Goal: Task Accomplishment & Management: Manage account settings

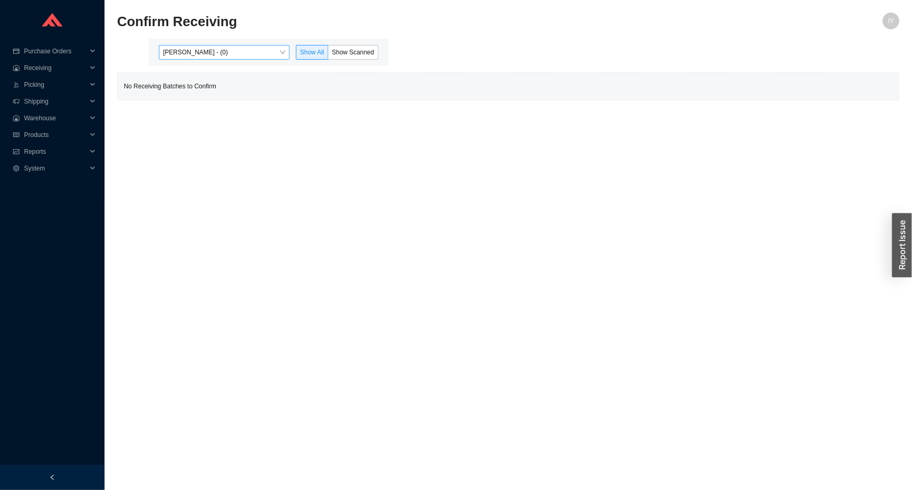
drag, startPoint x: 250, startPoint y: 51, endPoint x: 250, endPoint y: 57, distance: 6.3
click at [250, 54] on span "Issac Yoselovsky - (0)" at bounding box center [224, 52] width 122 height 14
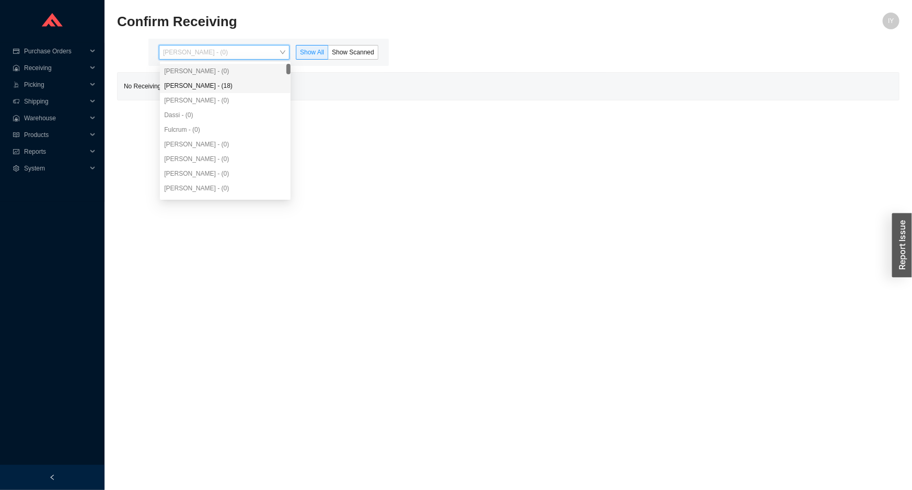
click at [247, 84] on div "Angel Negron - (18)" at bounding box center [225, 85] width 122 height 9
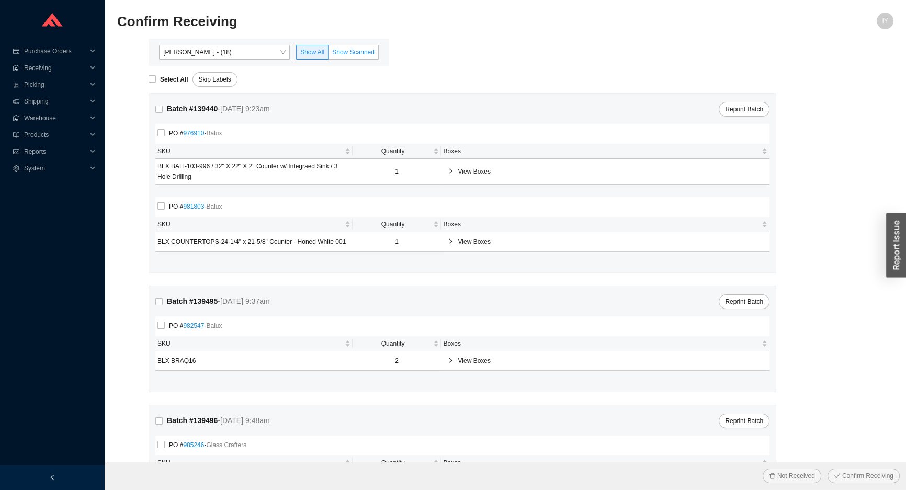
click at [351, 49] on span "Show Scanned" at bounding box center [353, 52] width 42 height 7
click at [328, 54] on input "Show Scanned" at bounding box center [328, 54] width 0 height 0
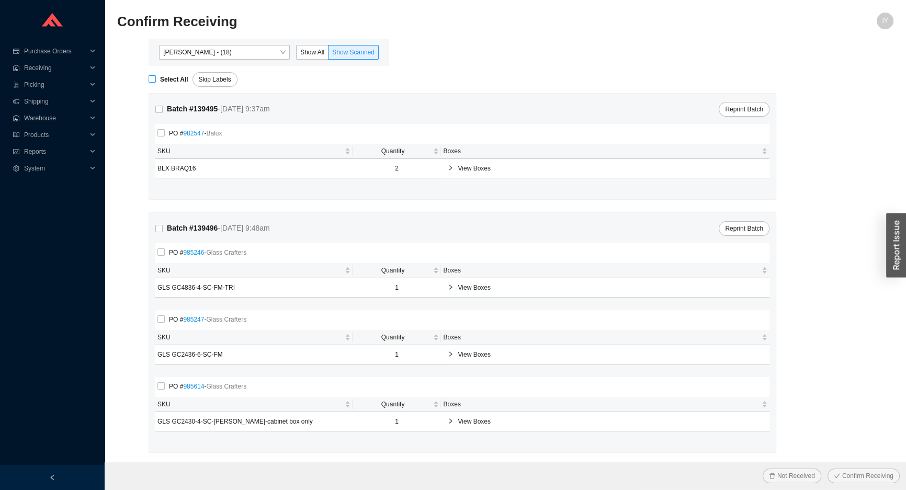
click at [161, 77] on strong "Select All" at bounding box center [174, 79] width 28 height 7
click at [156, 77] on input "Select All" at bounding box center [151, 78] width 7 height 7
checkbox input "true"
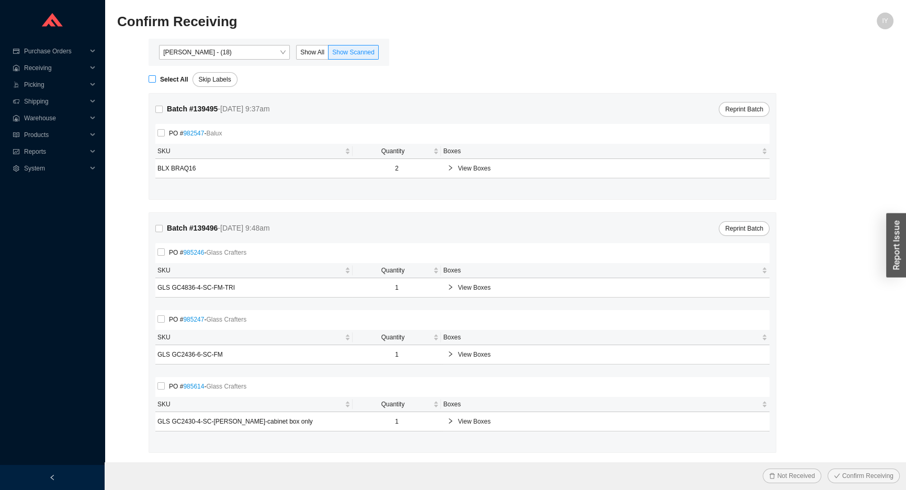
checkbox input "true"
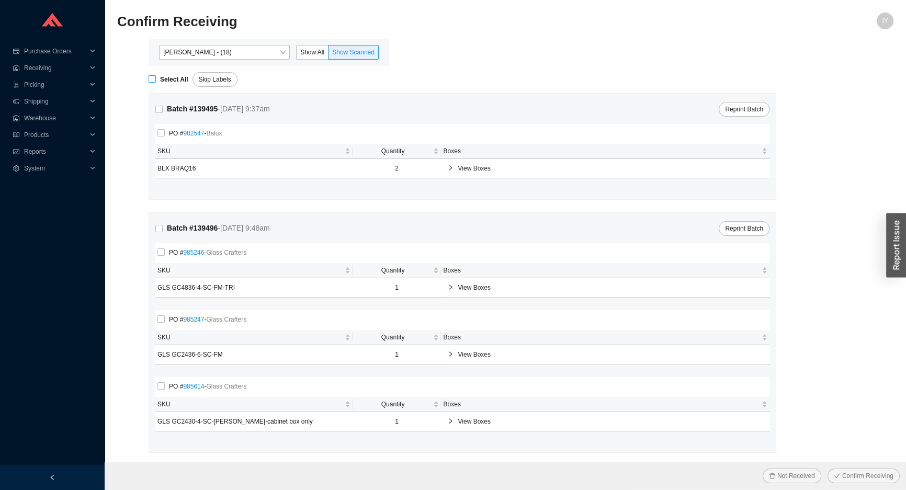
checkbox input "true"
click at [827, 468] on button "Confirm Receiving" at bounding box center [863, 475] width 72 height 15
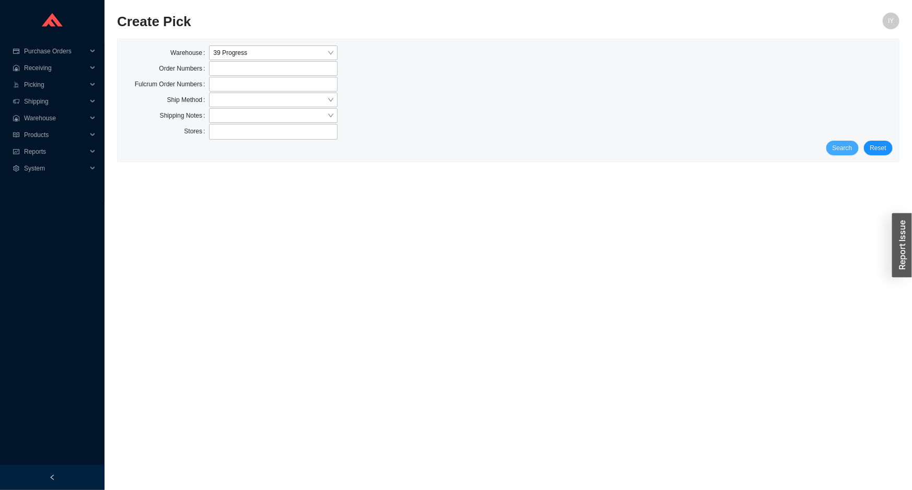
click at [844, 152] on span "Search" at bounding box center [843, 148] width 20 height 10
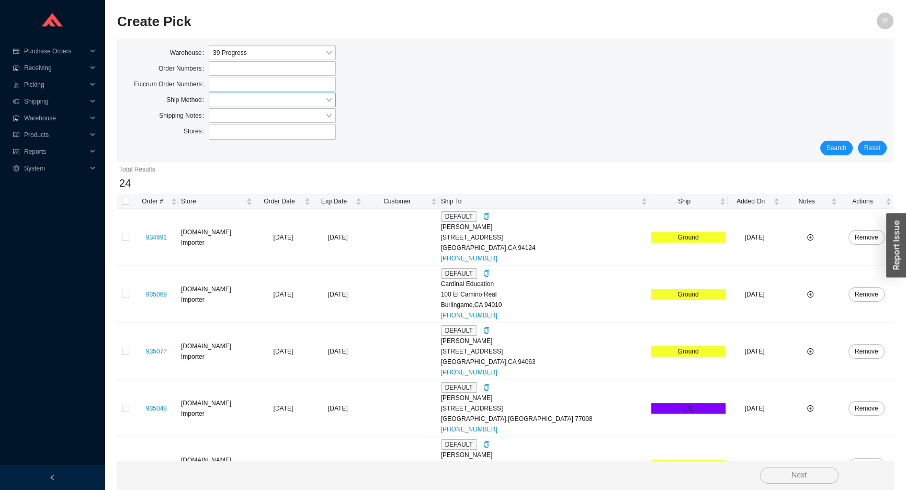
click at [235, 95] on input "search" at bounding box center [269, 100] width 112 height 14
click at [249, 144] on div "LTL" at bounding box center [272, 147] width 119 height 9
click at [838, 145] on span "Search" at bounding box center [836, 148] width 20 height 10
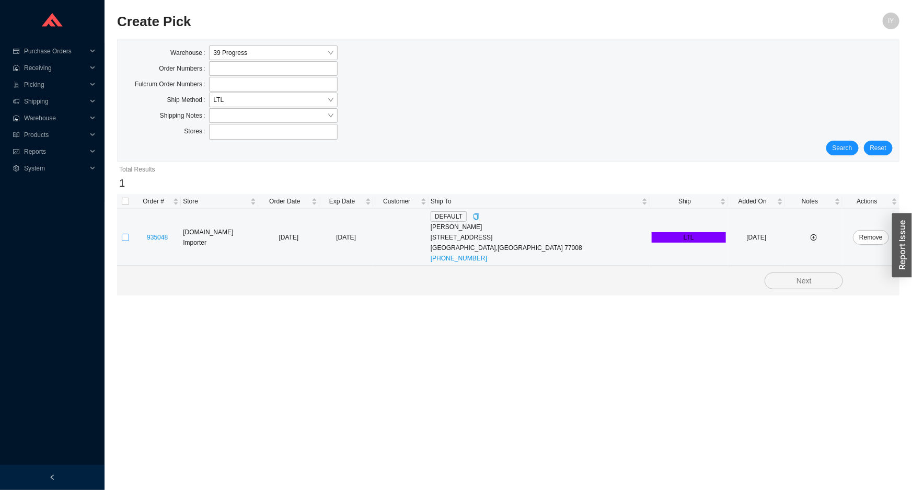
click at [125, 237] on input "checkbox" at bounding box center [125, 237] width 7 height 7
checkbox input "true"
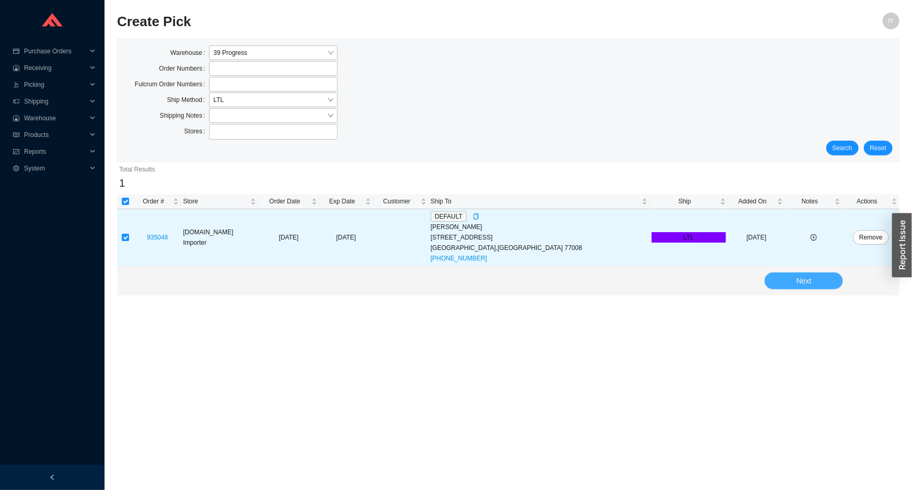
click at [797, 279] on span "Next" at bounding box center [804, 281] width 15 height 12
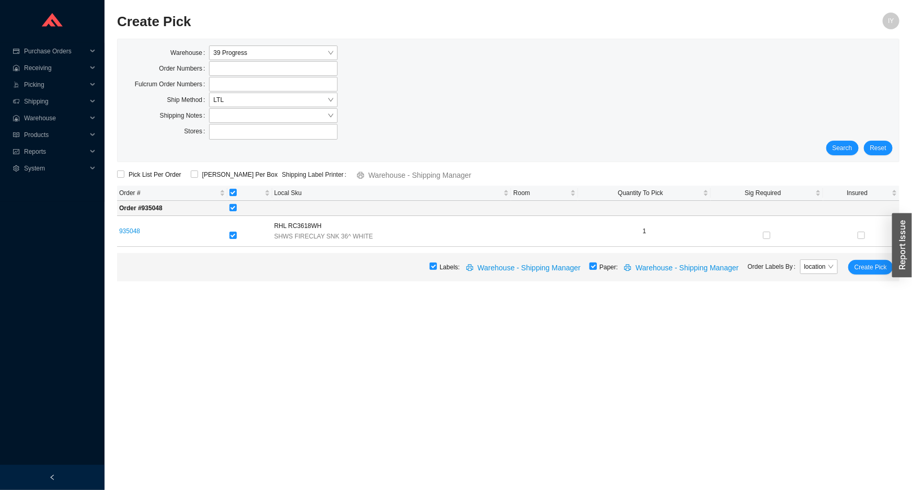
click at [597, 267] on input "checkbox" at bounding box center [593, 265] width 7 height 7
checkbox input "false"
click at [873, 270] on span "Create Pick" at bounding box center [871, 267] width 32 height 10
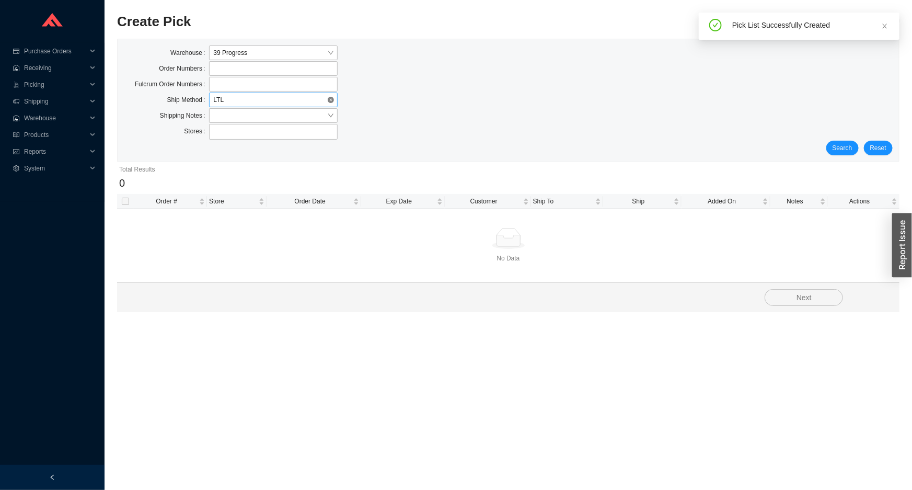
click at [277, 105] on span "LTL" at bounding box center [273, 100] width 120 height 14
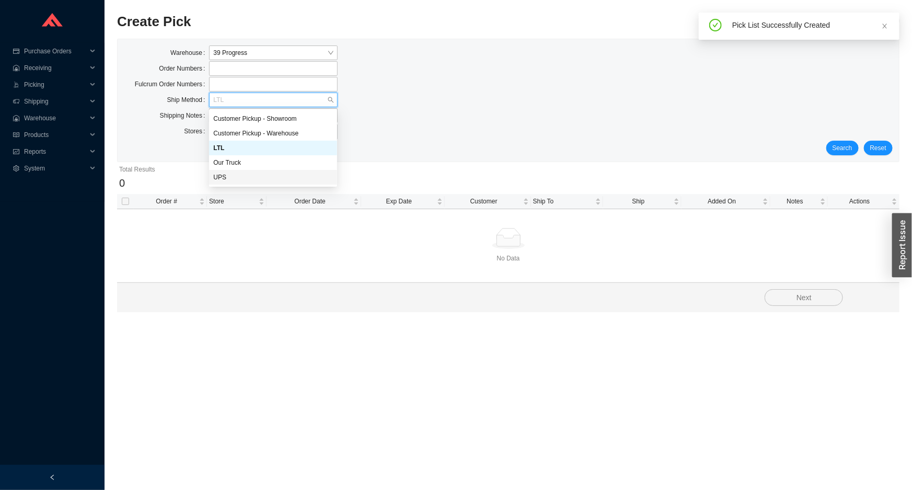
click at [269, 176] on div "UPS" at bounding box center [273, 177] width 120 height 9
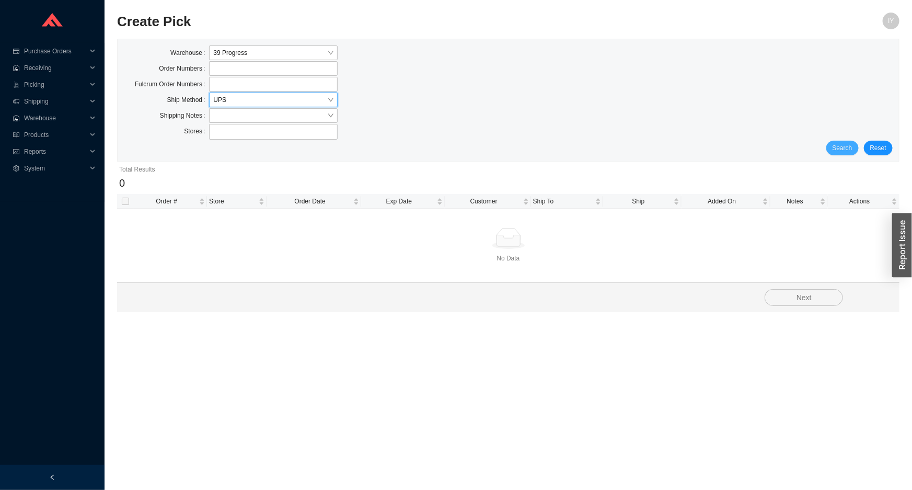
click at [843, 149] on span "Search" at bounding box center [843, 148] width 20 height 10
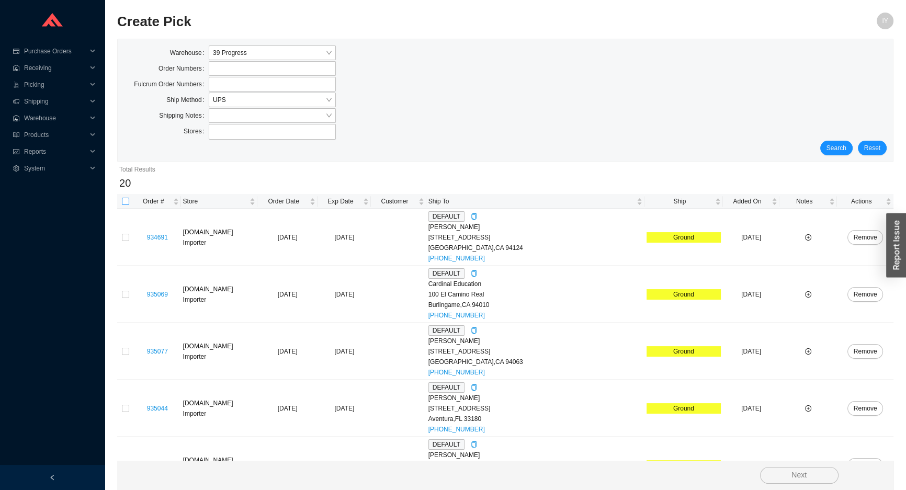
click at [123, 201] on input "checkbox" at bounding box center [125, 201] width 7 height 7
checkbox input "true"
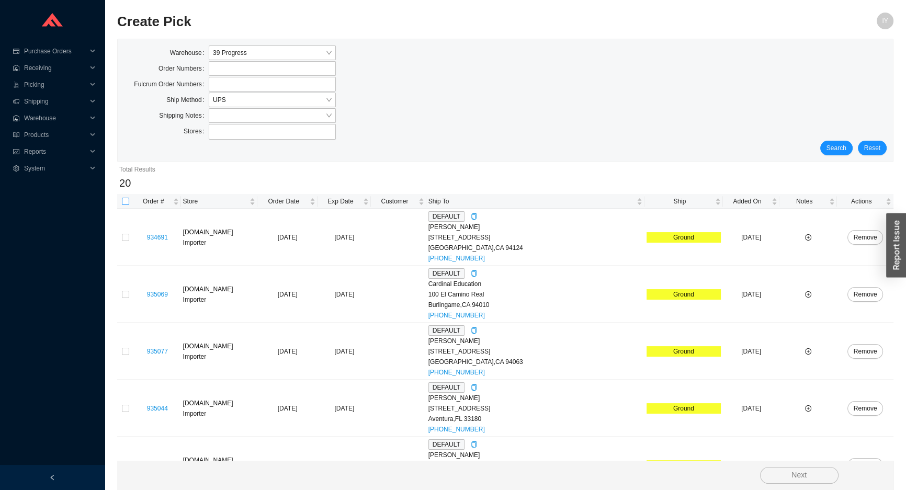
checkbox input "true"
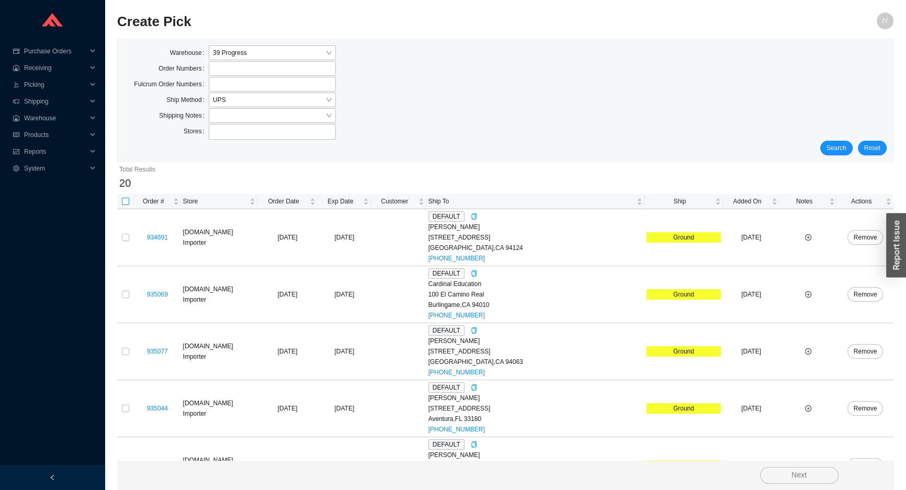
checkbox input "true"
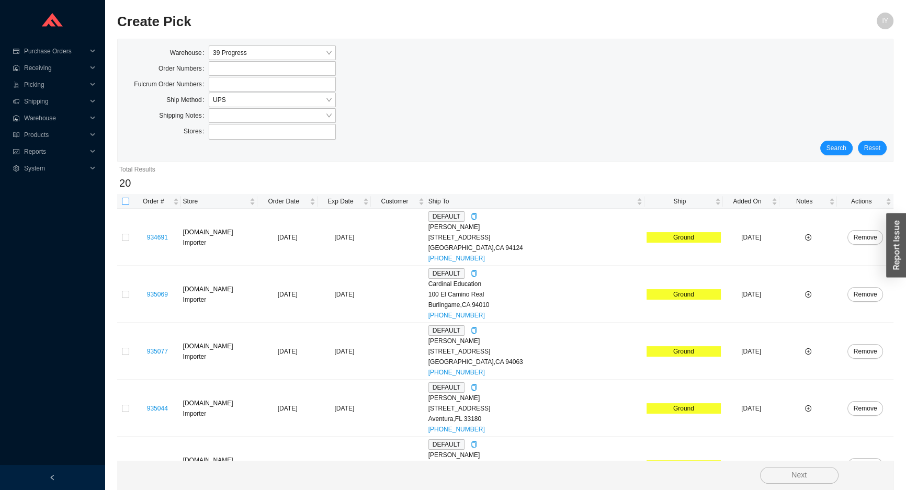
checkbox input "true"
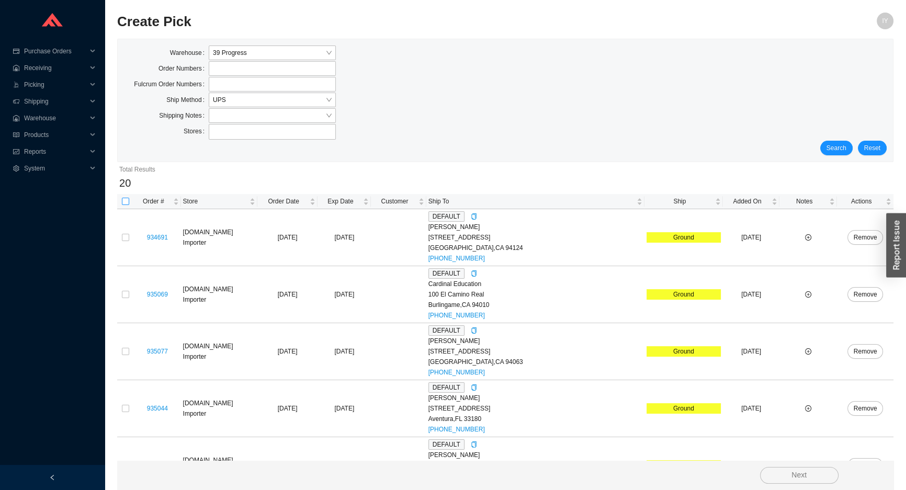
checkbox input "true"
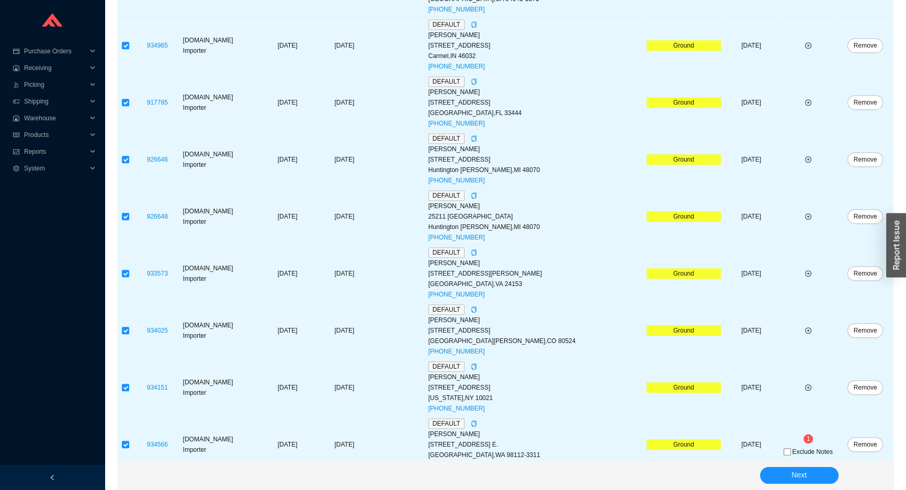
scroll to position [887, 0]
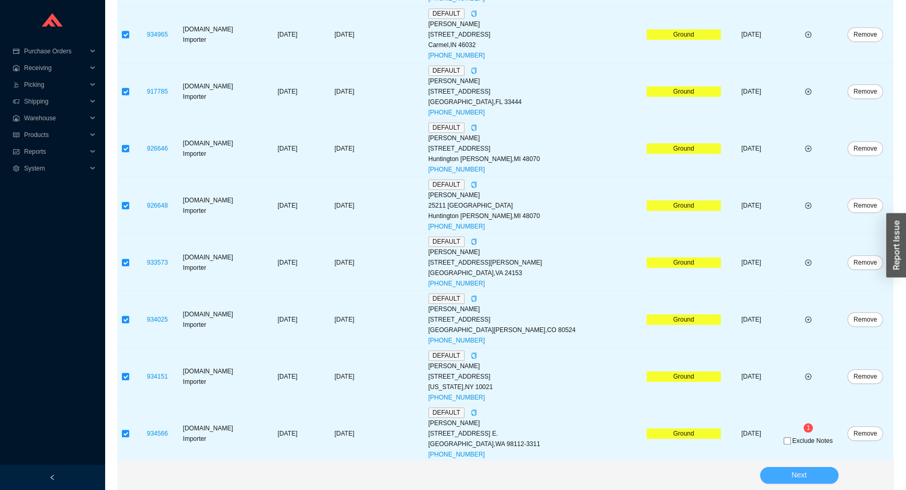
click at [829, 472] on button "Next" at bounding box center [799, 475] width 78 height 17
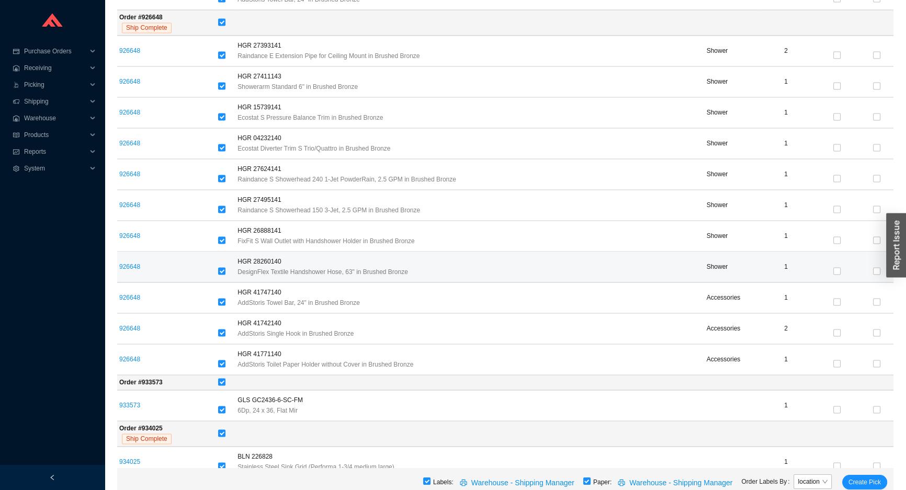
scroll to position [2152, 0]
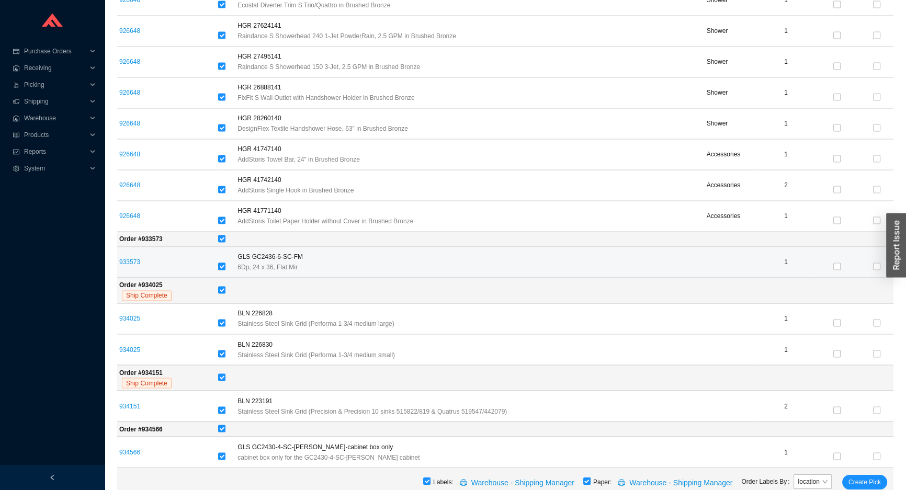
click at [221, 262] on input "checkbox" at bounding box center [221, 265] width 7 height 7
checkbox input "false"
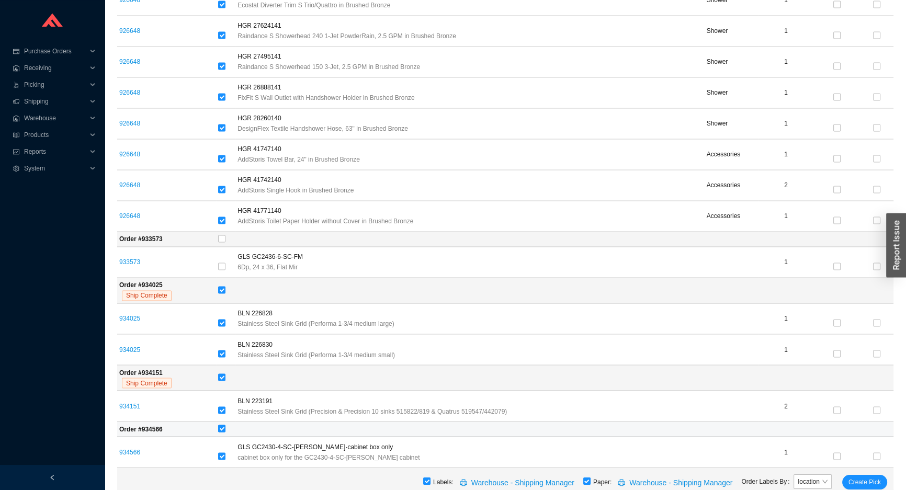
click at [223, 425] on input "checkbox" at bounding box center [221, 428] width 7 height 7
checkbox input "false"
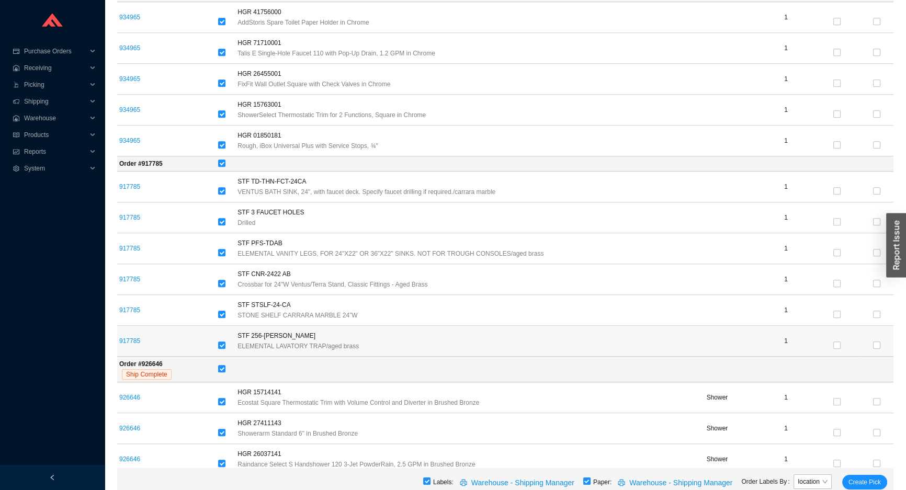
scroll to position [1297, 0]
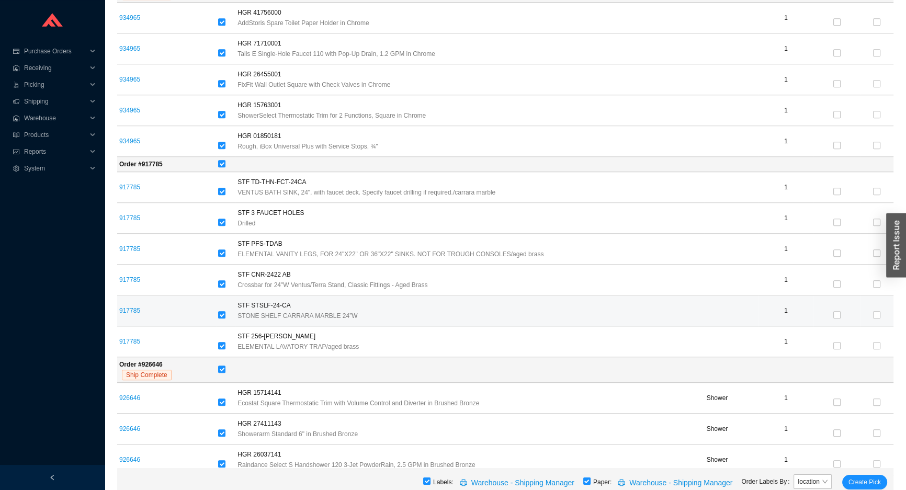
click at [120, 301] on td "917785" at bounding box center [166, 310] width 99 height 31
click at [137, 308] on link "917785" at bounding box center [129, 310] width 21 height 7
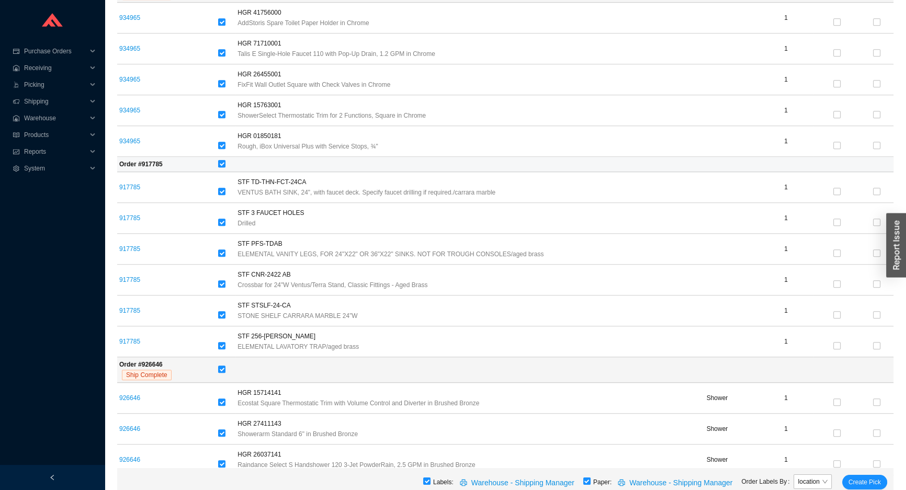
click at [223, 164] on input "checkbox" at bounding box center [221, 163] width 7 height 7
checkbox input "false"
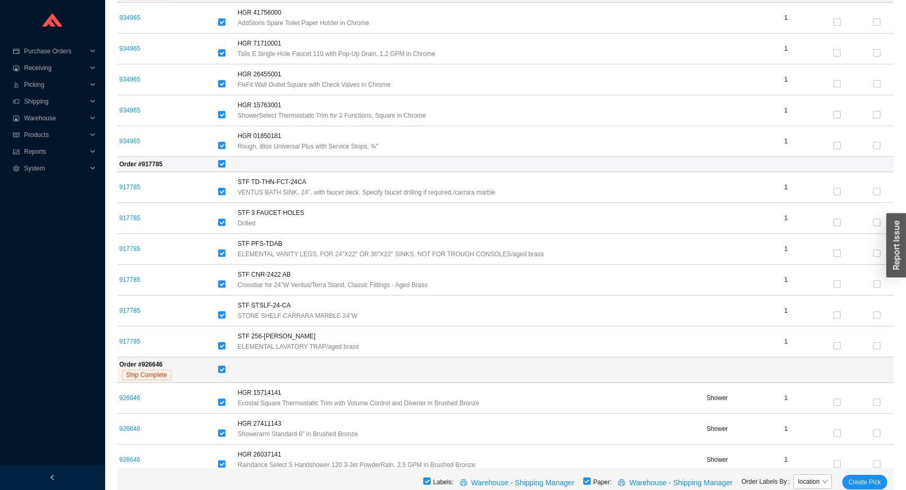
checkbox input "false"
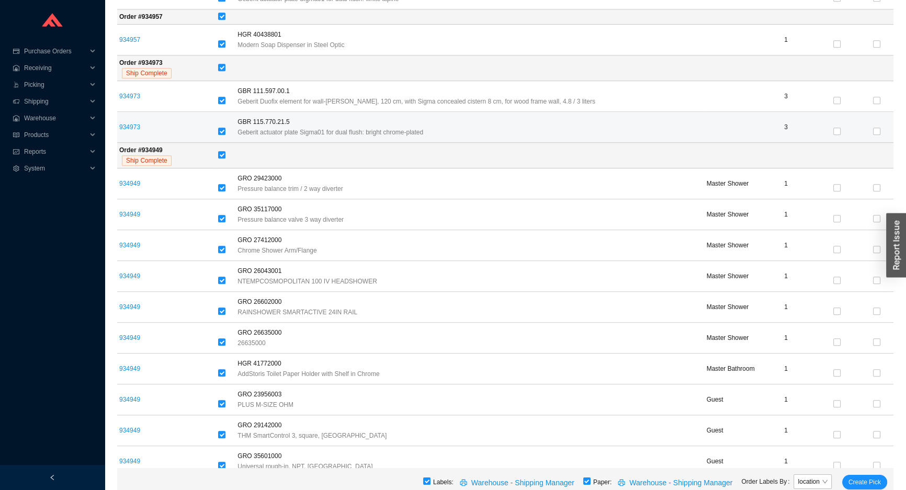
scroll to position [583, 0]
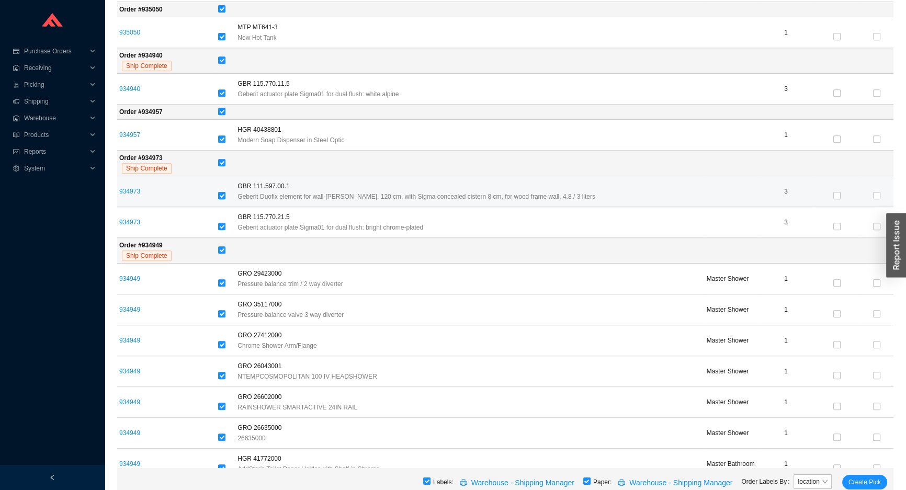
click at [224, 193] on input "checkbox" at bounding box center [221, 195] width 7 height 7
checkbox input "false"
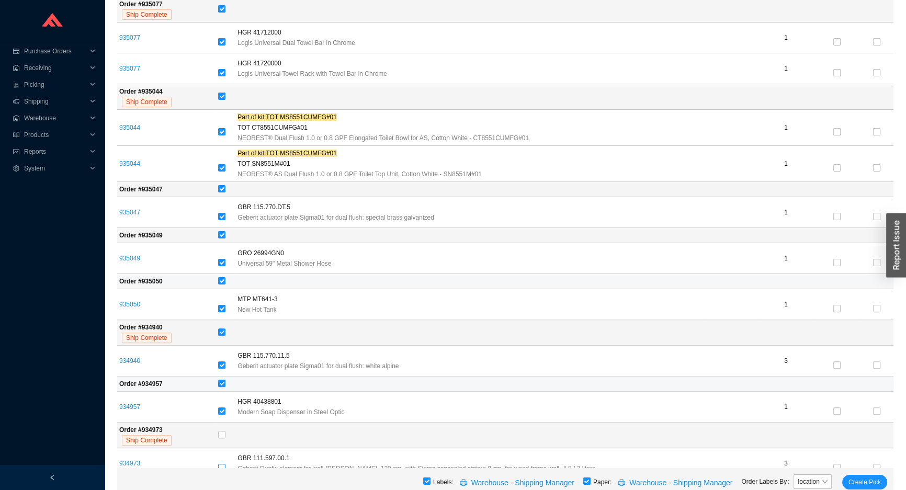
scroll to position [298, 0]
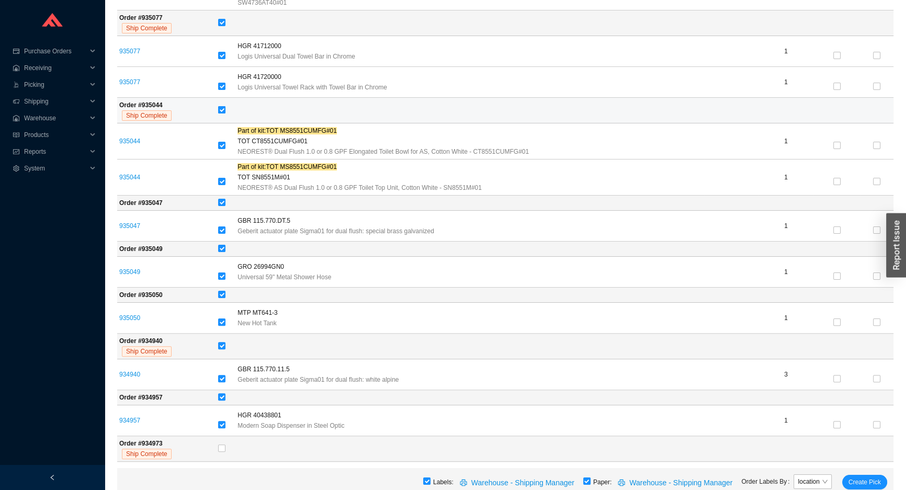
click at [222, 107] on input "checkbox" at bounding box center [221, 109] width 7 height 7
checkbox input "false"
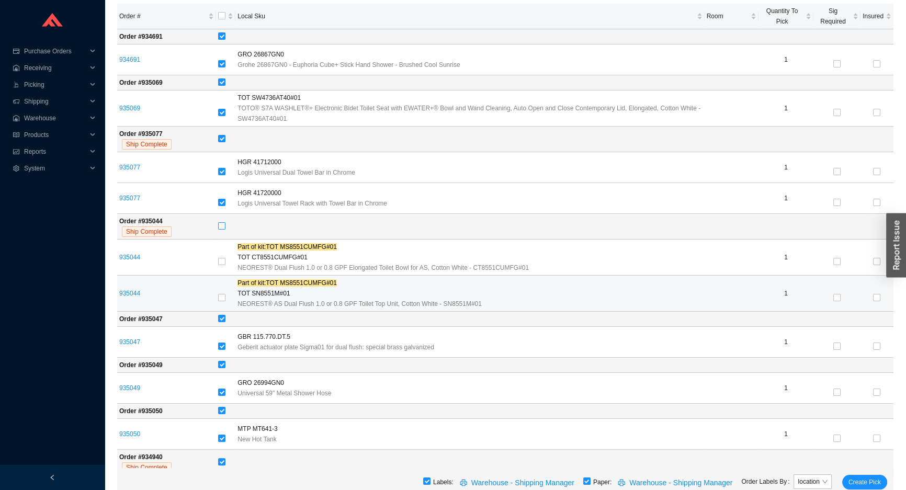
scroll to position [156, 0]
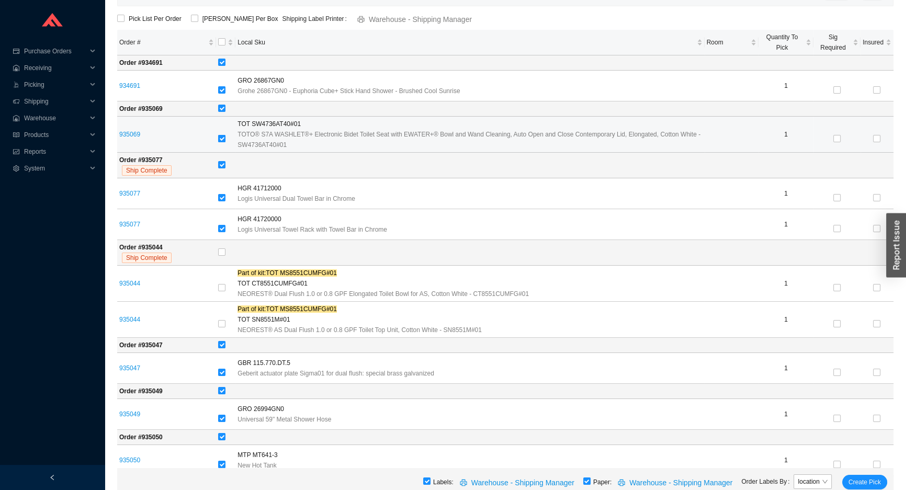
click at [224, 142] on label at bounding box center [221, 139] width 7 height 10
click at [224, 142] on input "checkbox" at bounding box center [221, 138] width 7 height 7
checkbox input "false"
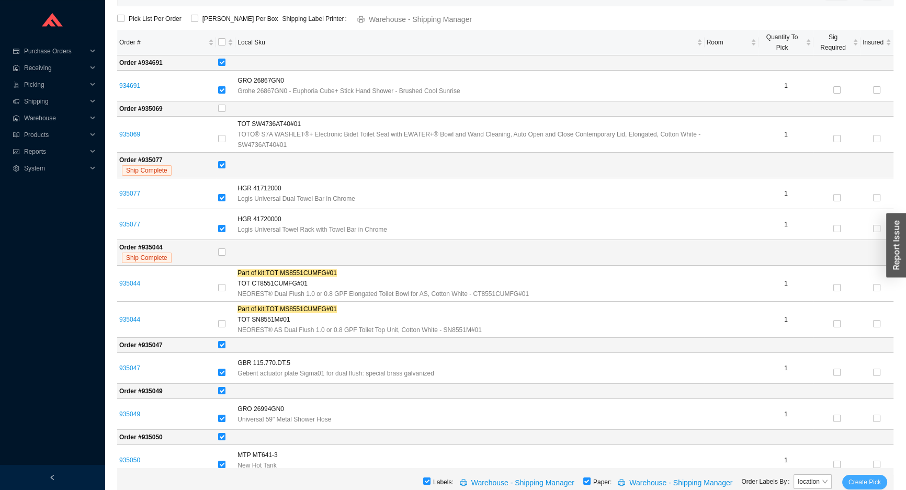
click at [861, 487] on span "Create Pick" at bounding box center [864, 482] width 32 height 10
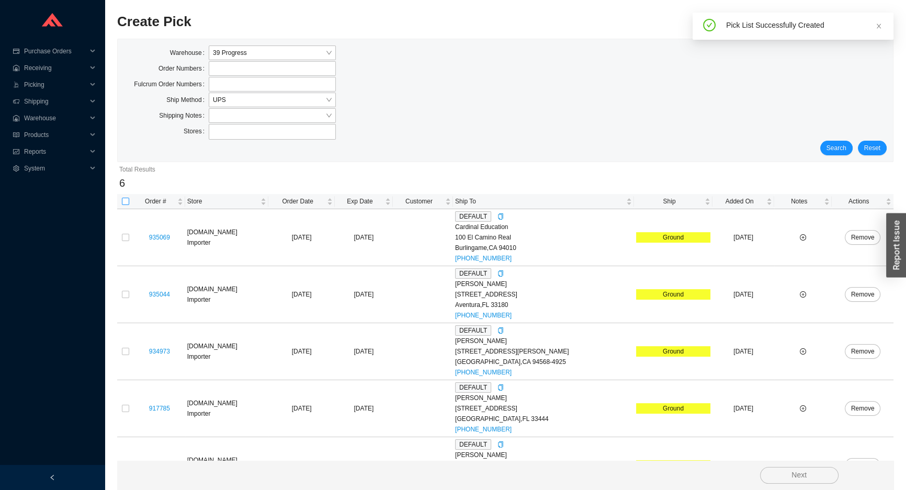
click at [122, 198] on input "checkbox" at bounding box center [125, 201] width 7 height 7
checkbox input "true"
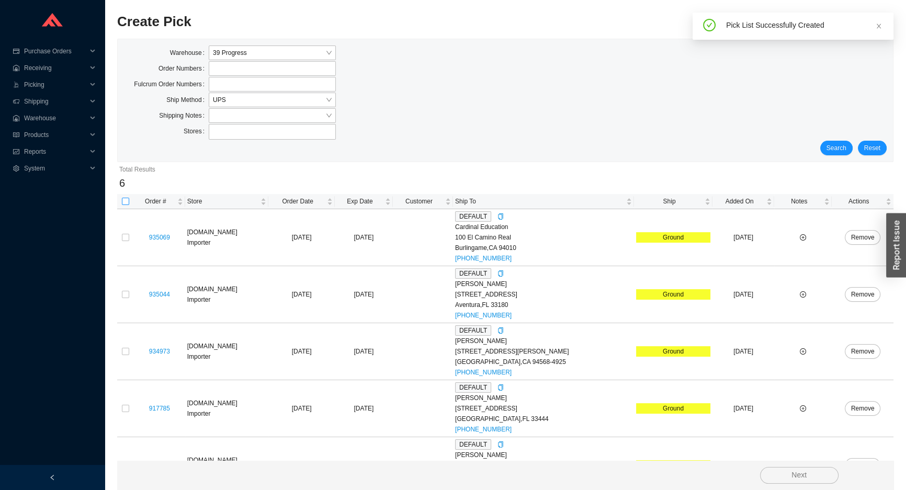
checkbox input "true"
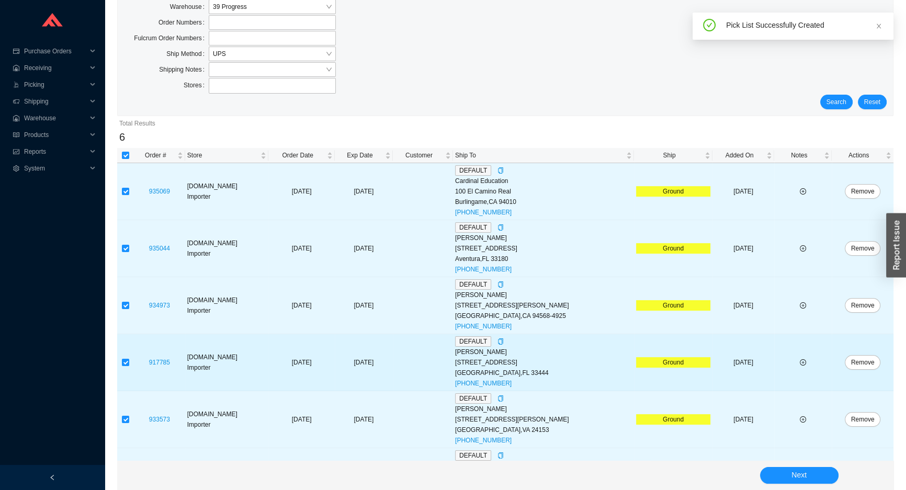
scroll to position [89, 0]
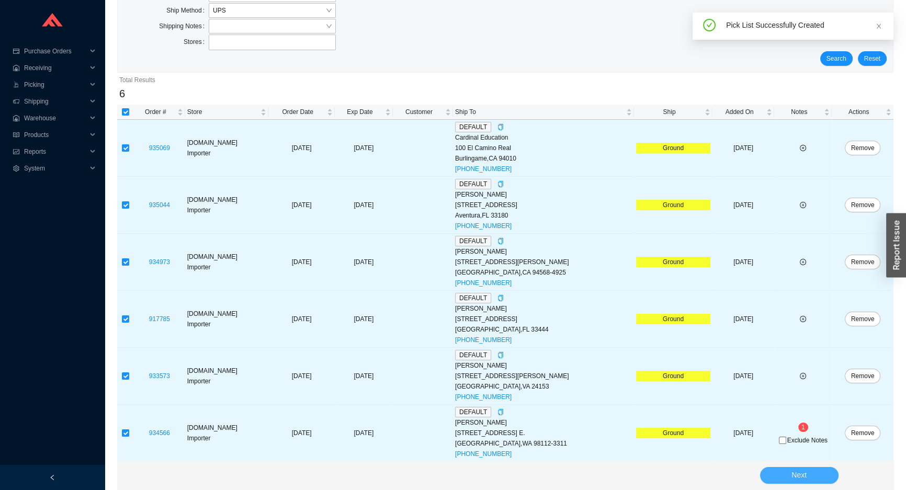
click at [791, 476] on span "Next" at bounding box center [798, 475] width 15 height 12
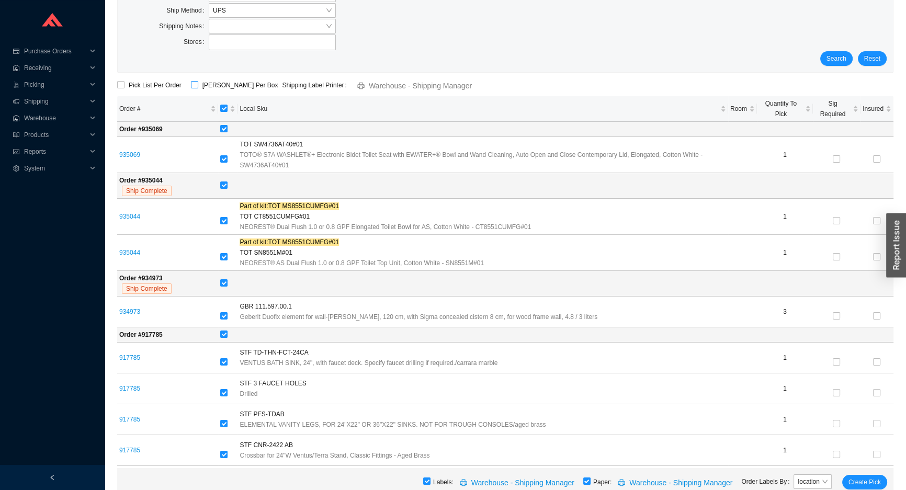
click at [194, 85] on input "ShipKey Per Box" at bounding box center [194, 84] width 7 height 7
checkbox input "true"
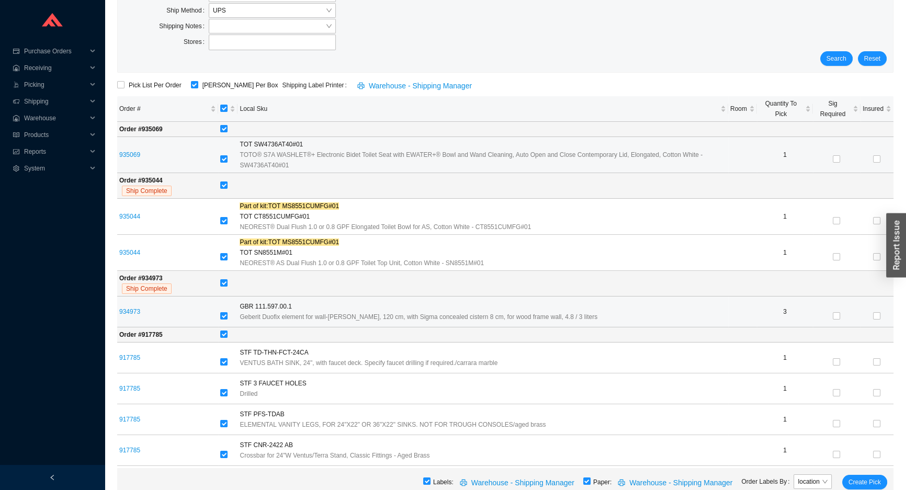
scroll to position [232, 0]
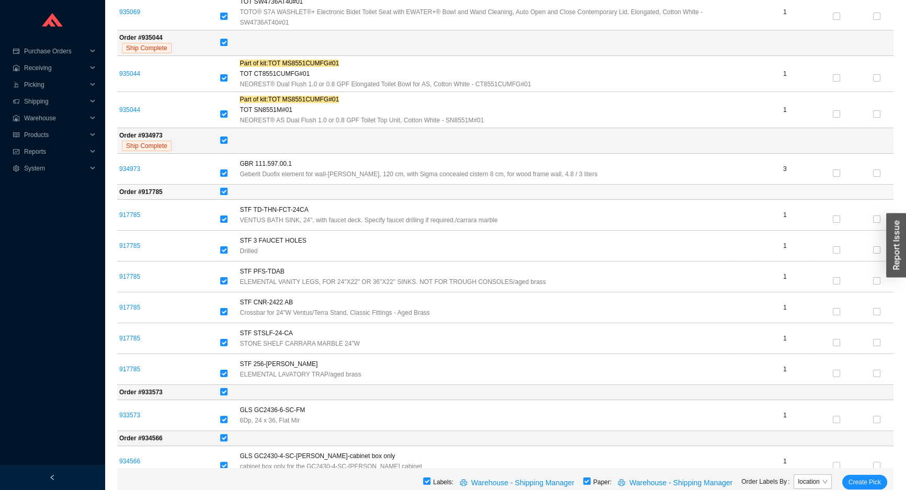
click at [226, 190] on input "checkbox" at bounding box center [223, 191] width 7 height 7
checkbox input "false"
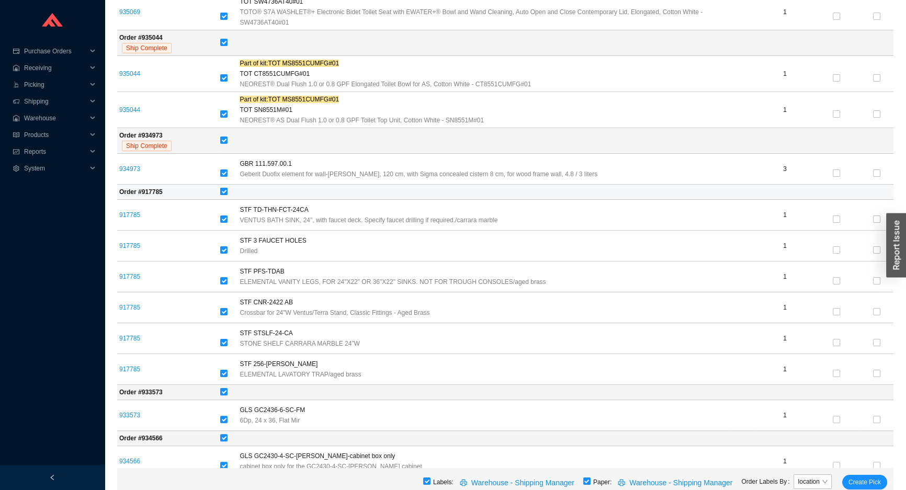
checkbox input "false"
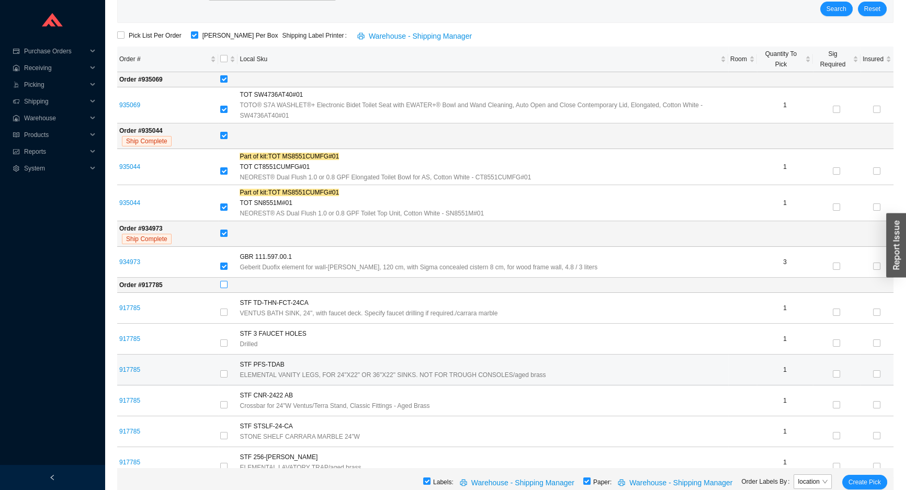
scroll to position [8, 0]
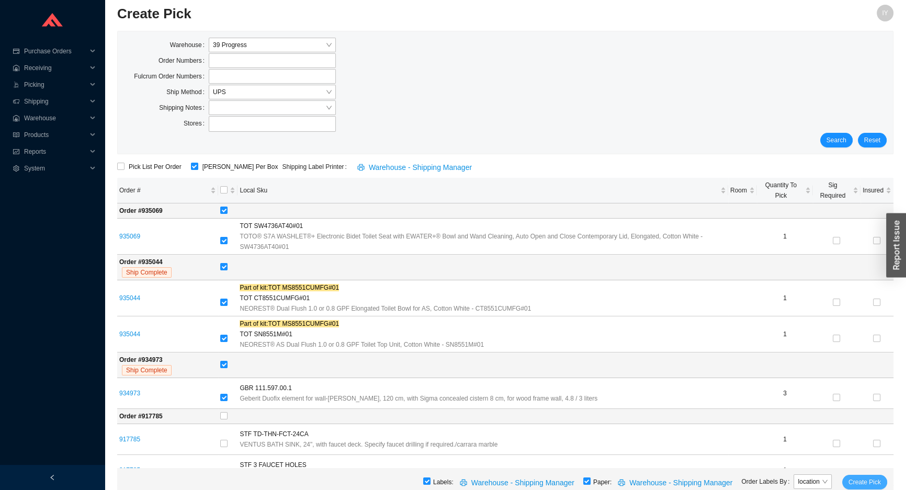
click at [856, 482] on span "Create Pick" at bounding box center [864, 482] width 32 height 10
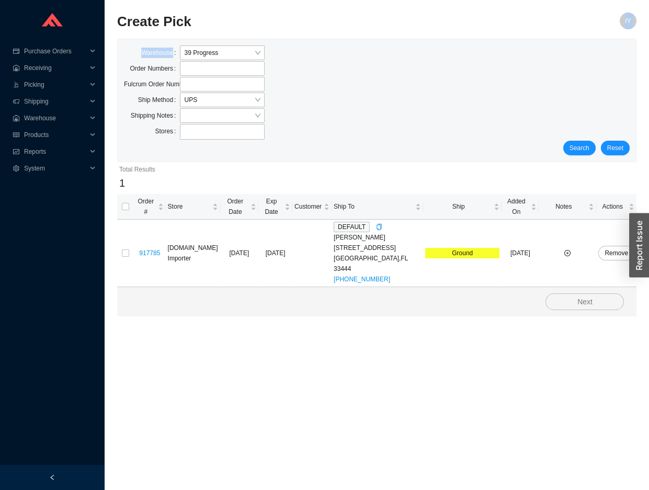
click at [601, 10] on section "Create Pick IY Warehouse 39 Progress Order Numbers Fulcrum Order Numbers Ship M…" at bounding box center [377, 245] width 544 height 490
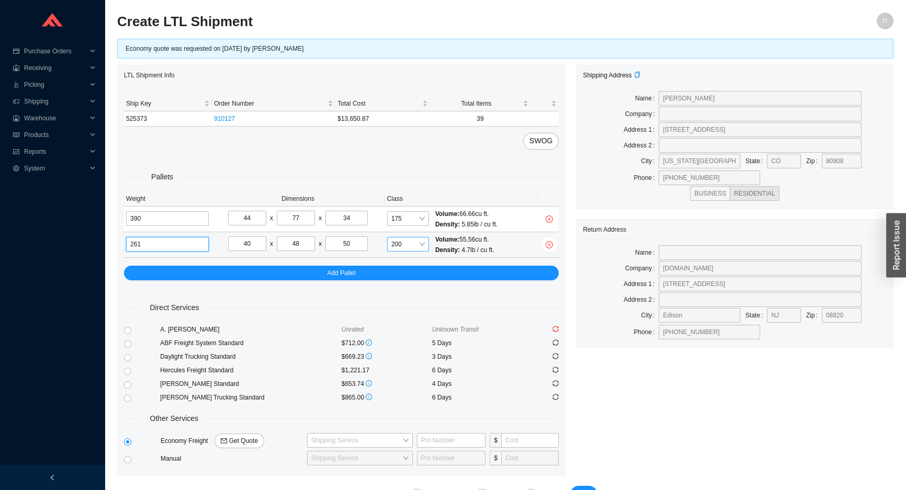
click at [400, 248] on span "200" at bounding box center [407, 244] width 33 height 14
click at [409, 368] on div "175" at bounding box center [407, 367] width 33 height 9
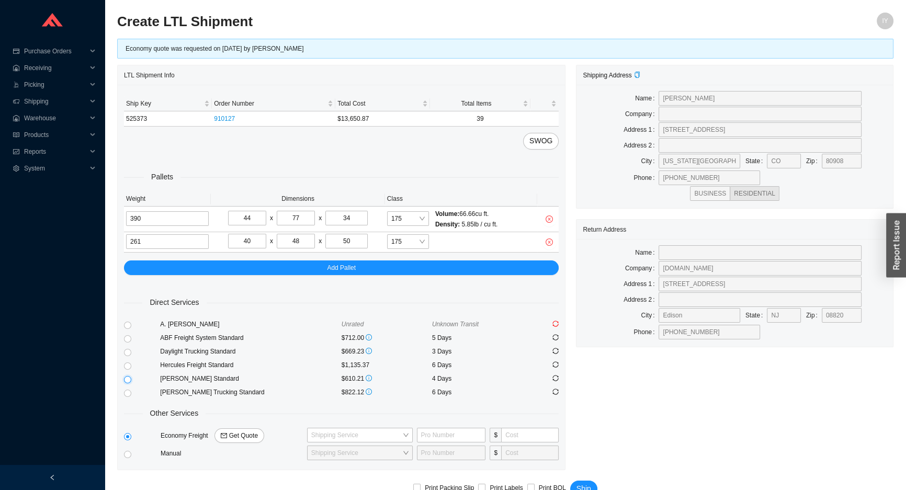
click at [127, 377] on input "radio" at bounding box center [127, 379] width 7 height 7
radio input "true"
checkbox input "true"
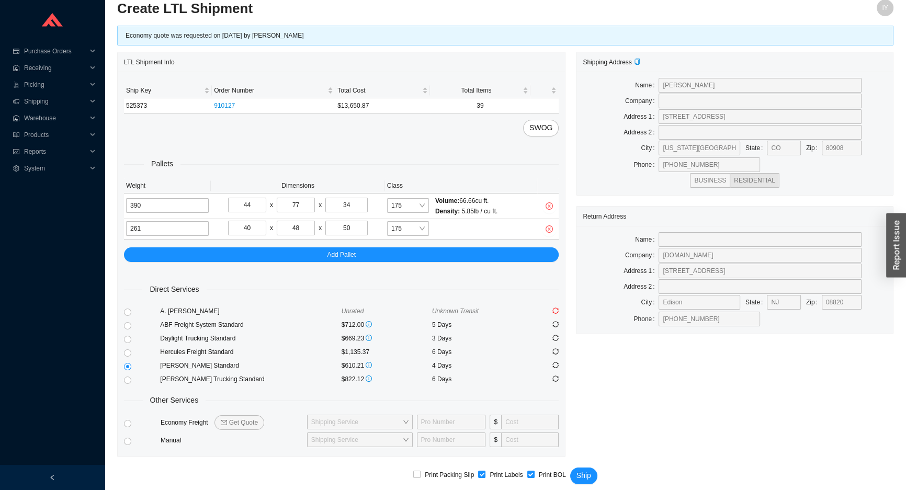
scroll to position [20, 0]
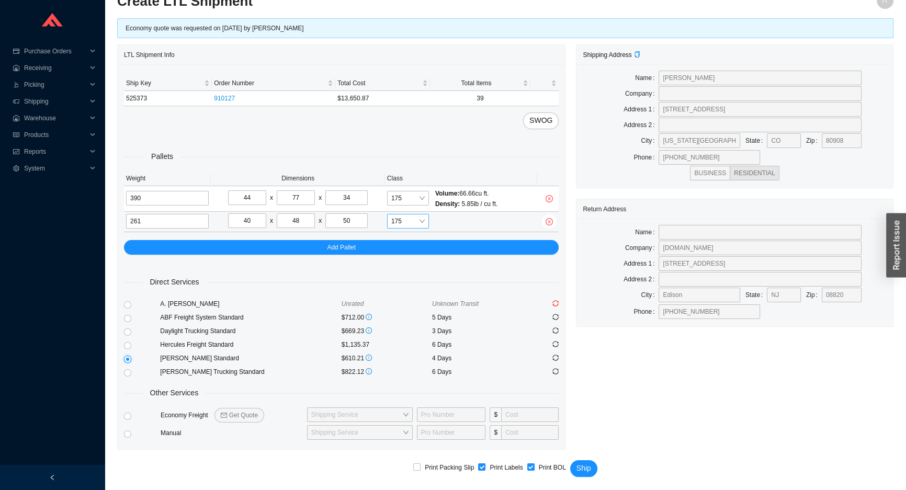
click at [417, 222] on span "175" at bounding box center [407, 221] width 33 height 14
click at [408, 357] on div "200" at bounding box center [407, 358] width 33 height 9
click at [400, 223] on span "200" at bounding box center [407, 221] width 33 height 14
click at [406, 345] on div "175" at bounding box center [407, 344] width 33 height 9
click at [580, 462] on span "Ship" at bounding box center [583, 468] width 15 height 12
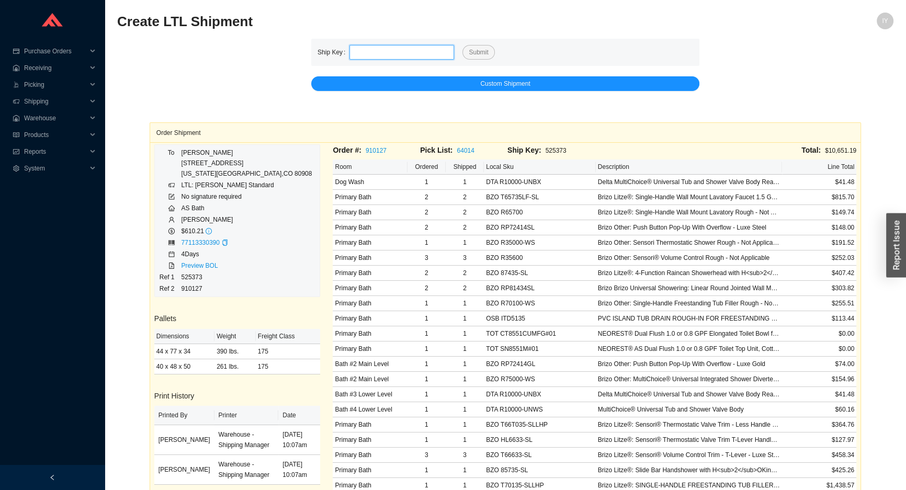
click at [397, 56] on input "tel" at bounding box center [401, 52] width 105 height 15
paste input "525341"
type input "525341"
click at [485, 62] on div "Ship Key 525341 Submit" at bounding box center [505, 52] width 388 height 27
click at [480, 54] on span "Submit" at bounding box center [477, 52] width 19 height 10
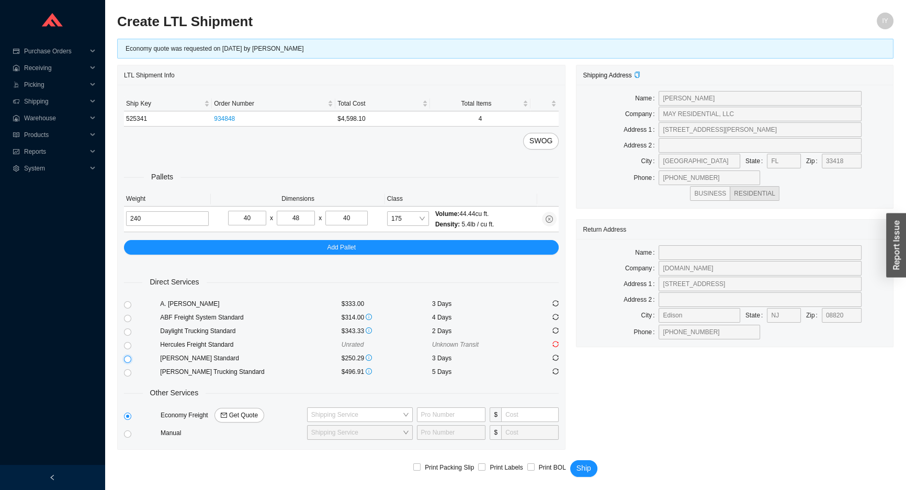
click at [127, 356] on input "radio" at bounding box center [127, 359] width 7 height 7
radio input "true"
checkbox input "true"
click at [588, 465] on span "Ship" at bounding box center [583, 468] width 15 height 12
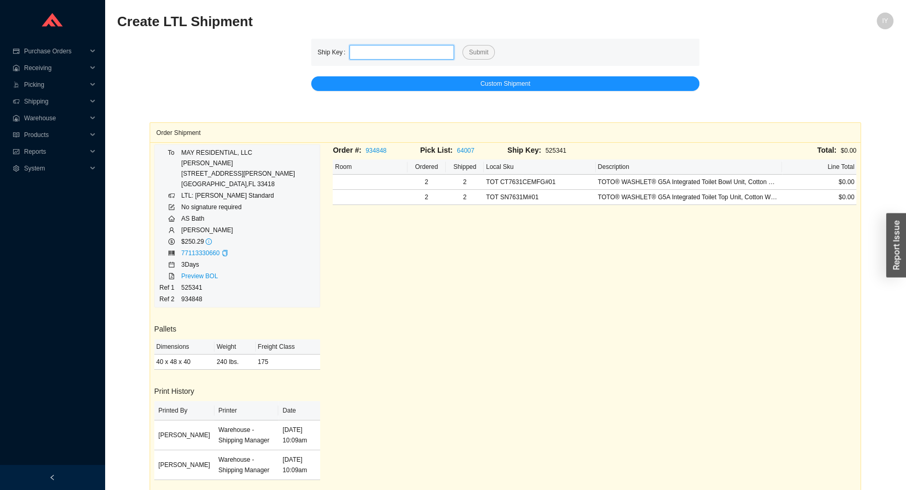
click at [389, 54] on input "tel" at bounding box center [401, 52] width 105 height 15
paste input "525372"
type input "525372"
click at [462, 45] on button "Submit" at bounding box center [478, 52] width 32 height 15
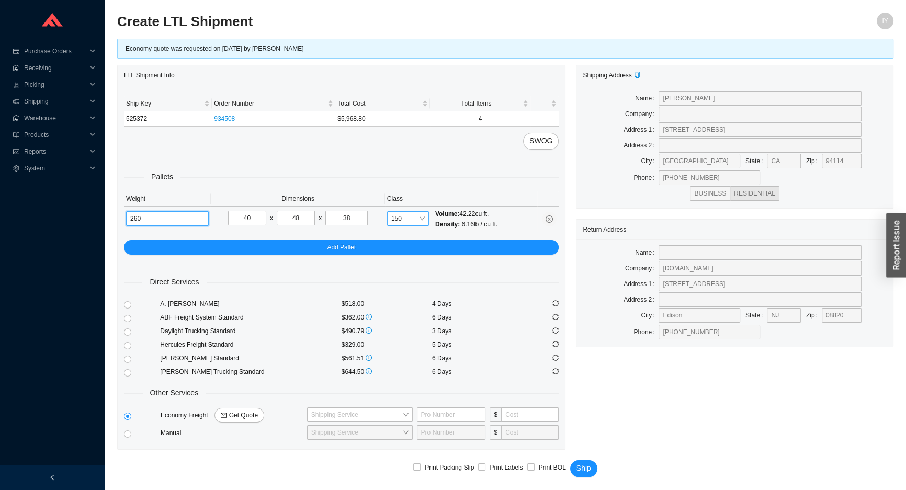
click at [404, 221] on span "150" at bounding box center [407, 219] width 33 height 14
click at [408, 339] on div "125" at bounding box center [407, 341] width 33 height 9
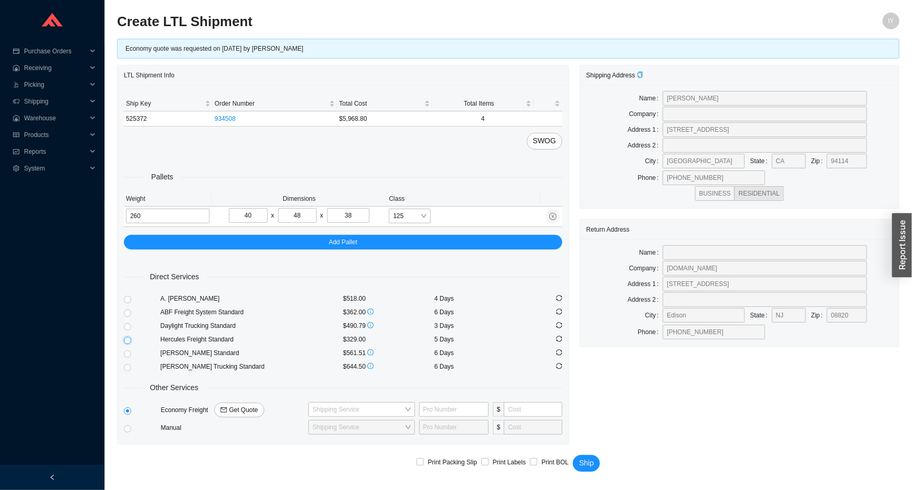
click at [129, 342] on input "radio" at bounding box center [127, 340] width 7 height 7
radio input "true"
checkbox input "true"
click at [582, 457] on span "Ship" at bounding box center [586, 463] width 15 height 12
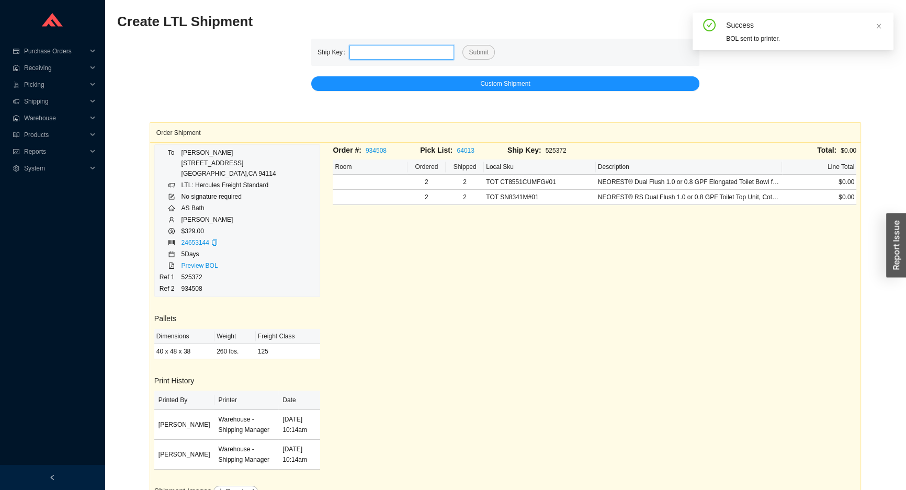
click at [375, 48] on input "tel" at bounding box center [401, 52] width 105 height 15
paste input "525371"
type input "525371"
click at [462, 45] on button "Submit" at bounding box center [478, 52] width 32 height 15
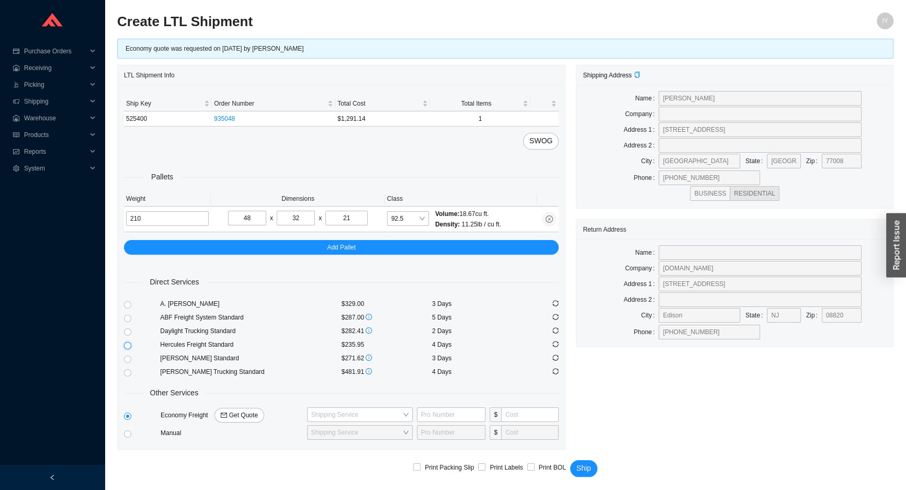
click at [127, 345] on input "radio" at bounding box center [127, 345] width 7 height 7
radio input "true"
checkbox input "true"
click at [576, 464] on span "Ship" at bounding box center [583, 468] width 15 height 12
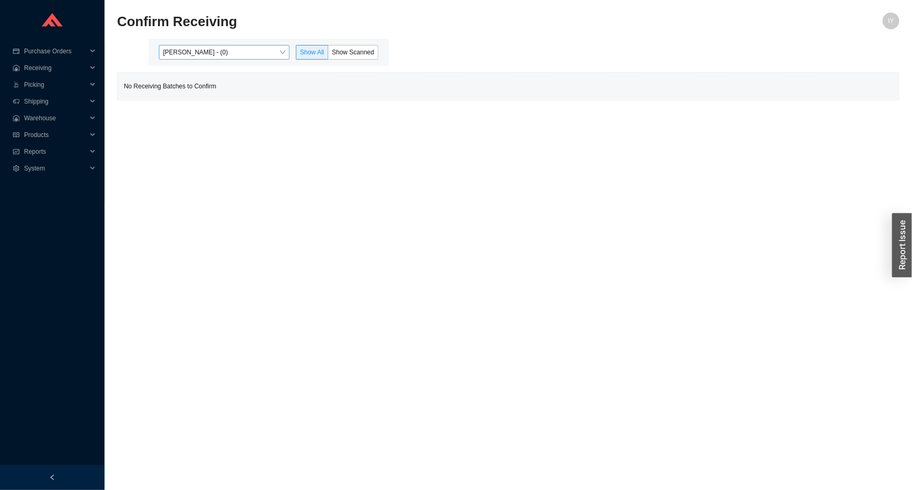
click at [285, 55] on span "[PERSON_NAME] - (0)" at bounding box center [224, 52] width 122 height 14
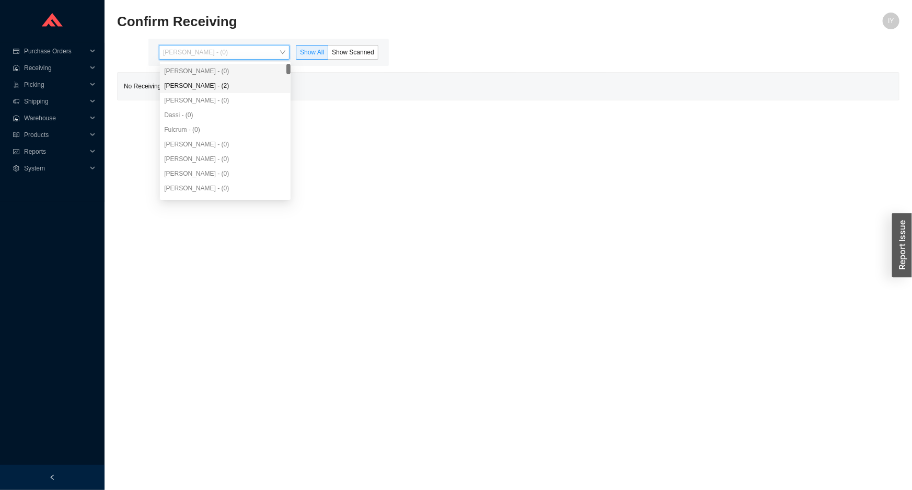
click at [257, 87] on div "[PERSON_NAME] - (2)" at bounding box center [225, 85] width 122 height 9
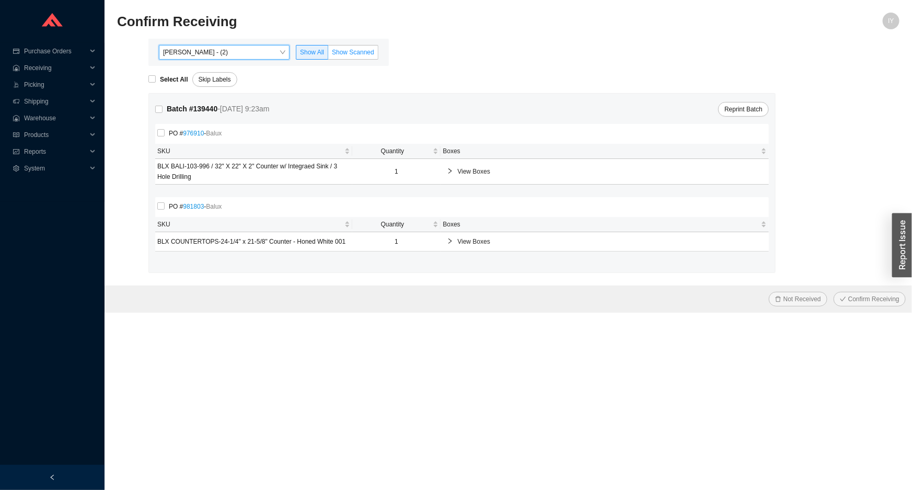
click at [330, 47] on label "Show Scanned" at bounding box center [353, 52] width 50 height 15
click at [328, 54] on input "Show Scanned" at bounding box center [328, 54] width 0 height 0
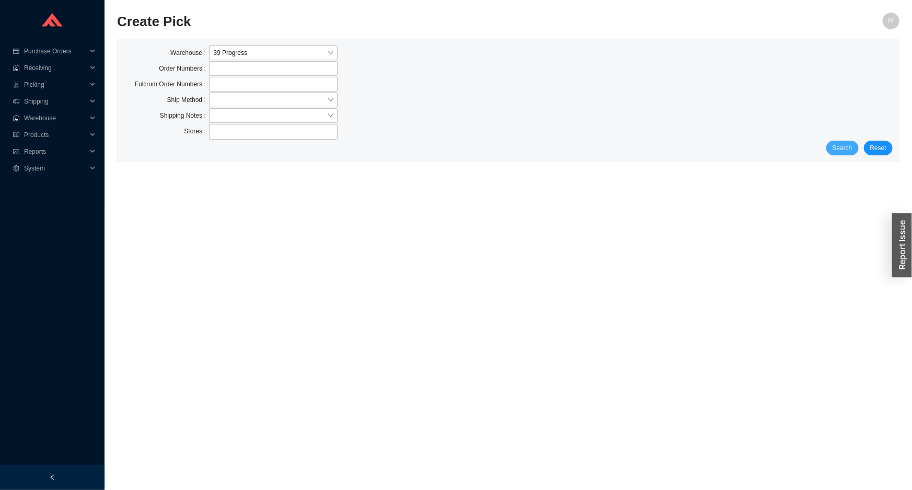
click at [841, 143] on span "Search" at bounding box center [843, 148] width 20 height 10
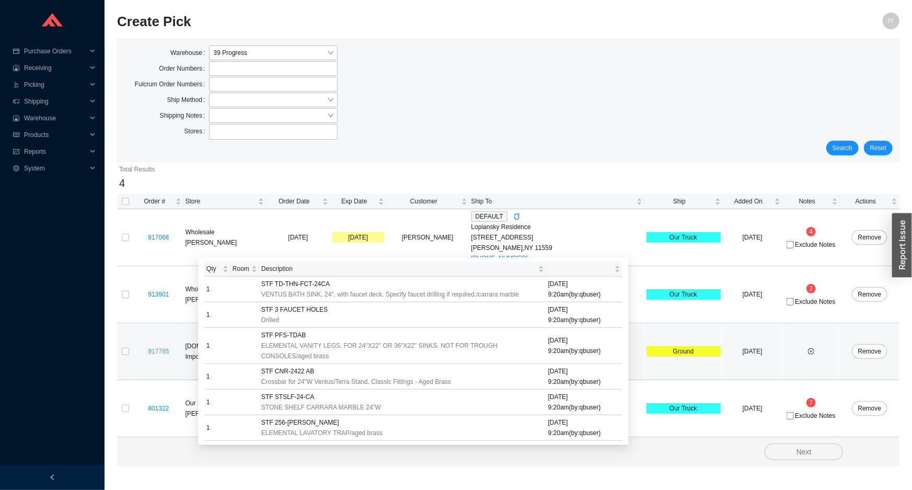
click at [169, 353] on link "917785" at bounding box center [158, 351] width 21 height 7
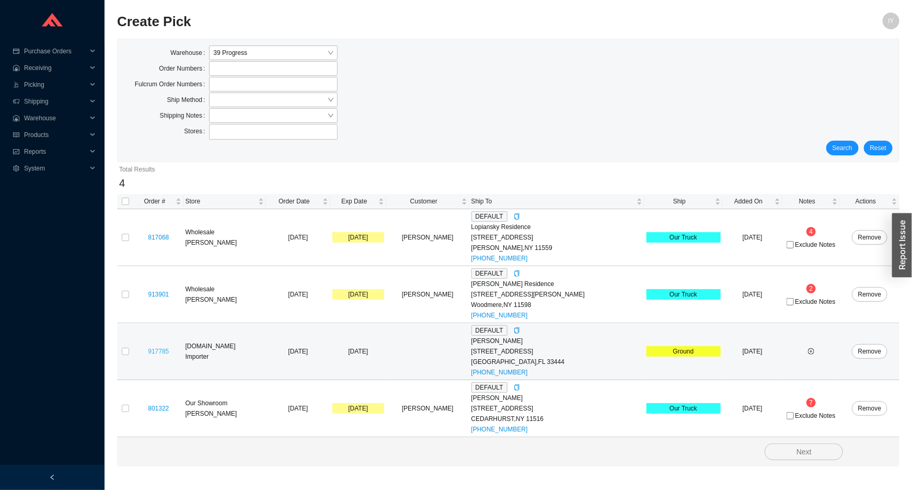
click at [162, 348] on link "917785" at bounding box center [158, 351] width 21 height 7
click at [125, 349] on input "checkbox" at bounding box center [125, 351] width 7 height 7
checkbox input "true"
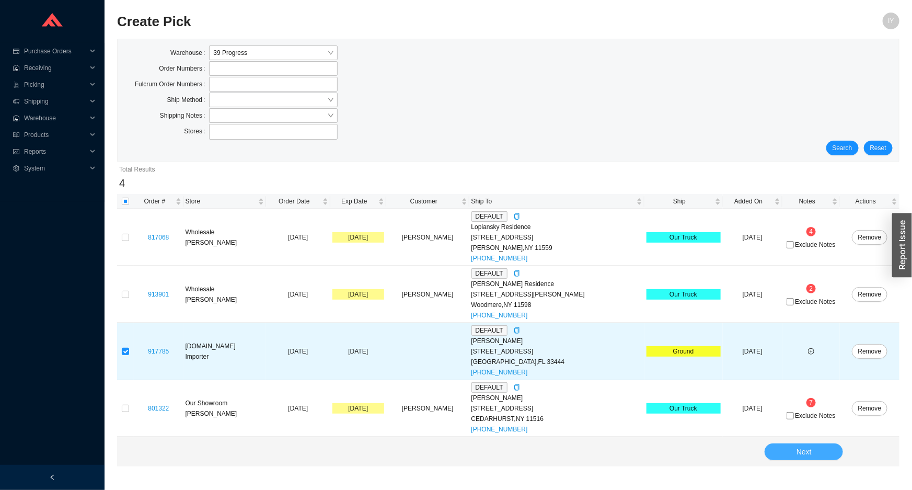
click at [820, 451] on button "Next" at bounding box center [804, 451] width 78 height 17
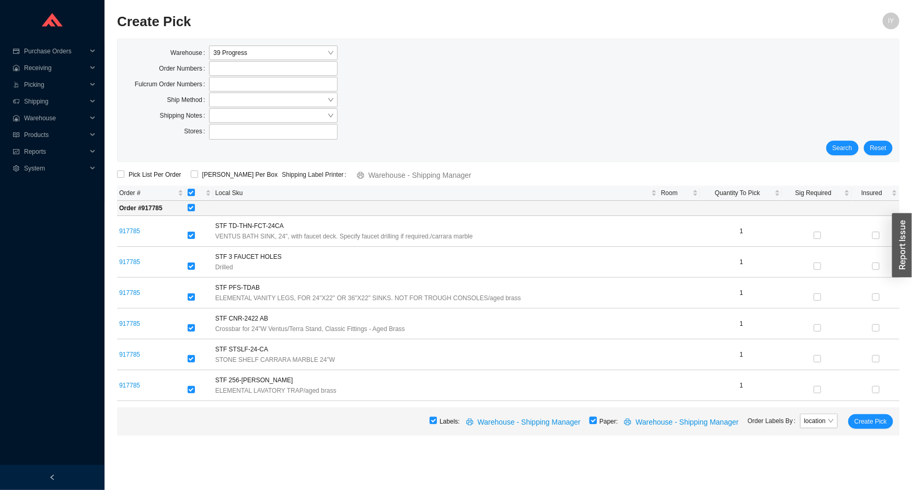
click at [596, 424] on label at bounding box center [593, 421] width 7 height 10
click at [596, 424] on input "checkbox" at bounding box center [593, 420] width 7 height 7
checkbox input "false"
click at [878, 422] on span "Create Pick" at bounding box center [871, 421] width 32 height 10
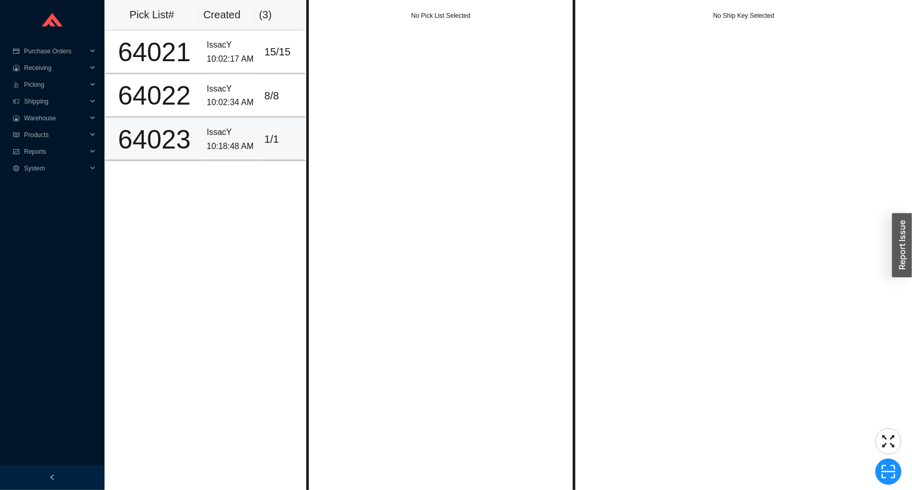
click at [250, 146] on div "10:18:48 AM" at bounding box center [231, 147] width 49 height 14
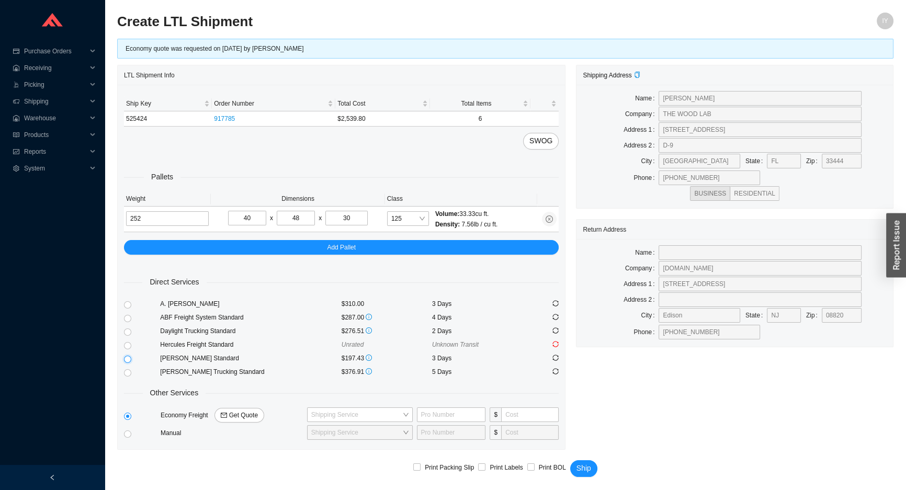
click at [125, 358] on input "radio" at bounding box center [127, 359] width 7 height 7
radio input "true"
checkbox input "true"
click at [591, 467] on button "Ship" at bounding box center [583, 468] width 27 height 17
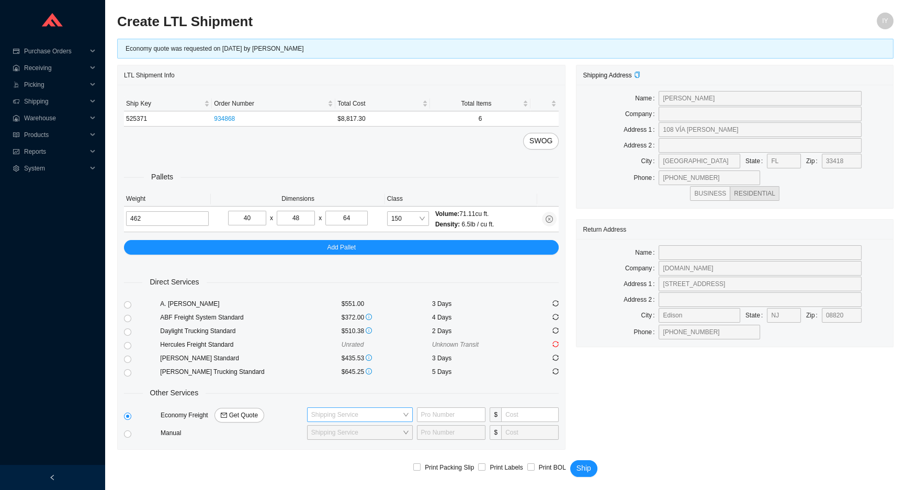
click at [326, 409] on input "search" at bounding box center [356, 415] width 91 height 14
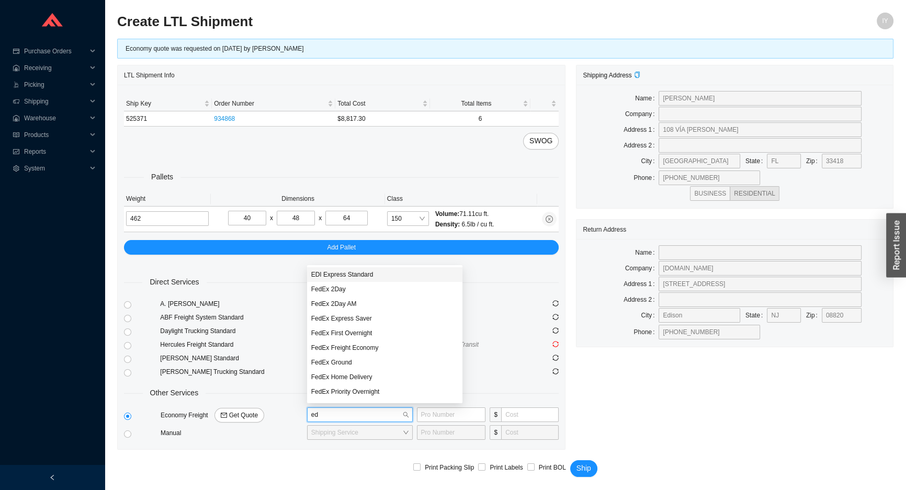
type input "edi"
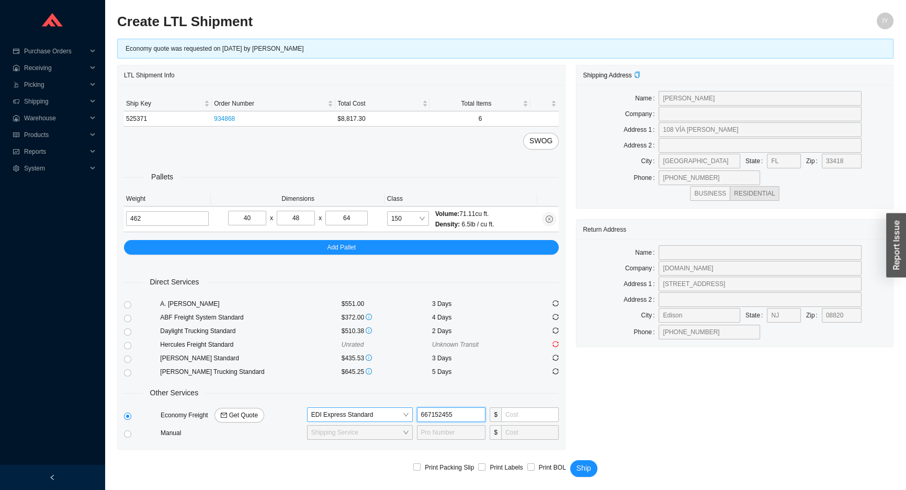
type input "667152455"
type input "260"
click at [582, 464] on span "Ship" at bounding box center [583, 468] width 15 height 12
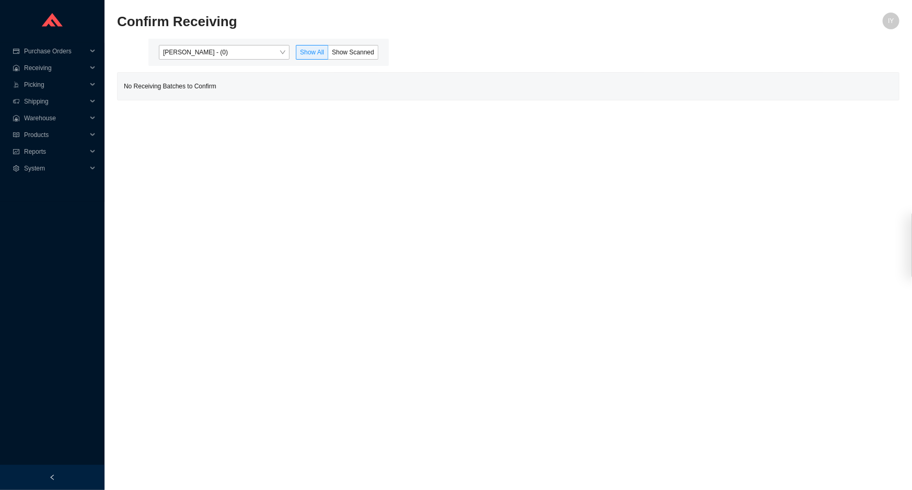
drag, startPoint x: 273, startPoint y: 55, endPoint x: 267, endPoint y: 60, distance: 8.3
click at [270, 57] on span "Issac Yoselovsky - (0)" at bounding box center [224, 52] width 122 height 14
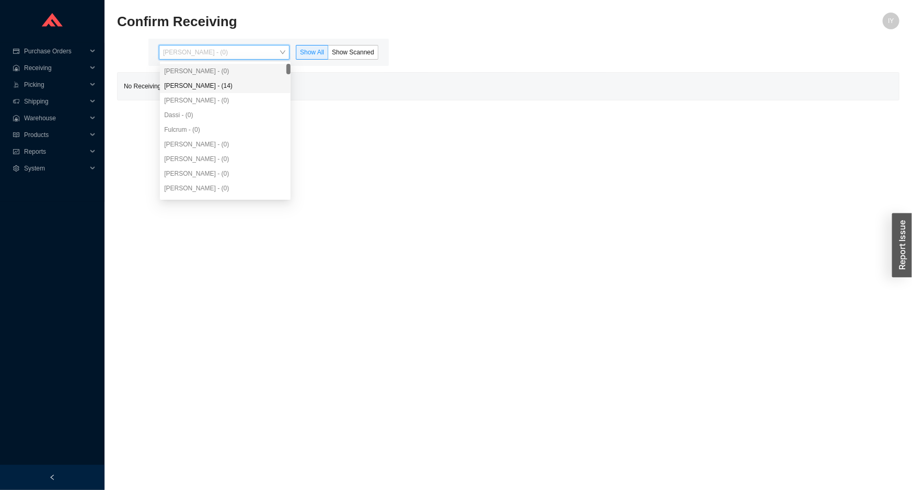
click at [243, 84] on div "Angel Negron - (14)" at bounding box center [225, 85] width 122 height 9
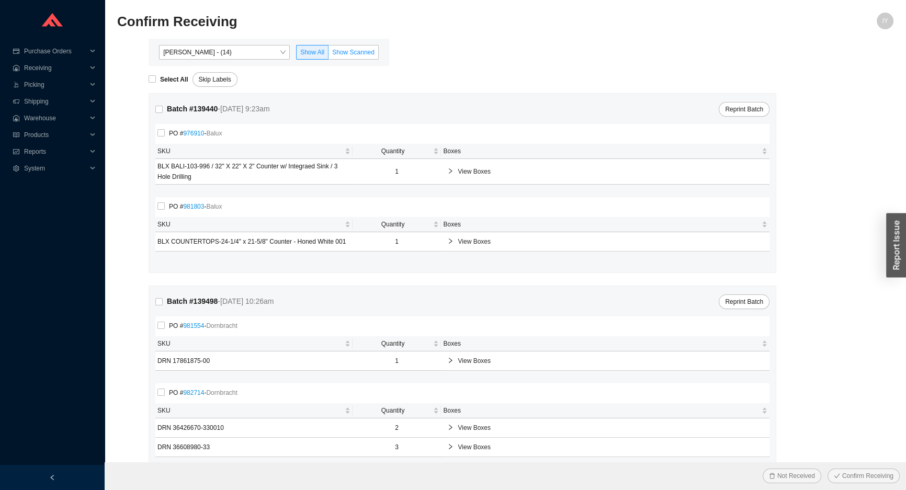
drag, startPoint x: 385, startPoint y: 44, endPoint x: 376, endPoint y: 48, distance: 9.8
click at [380, 46] on div "Angel Negron - (14) Show All Show Scanned" at bounding box center [268, 52] width 241 height 27
click at [374, 50] on label "Show Scanned" at bounding box center [353, 52] width 50 height 15
click at [328, 54] on input "Show Scanned" at bounding box center [328, 54] width 0 height 0
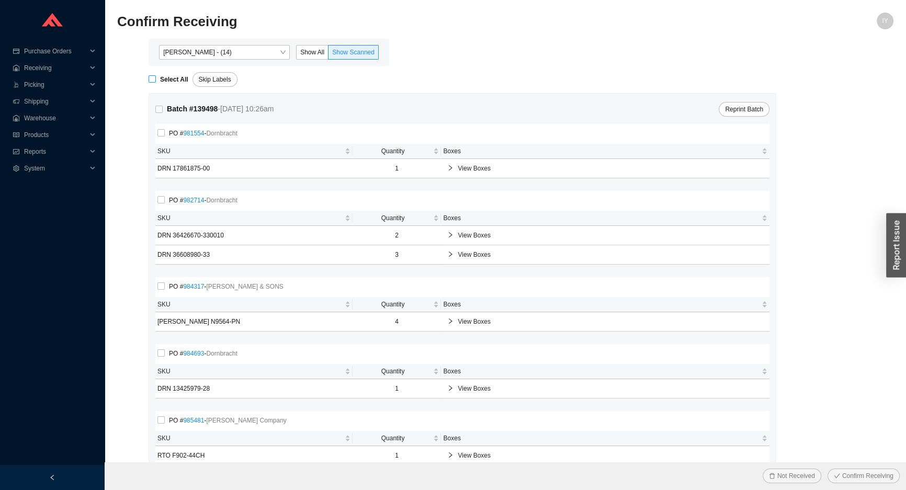
click at [160, 84] on span "Select All" at bounding box center [174, 79] width 37 height 10
click at [156, 83] on input "Select All" at bounding box center [151, 78] width 7 height 7
checkbox input "true"
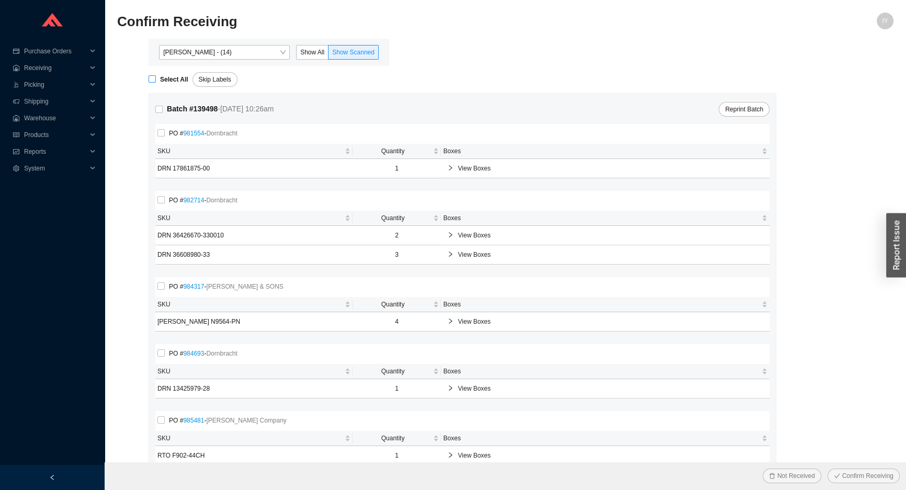
checkbox input "true"
click at [827, 468] on button "Confirm Receiving" at bounding box center [863, 475] width 72 height 15
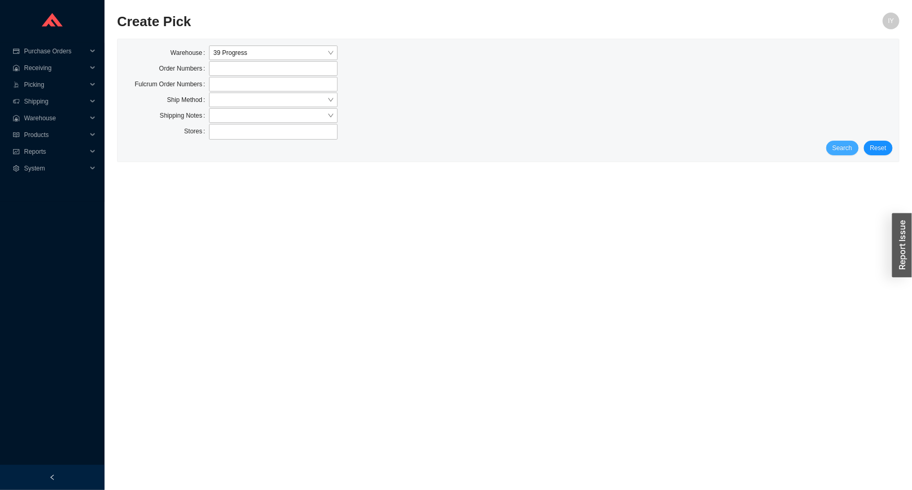
click at [843, 152] on span "Search" at bounding box center [843, 148] width 20 height 10
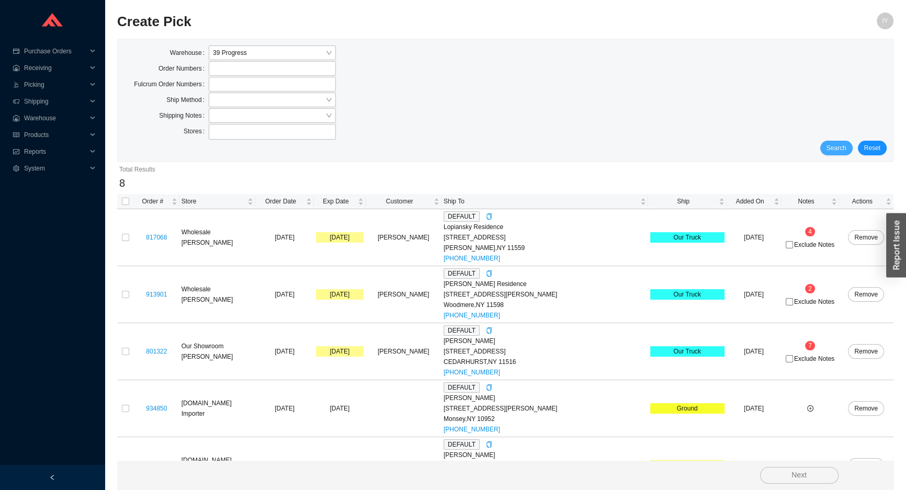
click at [843, 152] on span "Search" at bounding box center [836, 148] width 20 height 10
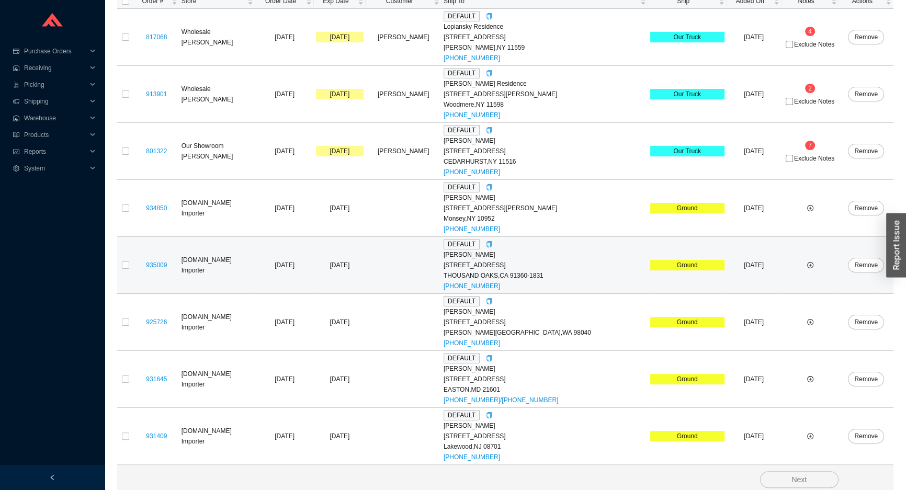
scroll to position [204, 0]
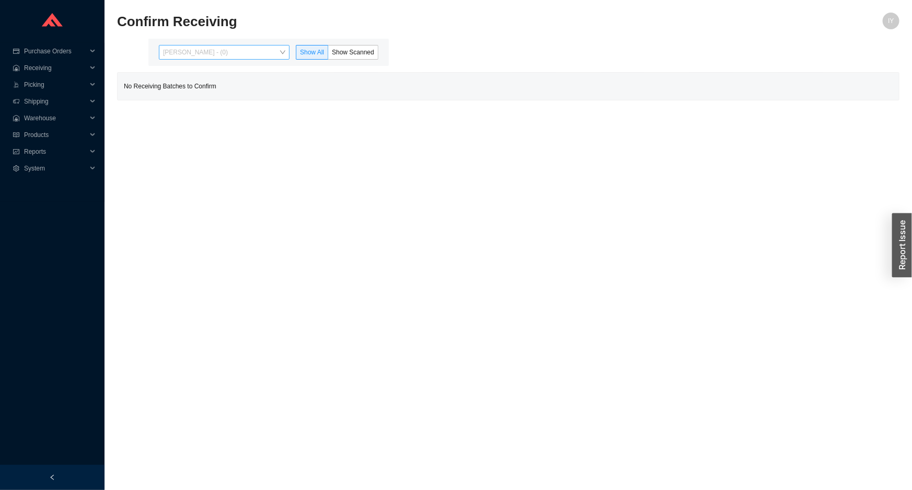
click at [243, 56] on span "[PERSON_NAME] - (0)" at bounding box center [224, 52] width 122 height 14
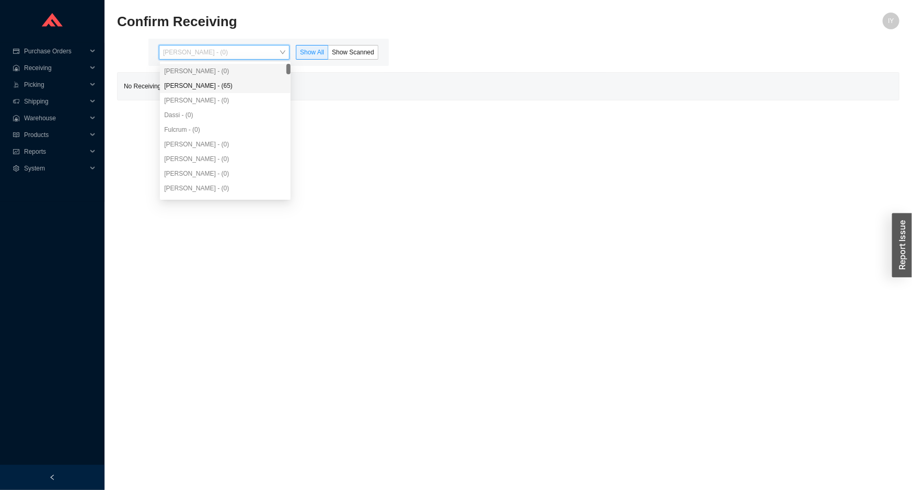
click at [232, 87] on div "[PERSON_NAME] - (65)" at bounding box center [225, 85] width 122 height 9
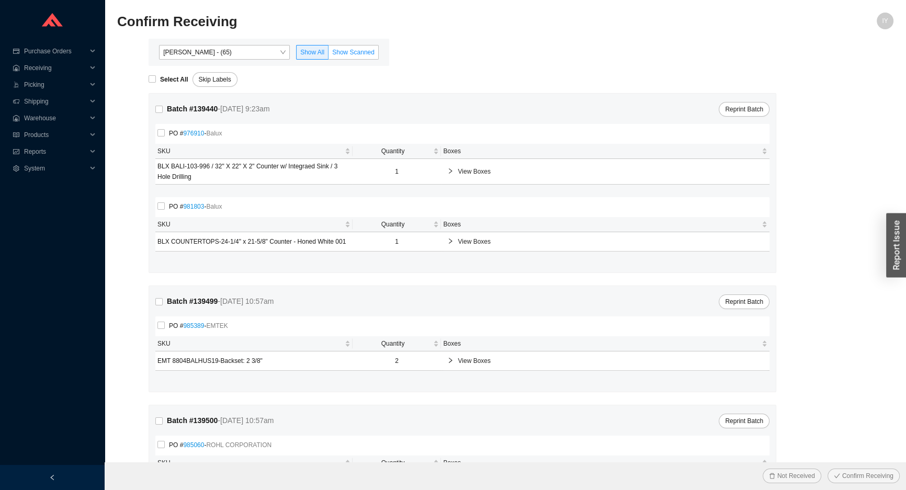
click at [347, 56] on label "Show Scanned" at bounding box center [353, 52] width 50 height 15
click at [328, 54] on input "Show Scanned" at bounding box center [328, 54] width 0 height 0
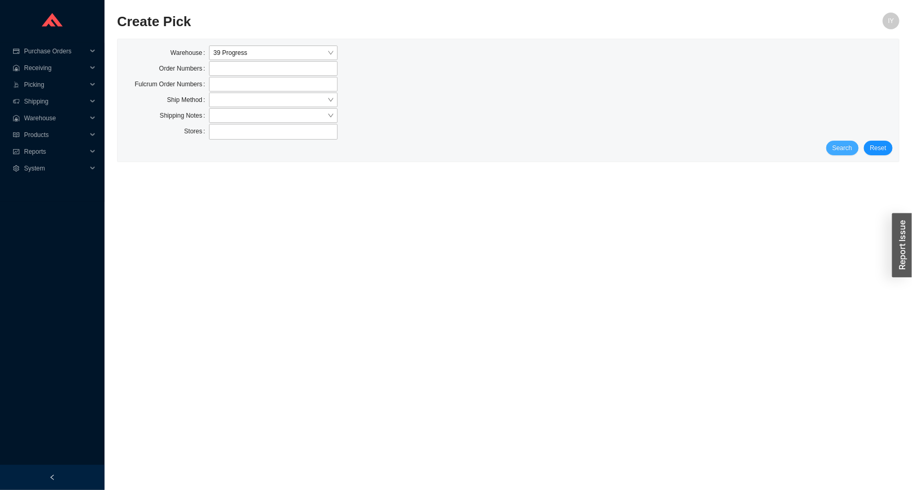
click at [834, 142] on button "Search" at bounding box center [843, 148] width 32 height 15
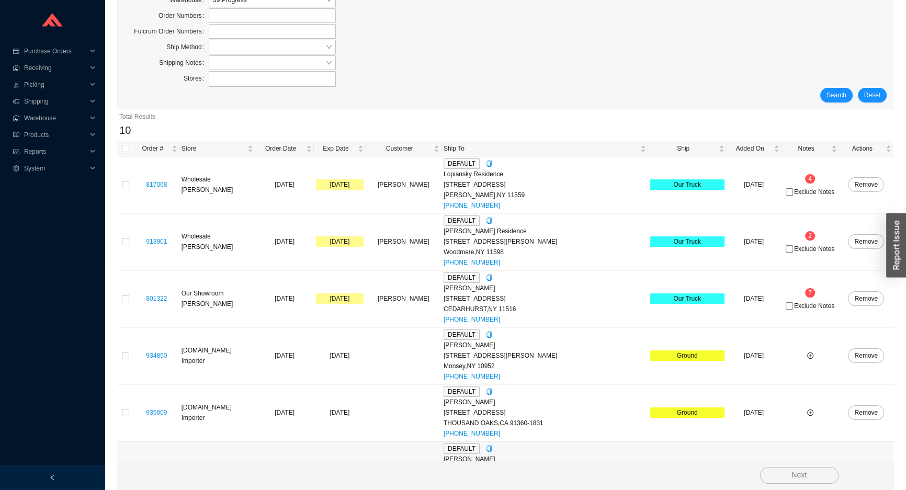
scroll to position [317, 0]
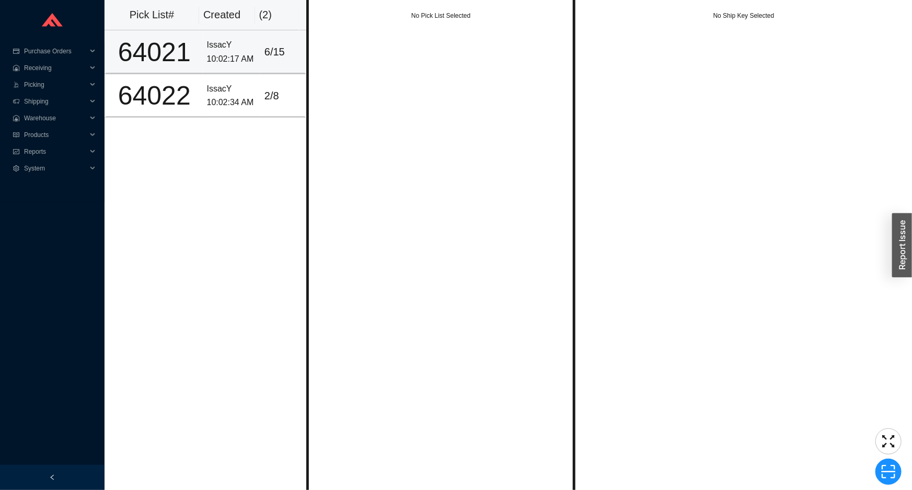
click at [219, 52] on div "10:02:17 AM" at bounding box center [231, 59] width 49 height 14
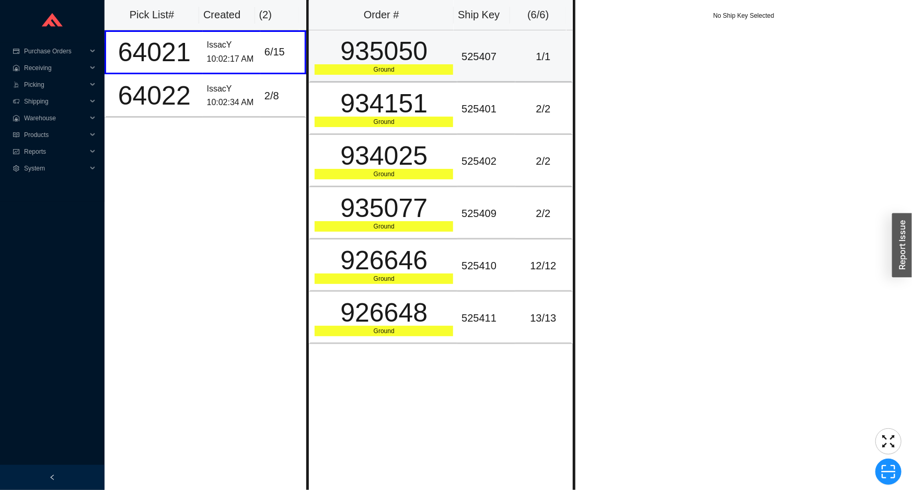
click at [417, 73] on div "Ground" at bounding box center [384, 69] width 139 height 10
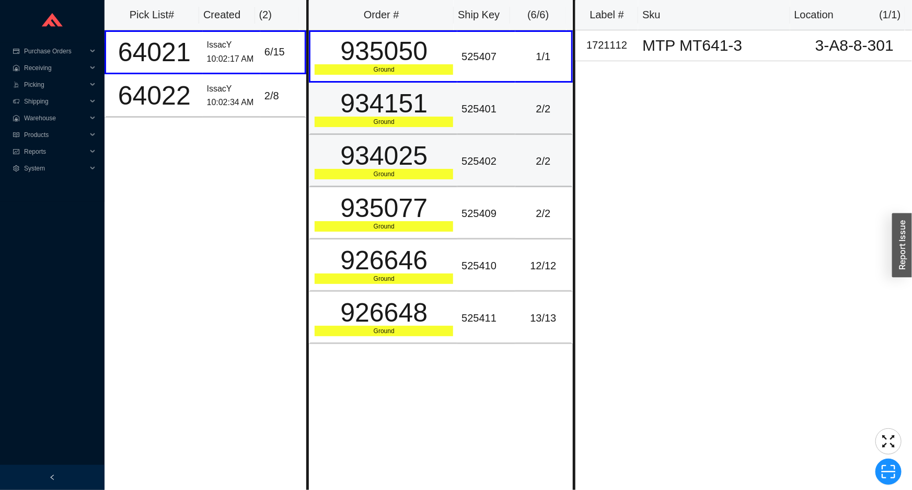
drag, startPoint x: 385, startPoint y: 125, endPoint x: 381, endPoint y: 168, distance: 43.1
click at [385, 127] on td "934151 Ground" at bounding box center [383, 109] width 148 height 52
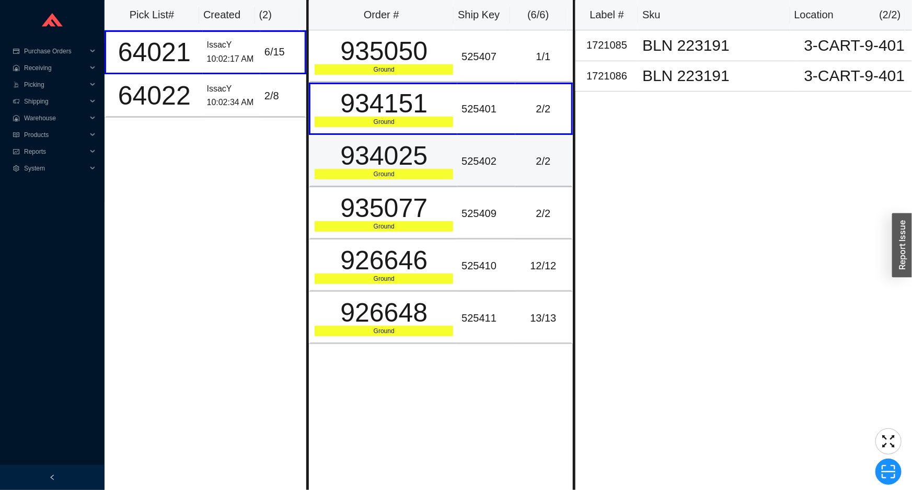
click at [383, 180] on td "934025 Ground" at bounding box center [383, 161] width 148 height 52
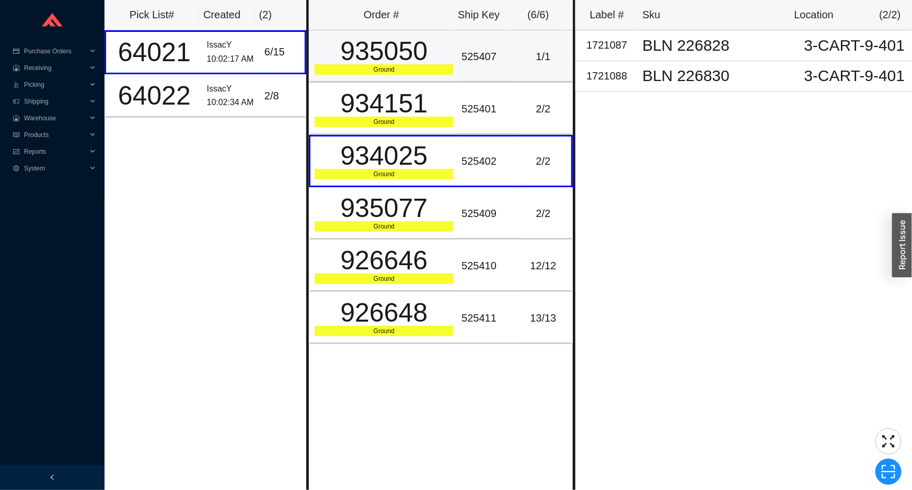
click at [427, 74] on div "Ground" at bounding box center [384, 69] width 139 height 10
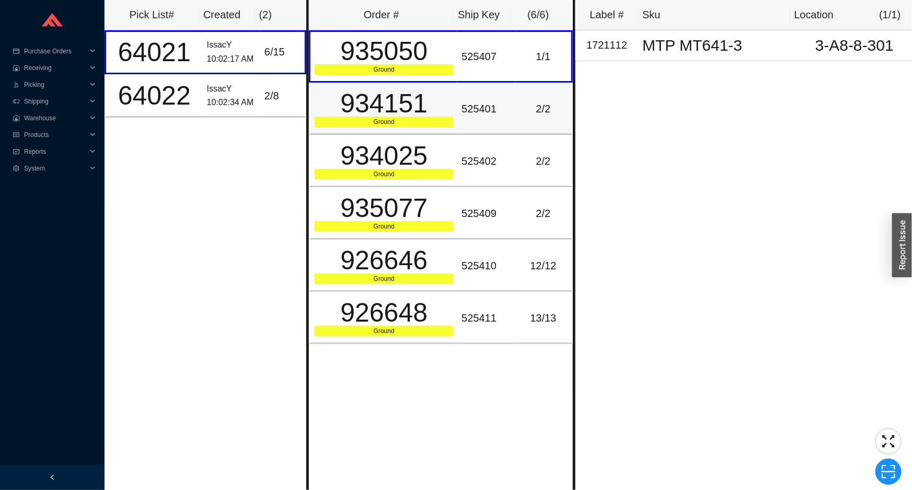
drag, startPoint x: 413, startPoint y: 99, endPoint x: 419, endPoint y: 128, distance: 29.4
click at [413, 105] on div "934151" at bounding box center [384, 103] width 139 height 26
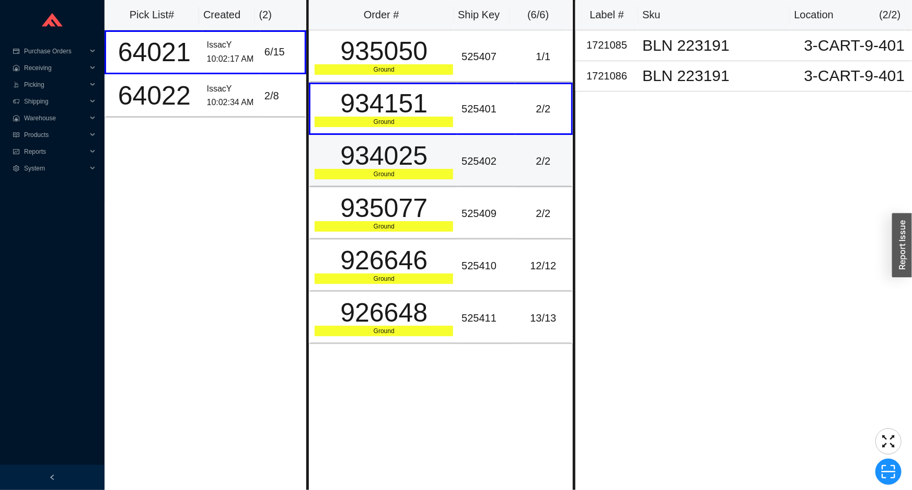
drag, startPoint x: 421, startPoint y: 138, endPoint x: 426, endPoint y: 159, distance: 21.6
click at [423, 146] on div "934025" at bounding box center [384, 156] width 139 height 26
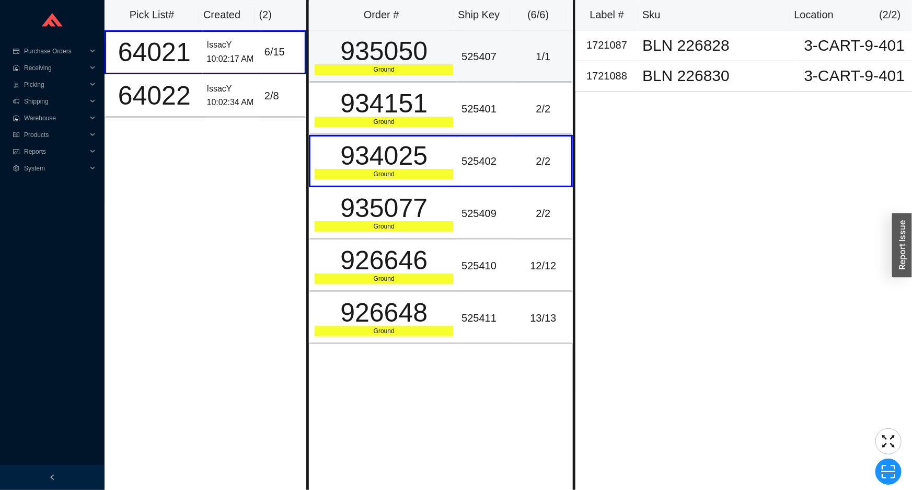
click at [436, 67] on div "Ground" at bounding box center [384, 69] width 139 height 10
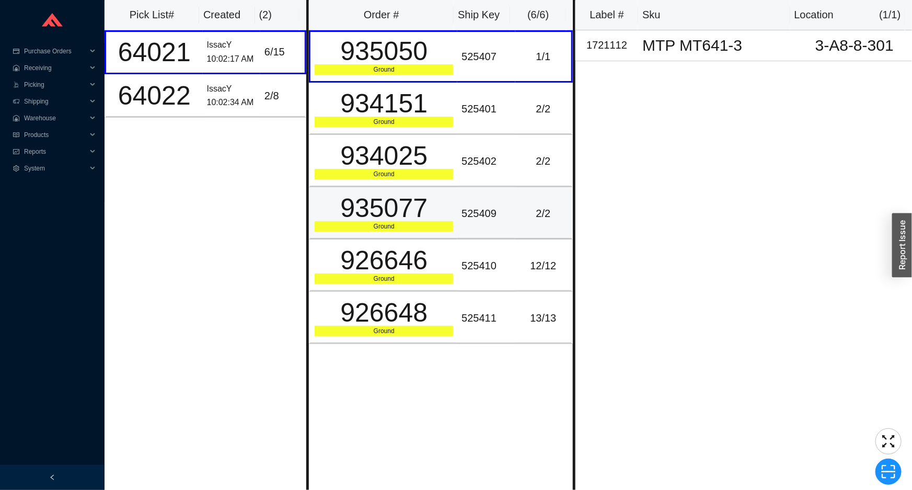
click at [469, 224] on td "525409" at bounding box center [486, 213] width 58 height 52
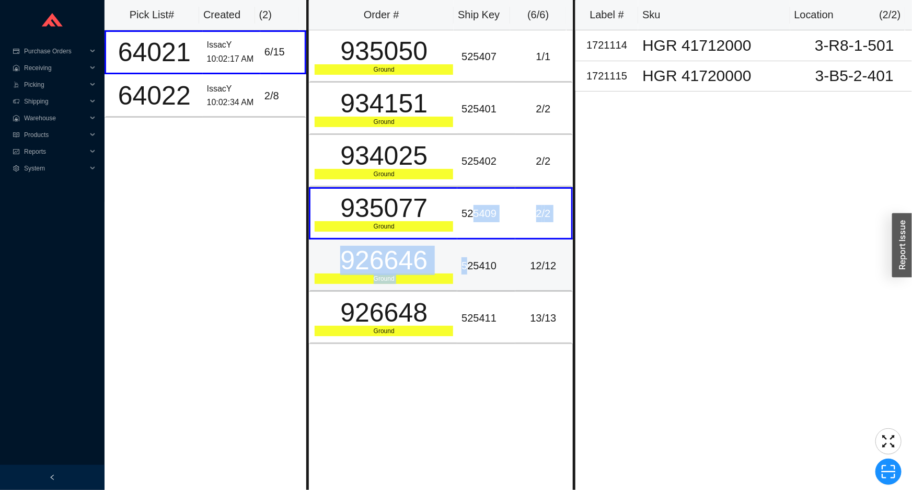
drag, startPoint x: 469, startPoint y: 225, endPoint x: 460, endPoint y: 270, distance: 45.8
click at [462, 268] on tbody "935050 Ground 525407 1 / 1 934151 Ground 525401 2 / 2 934025 Ground 525402 2 / …" at bounding box center [441, 187] width 264 height 314
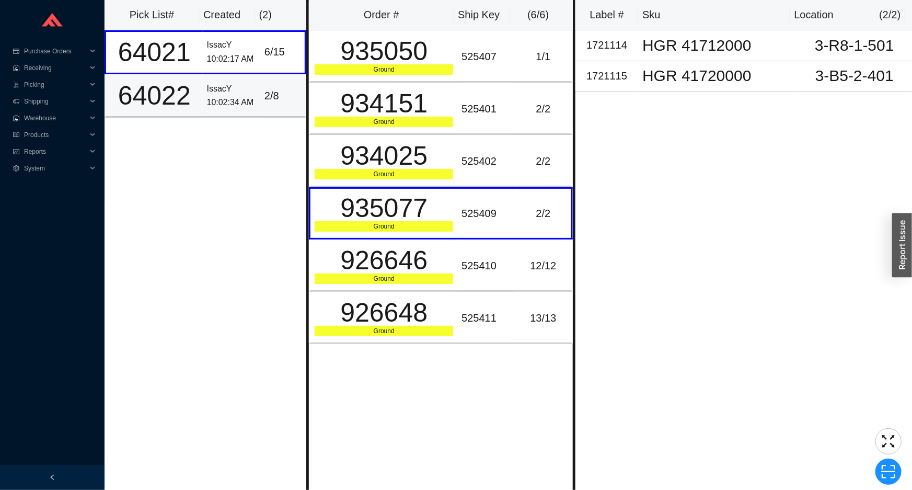
click at [293, 88] on div "2 / 8" at bounding box center [283, 95] width 36 height 17
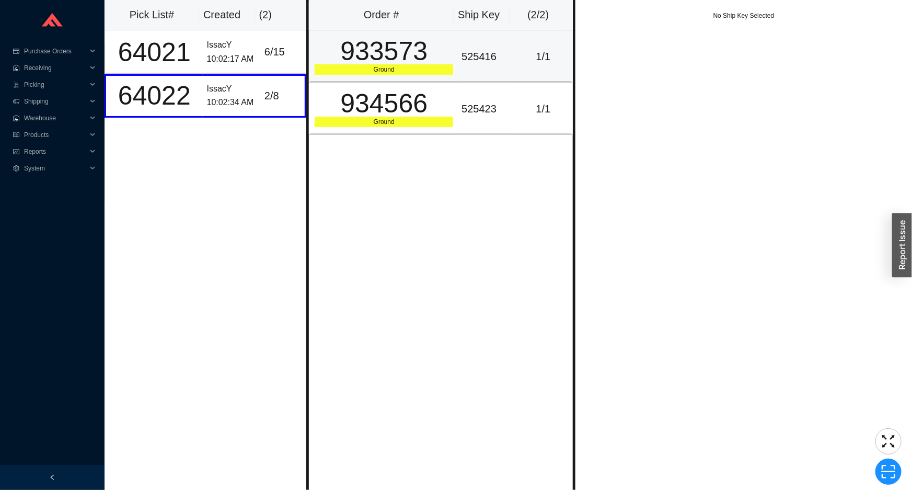
click at [354, 62] on div "933573" at bounding box center [384, 51] width 139 height 26
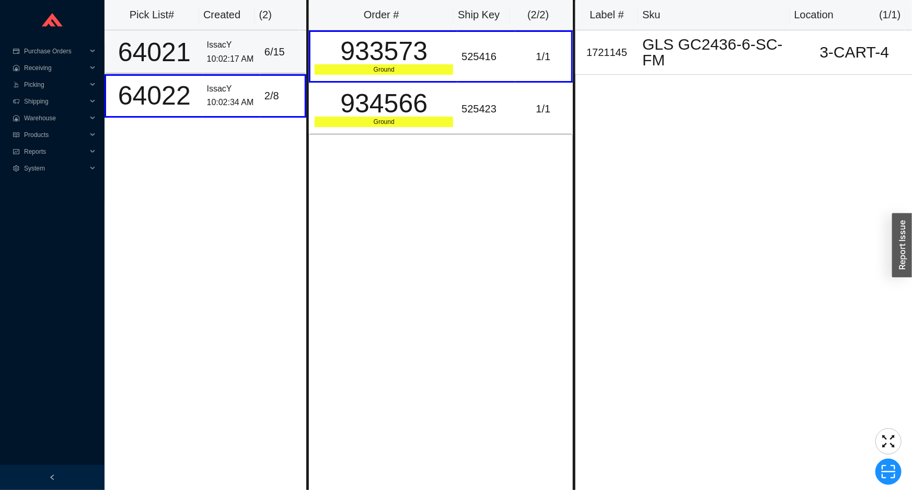
click at [281, 49] on div "6 / 15" at bounding box center [283, 51] width 36 height 17
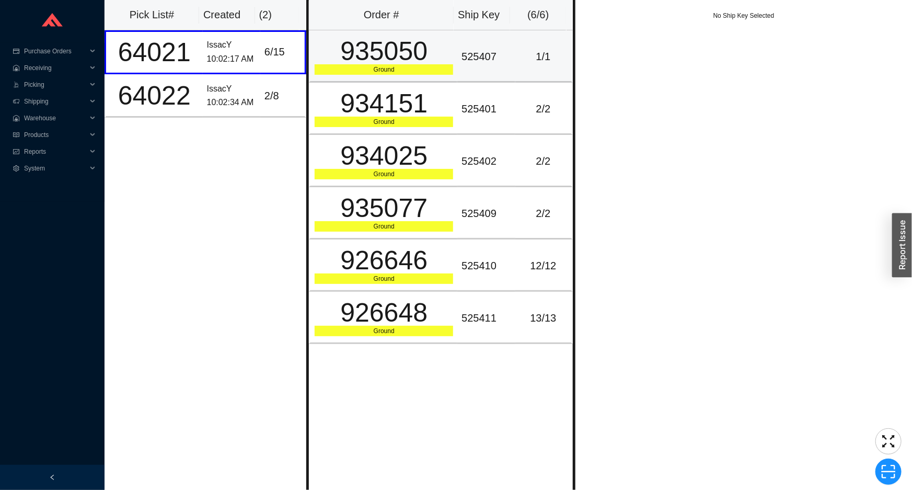
click at [367, 55] on div "935050" at bounding box center [384, 51] width 139 height 26
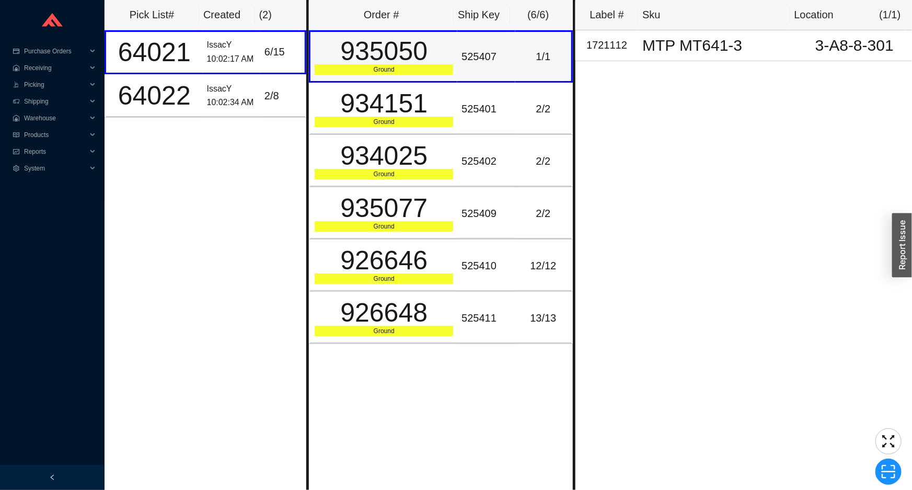
click at [376, 49] on div "935050" at bounding box center [384, 51] width 139 height 26
copy div "935050"
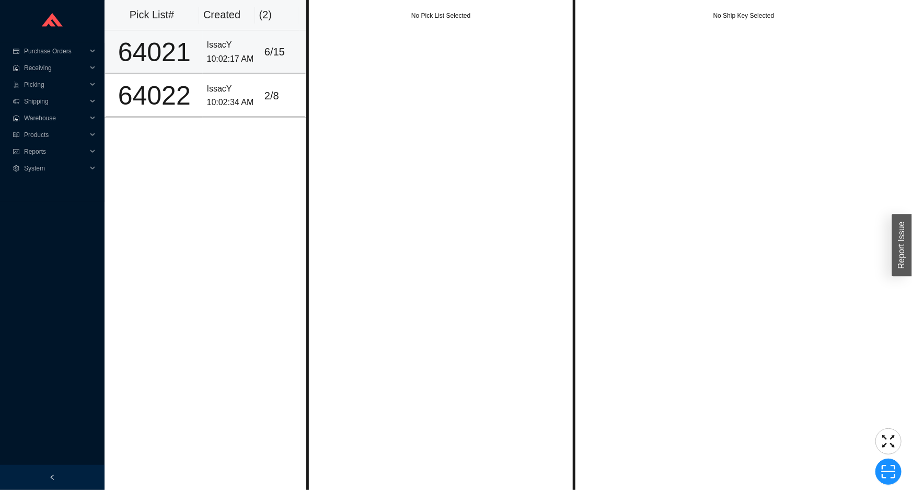
click at [250, 45] on div "IssacY" at bounding box center [231, 45] width 49 height 14
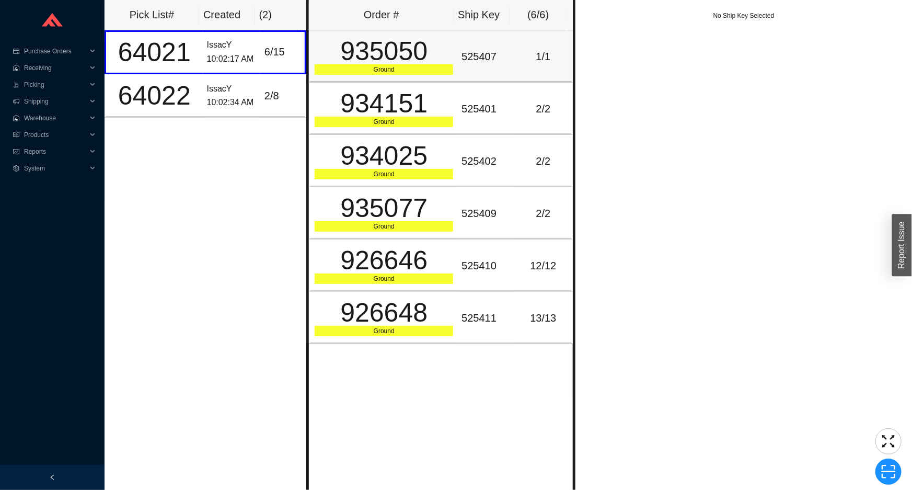
click at [379, 47] on div "935050" at bounding box center [384, 51] width 139 height 26
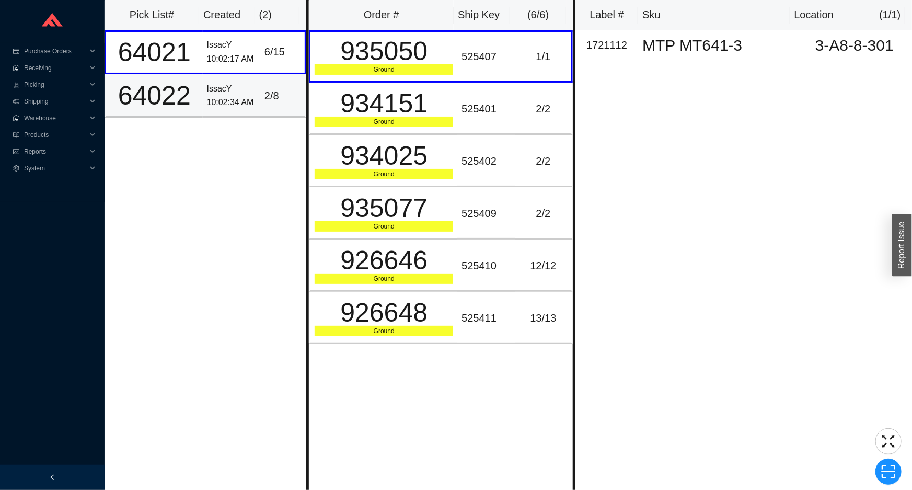
click at [242, 96] on div "10:02:34 AM" at bounding box center [231, 103] width 49 height 14
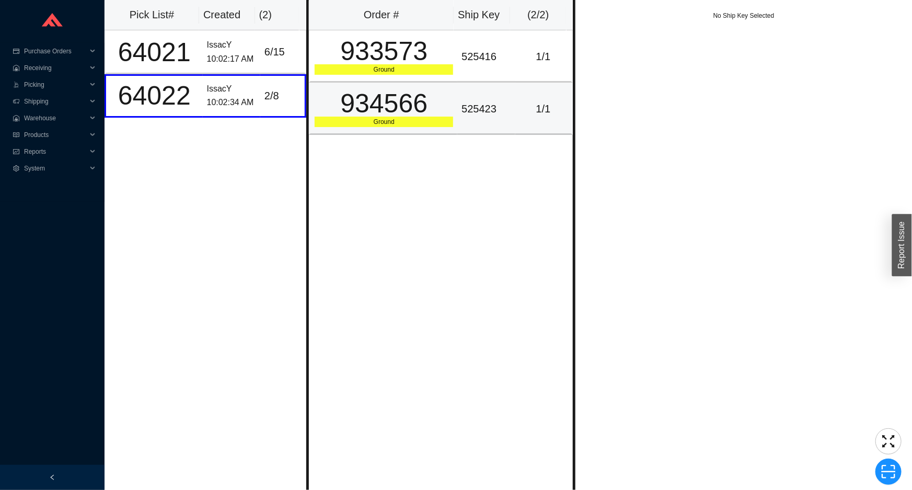
click at [397, 90] on div "934566" at bounding box center [384, 103] width 139 height 26
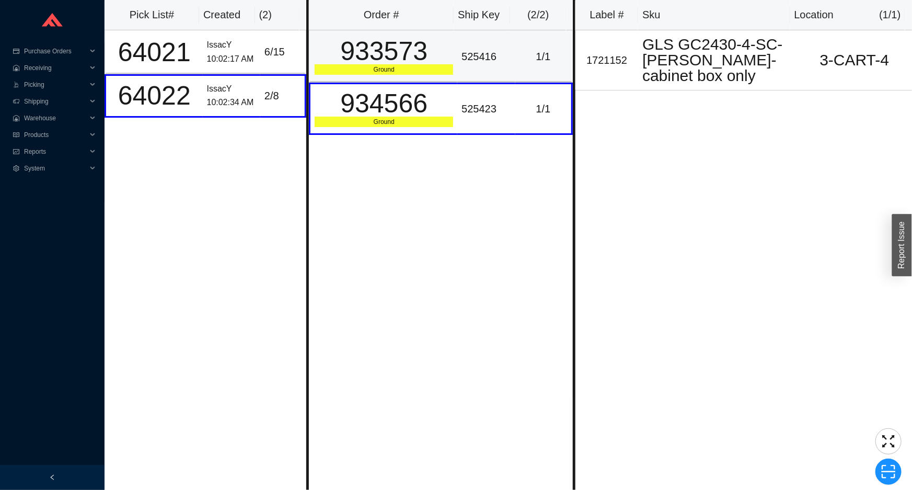
click at [405, 64] on div "933573" at bounding box center [384, 51] width 139 height 26
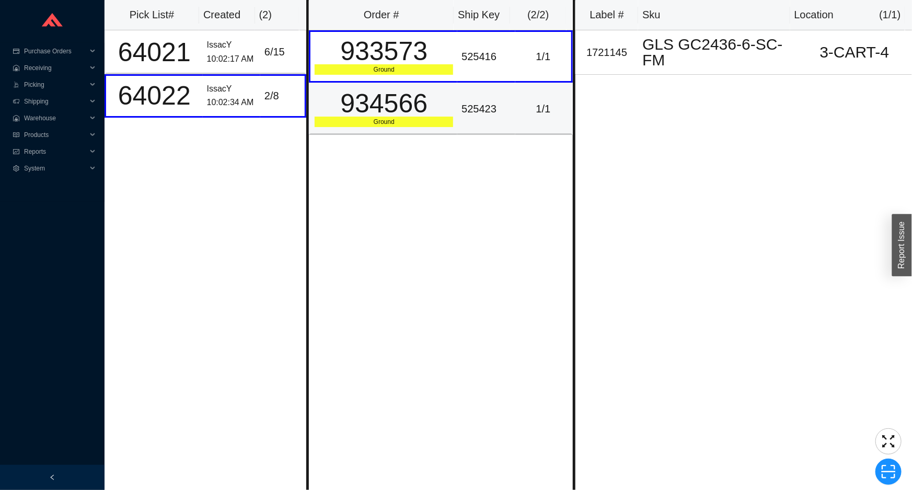
click at [404, 105] on div "934566" at bounding box center [384, 103] width 139 height 26
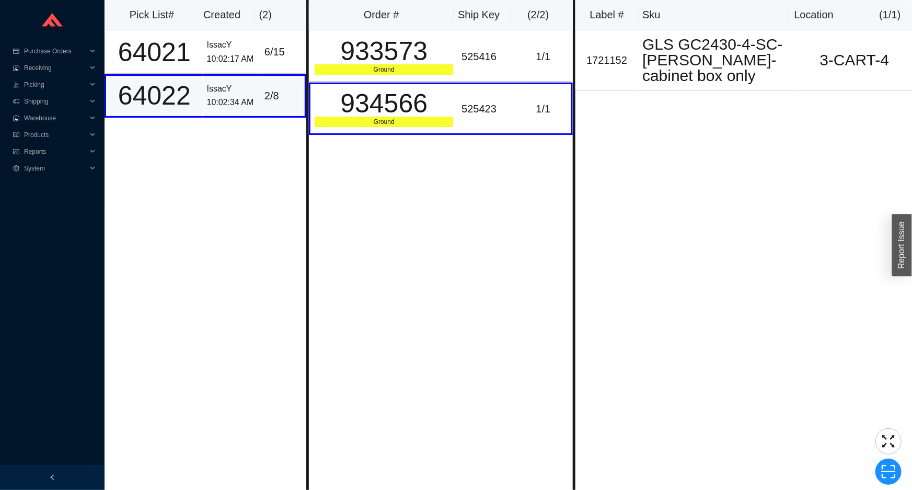
click at [162, 99] on div "64022" at bounding box center [154, 96] width 88 height 26
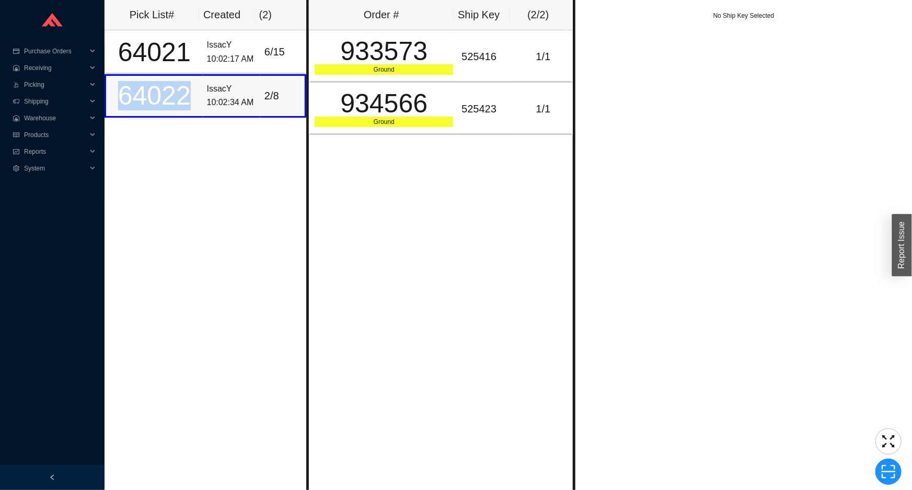
click at [162, 99] on div "64022" at bounding box center [154, 96] width 88 height 26
copy div "64022"
click at [70, 88] on span "Picking" at bounding box center [55, 84] width 63 height 17
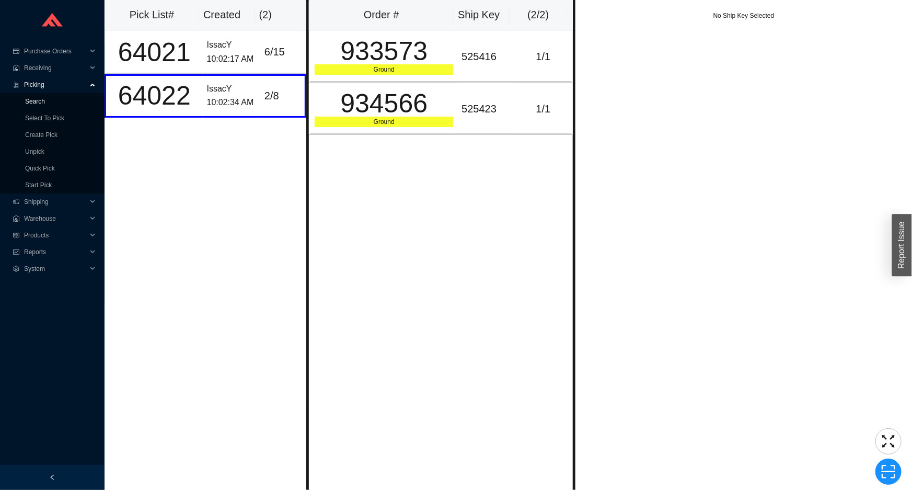
click at [45, 98] on link "Search" at bounding box center [35, 101] width 20 height 7
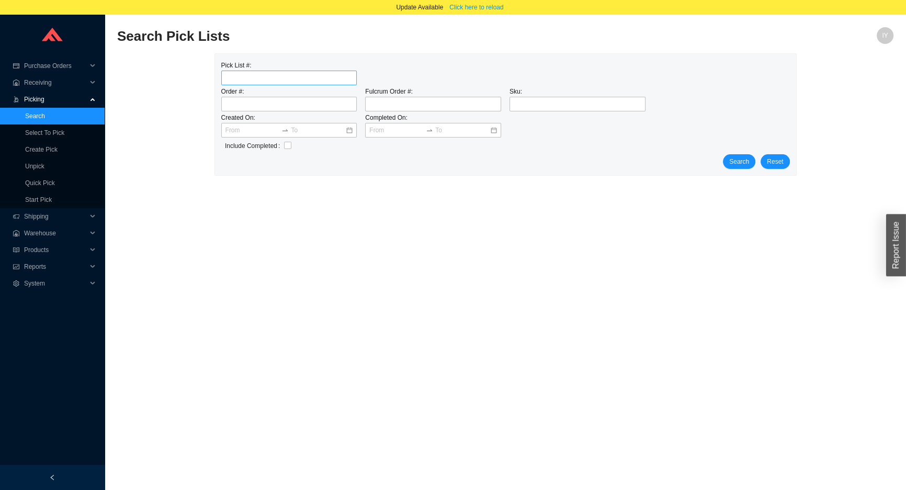
type input "64022"
click button "Search" at bounding box center [739, 161] width 32 height 15
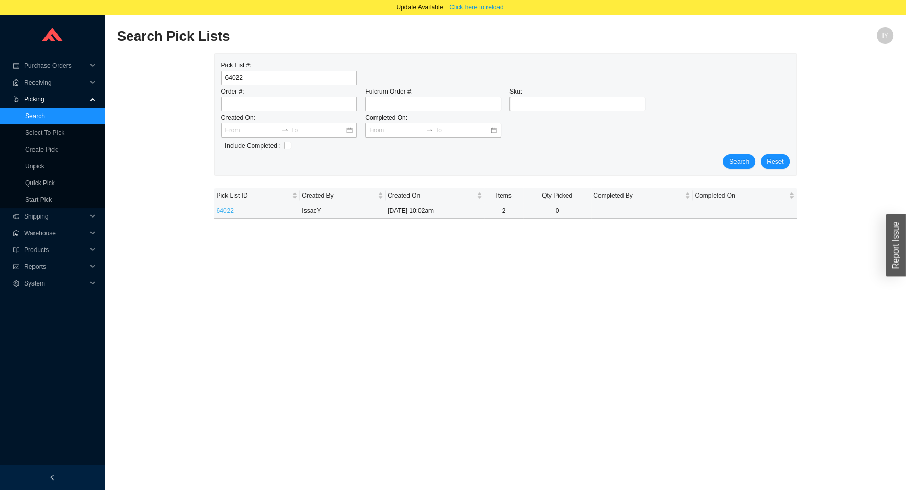
click at [226, 213] on link "64022" at bounding box center [224, 210] width 17 height 7
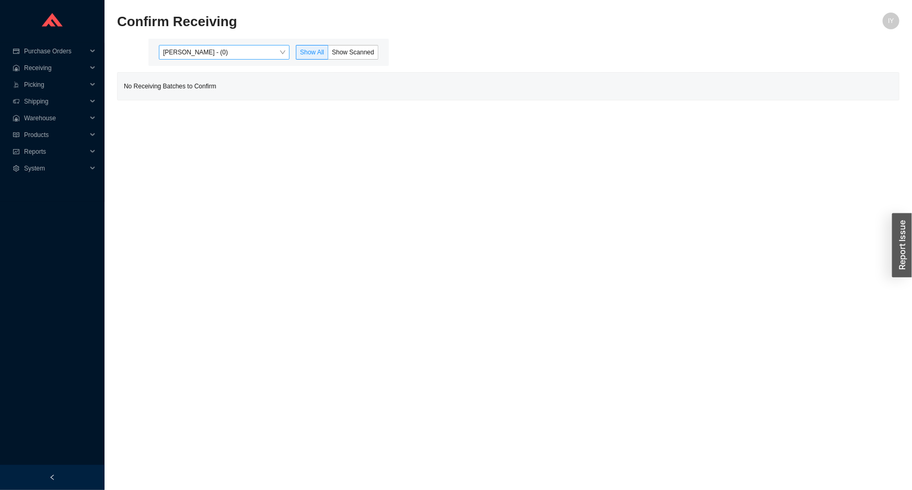
click at [184, 52] on span "[PERSON_NAME] - (0)" at bounding box center [224, 52] width 122 height 14
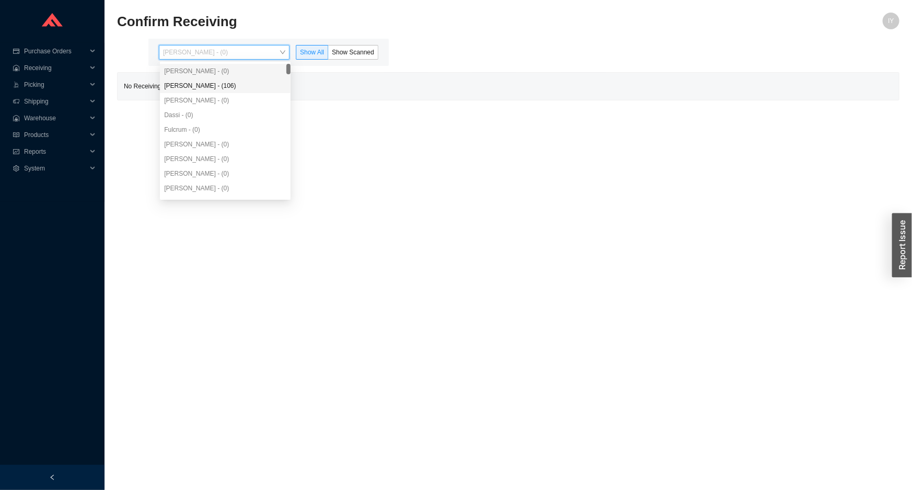
click at [188, 85] on div "Angel Negron - (106)" at bounding box center [225, 85] width 122 height 9
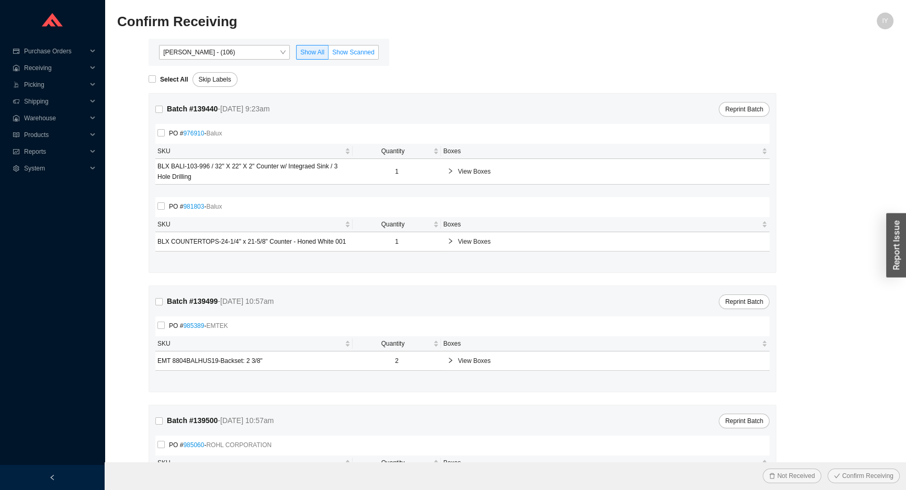
click at [342, 50] on span "Show Scanned" at bounding box center [353, 52] width 42 height 7
click at [328, 54] on input "Show Scanned" at bounding box center [328, 54] width 0 height 0
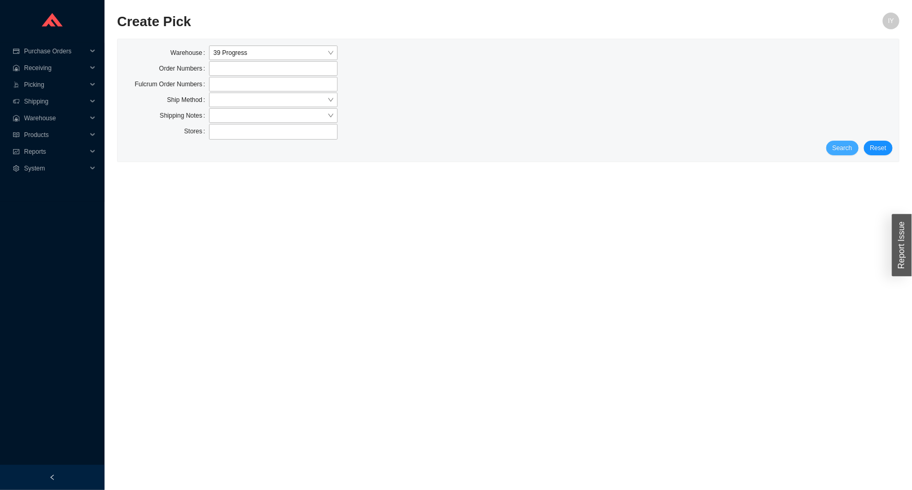
click at [846, 146] on span "Search" at bounding box center [843, 148] width 20 height 10
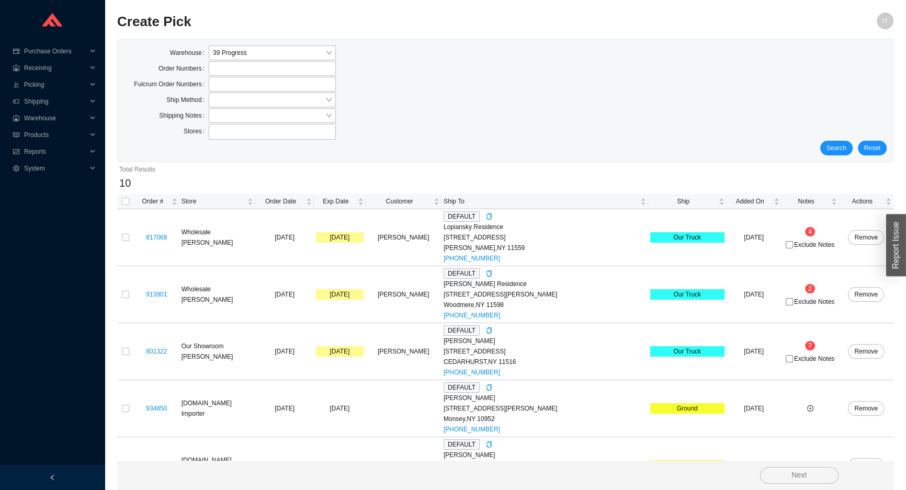
click at [205, 99] on label "Ship Method" at bounding box center [187, 100] width 42 height 15
click at [227, 97] on input "search" at bounding box center [269, 100] width 112 height 14
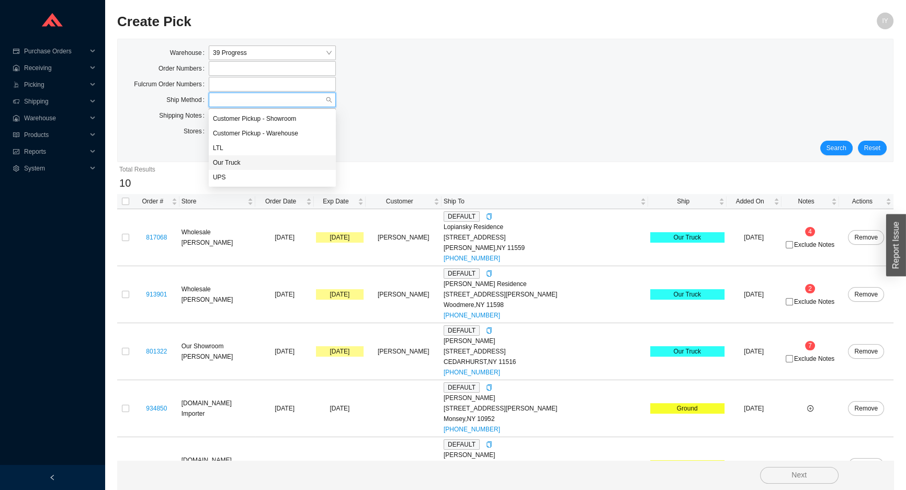
drag, startPoint x: 298, startPoint y: 162, endPoint x: 305, endPoint y: 157, distance: 8.6
click at [298, 162] on div "Our Truck" at bounding box center [272, 162] width 119 height 9
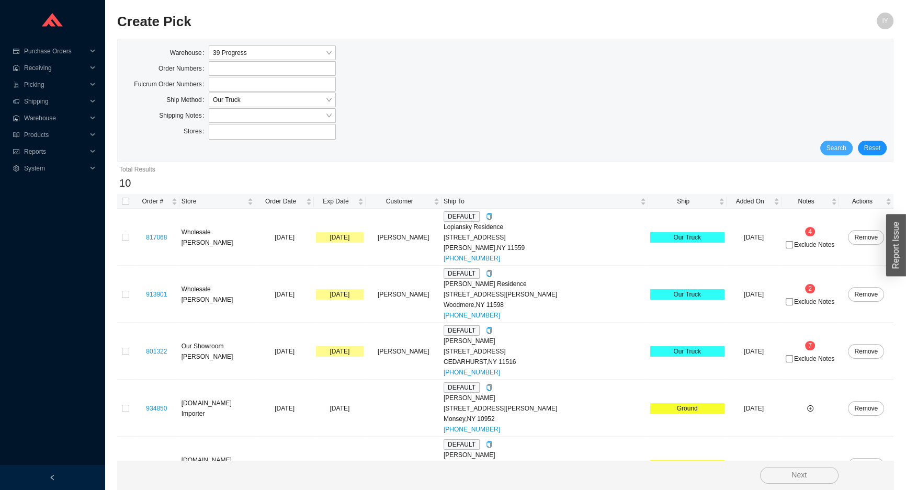
click at [837, 146] on span "Search" at bounding box center [836, 148] width 20 height 10
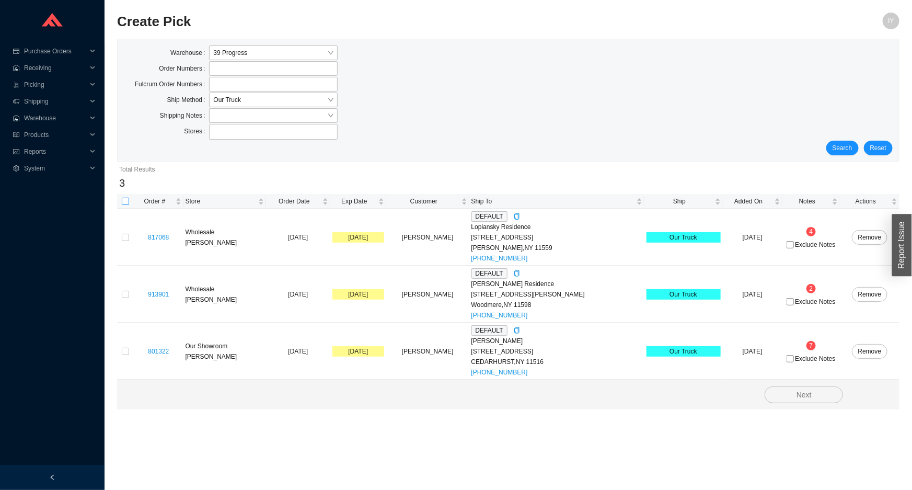
click at [123, 201] on input "checkbox" at bounding box center [125, 201] width 7 height 7
checkbox input "true"
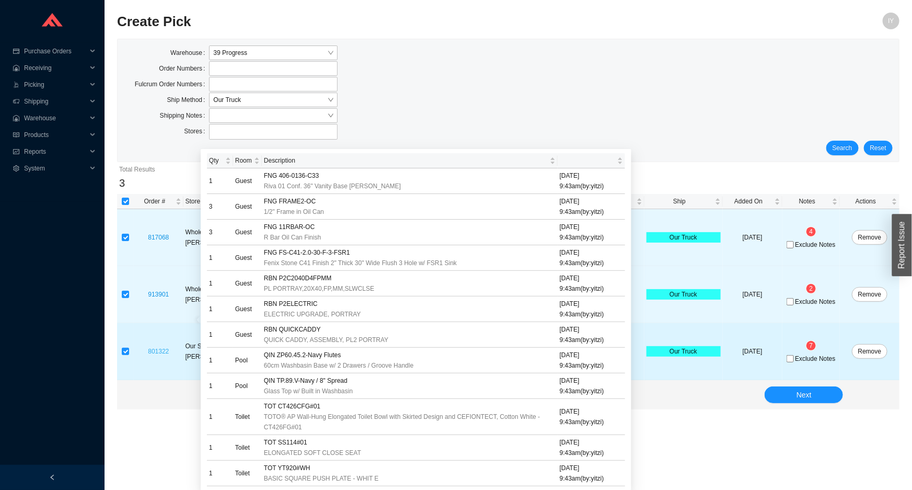
click at [164, 351] on link "801322" at bounding box center [158, 351] width 21 height 7
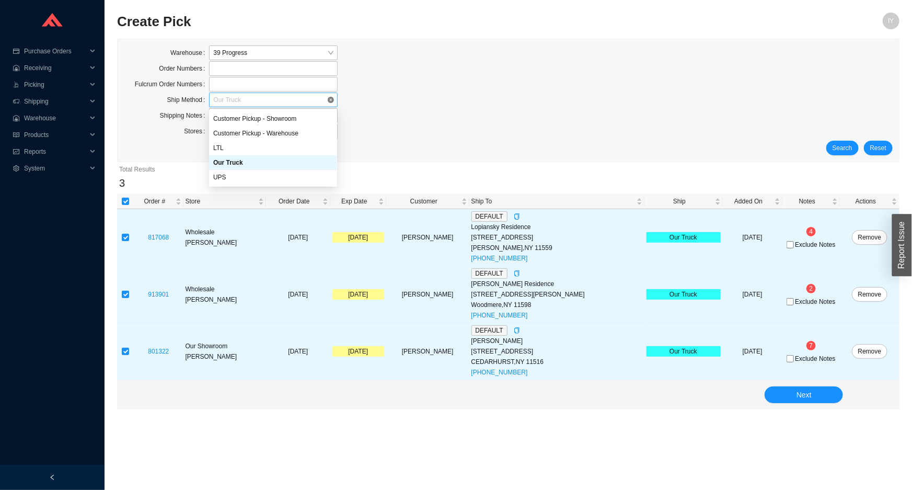
click at [231, 102] on span "Our Truck" at bounding box center [273, 100] width 120 height 14
click at [245, 180] on div "UPS" at bounding box center [273, 177] width 120 height 9
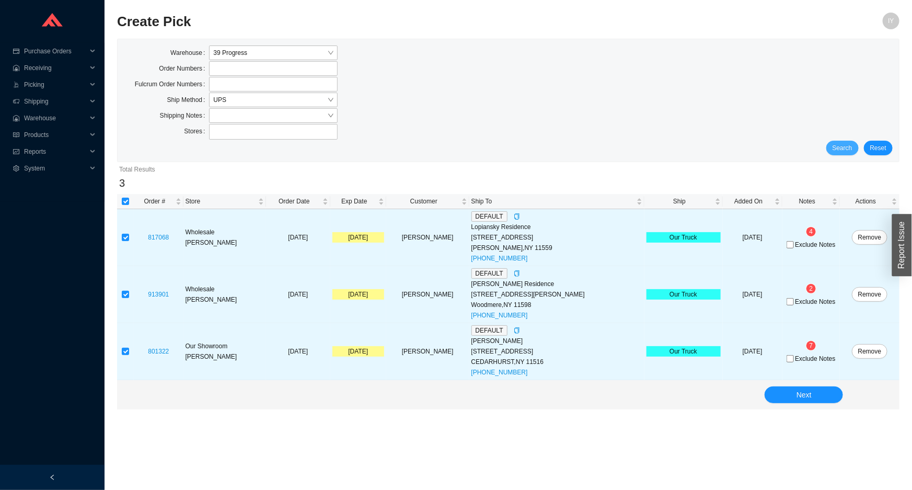
click at [853, 149] on span "Search" at bounding box center [843, 148] width 20 height 10
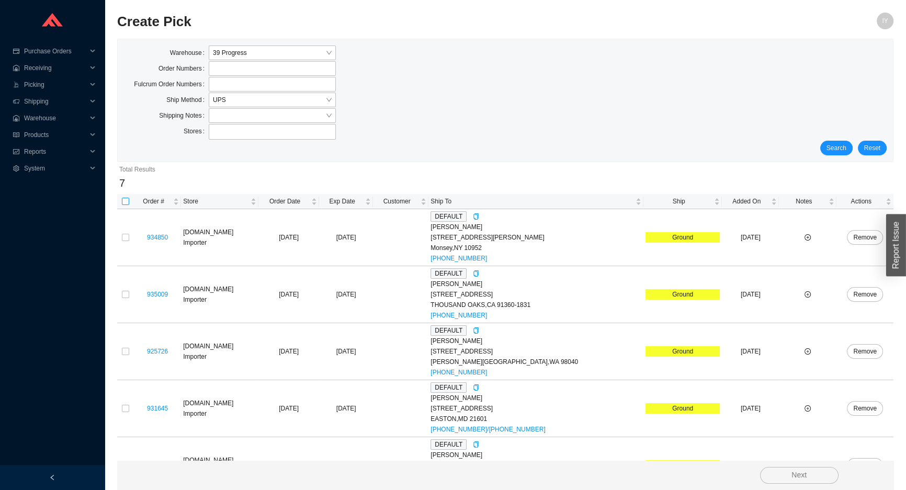
click at [123, 202] on input "checkbox" at bounding box center [125, 201] width 7 height 7
checkbox input "true"
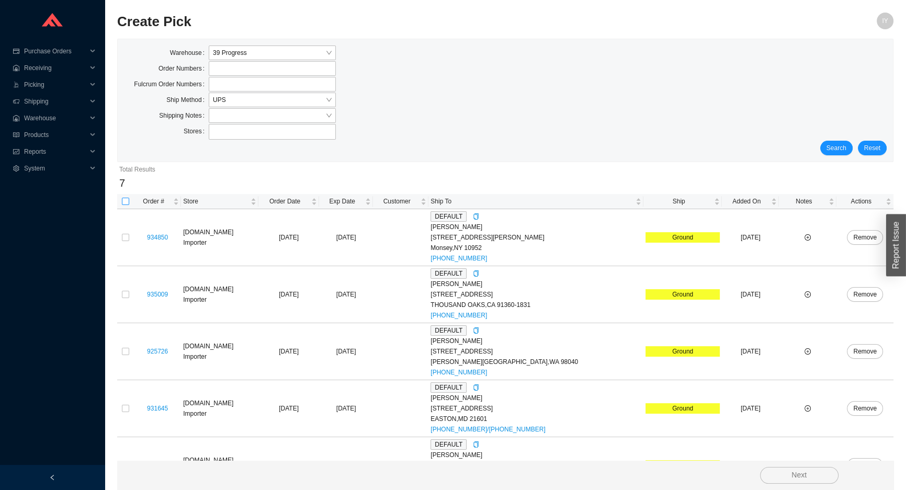
checkbox input "true"
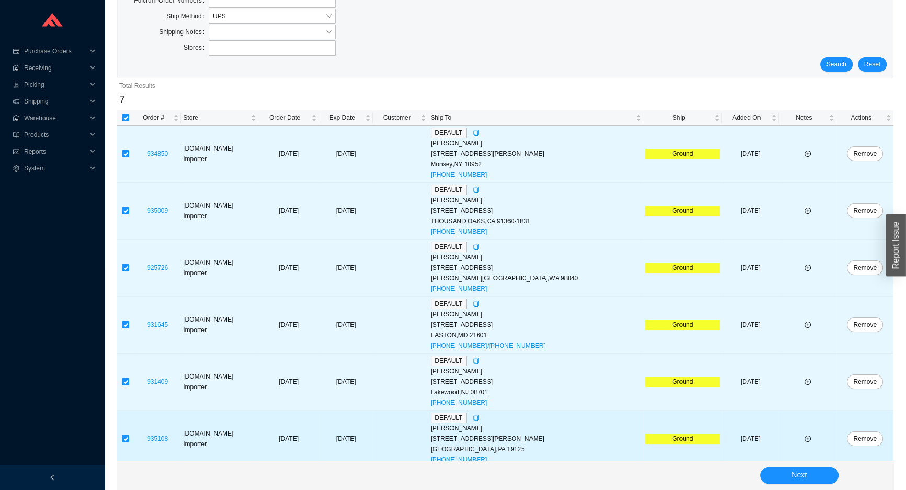
scroll to position [146, 0]
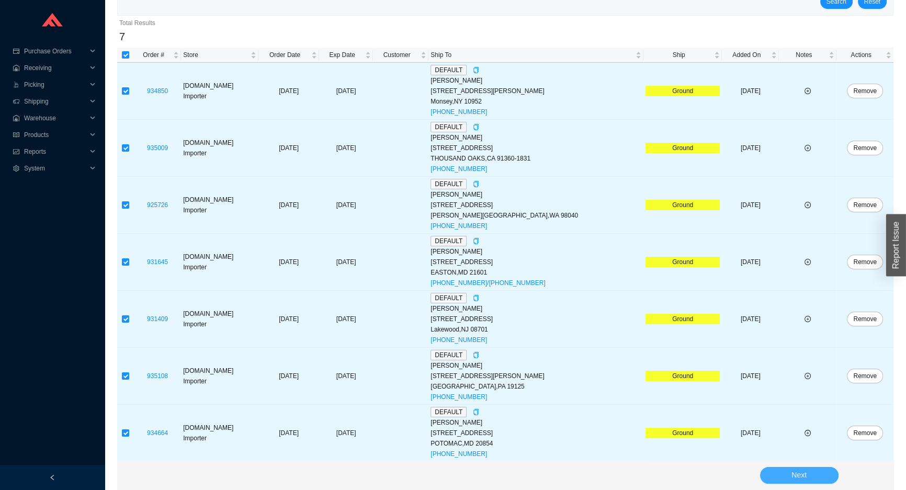
click at [772, 472] on button "Next" at bounding box center [799, 475] width 78 height 17
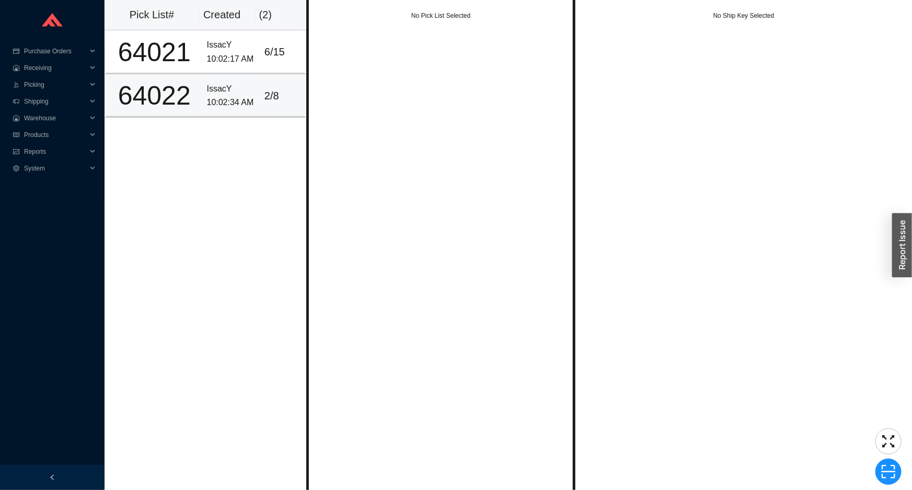
click at [142, 107] on div "64022" at bounding box center [154, 96] width 88 height 26
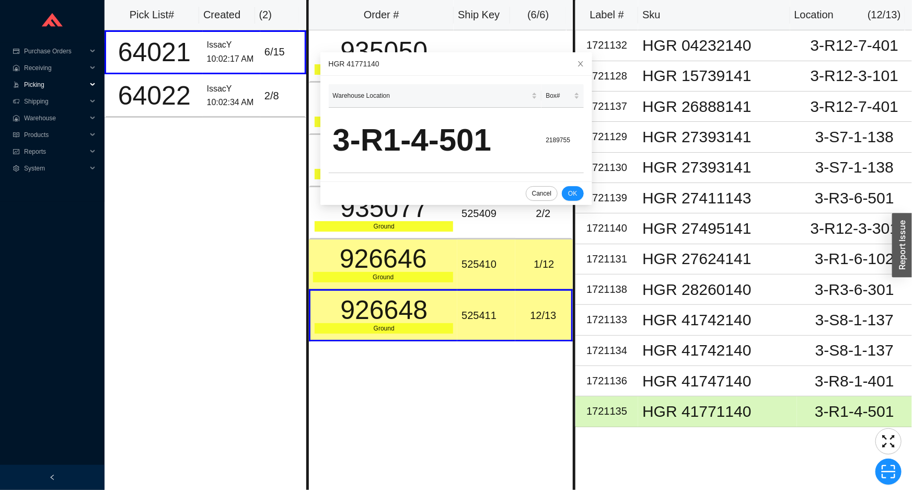
click at [93, 86] on div ".warehouse-cart-packages-a{fill:none;stroke:currentColor;stroke-linecap:round;s…" at bounding box center [52, 84] width 105 height 17
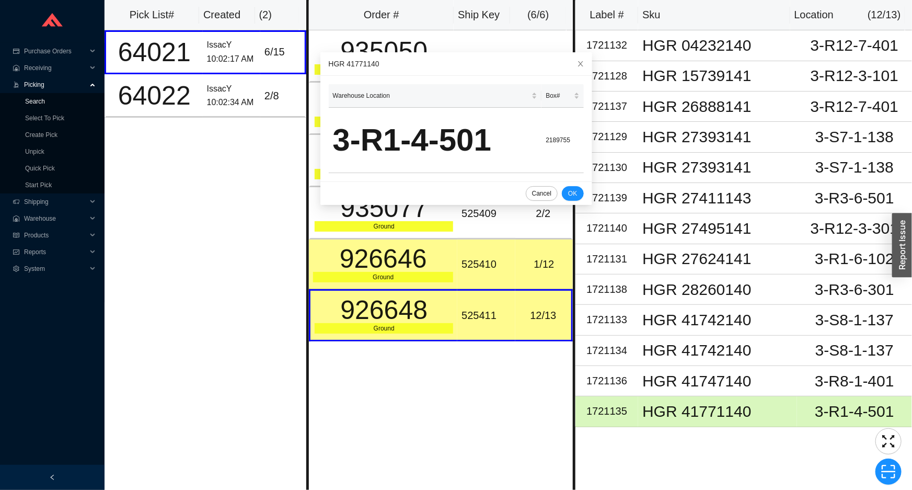
click at [45, 102] on link "Search" at bounding box center [35, 101] width 20 height 7
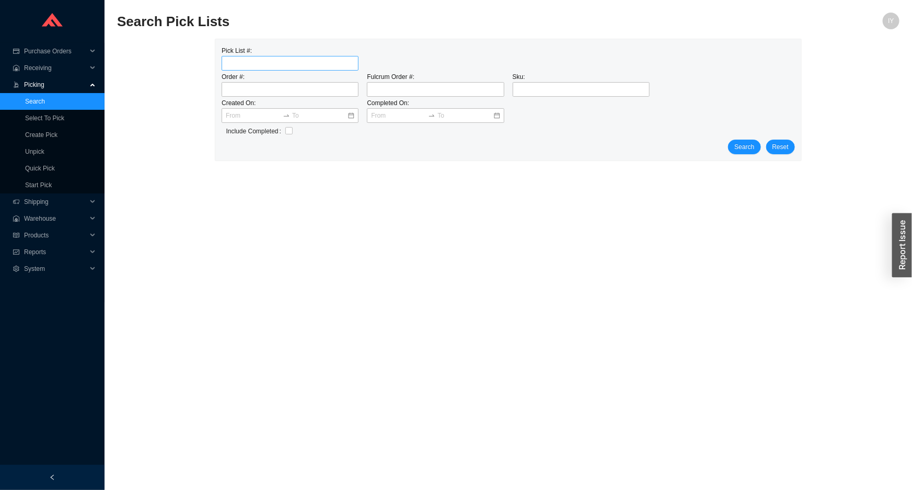
click at [269, 59] on input "tel" at bounding box center [290, 63] width 137 height 15
type input "64022"
click button "Search" at bounding box center [744, 147] width 32 height 15
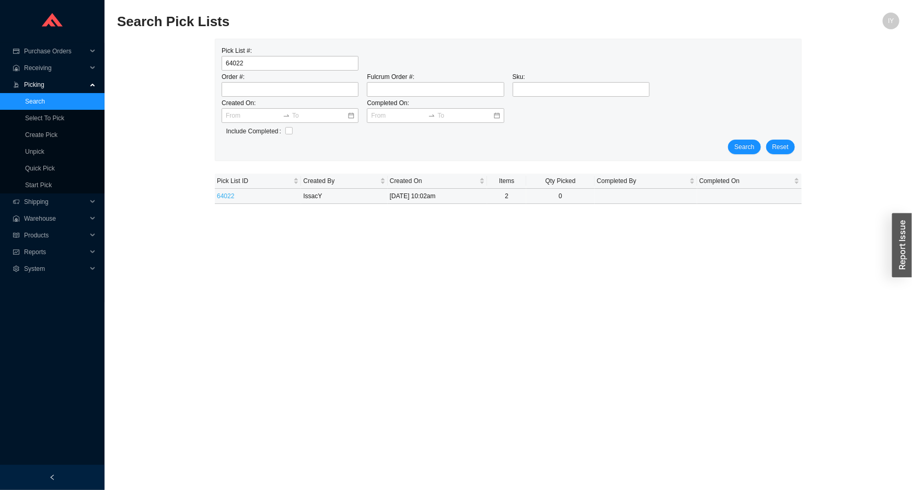
click at [221, 194] on link "64022" at bounding box center [225, 195] width 17 height 7
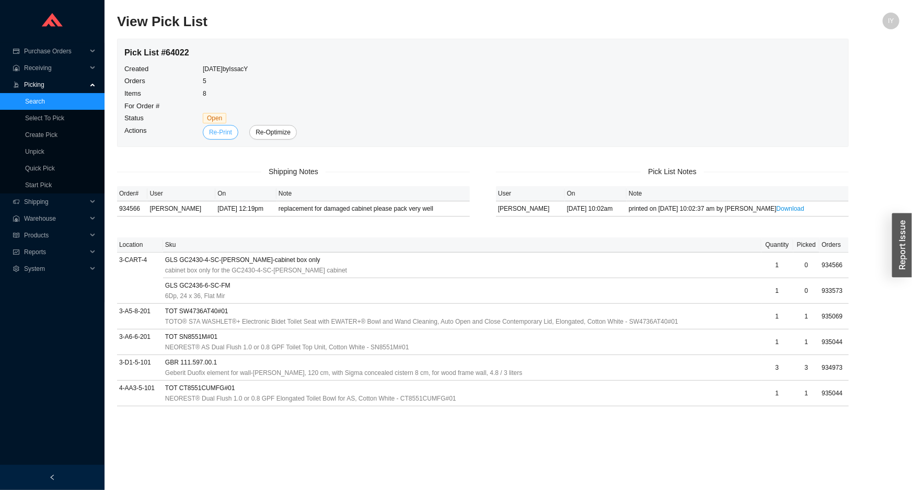
click at [219, 125] on button "Re-Print" at bounding box center [221, 132] width 36 height 15
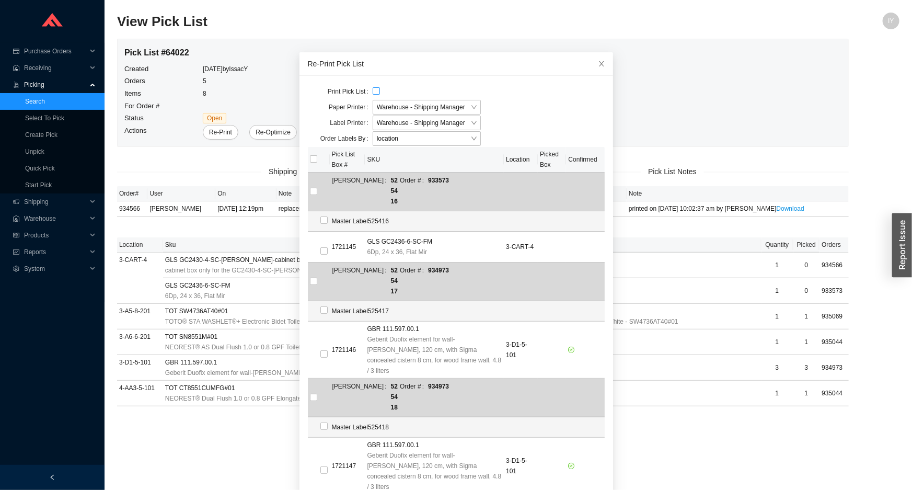
click at [373, 94] on input "checkbox" at bounding box center [376, 90] width 7 height 7
checkbox input "true"
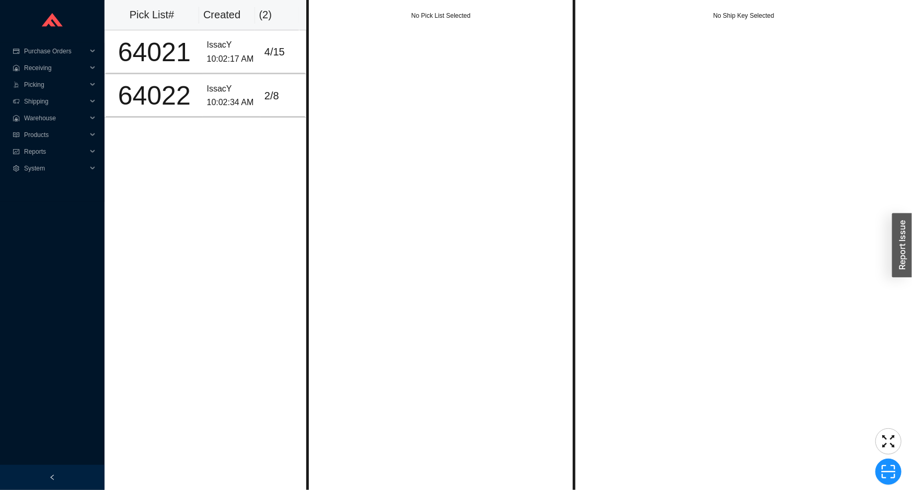
drag, startPoint x: 424, startPoint y: 75, endPoint x: 413, endPoint y: 60, distance: 18.4
drag, startPoint x: 413, startPoint y: 60, endPoint x: 385, endPoint y: 44, distance: 32.3
drag, startPoint x: 385, startPoint y: 44, endPoint x: 265, endPoint y: 61, distance: 121.3
click at [265, 61] on td "4 / 15" at bounding box center [283, 51] width 46 height 43
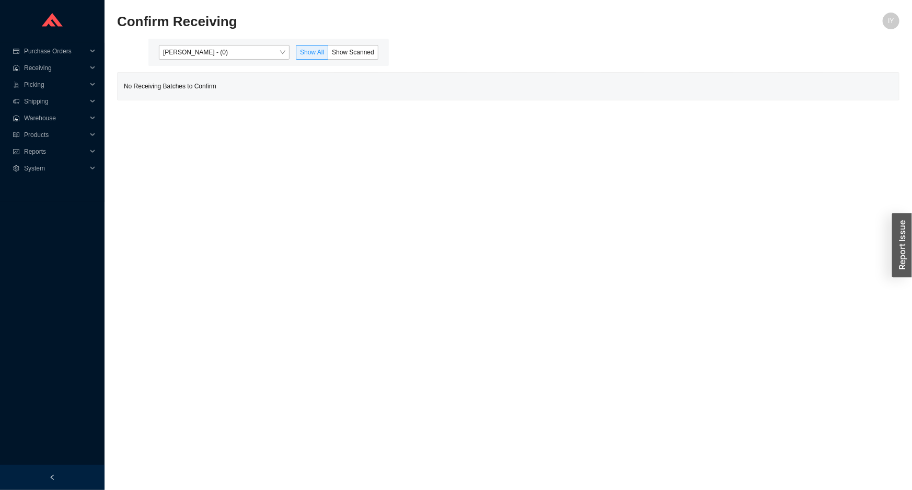
drag, startPoint x: 195, startPoint y: 65, endPoint x: 199, endPoint y: 59, distance: 7.7
click at [196, 64] on div "[PERSON_NAME] - (0) Show All Show Scanned" at bounding box center [268, 52] width 241 height 27
click at [200, 54] on span "[PERSON_NAME] - (0)" at bounding box center [224, 52] width 122 height 14
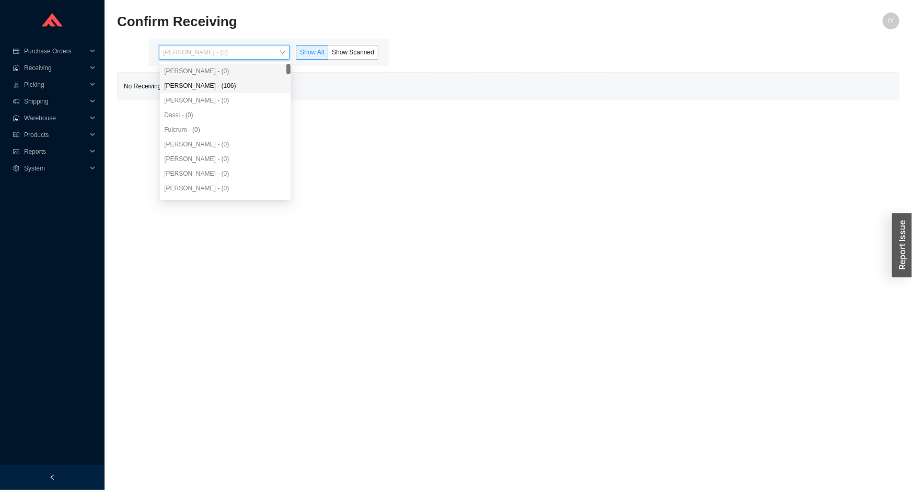
click at [208, 87] on div "[PERSON_NAME] - (106)" at bounding box center [225, 85] width 122 height 9
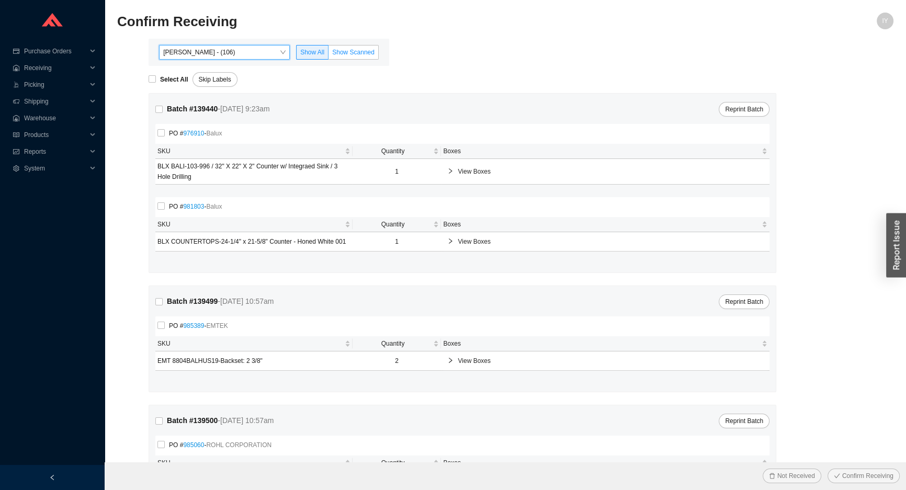
click at [341, 45] on label "Show Scanned" at bounding box center [353, 52] width 50 height 15
click at [328, 54] on input "Show Scanned" at bounding box center [328, 54] width 0 height 0
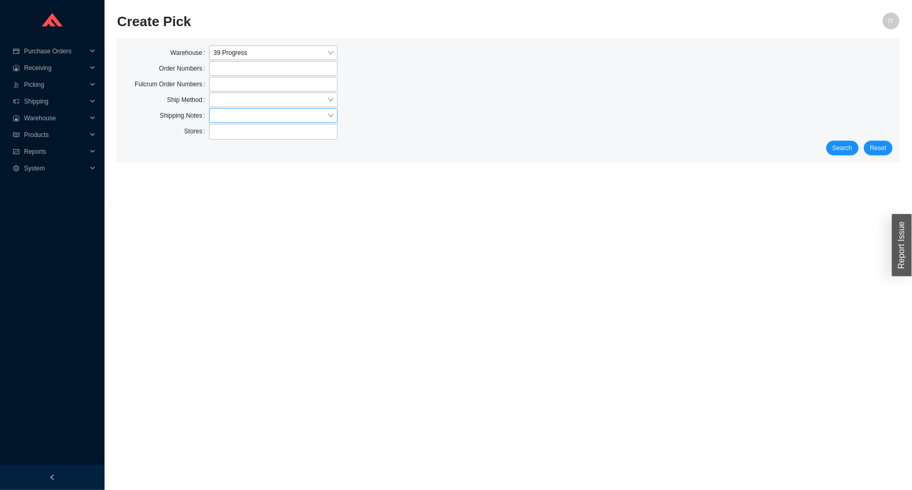
click at [230, 109] on input "search" at bounding box center [269, 116] width 113 height 14
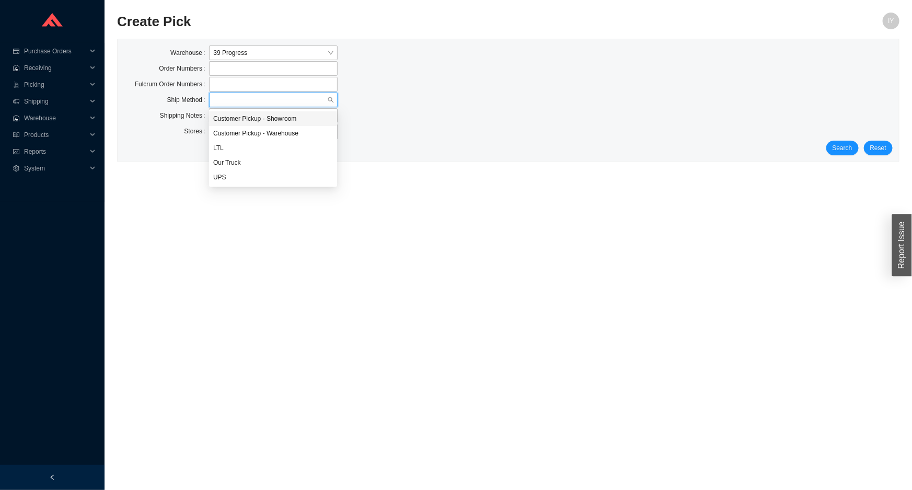
click at [233, 98] on input "search" at bounding box center [269, 100] width 113 height 14
click at [837, 147] on span "Search" at bounding box center [843, 148] width 20 height 10
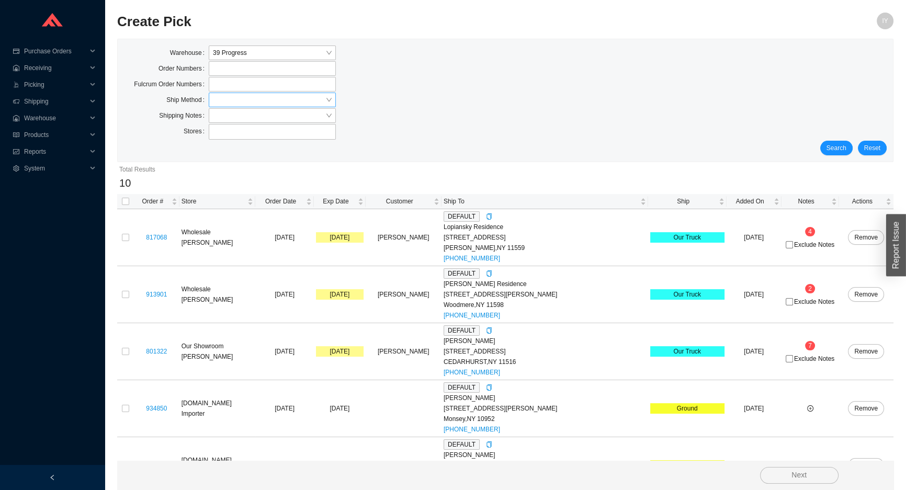
click at [229, 94] on input "search" at bounding box center [269, 100] width 112 height 14
click at [233, 140] on div "Customer Pickup - Showroom Customer Pickup - Warehouse LTL Our Truck UPS" at bounding box center [272, 147] width 127 height 73
click at [233, 178] on div "UPS" at bounding box center [272, 177] width 119 height 9
click at [841, 146] on span "Search" at bounding box center [836, 148] width 20 height 10
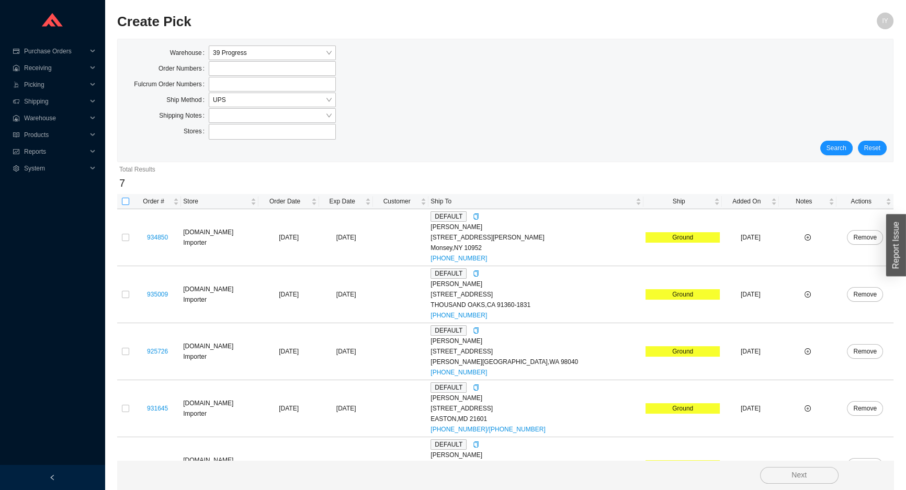
drag, startPoint x: 132, startPoint y: 198, endPoint x: 128, endPoint y: 202, distance: 6.3
click at [130, 199] on th at bounding box center [125, 201] width 17 height 15
click at [125, 204] on input "checkbox" at bounding box center [125, 201] width 7 height 7
checkbox input "true"
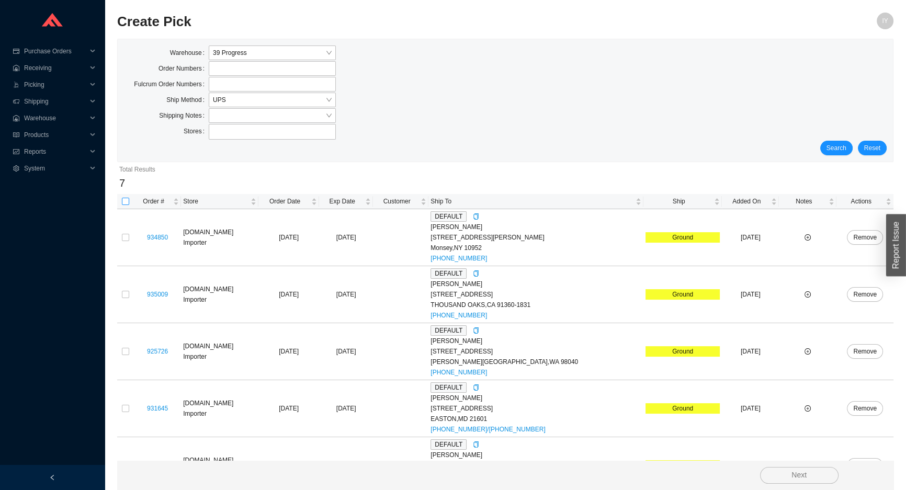
checkbox input "true"
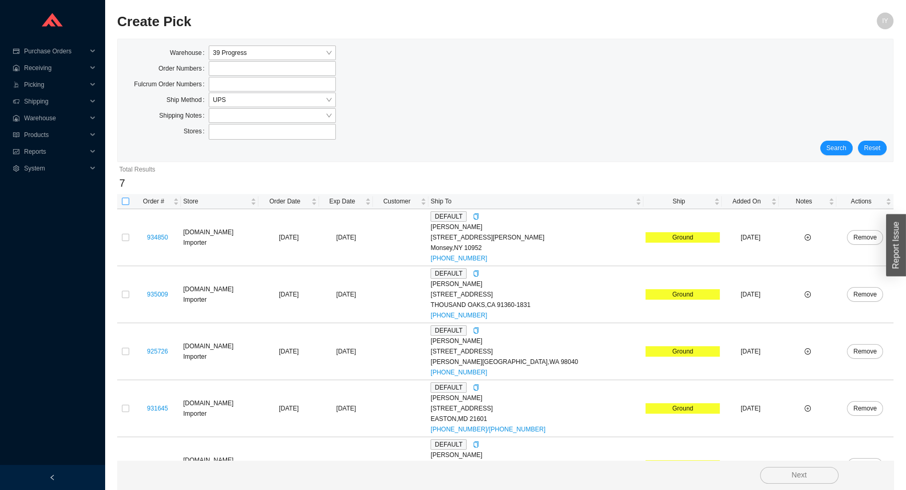
checkbox input "true"
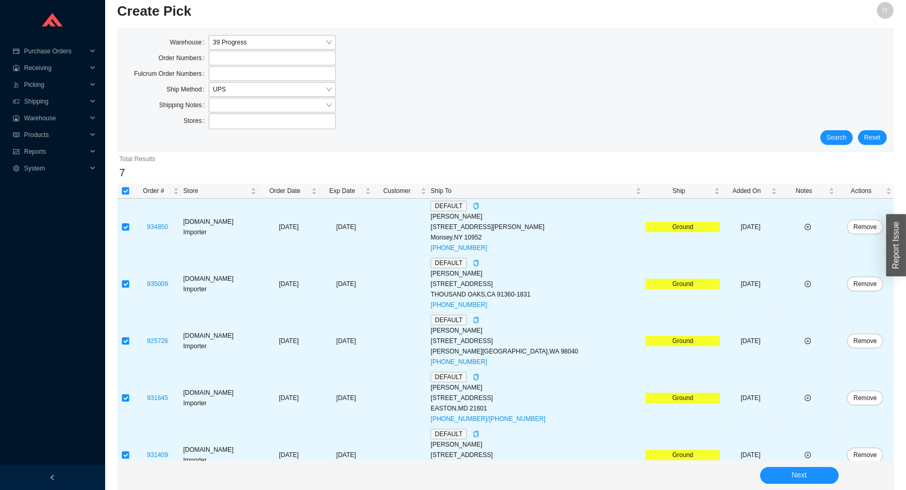
scroll to position [146, 0]
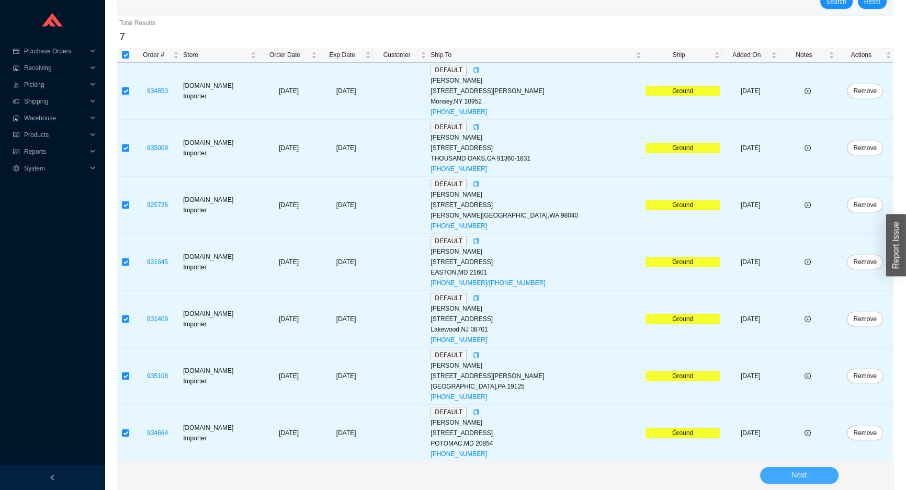
click at [827, 471] on button "Next" at bounding box center [799, 475] width 78 height 17
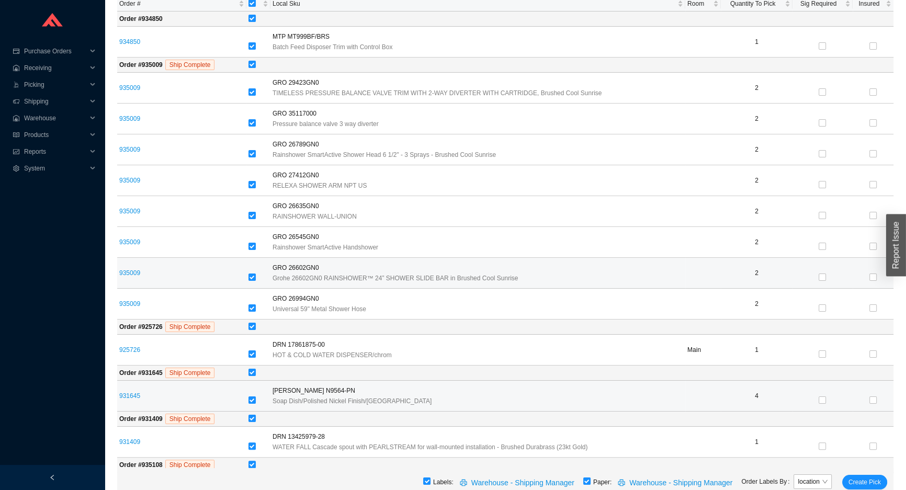
scroll to position [37, 0]
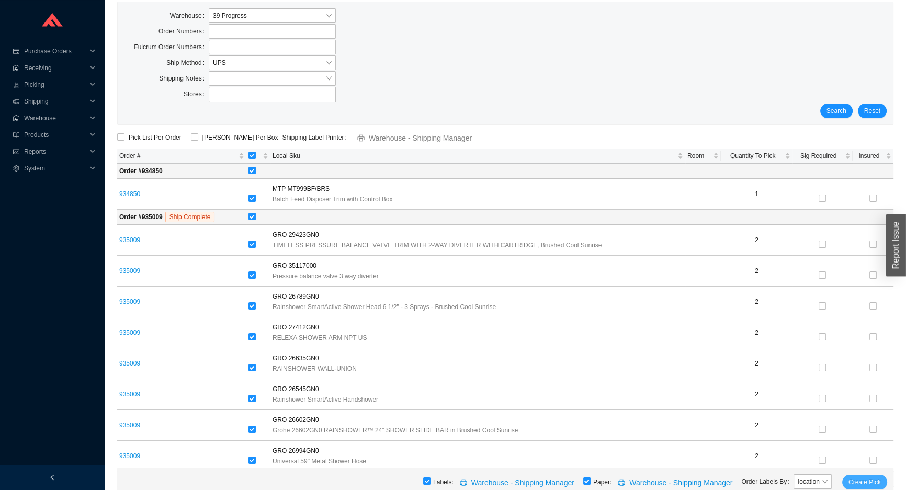
click at [860, 485] on span "Create Pick" at bounding box center [864, 482] width 32 height 10
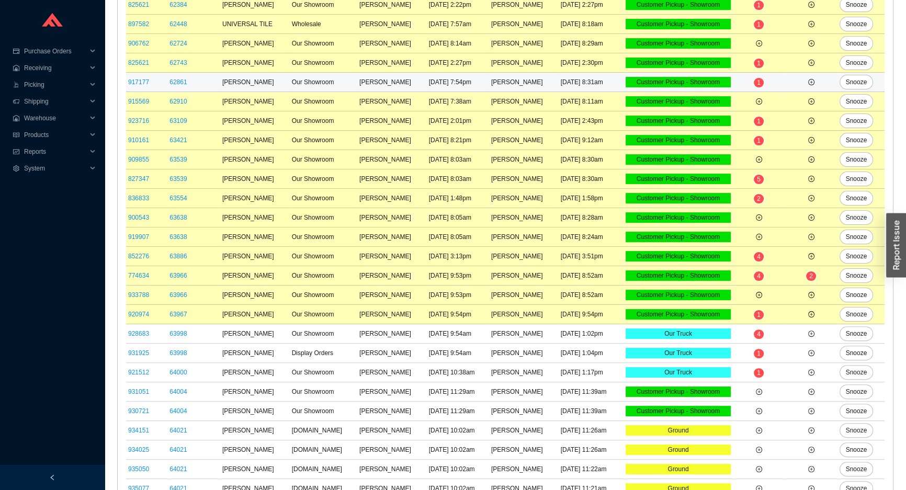
scroll to position [346, 0]
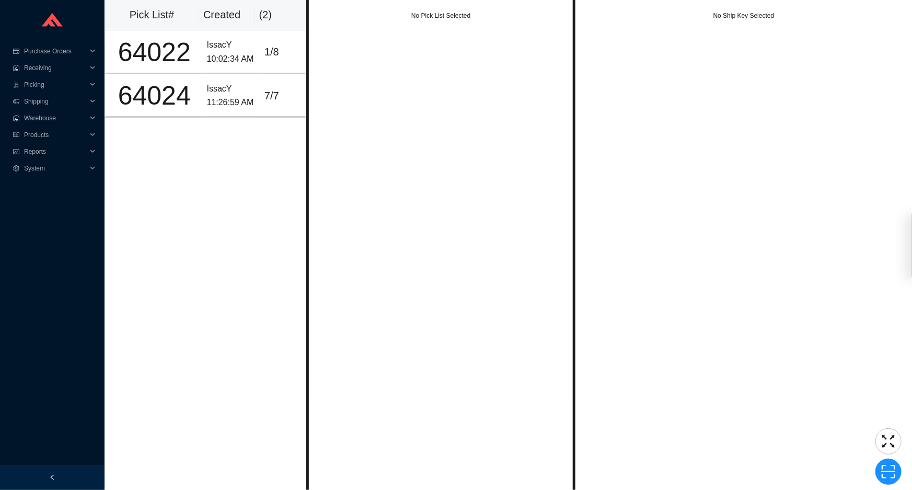
click at [282, 10] on div "( 2 )" at bounding box center [277, 14] width 36 height 17
drag, startPoint x: 265, startPoint y: 37, endPoint x: 262, endPoint y: 41, distance: 5.7
click at [264, 39] on td "1 / 8" at bounding box center [283, 51] width 46 height 43
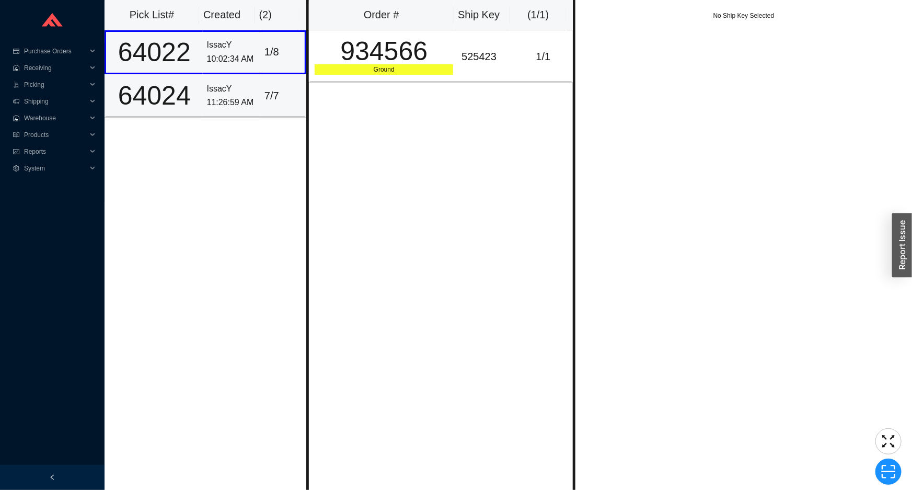
click at [230, 78] on td "IssacY 11:26:59 AM" at bounding box center [232, 95] width 58 height 43
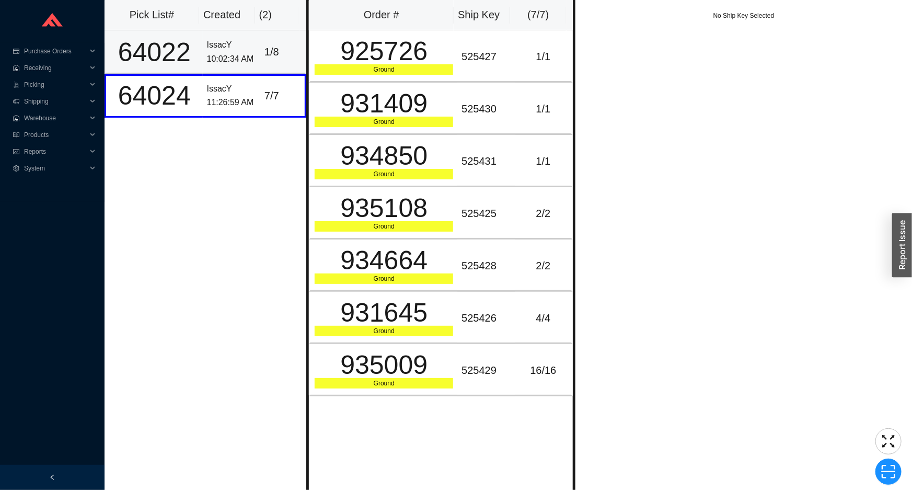
click at [227, 66] on td "IssacY 10:02:34 AM" at bounding box center [232, 51] width 58 height 43
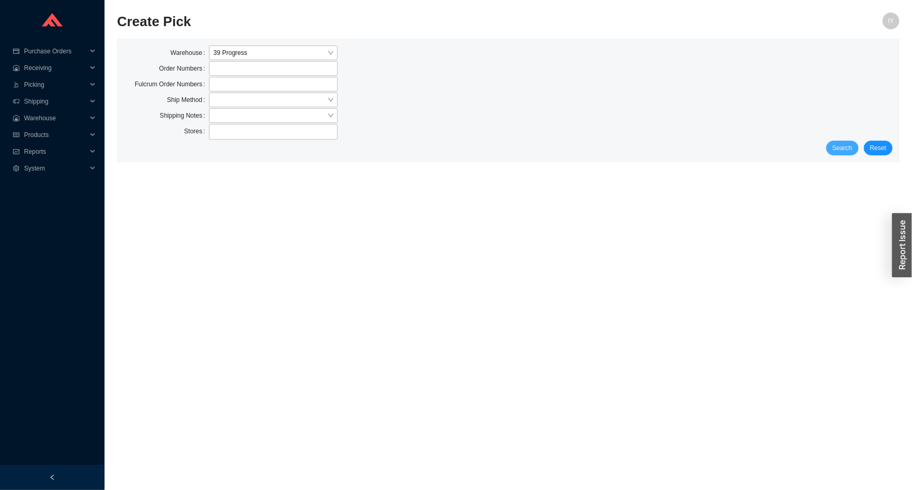
click at [847, 146] on span "Search" at bounding box center [843, 148] width 20 height 10
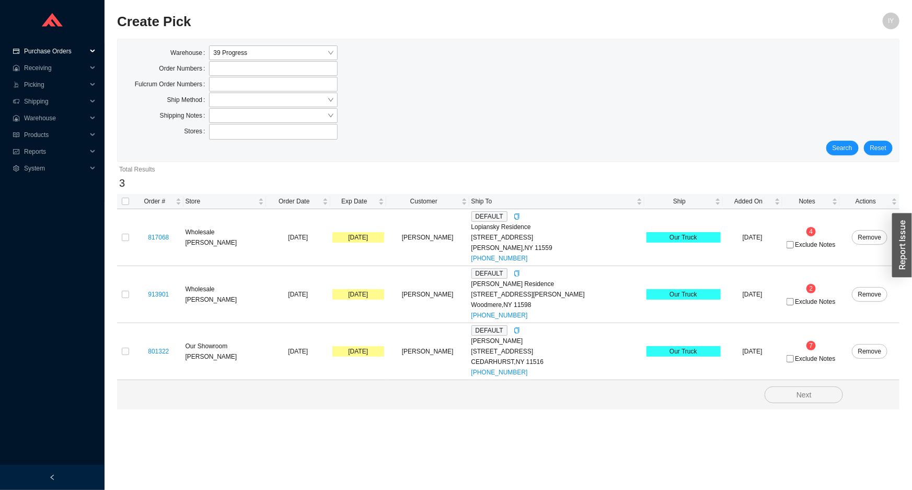
click at [62, 47] on span "Purchase Orders" at bounding box center [55, 51] width 63 height 17
click at [59, 99] on span "Receiving" at bounding box center [55, 101] width 63 height 17
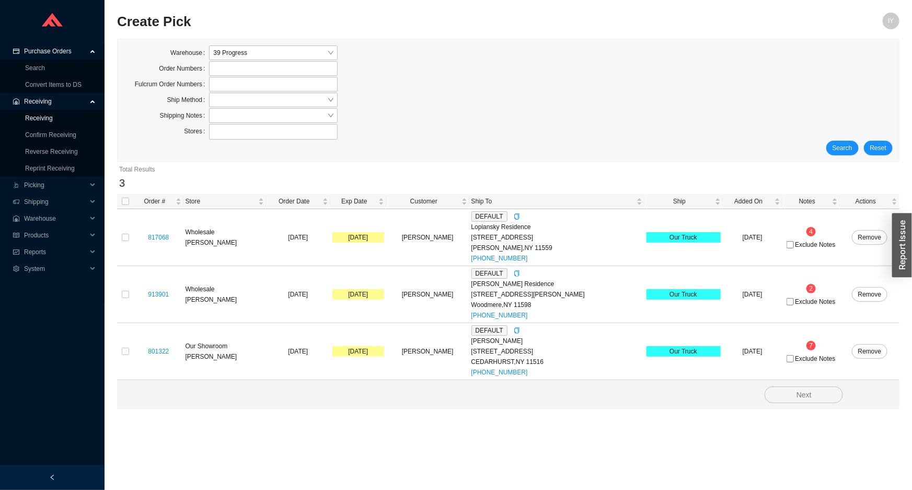
click at [53, 122] on link "Receiving" at bounding box center [39, 118] width 28 height 7
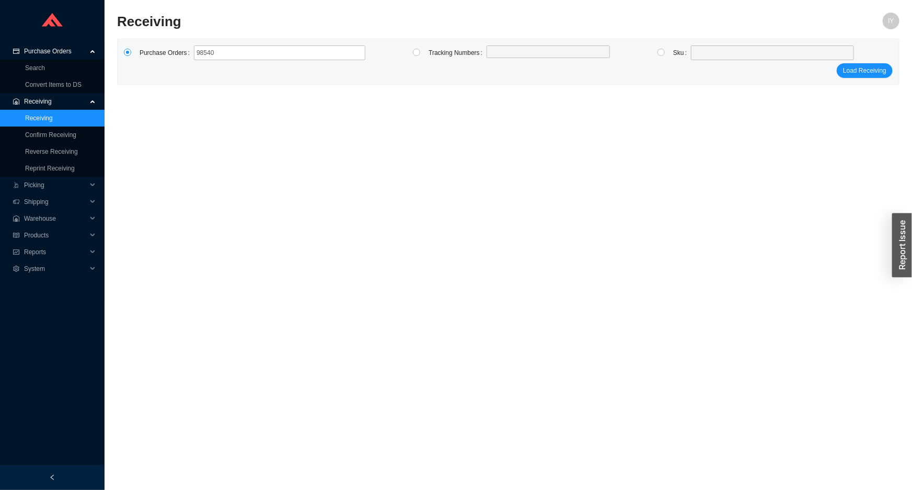
type input "985404"
click button "Load Receiving" at bounding box center [865, 70] width 56 height 15
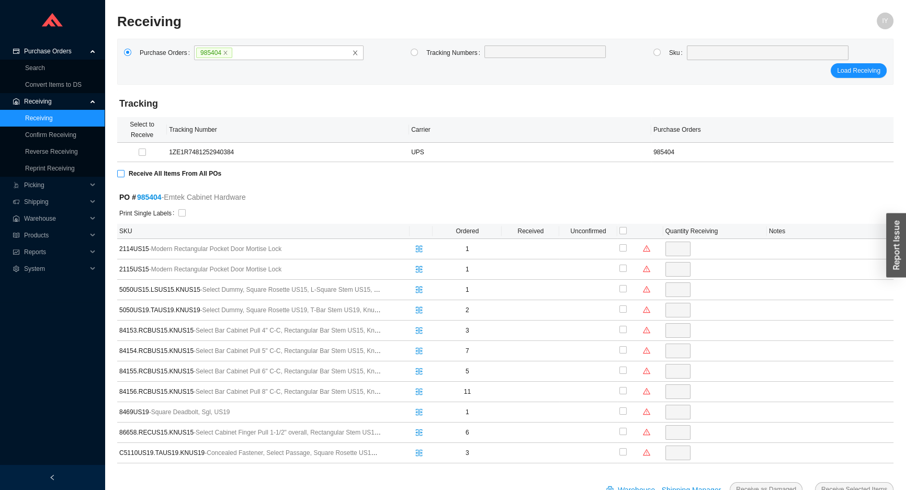
click at [118, 175] on input "Receive All Items From All POs" at bounding box center [120, 173] width 7 height 7
checkbox input "true"
type input "1"
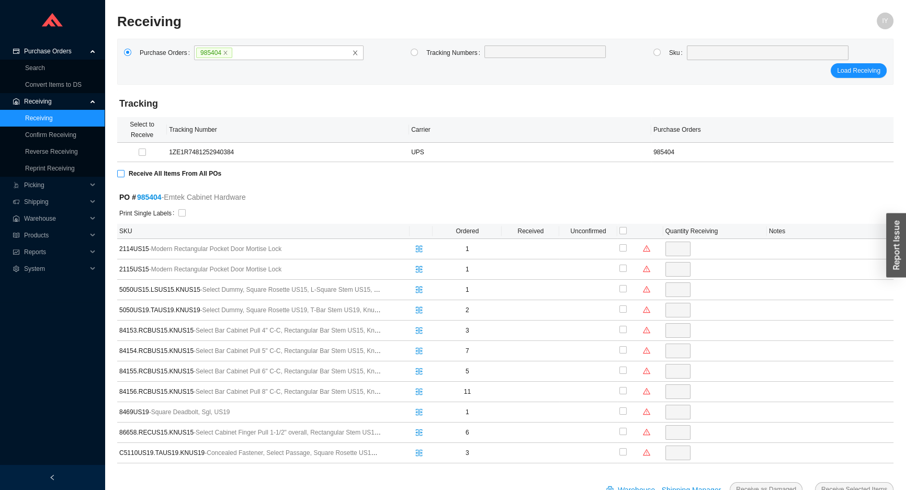
checkbox input "true"
type input "1"
checkbox input "true"
type input "1"
checkbox input "true"
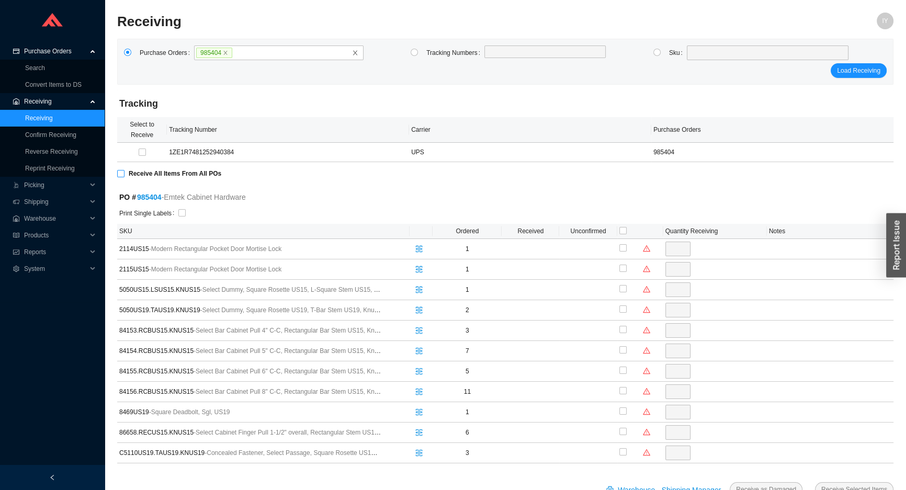
type input "2"
checkbox input "true"
type input "3"
checkbox input "true"
type input "7"
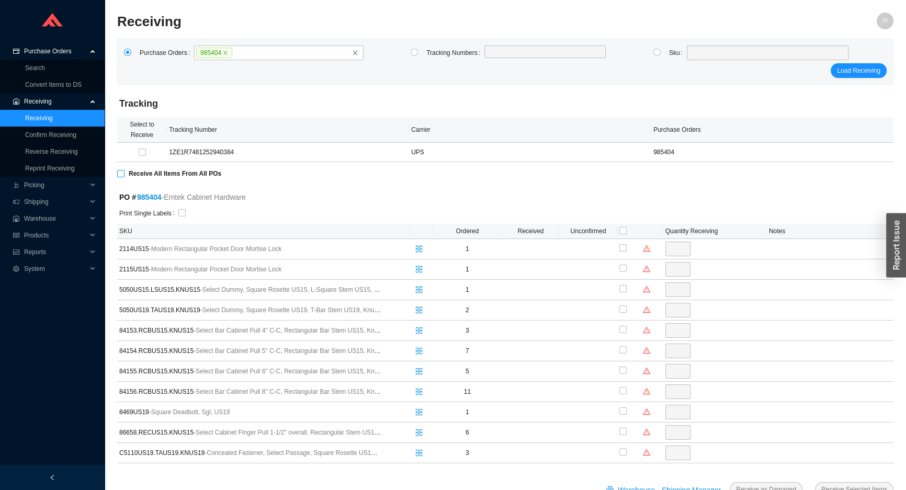
checkbox input "true"
type input "5"
checkbox input "true"
type input "11"
checkbox input "true"
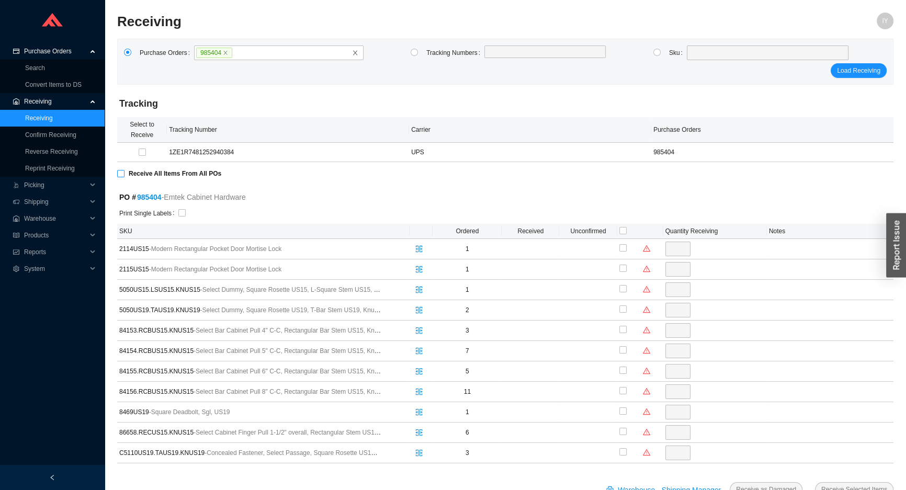
type input "1"
checkbox input "true"
type input "6"
checkbox input "true"
type input "3"
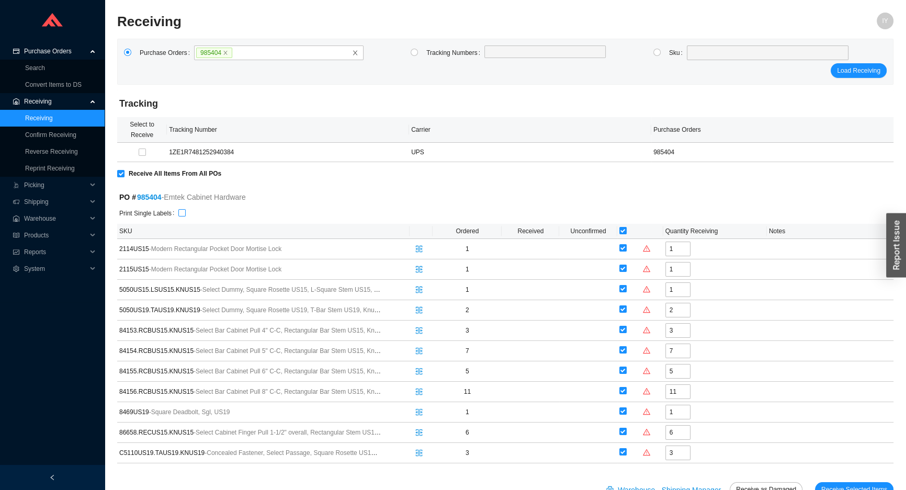
click at [182, 214] on input "checkbox" at bounding box center [181, 212] width 7 height 7
checkbox input "true"
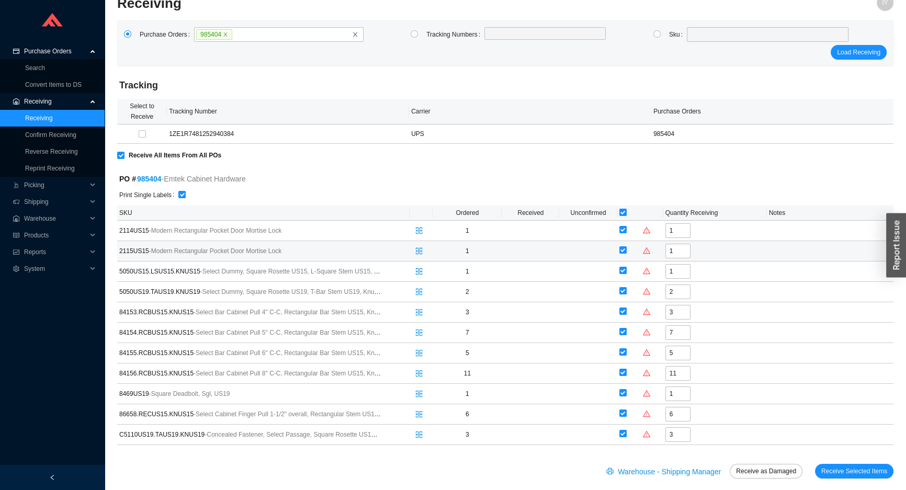
scroll to position [28, 0]
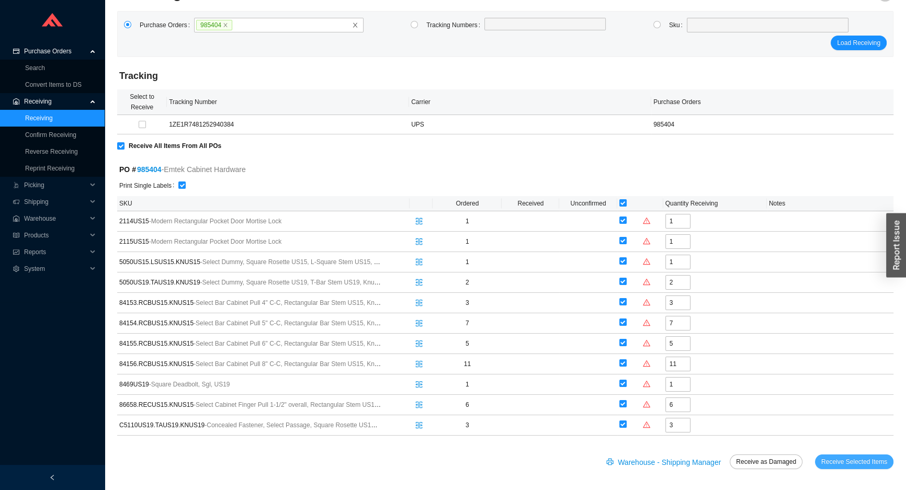
click at [877, 461] on span "Receive Selected Items" at bounding box center [854, 461] width 66 height 10
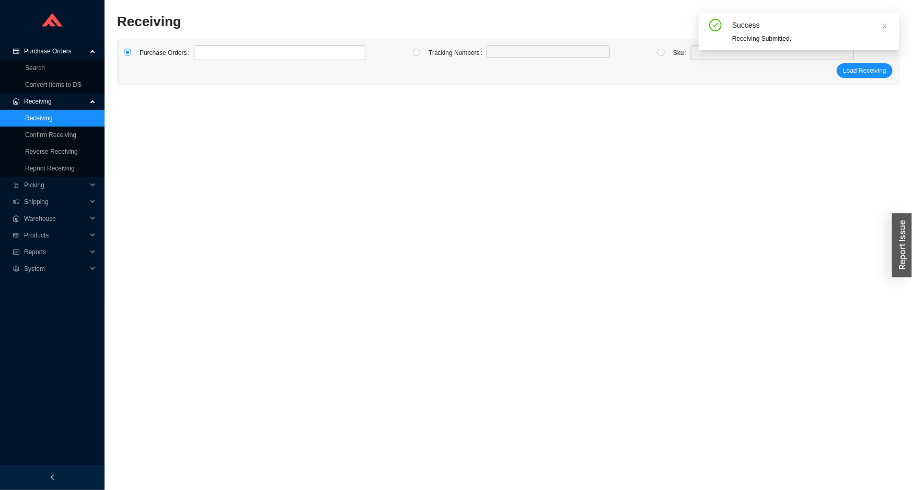
click at [53, 118] on link "Receiving" at bounding box center [39, 118] width 28 height 7
click at [66, 135] on link "Confirm Receiving" at bounding box center [50, 134] width 51 height 7
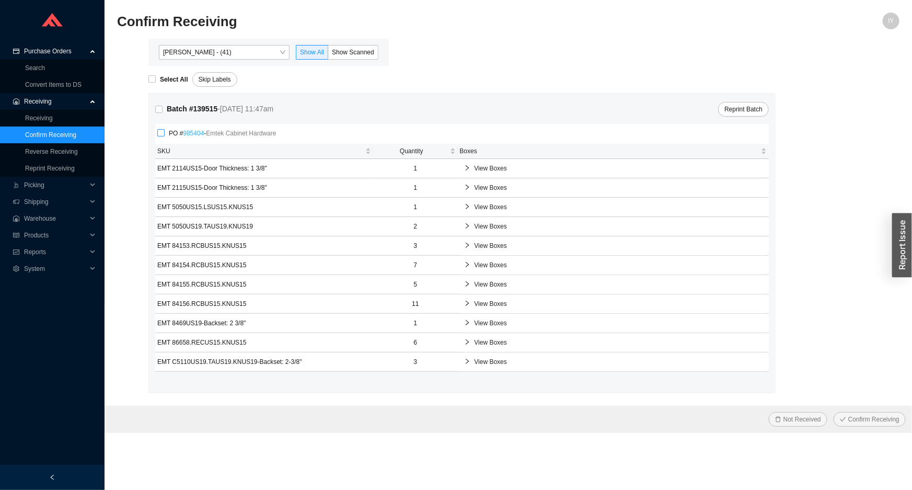
click at [196, 133] on link "985404" at bounding box center [193, 133] width 21 height 7
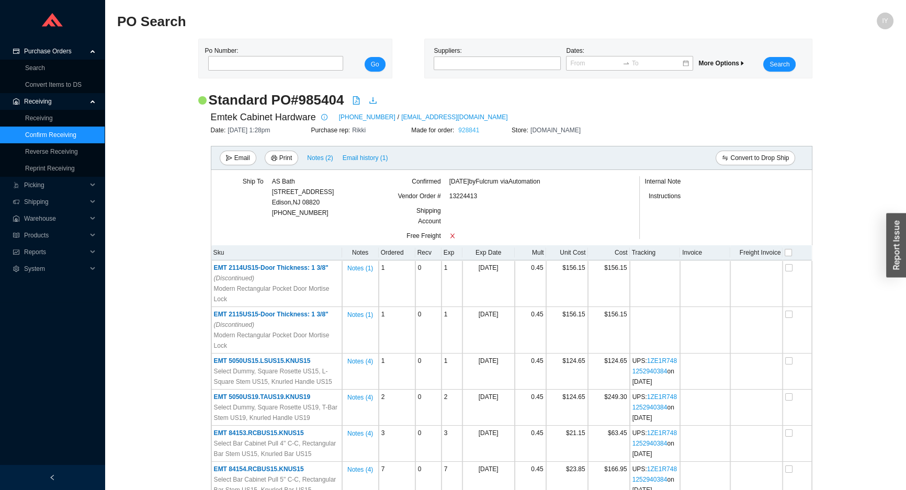
click at [465, 132] on link "928841" at bounding box center [468, 130] width 21 height 7
click at [76, 135] on link "Confirm Receiving" at bounding box center [50, 134] width 51 height 7
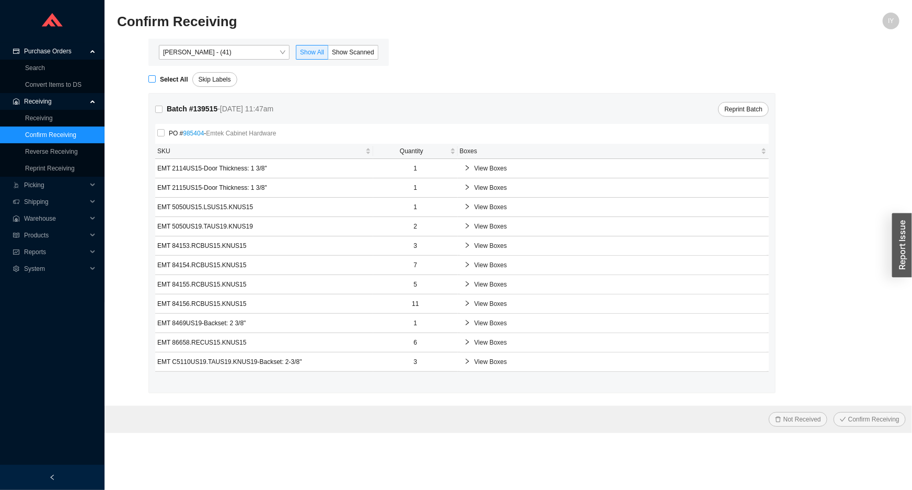
click at [154, 79] on input "Select All" at bounding box center [151, 78] width 7 height 7
checkbox input "true"
click at [834, 412] on button "Confirm Receiving" at bounding box center [870, 419] width 72 height 15
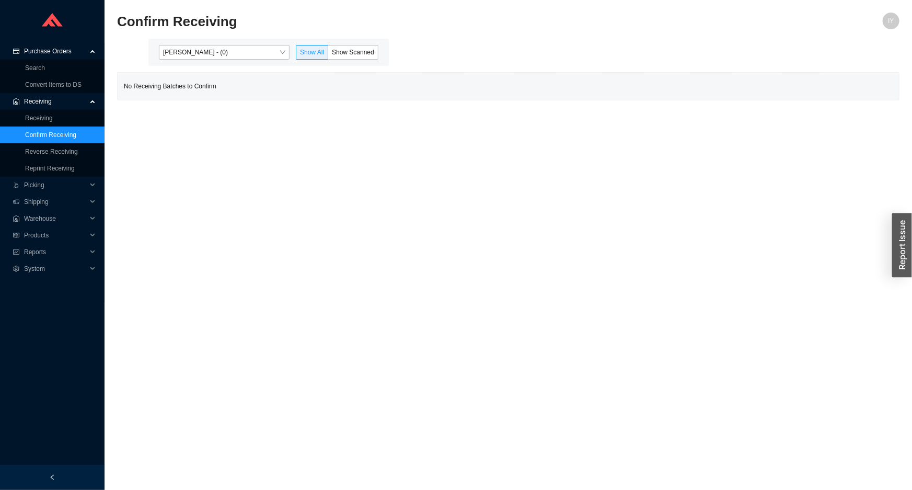
click at [76, 131] on link "Confirm Receiving" at bounding box center [50, 134] width 51 height 7
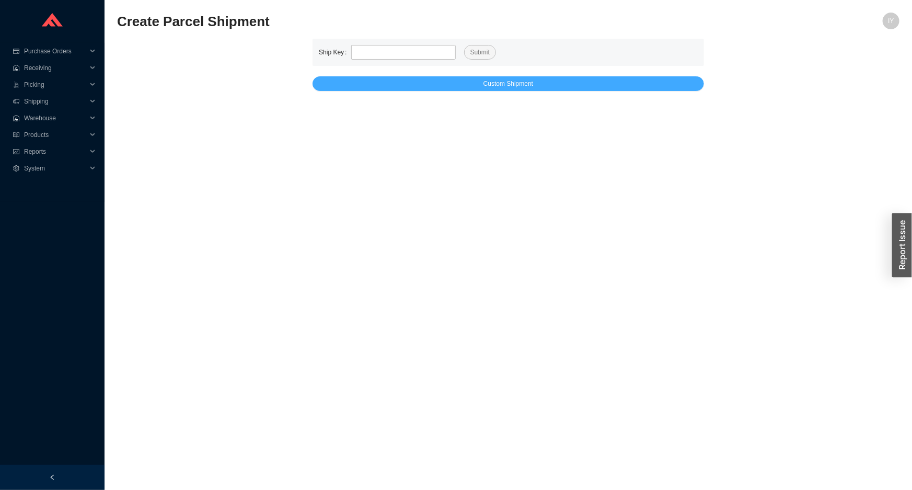
click at [444, 82] on button "Custom Shipment" at bounding box center [509, 83] width 392 height 15
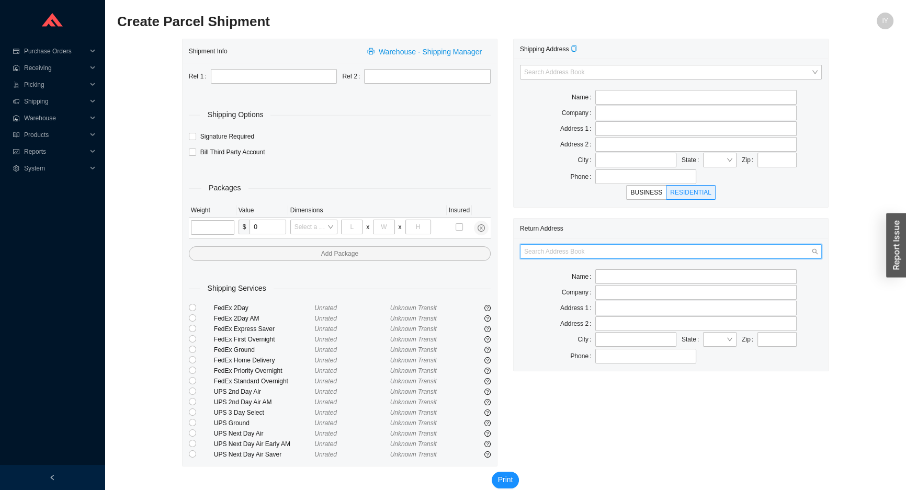
click at [612, 246] on input "search" at bounding box center [667, 252] width 287 height 14
click at [570, 266] on div "AS Bath" at bounding box center [670, 269] width 293 height 9
type input "AS Bath"
type input "[STREET_ADDRESS]"
type input "Edison"
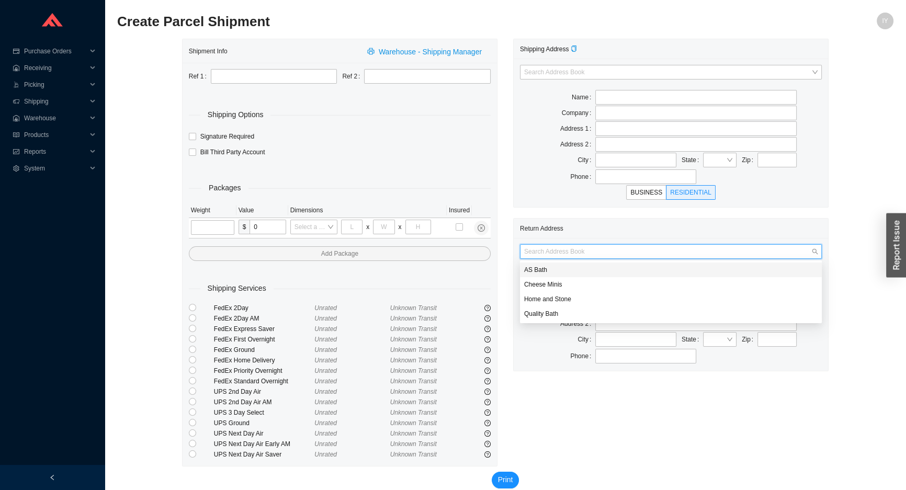
type input "08820"
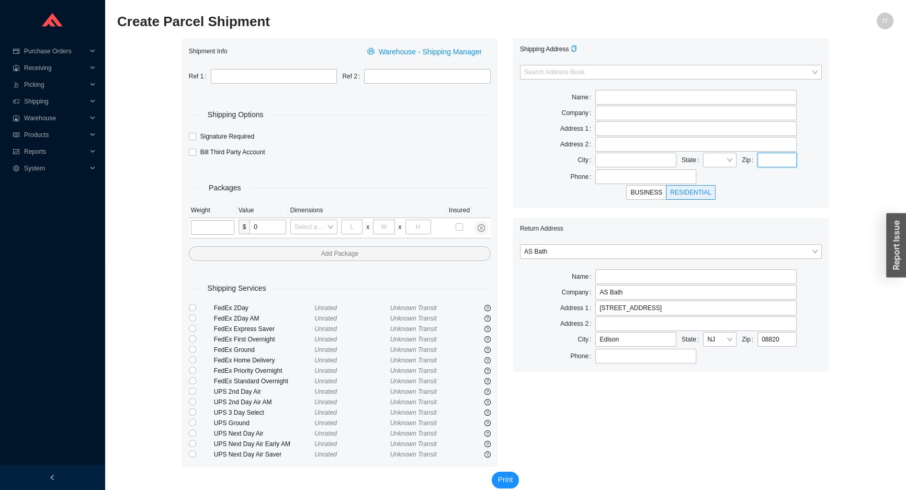
click at [773, 159] on input "text" at bounding box center [776, 160] width 39 height 15
paste input "12534"
type input "12534"
click at [491, 472] on button "Print" at bounding box center [505, 480] width 28 height 17
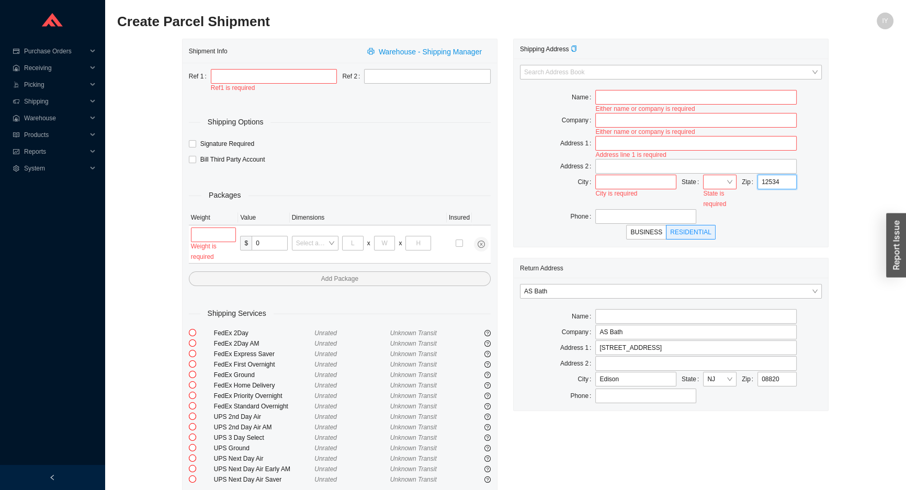
type input "[PERSON_NAME]"
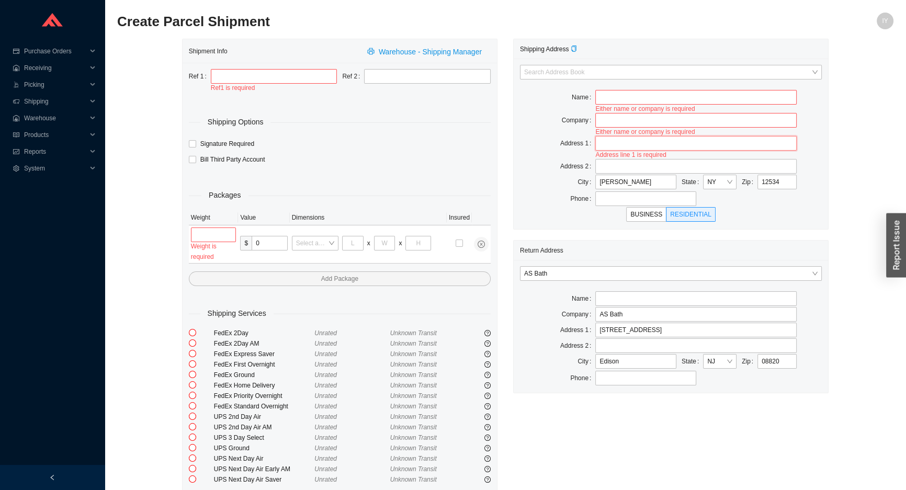
click at [640, 141] on input "text" at bounding box center [695, 143] width 201 height 15
paste input "[STREET_ADDRESS]"
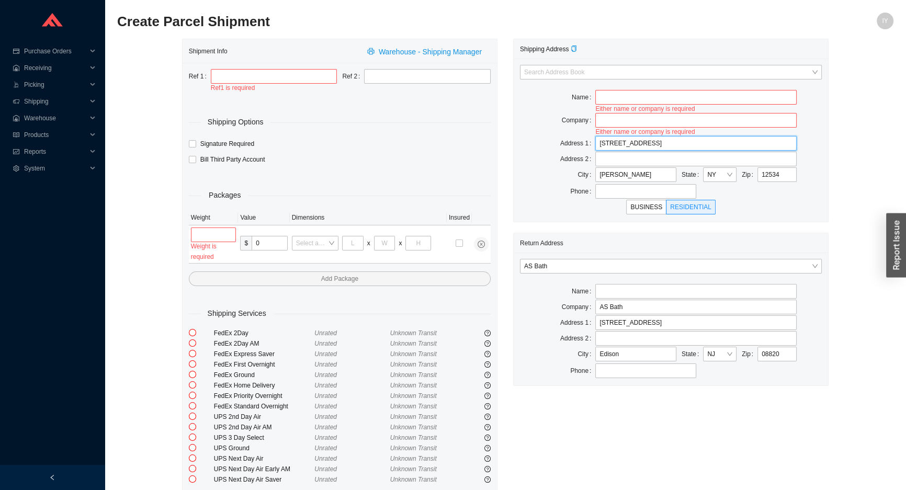
type input "[STREET_ADDRESS]"
click at [660, 94] on input "text" at bounding box center [695, 97] width 201 height 15
paste input "[PERSON_NAME]"
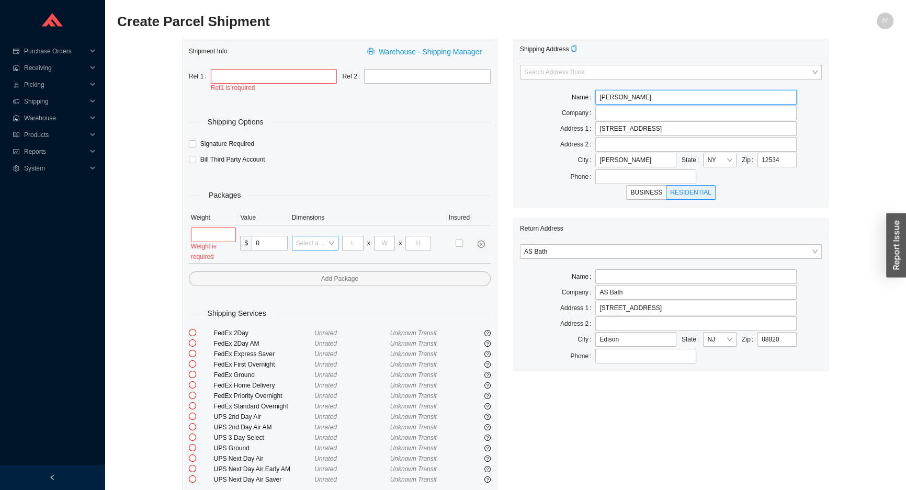
type input "[PERSON_NAME]"
click at [321, 248] on input "search" at bounding box center [312, 243] width 32 height 14
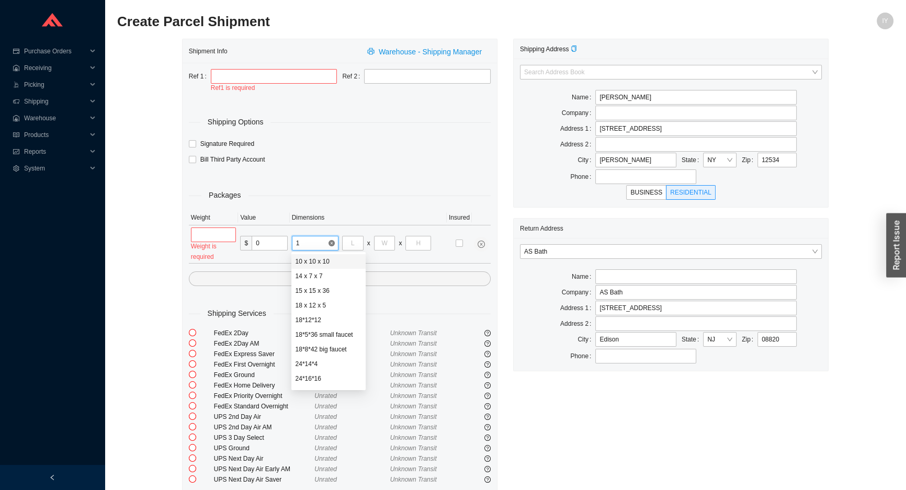
type input "14"
click at [323, 264] on div "14 x 7 x 7" at bounding box center [314, 261] width 39 height 9
type input "14"
type input "7"
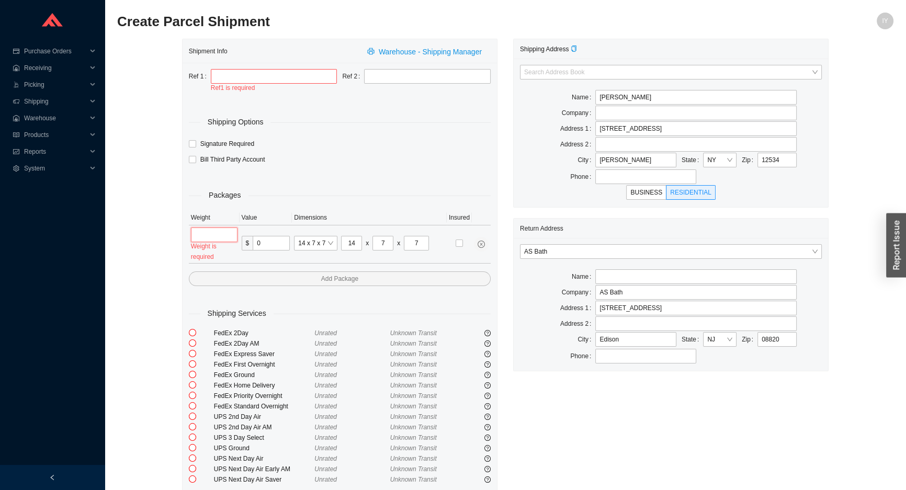
click at [221, 232] on input "tel" at bounding box center [214, 234] width 47 height 15
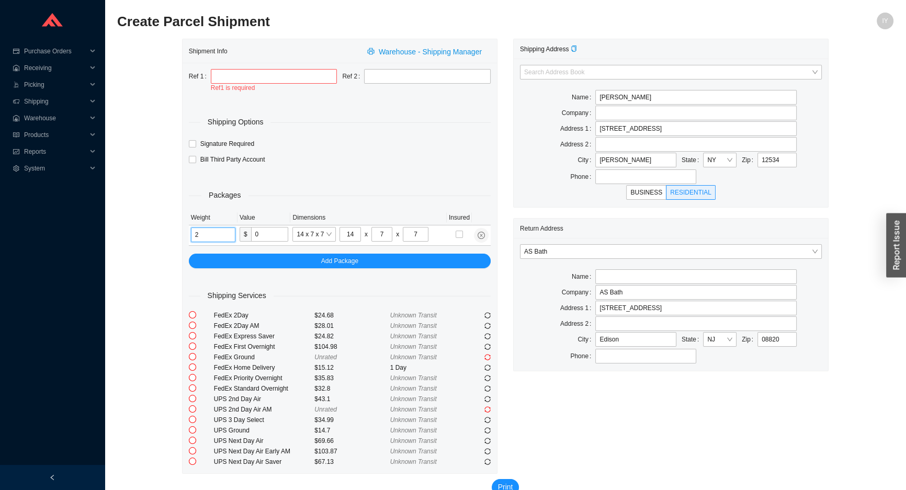
type input "2"
click at [233, 83] on input "text" at bounding box center [274, 76] width 127 height 15
paste input "925008"
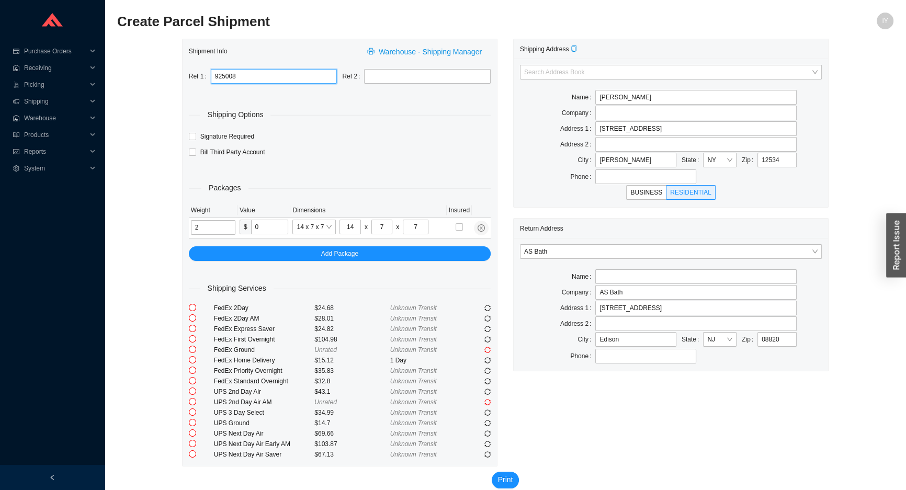
type input "925008"
click at [491, 472] on button "Print" at bounding box center [505, 480] width 28 height 17
click at [277, 134] on div "Signature Required" at bounding box center [340, 136] width 302 height 10
click at [410, 180] on div "Packages Weight Value Dimensions Insured 2 $ 0 14 x 7 x 7 14 x 7 x 7 Add Package" at bounding box center [340, 211] width 302 height 100
click at [486, 306] on icon "sync" at bounding box center [487, 308] width 6 height 6
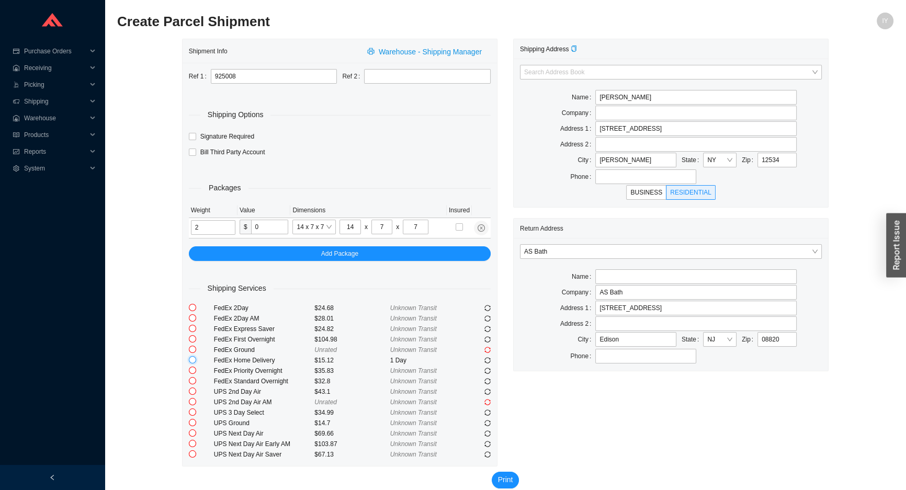
click at [189, 360] on input "radio" at bounding box center [192, 359] width 7 height 7
radio input "true"
click at [505, 481] on span "Print" at bounding box center [505, 480] width 15 height 12
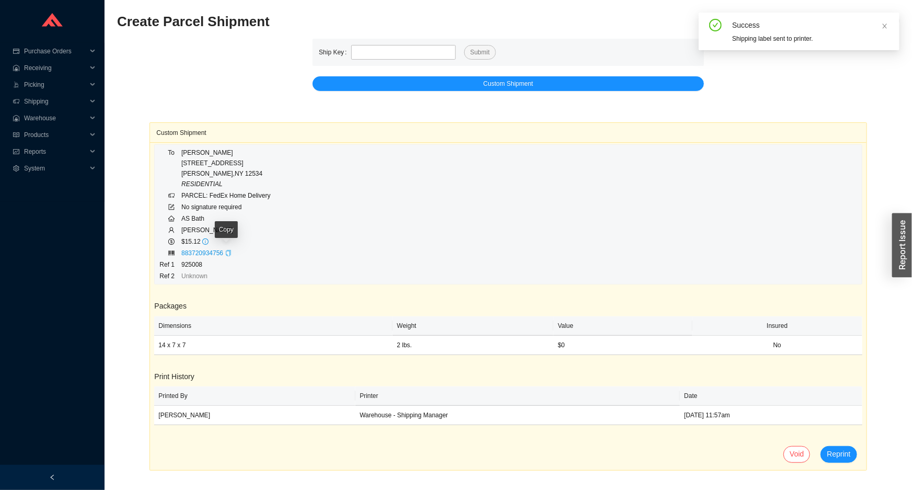
click at [225, 251] on icon "copy" at bounding box center [228, 253] width 6 height 6
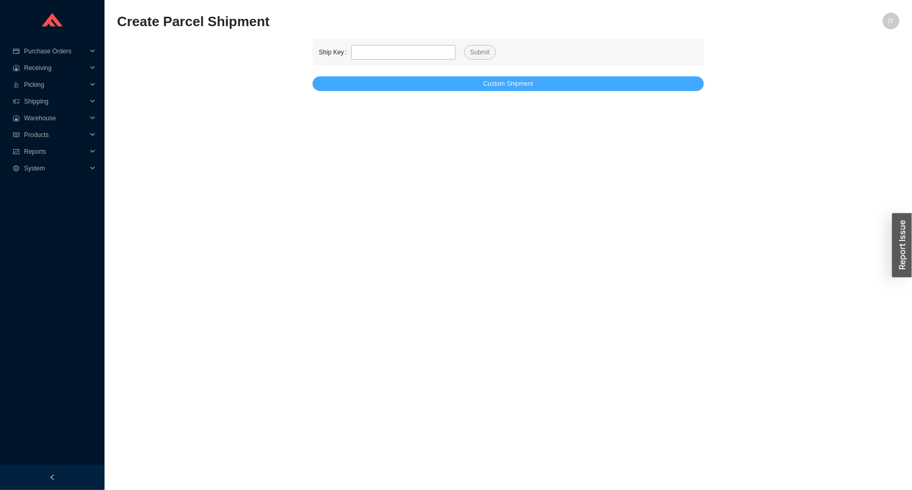
click at [339, 83] on button "Custom Shipment" at bounding box center [509, 83] width 392 height 15
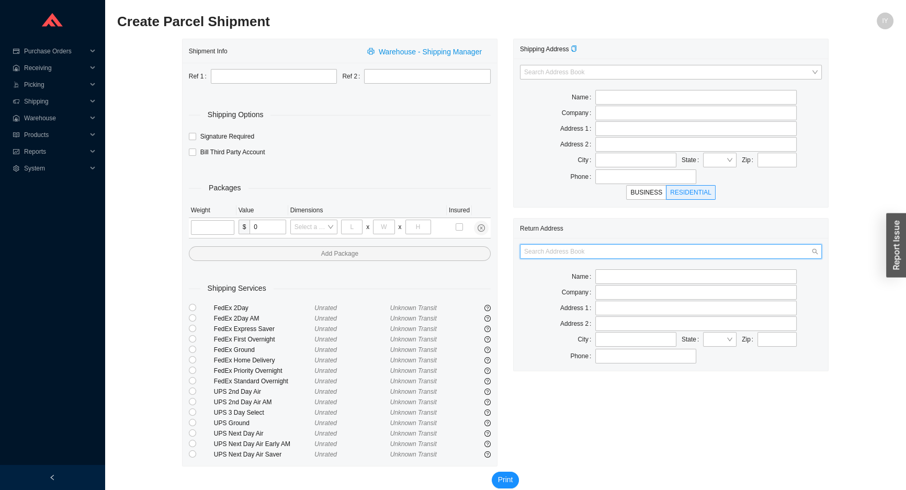
click at [572, 249] on input "search" at bounding box center [667, 252] width 287 height 14
click at [565, 264] on div "AS Bath" at bounding box center [671, 269] width 302 height 15
type input "AS Bath"
type input "[STREET_ADDRESS]"
type input "Edison"
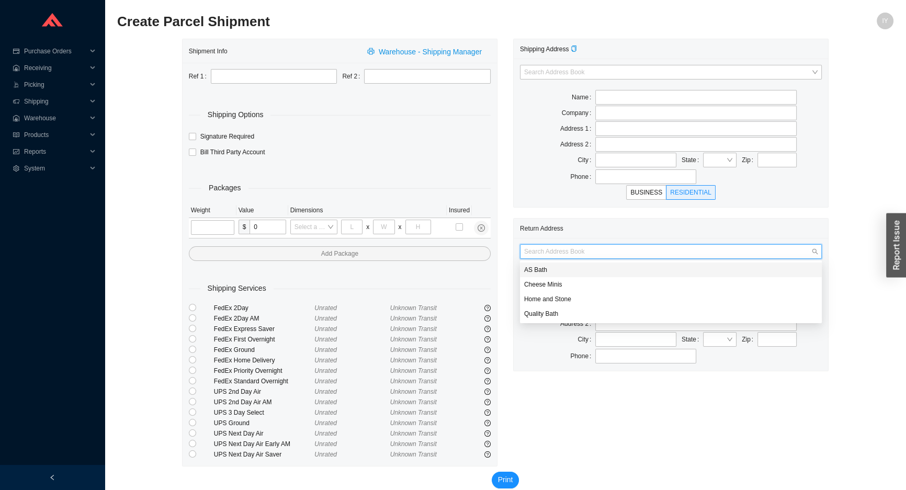
type input "08820"
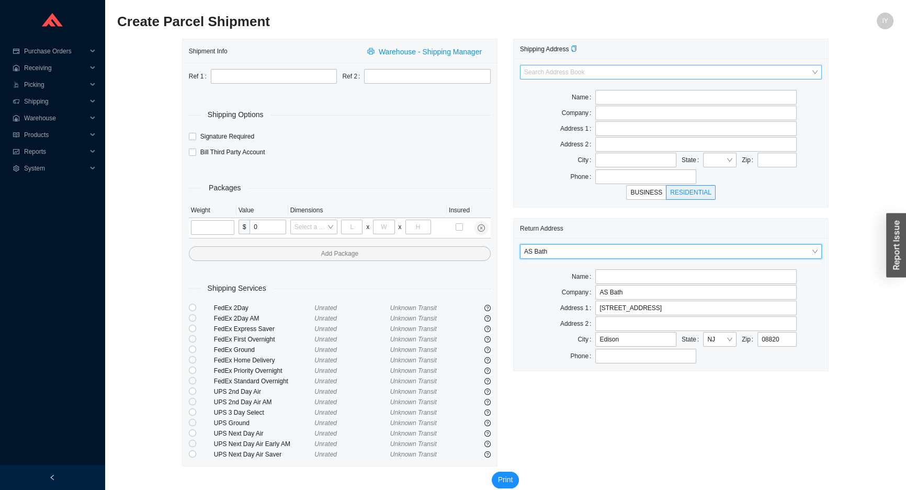
click at [601, 74] on input "search" at bounding box center [667, 72] width 287 height 14
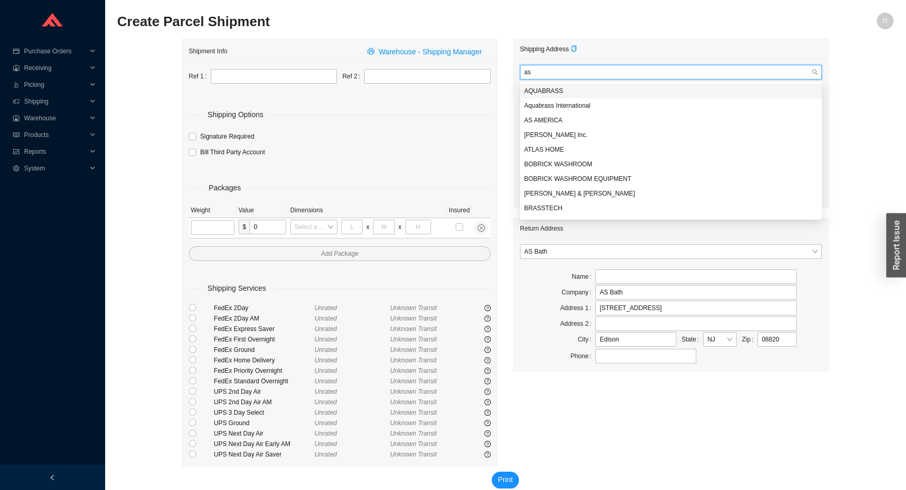
type input "a"
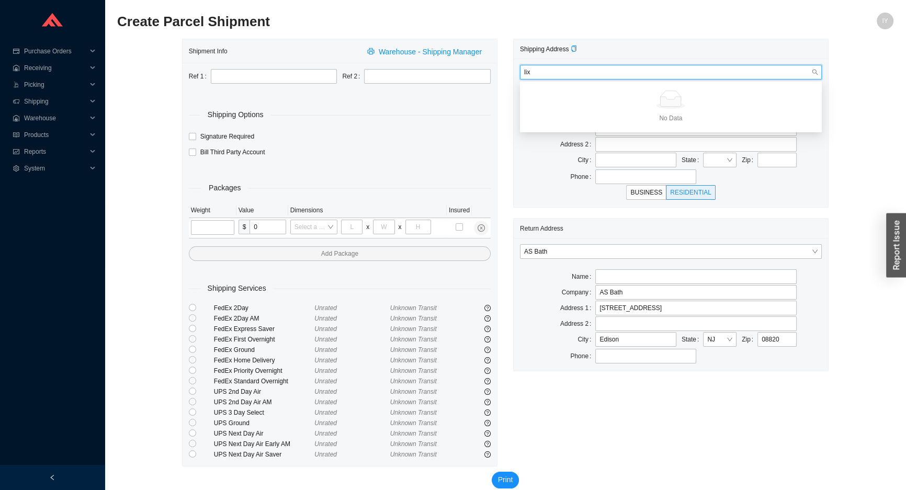
type input "lix"
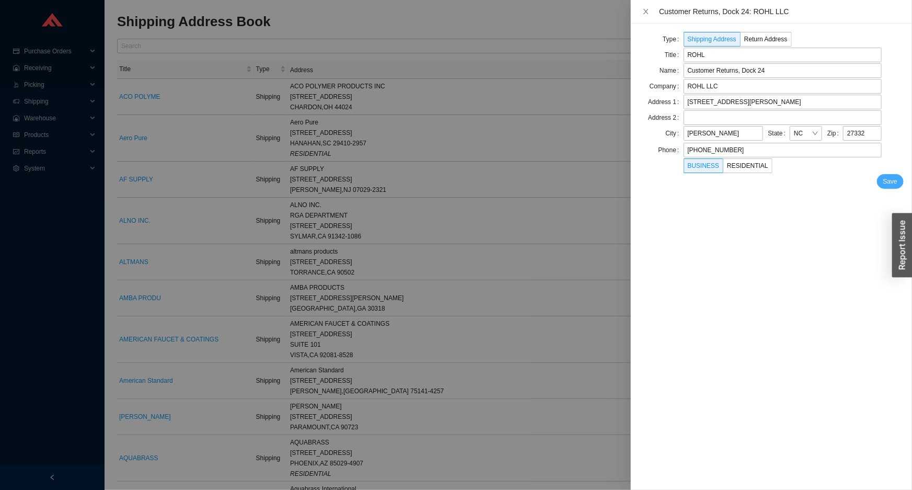
click at [895, 184] on span "Save" at bounding box center [891, 181] width 14 height 10
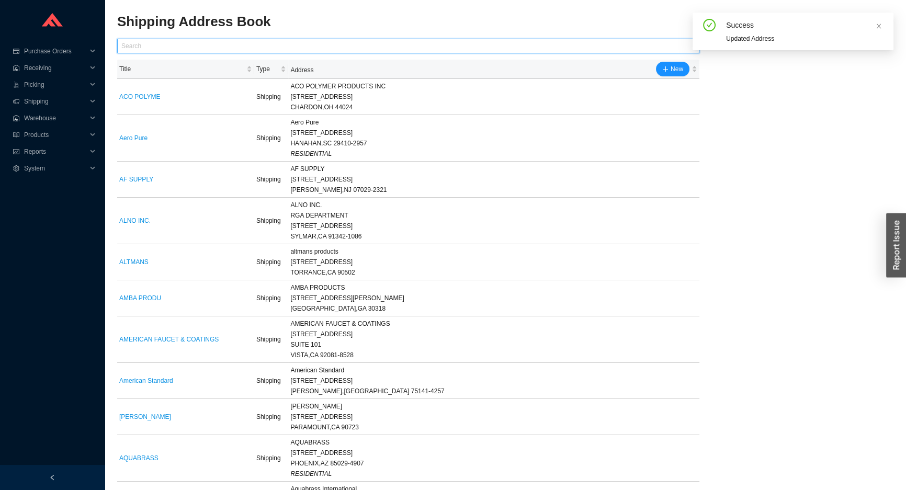
click at [332, 46] on input "text" at bounding box center [408, 46] width 582 height 15
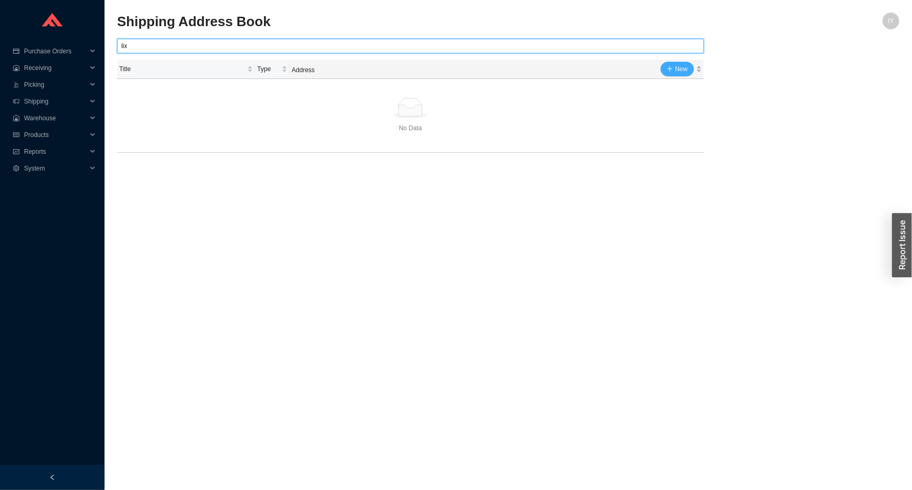
type input "lix"
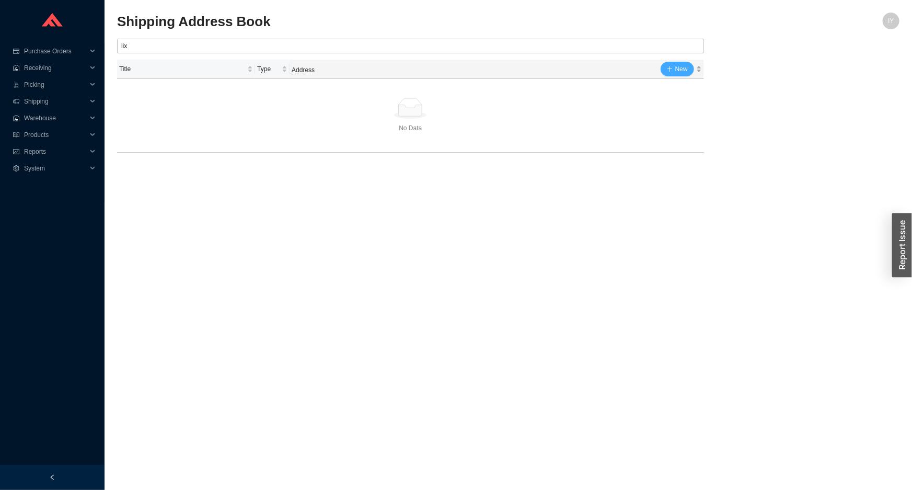
click at [677, 72] on span "New" at bounding box center [682, 69] width 13 height 10
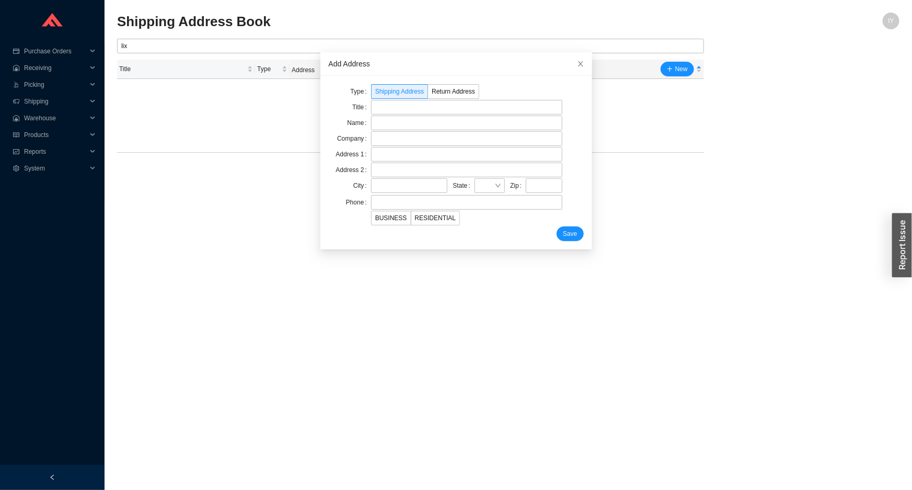
click at [385, 115] on div "Type Shipping Address Return Address Title Name Company Address 1 Address 2 Cit…" at bounding box center [456, 162] width 255 height 157
click at [385, 113] on input "text" at bounding box center [466, 107] width 191 height 15
type input "l"
type input "LIXIL"
click at [437, 124] on input "text" at bounding box center [466, 123] width 191 height 15
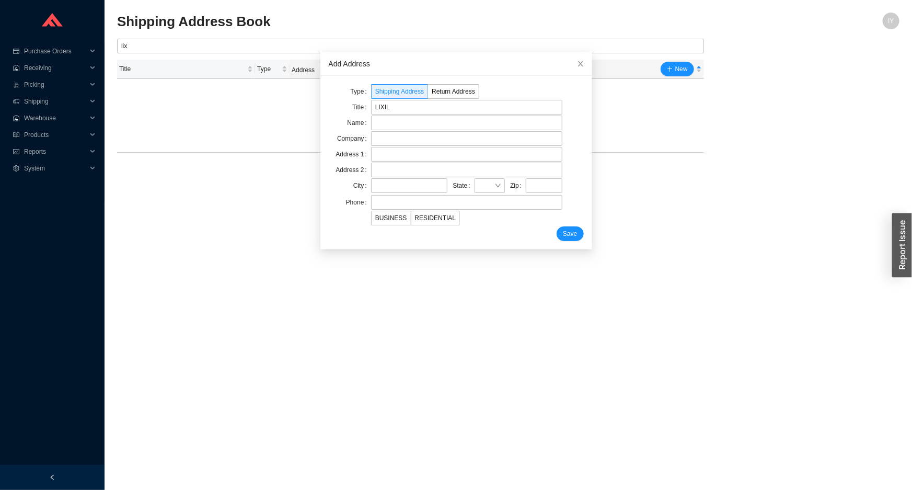
drag, startPoint x: 359, startPoint y: 131, endPoint x: 369, endPoint y: 131, distance: 10.5
click at [359, 131] on label "Company" at bounding box center [354, 138] width 34 height 15
click at [371, 131] on input "text" at bounding box center [466, 138] width 191 height 15
click at [420, 139] on input "AS America Grovenport Distributoin Center" at bounding box center [466, 138] width 191 height 15
click at [455, 141] on input "AS America Grovenport Distributoin Center" at bounding box center [466, 138] width 191 height 15
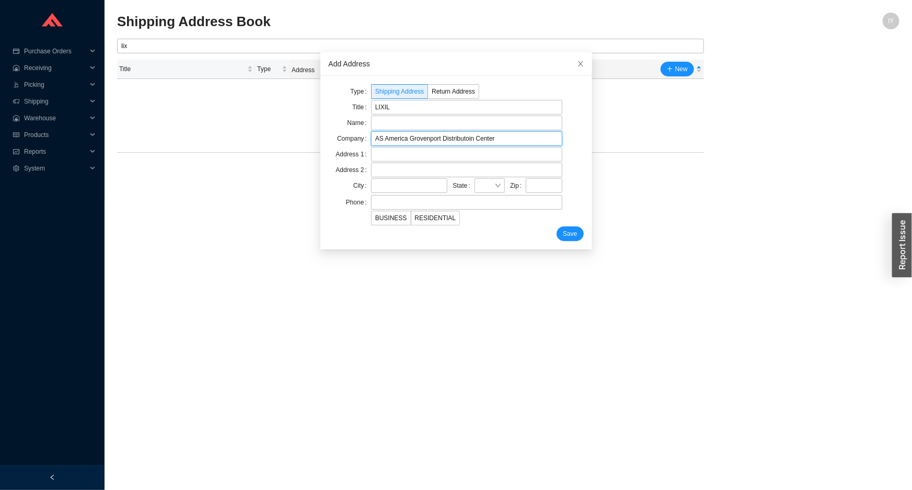
click at [465, 141] on input "AS America Grovenport Distributoin Center" at bounding box center [466, 138] width 191 height 15
type input "AS America Grovenport Distribution Center"
click at [409, 156] on input "text" at bounding box center [466, 154] width 191 height 15
paste input "[STREET_ADDRESS]"
type input "[STREET_ADDRESS]"
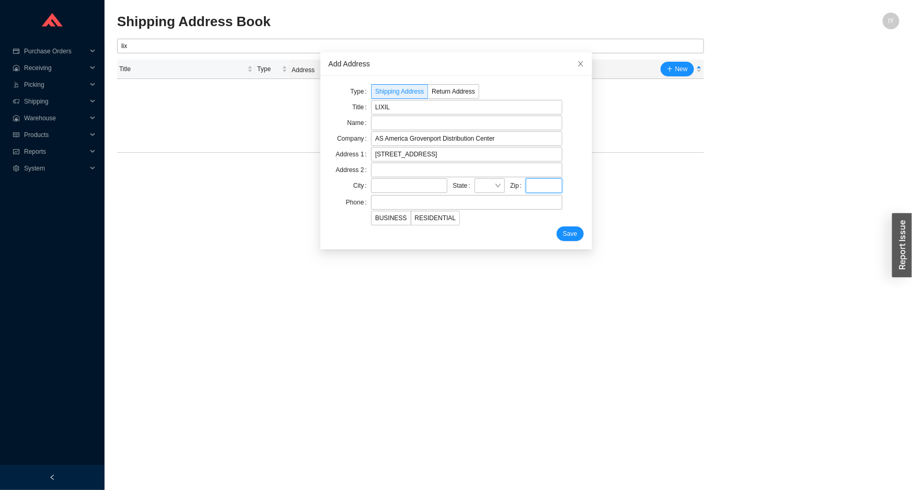
click at [526, 183] on input "text" at bounding box center [544, 185] width 37 height 15
paste input "43125"
type input "43125"
click at [429, 185] on input "text" at bounding box center [409, 185] width 77 height 15
paste input "Groveport"
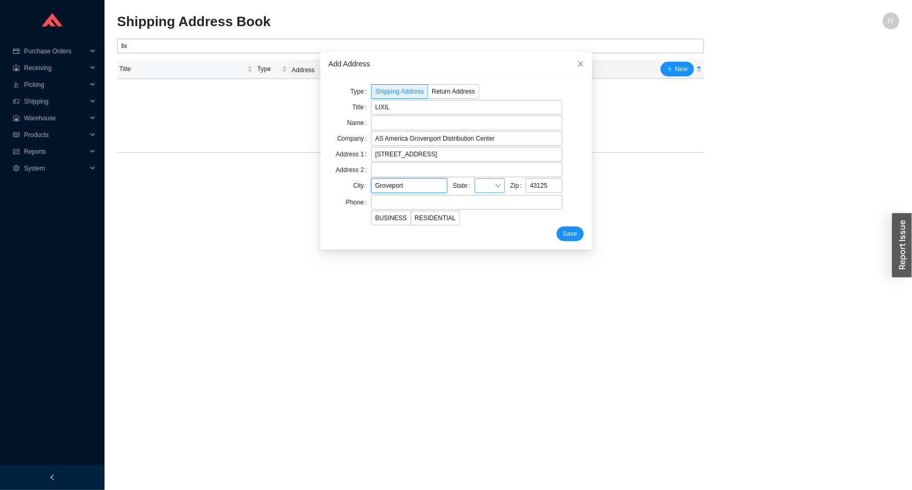
click at [486, 187] on div at bounding box center [490, 185] width 30 height 15
type input "Groveport"
click at [482, 300] on div "OH" at bounding box center [503, 303] width 65 height 9
click at [388, 204] on input "text" at bounding box center [466, 202] width 191 height 15
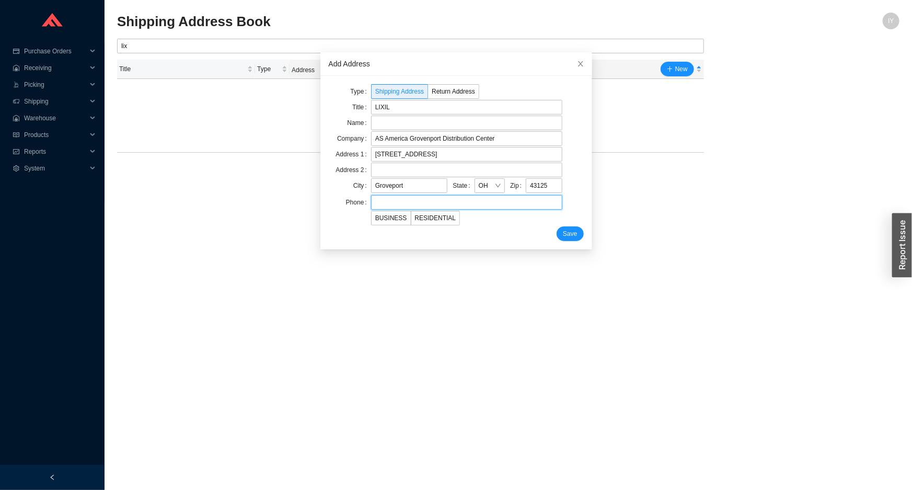
paste input "629-238-4613"
type input "629-238-4613"
click at [380, 223] on label "BUSINESS" at bounding box center [391, 218] width 40 height 15
click at [372, 220] on input "BUSINESS" at bounding box center [372, 220] width 0 height 0
click at [563, 235] on span "Save" at bounding box center [570, 233] width 14 height 10
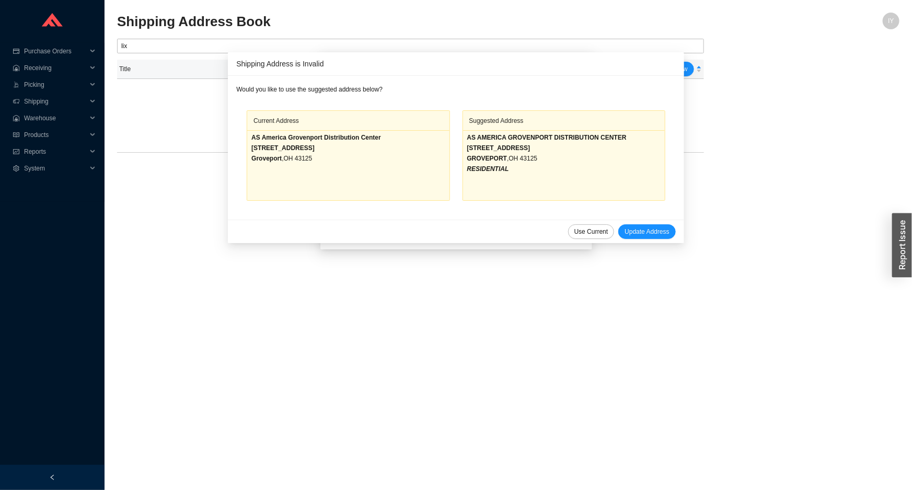
click at [501, 239] on div "Use Current Update Address" at bounding box center [456, 232] width 456 height 24
click at [583, 232] on span "Use Current" at bounding box center [592, 231] width 34 height 10
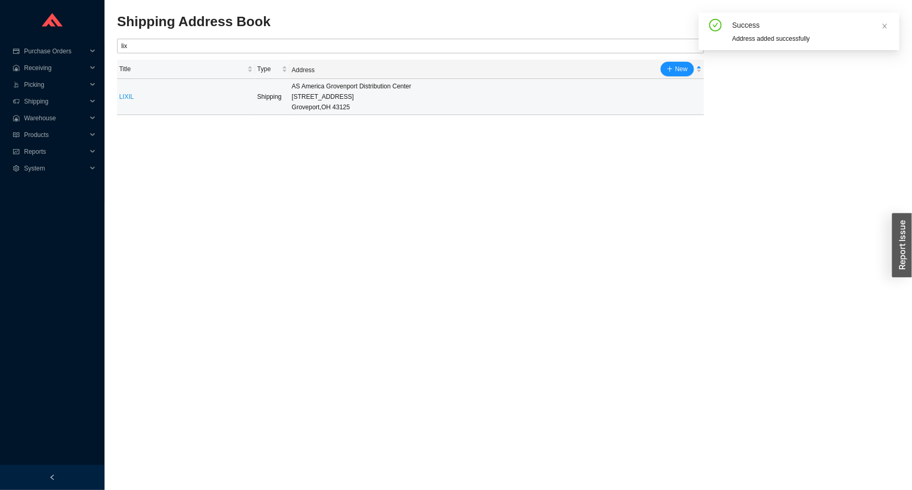
click at [248, 100] on td "LIXIL" at bounding box center [186, 97] width 138 height 36
click at [132, 104] on td "LIXIL" at bounding box center [186, 97] width 138 height 36
click at [129, 98] on link "LIXIL" at bounding box center [126, 96] width 15 height 7
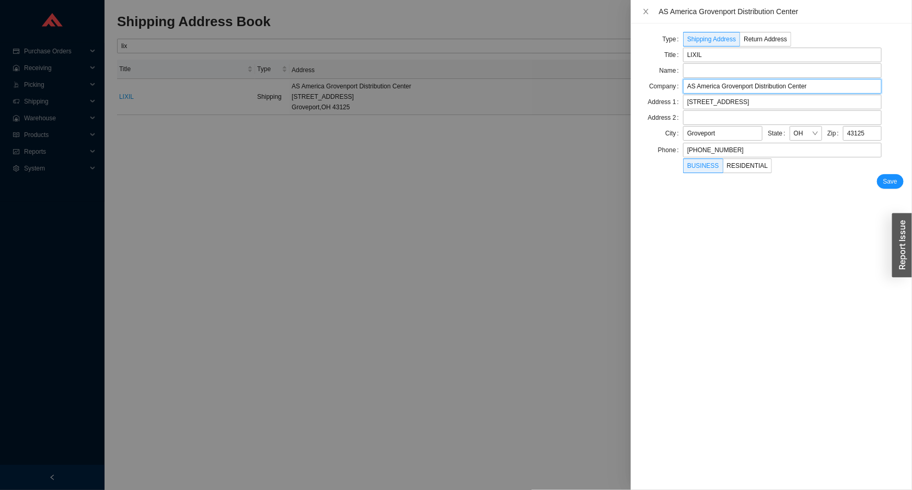
click at [769, 79] on input "AS America Grovenport Distribution Center" at bounding box center [782, 86] width 199 height 15
click at [769, 74] on input "text" at bounding box center [782, 70] width 199 height 15
type input "ATTN: RETURN GOODS DEPT."
click at [883, 178] on button "Save" at bounding box center [890, 181] width 27 height 15
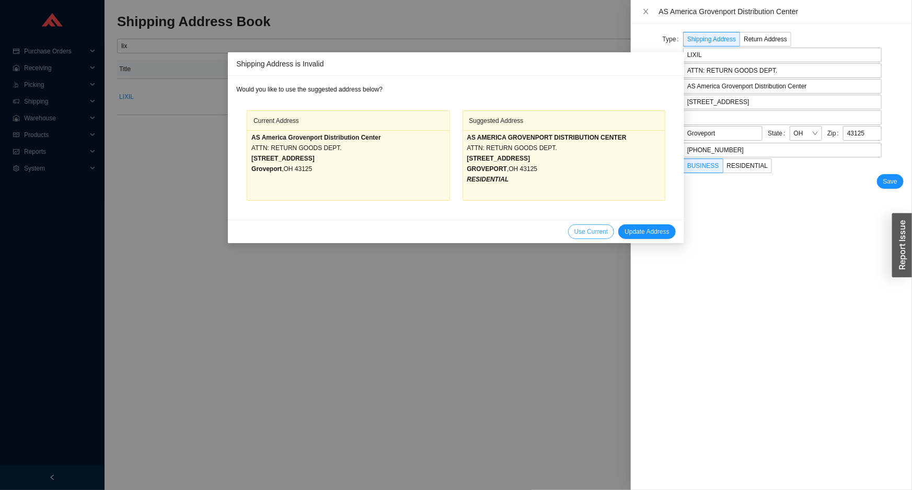
click at [575, 230] on span "Use Current" at bounding box center [592, 231] width 34 height 10
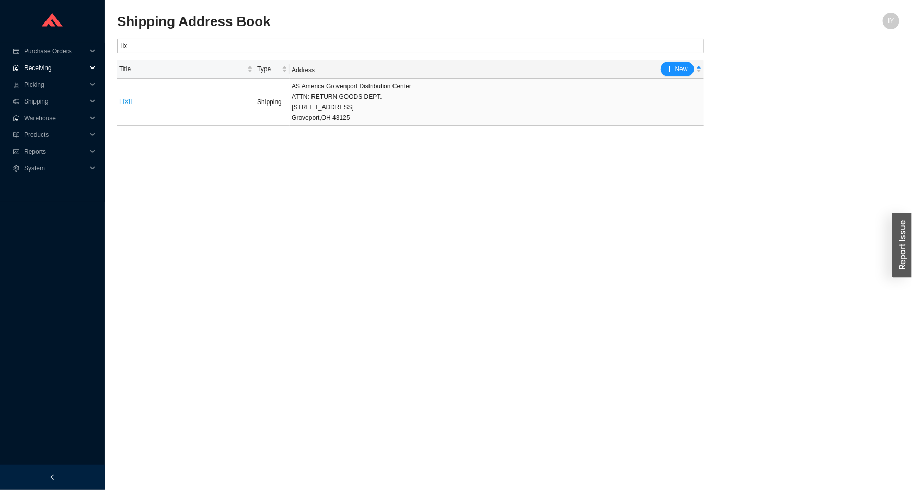
click at [54, 66] on span "Receiving" at bounding box center [55, 68] width 63 height 17
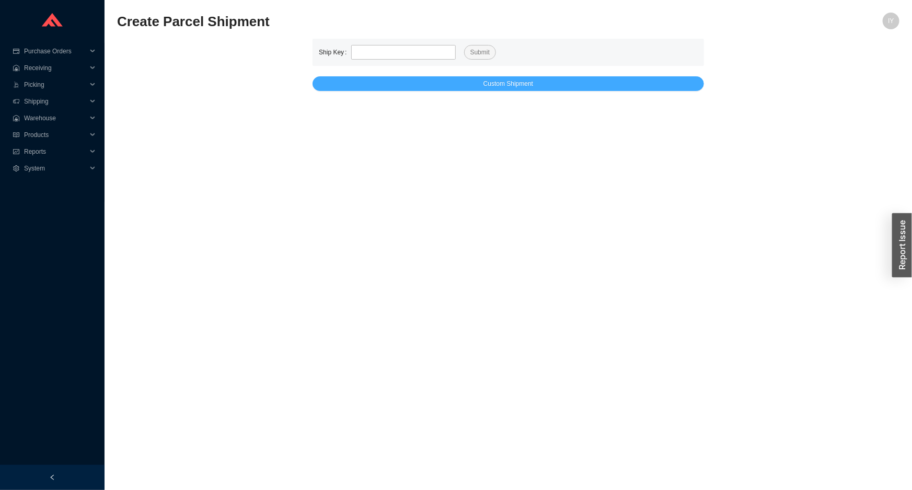
click at [544, 87] on button "Custom Shipment" at bounding box center [509, 83] width 392 height 15
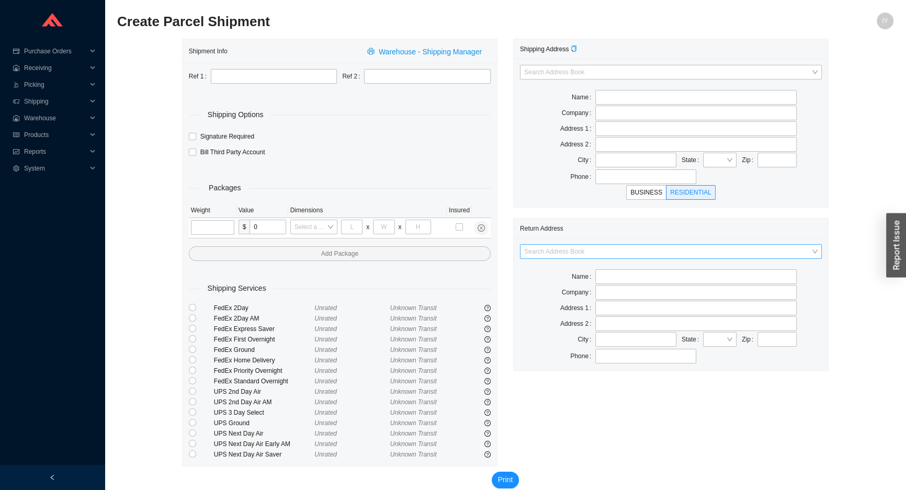
click at [565, 253] on input "search" at bounding box center [667, 252] width 287 height 14
click at [567, 269] on div "AS Bath" at bounding box center [670, 269] width 293 height 9
type input "AS Bath"
type input "39 Progress St"
type input "Edison"
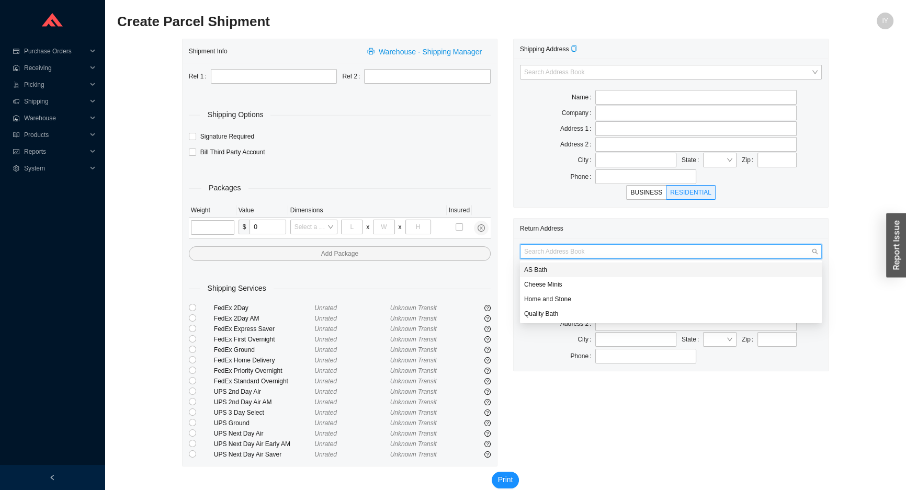
type input "08820"
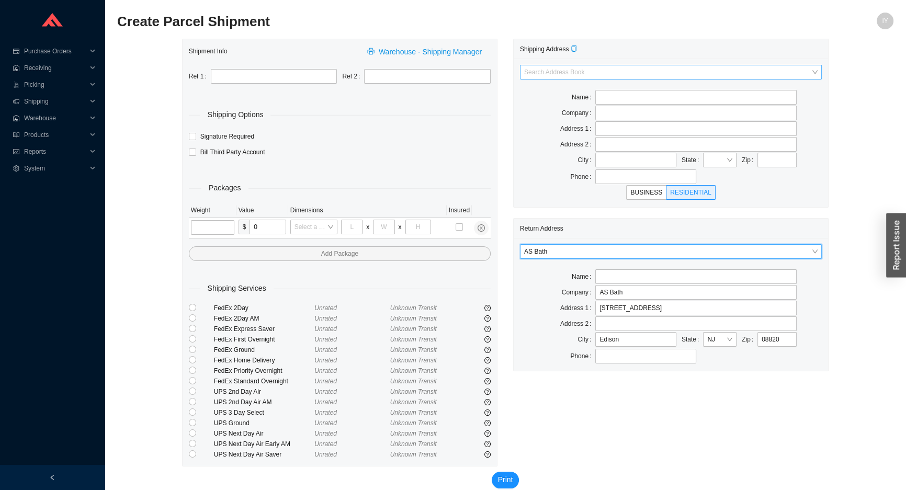
click at [573, 68] on input "search" at bounding box center [667, 72] width 287 height 14
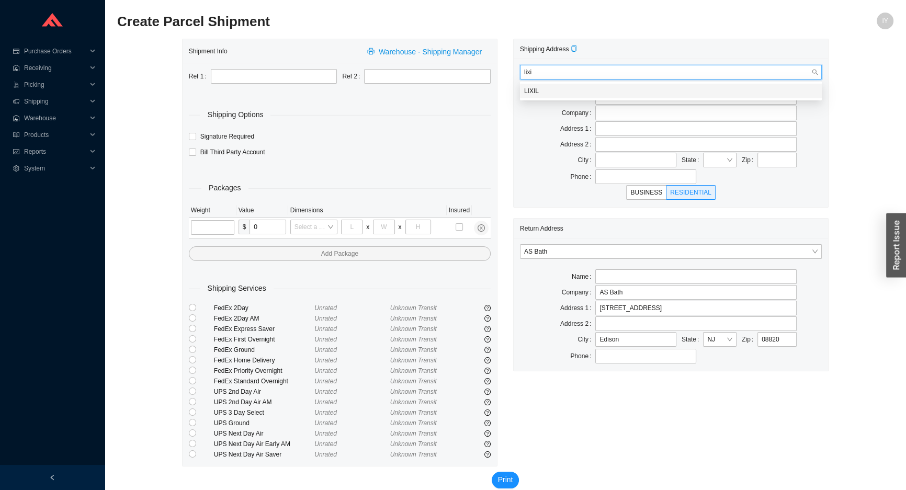
type input "lixil"
click at [572, 86] on div "LIXIL" at bounding box center [670, 90] width 293 height 9
type input "ATTN: RETURN GOODS DEPT."
type input "AS America Grovenport Distribution Center"
type input "6600 Port Road"
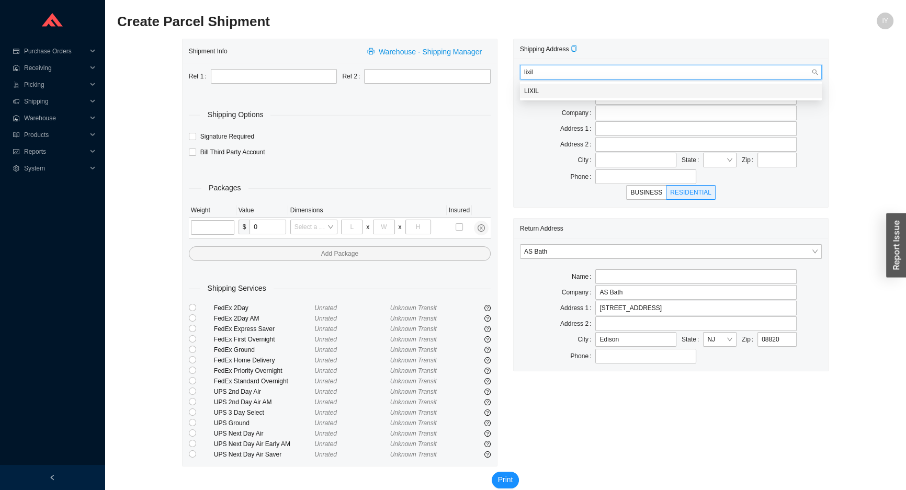
type input "Groveport"
type input "43125"
type input "629-238-4613"
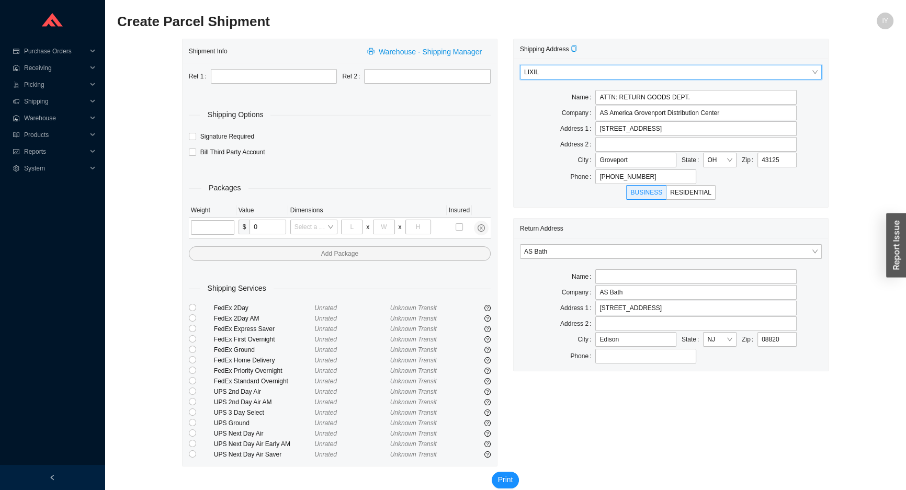
type input "GROVEPORT"
click at [440, 80] on input "text" at bounding box center [427, 76] width 127 height 15
paste input "845932"
type input "PO 845932"
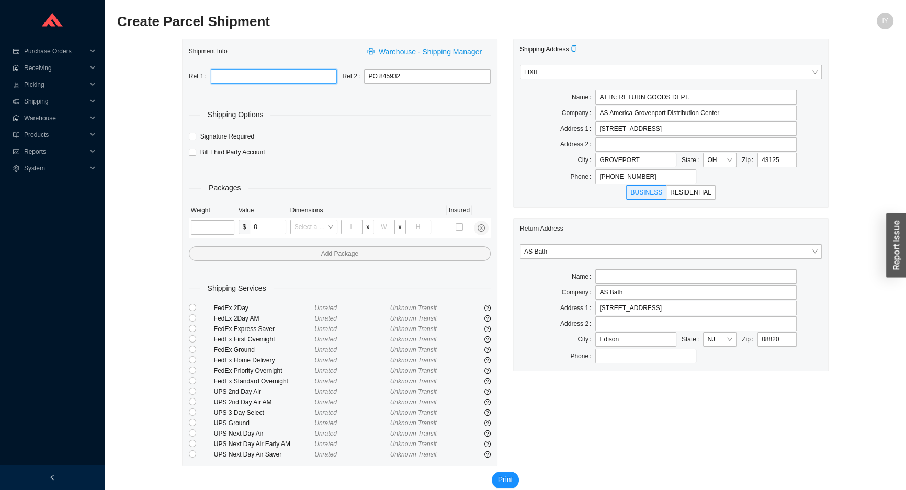
click at [223, 79] on input "text" at bounding box center [274, 76] width 127 height 15
paste input "600015280"
type input "RGA 600015280"
click at [213, 230] on input "tel" at bounding box center [212, 227] width 43 height 15
click at [225, 232] on input "tel" at bounding box center [212, 227] width 43 height 15
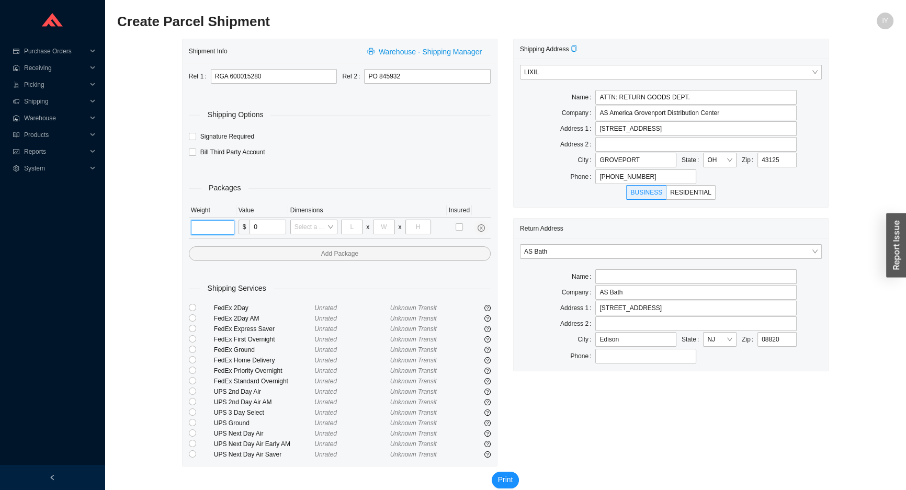
click at [224, 229] on input "tel" at bounding box center [212, 227] width 43 height 15
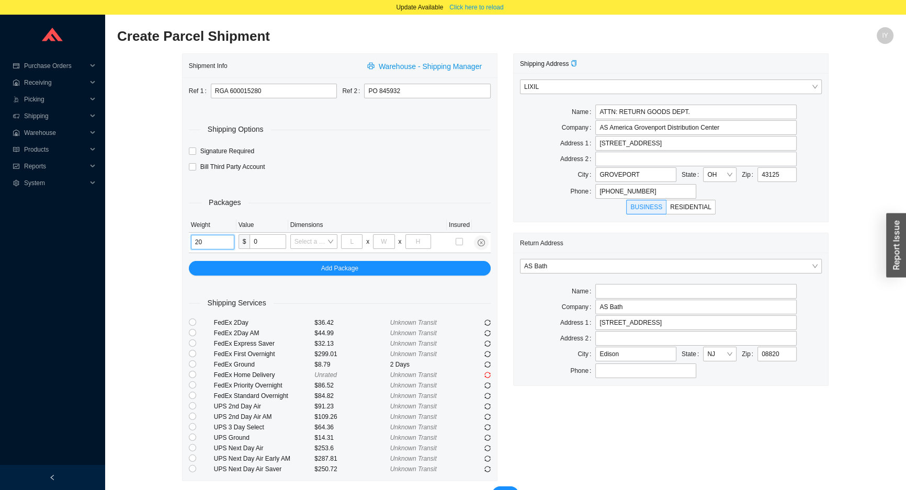
type input "2"
type input "68"
click at [342, 244] on input "tel" at bounding box center [351, 241] width 21 height 15
type input "30"
type input "28"
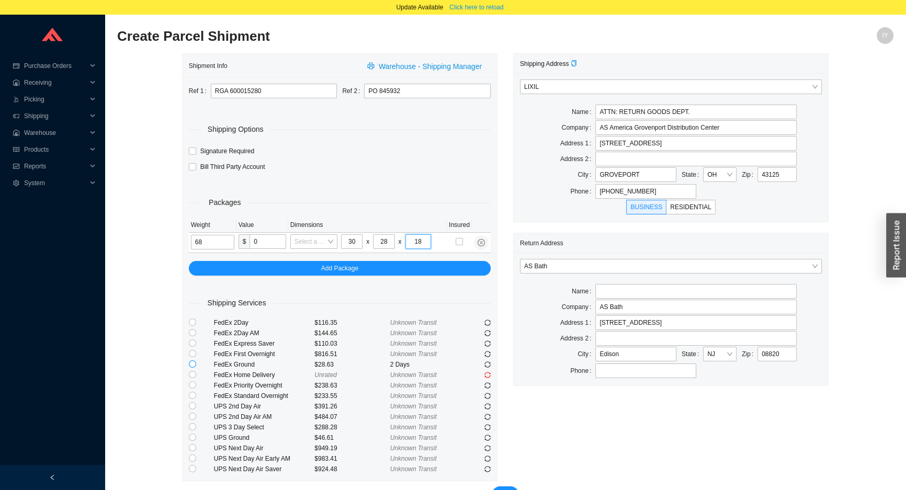
type input "18"
click at [191, 363] on input "radio" at bounding box center [192, 363] width 7 height 7
radio input "true"
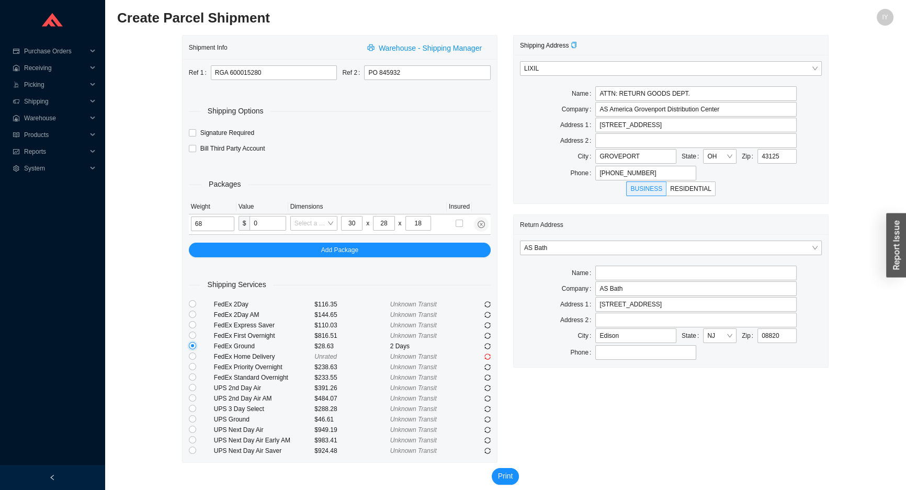
scroll to position [28, 0]
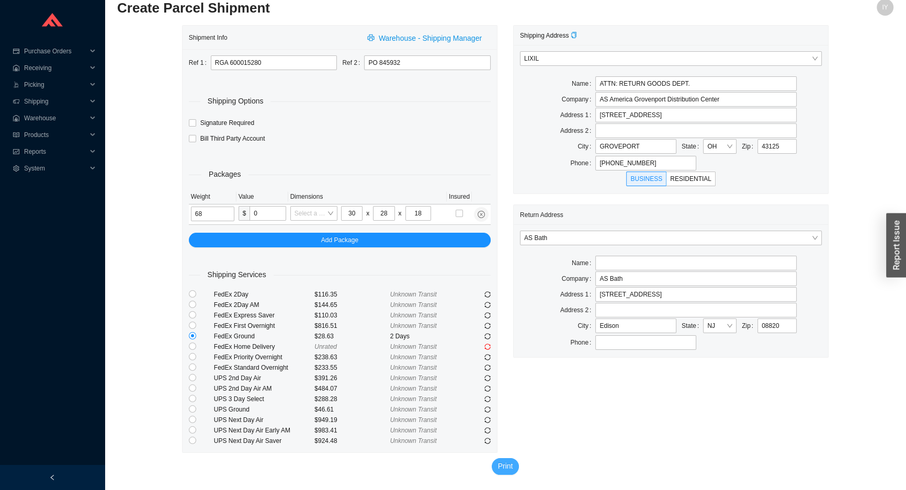
click at [501, 466] on span "Print" at bounding box center [505, 466] width 15 height 12
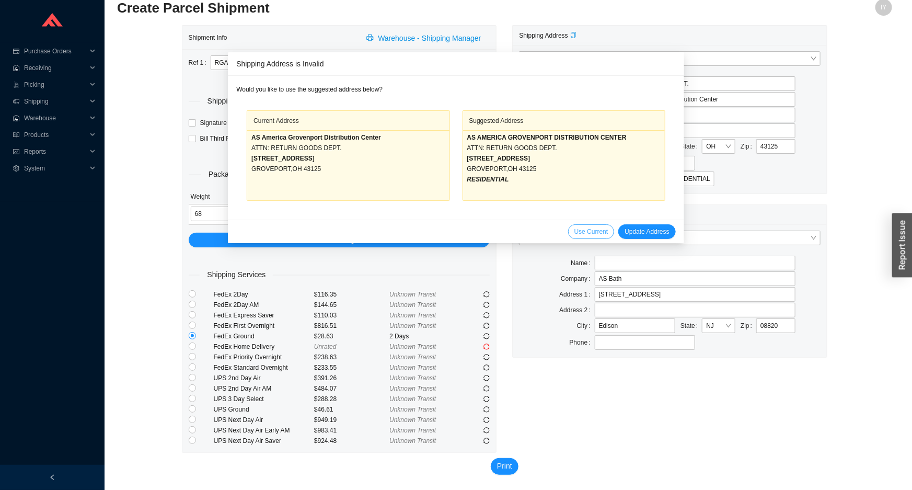
click at [575, 230] on span "Use Current" at bounding box center [592, 231] width 34 height 10
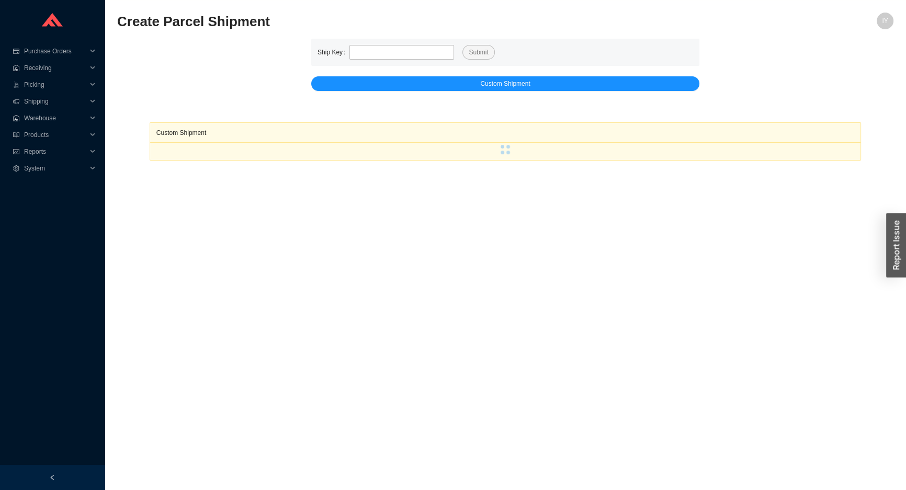
scroll to position [15, 0]
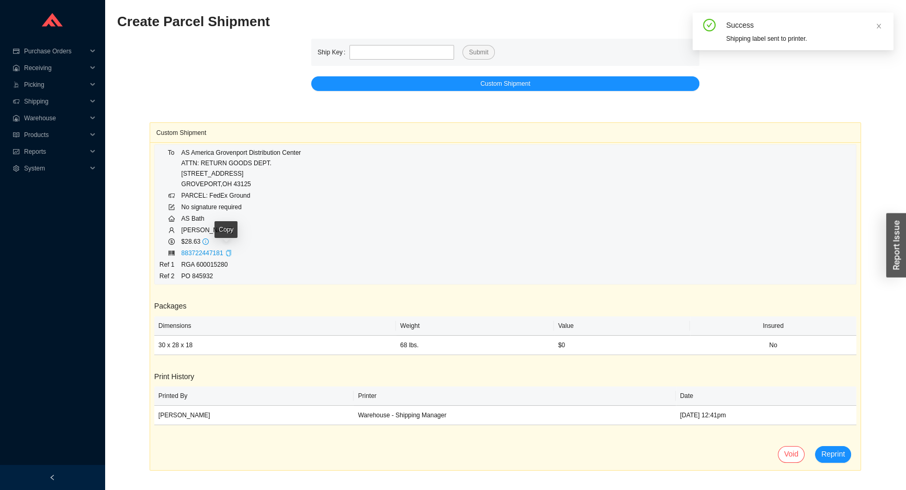
click at [225, 253] on icon "copy" at bounding box center [228, 253] width 6 height 6
click at [56, 66] on span "Receiving" at bounding box center [55, 68] width 63 height 17
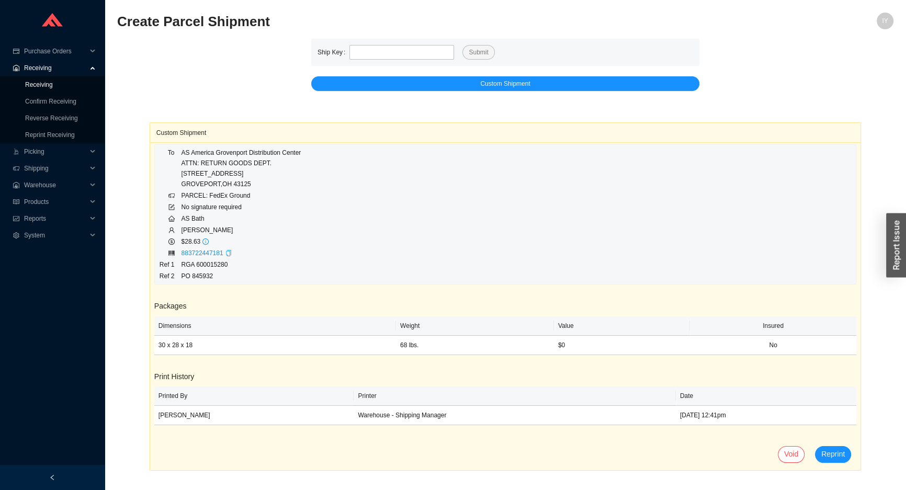
click at [53, 88] on link "Receiving" at bounding box center [39, 84] width 28 height 7
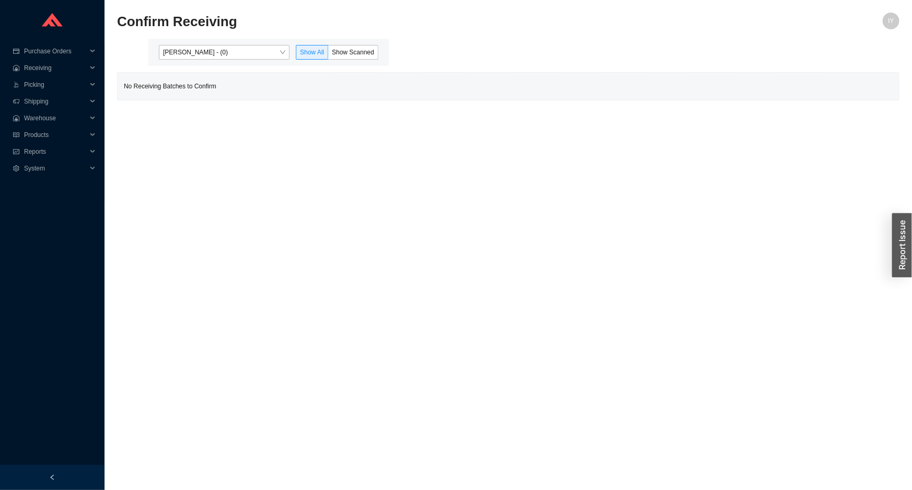
click at [295, 43] on div "[PERSON_NAME] - (0) Show All Show Scanned" at bounding box center [268, 52] width 241 height 27
click at [273, 53] on span "[PERSON_NAME] - (0)" at bounding box center [224, 52] width 122 height 14
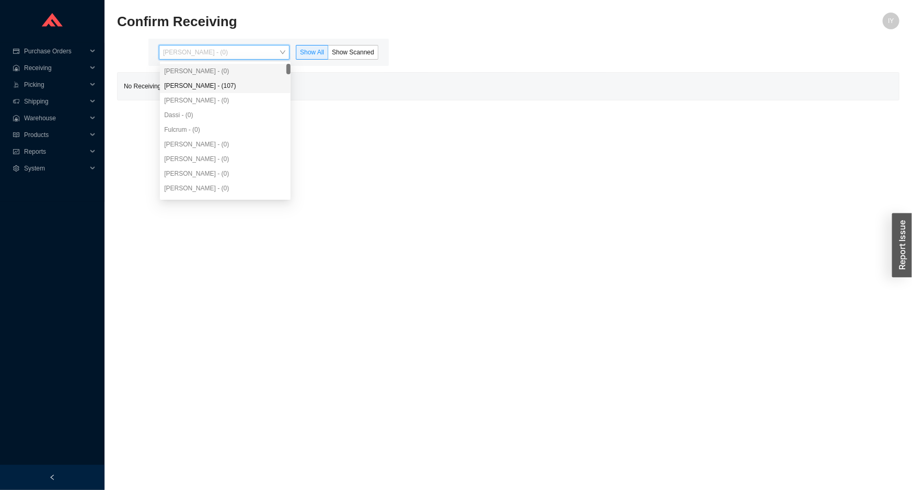
click at [256, 88] on div "[PERSON_NAME] - (107)" at bounding box center [225, 85] width 122 height 9
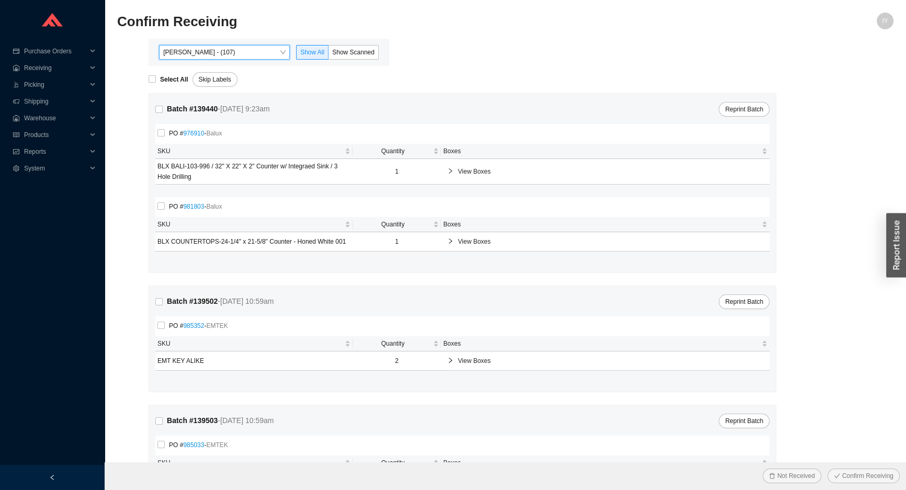
click at [358, 42] on div "Angel Negron - (107) Angel Negron - (107) Show All Show Scanned" at bounding box center [268, 52] width 241 height 27
click at [353, 49] on span "Show Scanned" at bounding box center [353, 52] width 42 height 7
click at [328, 54] on input "Show Scanned" at bounding box center [328, 54] width 0 height 0
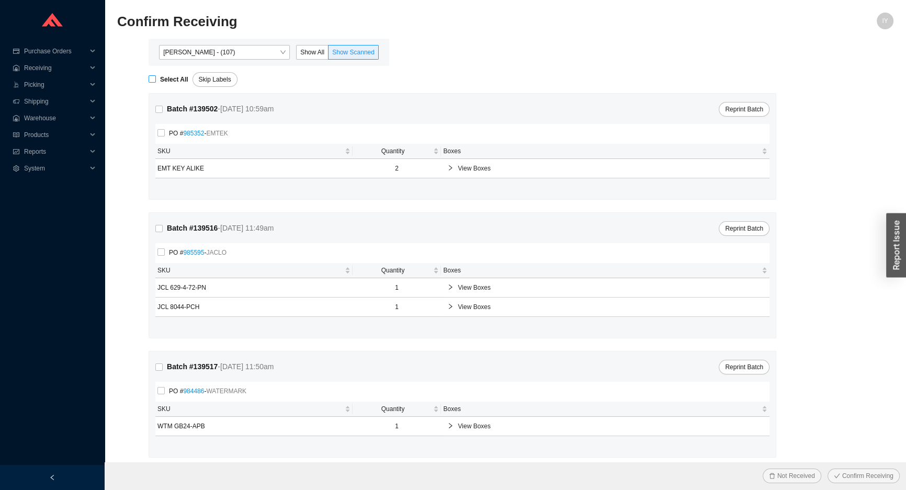
click at [154, 81] on input "Select All" at bounding box center [151, 78] width 7 height 7
checkbox input "true"
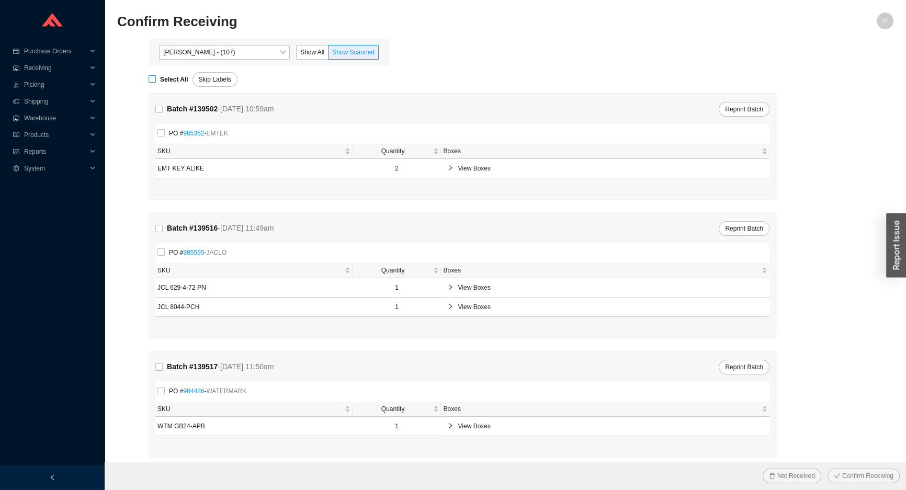
checkbox input "true"
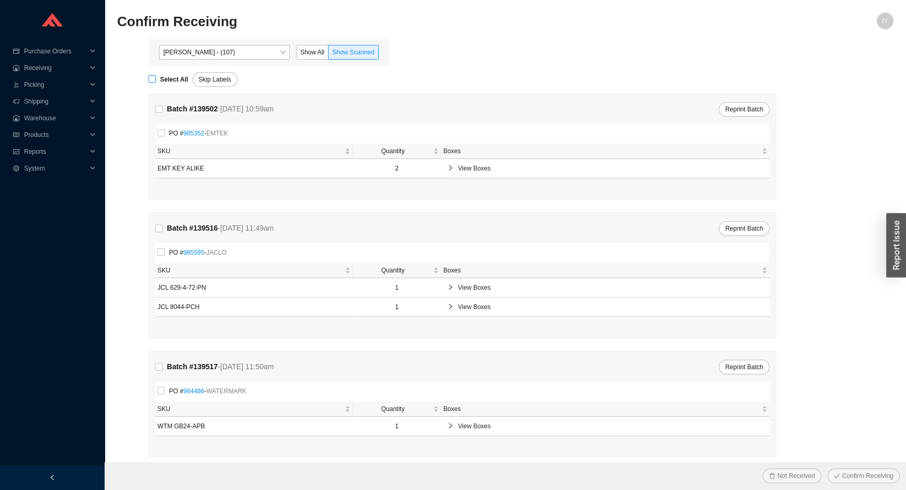
checkbox input "true"
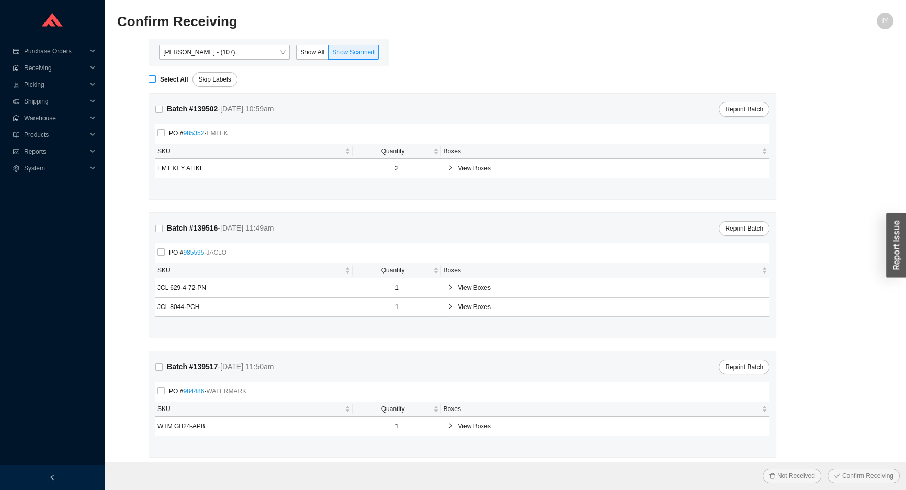
checkbox input "true"
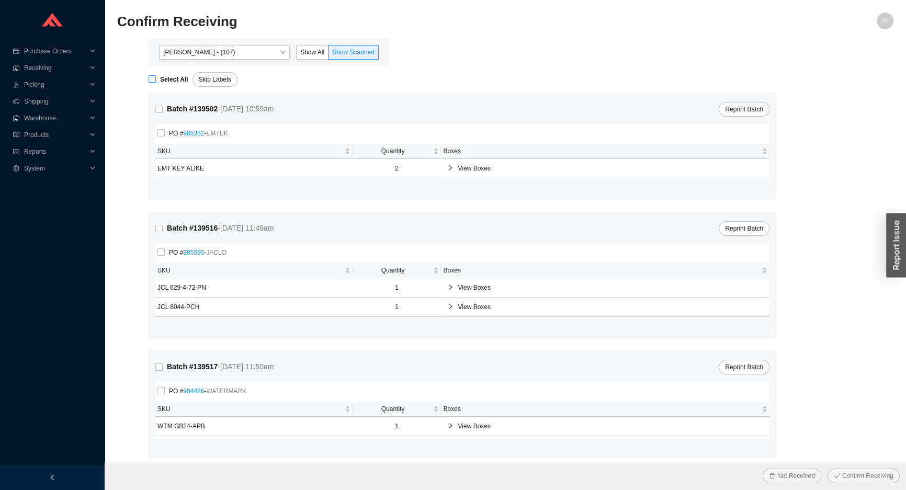
checkbox input "true"
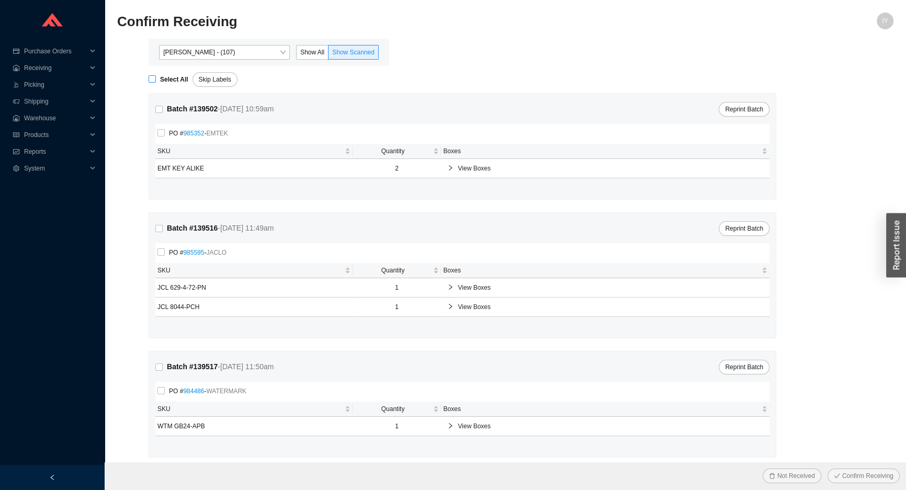
checkbox input "true"
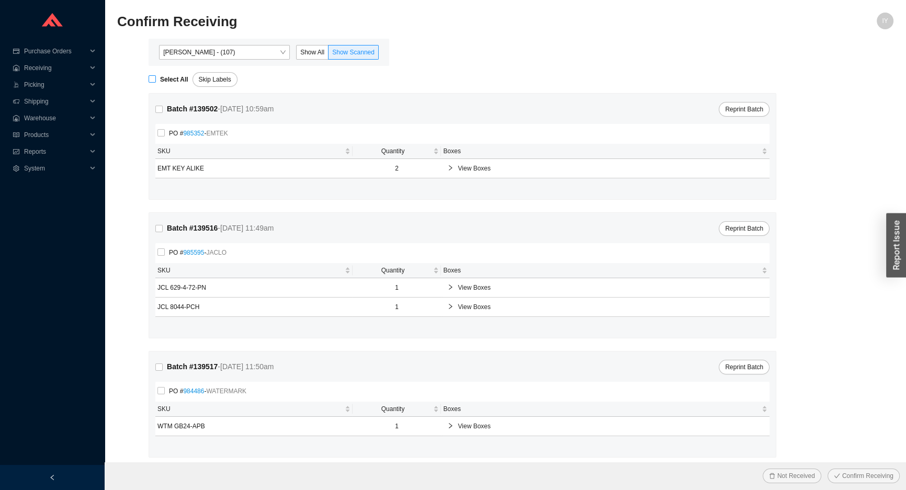
checkbox input "true"
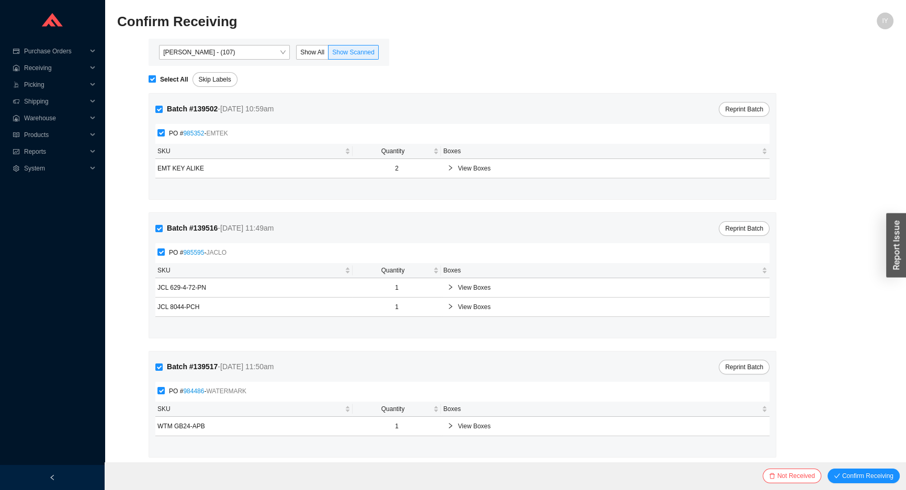
click at [827, 468] on button "Confirm Receiving" at bounding box center [863, 475] width 72 height 15
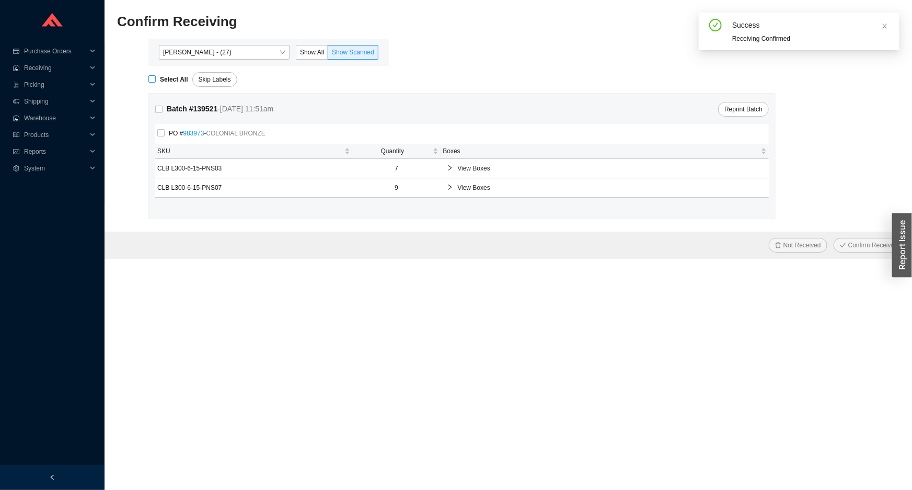
click at [157, 82] on span "Select All" at bounding box center [174, 79] width 37 height 10
click at [156, 82] on input "Select All" at bounding box center [151, 78] width 7 height 7
checkbox input "true"
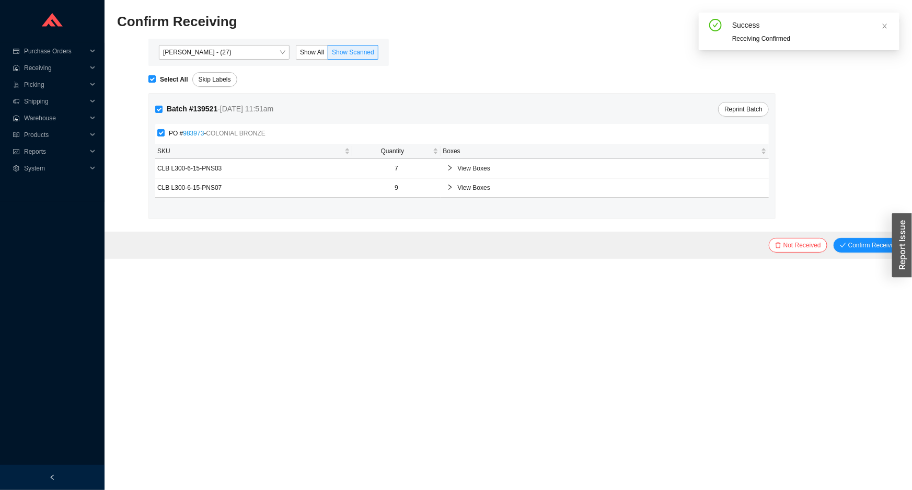
click at [834, 238] on button "Confirm Receiving" at bounding box center [870, 245] width 72 height 15
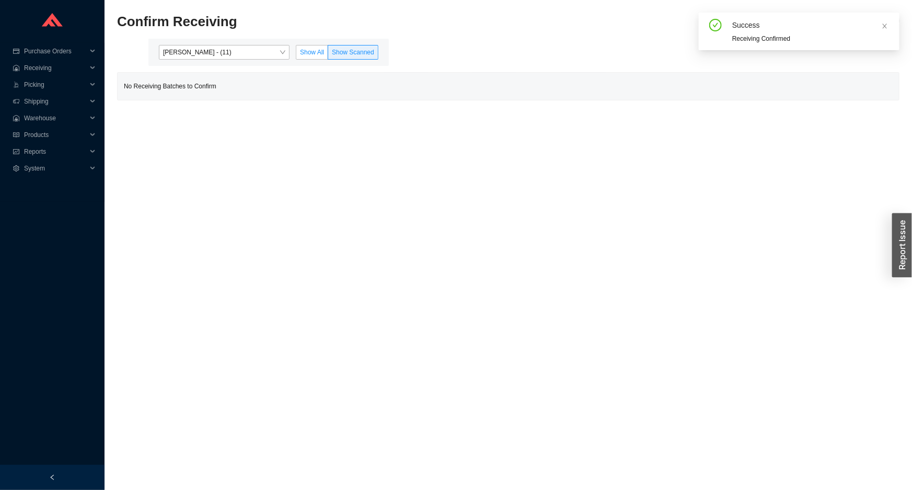
click at [302, 49] on span "Show All" at bounding box center [312, 52] width 24 height 7
click at [296, 54] on input "Show All" at bounding box center [296, 54] width 0 height 0
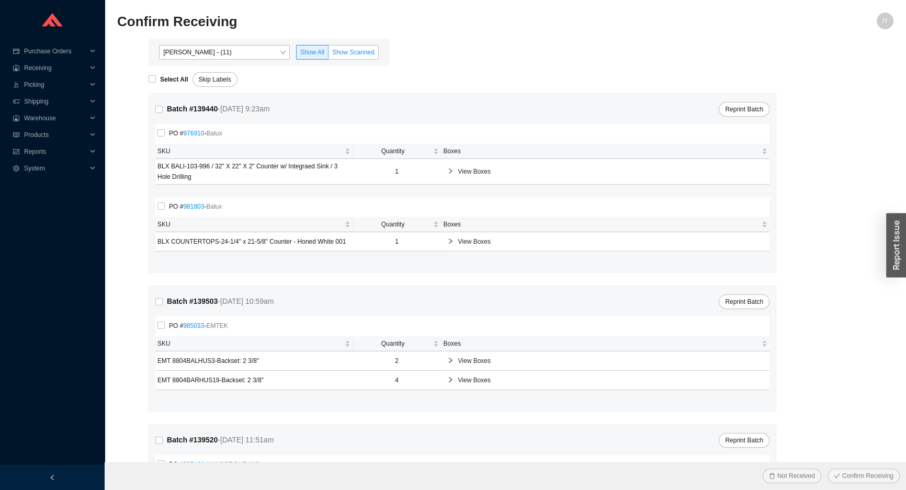
click at [338, 47] on label "Show Scanned" at bounding box center [353, 52] width 50 height 15
click at [328, 54] on input "Show Scanned" at bounding box center [328, 54] width 0 height 0
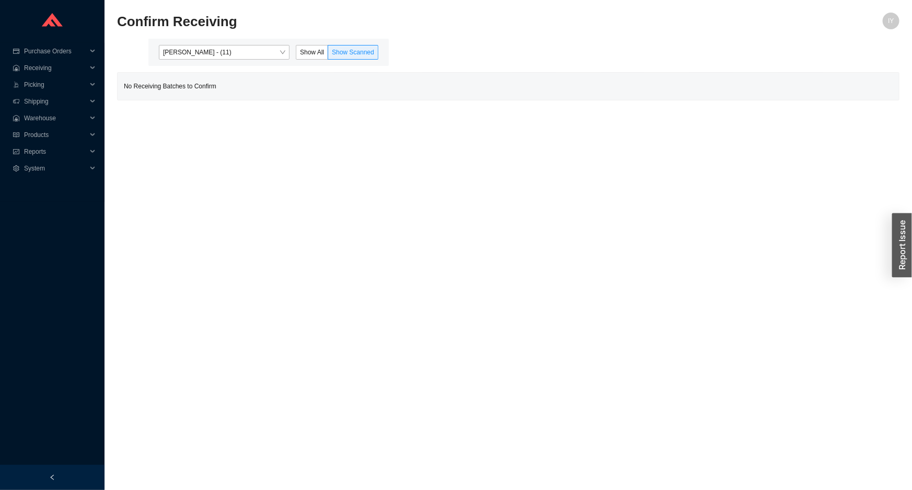
click at [338, 47] on label "Show Scanned" at bounding box center [353, 52] width 50 height 15
click at [328, 54] on input "Show Scanned" at bounding box center [328, 54] width 0 height 0
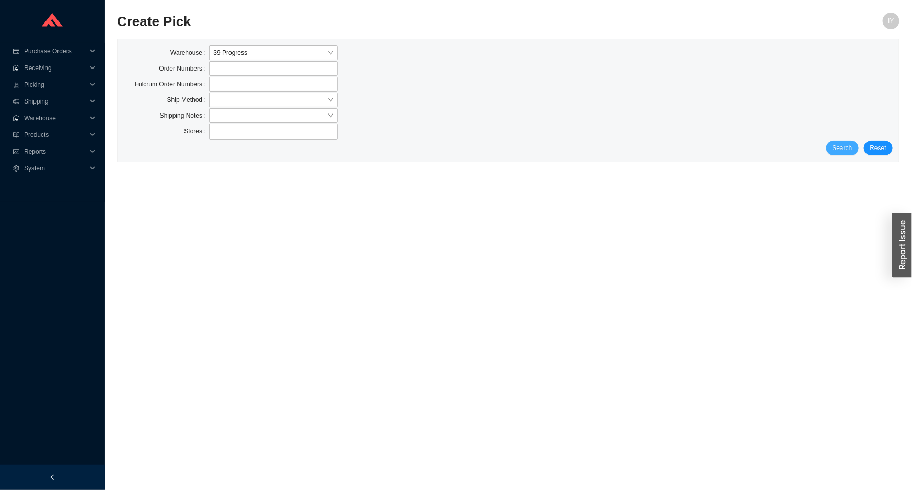
click at [850, 151] on span "Search" at bounding box center [843, 148] width 20 height 10
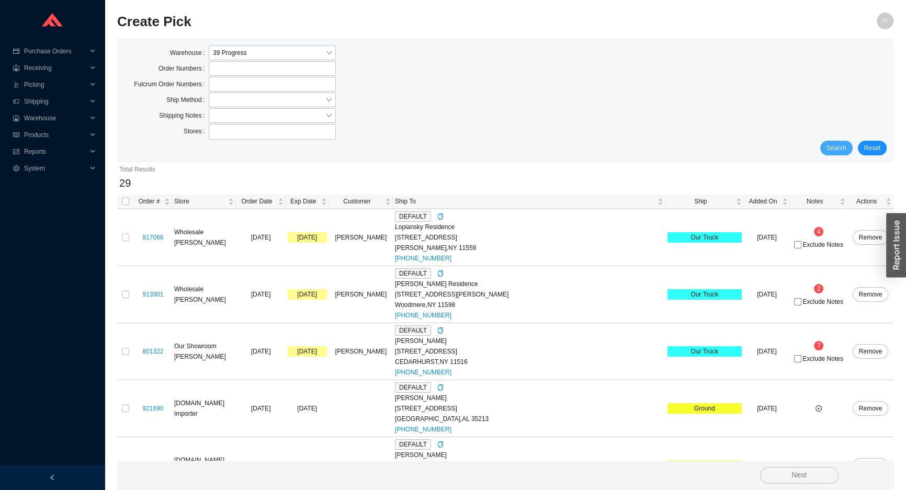
click at [848, 148] on button "Search" at bounding box center [836, 148] width 32 height 15
click at [276, 102] on input "search" at bounding box center [269, 100] width 112 height 14
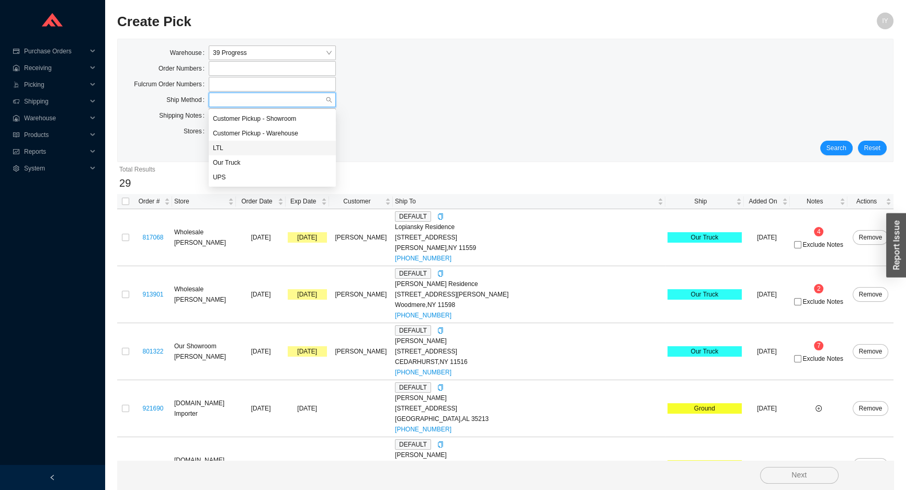
click at [297, 147] on div "LTL" at bounding box center [272, 147] width 119 height 9
click at [821, 144] on div "Search Reset" at bounding box center [505, 148] width 762 height 15
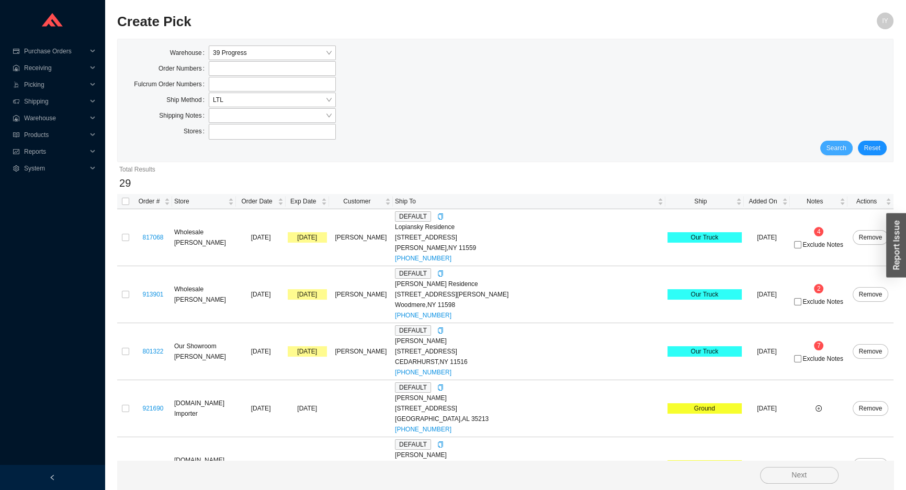
click at [843, 146] on span "Search" at bounding box center [836, 148] width 20 height 10
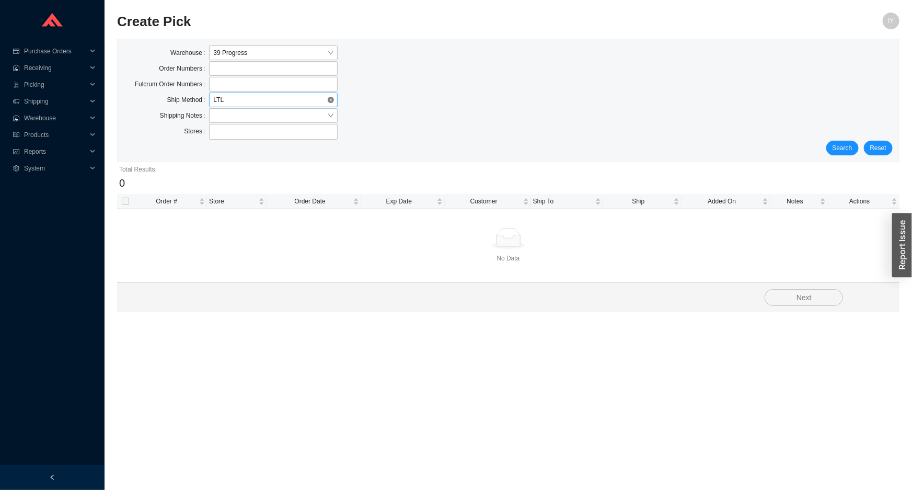
click at [303, 96] on span "LTL" at bounding box center [273, 100] width 120 height 14
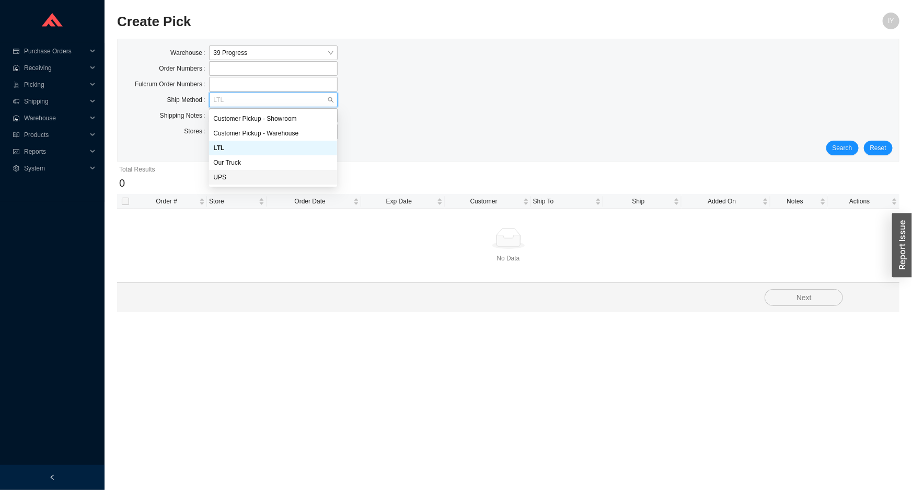
click at [266, 174] on div "UPS" at bounding box center [273, 177] width 120 height 9
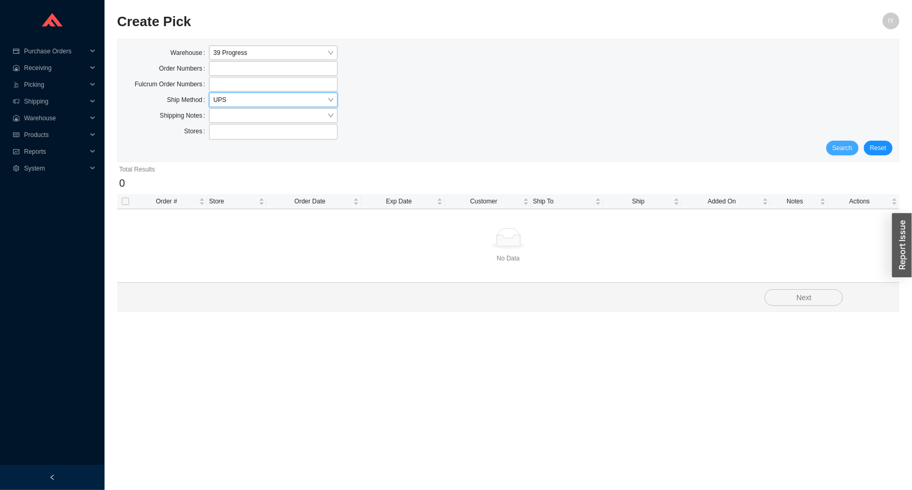
click at [851, 146] on span "Search" at bounding box center [843, 148] width 20 height 10
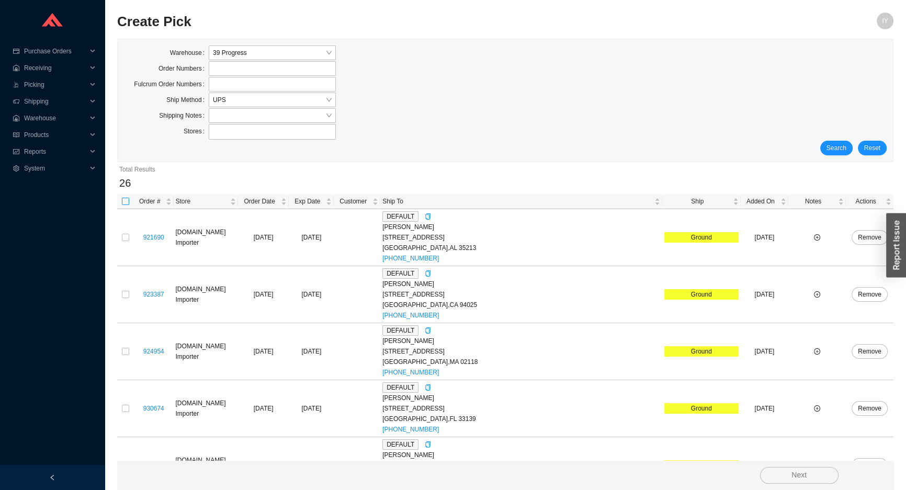
click at [122, 199] on input "checkbox" at bounding box center [125, 201] width 7 height 7
checkbox input "true"
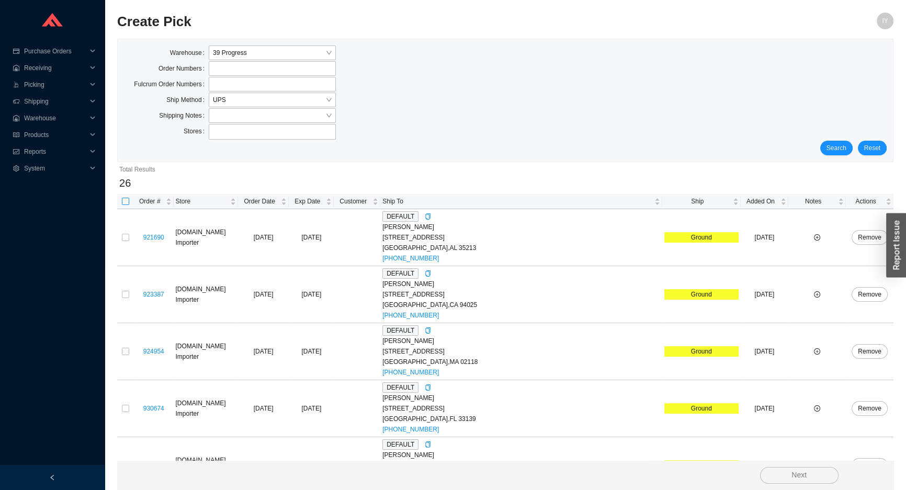
checkbox input "true"
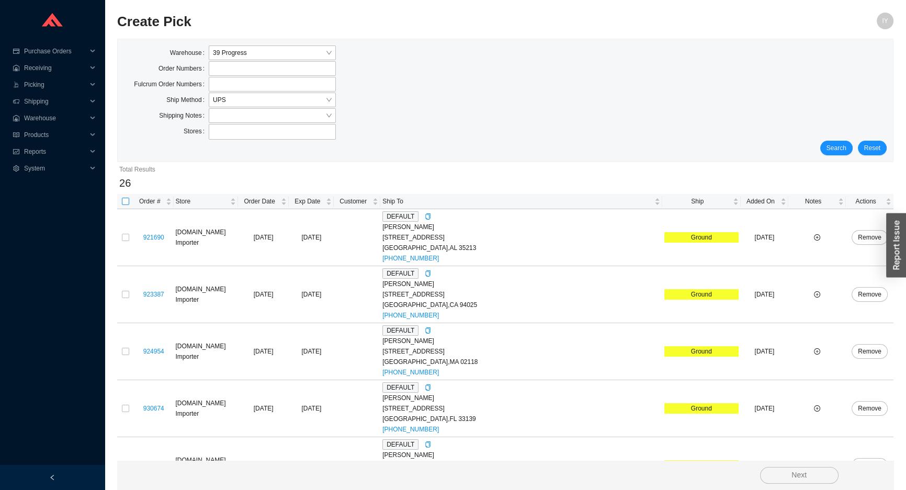
checkbox input "true"
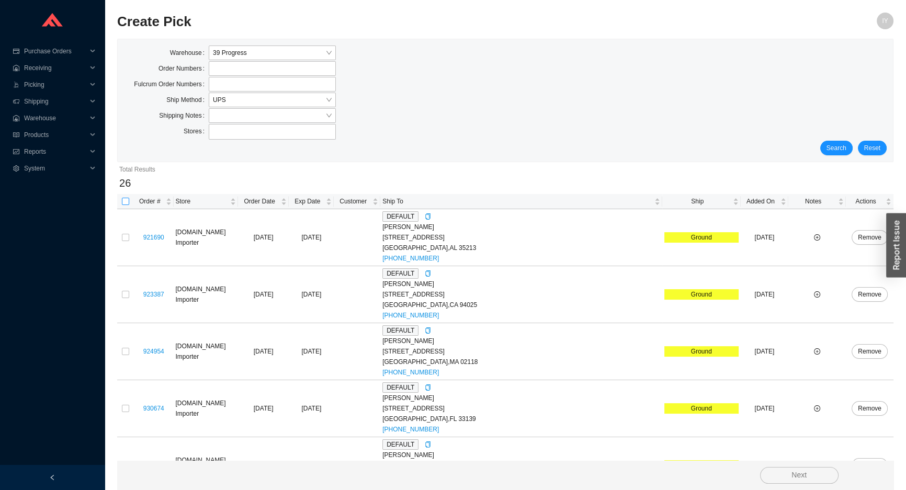
checkbox input "true"
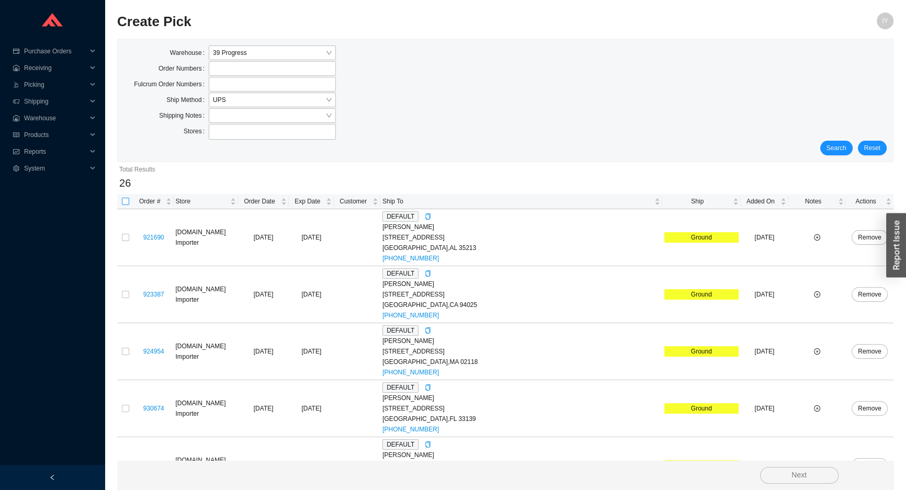
checkbox input "true"
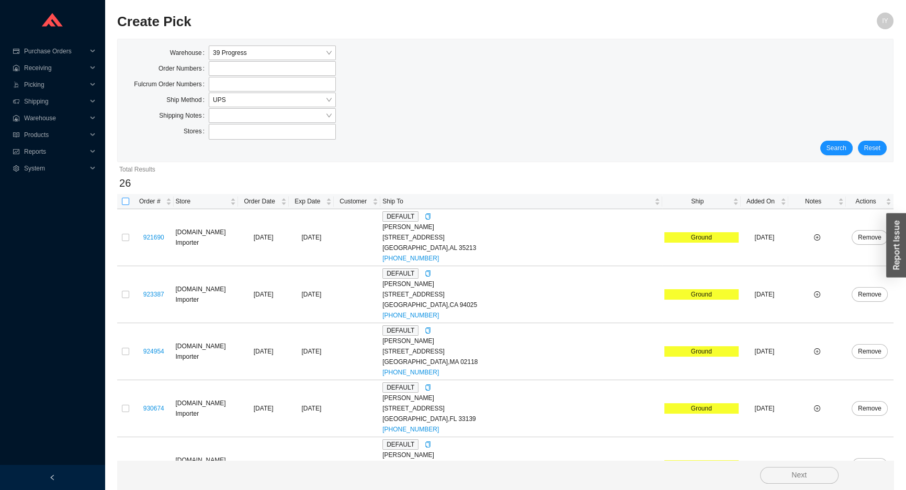
checkbox input "true"
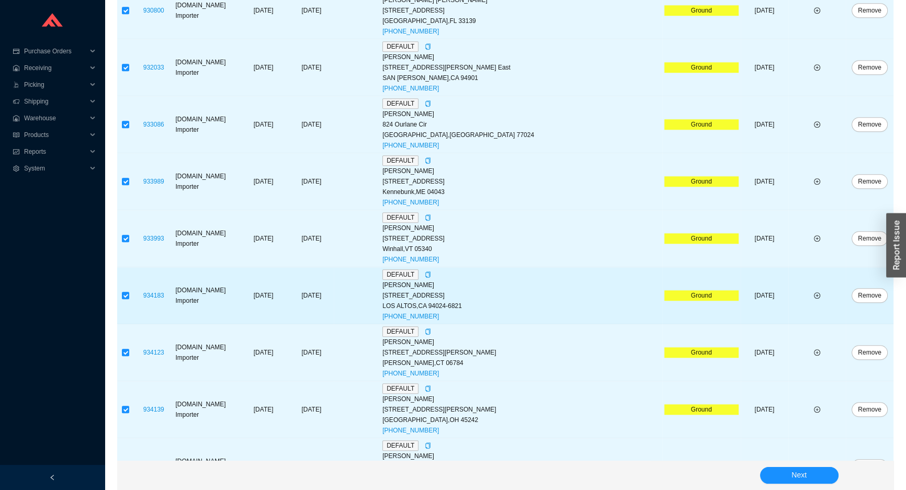
scroll to position [1229, 0]
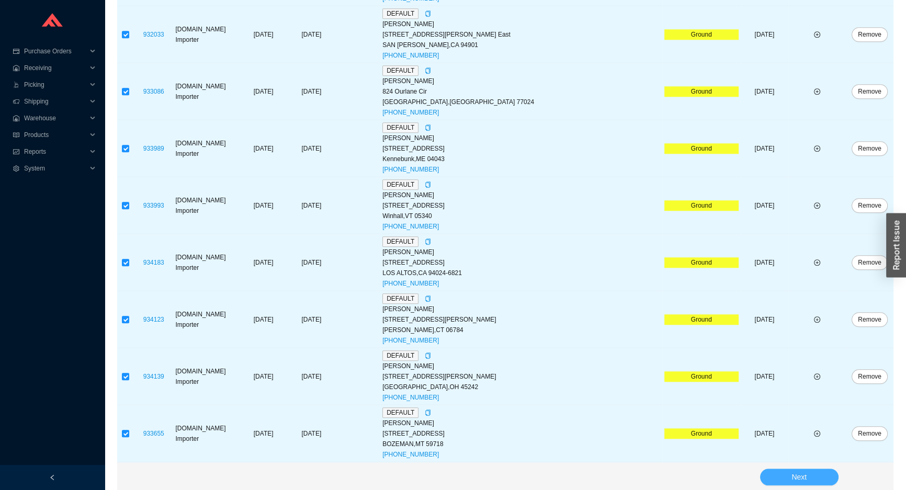
click at [818, 471] on button "Next" at bounding box center [799, 476] width 78 height 17
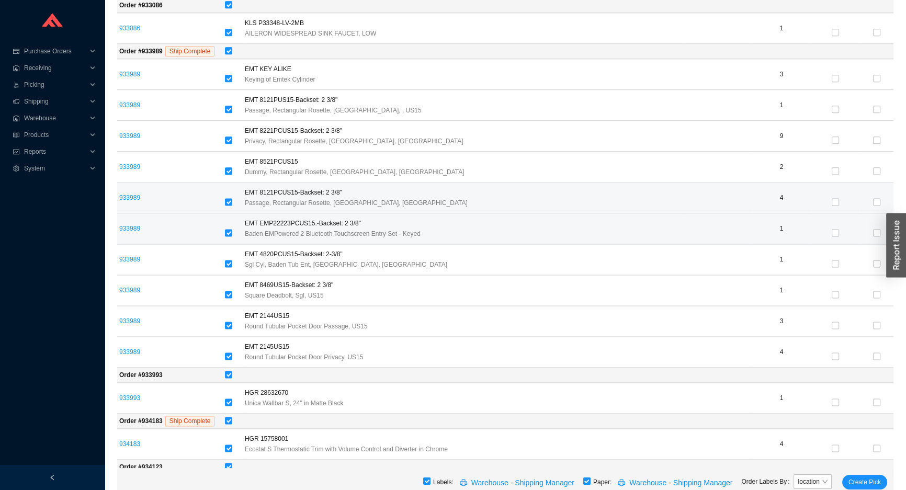
scroll to position [1711, 0]
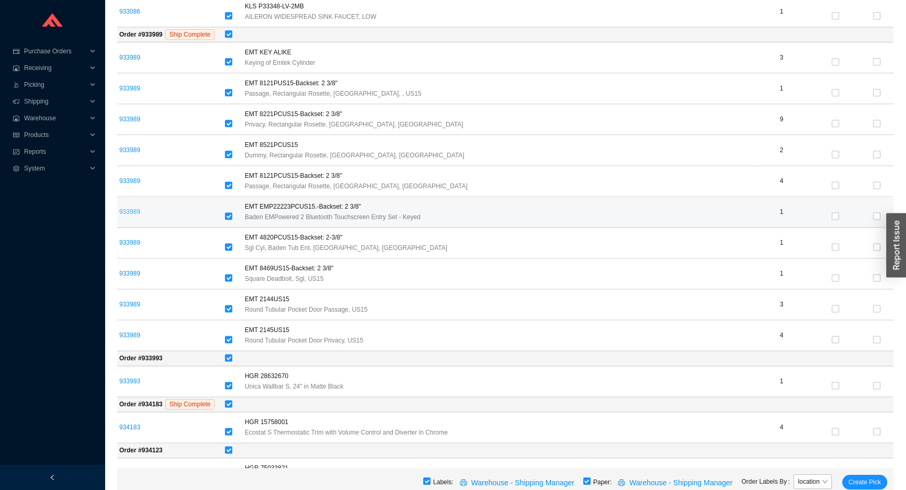
click at [124, 208] on link "933989" at bounding box center [129, 211] width 21 height 7
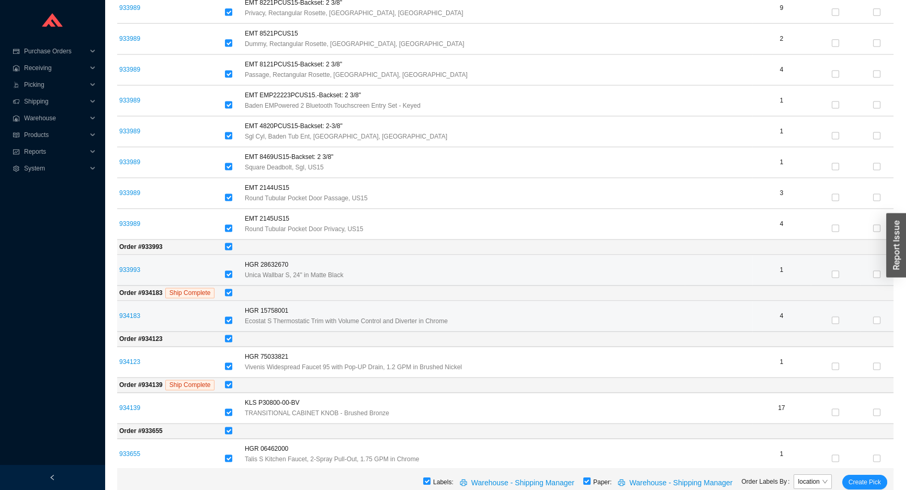
scroll to position [1825, 0]
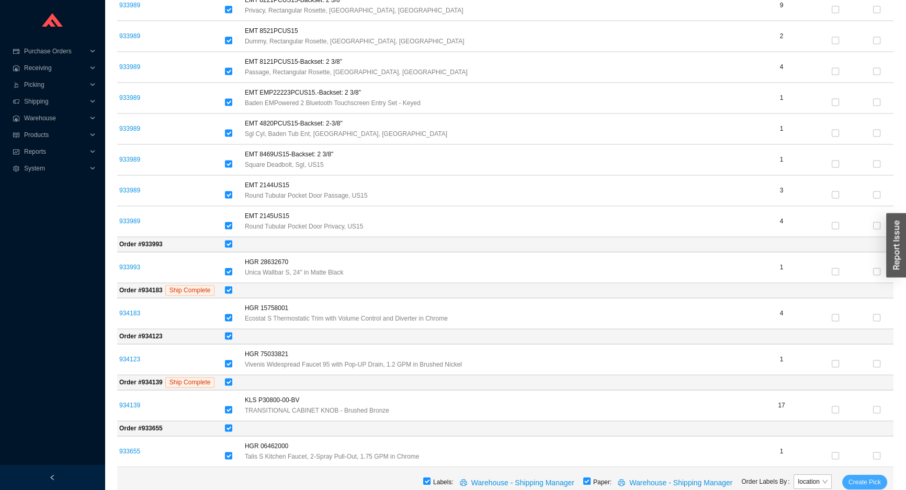
click at [872, 481] on span "Create Pick" at bounding box center [864, 482] width 32 height 10
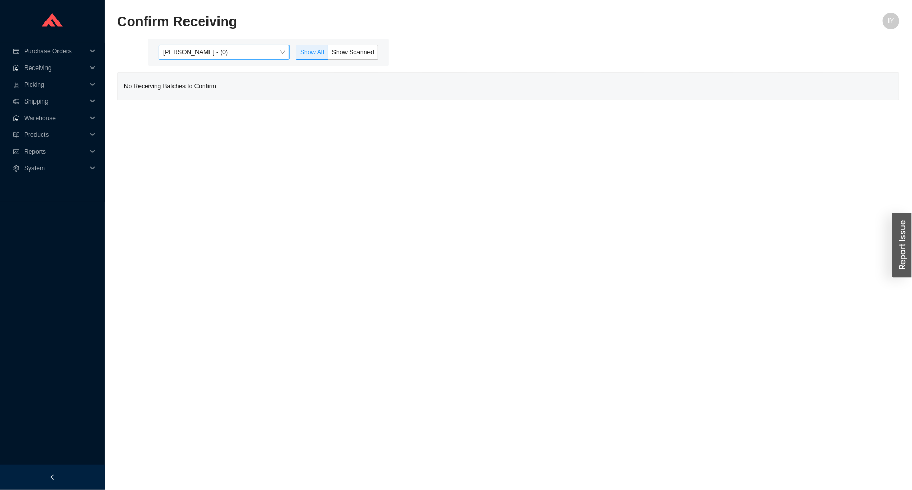
drag, startPoint x: 276, startPoint y: 44, endPoint x: 276, endPoint y: 59, distance: 14.6
click at [274, 52] on span "[PERSON_NAME] - (0)" at bounding box center [224, 52] width 122 height 14
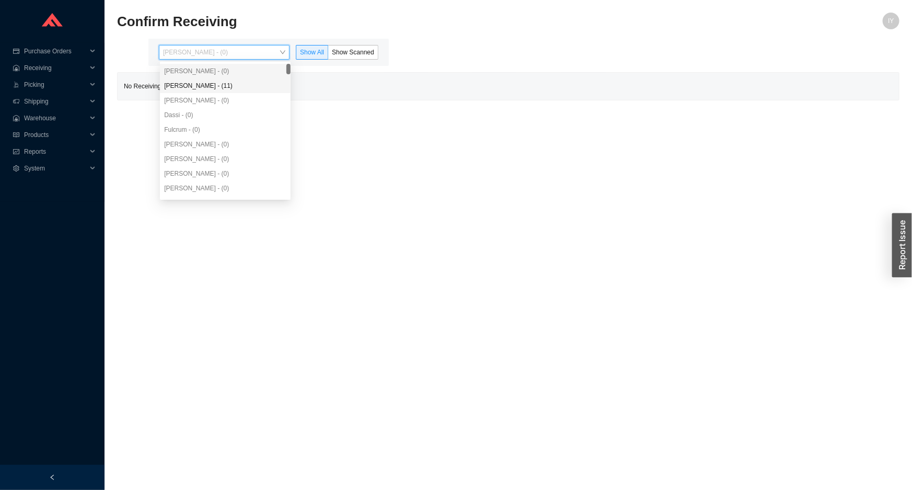
click at [271, 81] on div "[PERSON_NAME] - (11)" at bounding box center [225, 85] width 122 height 9
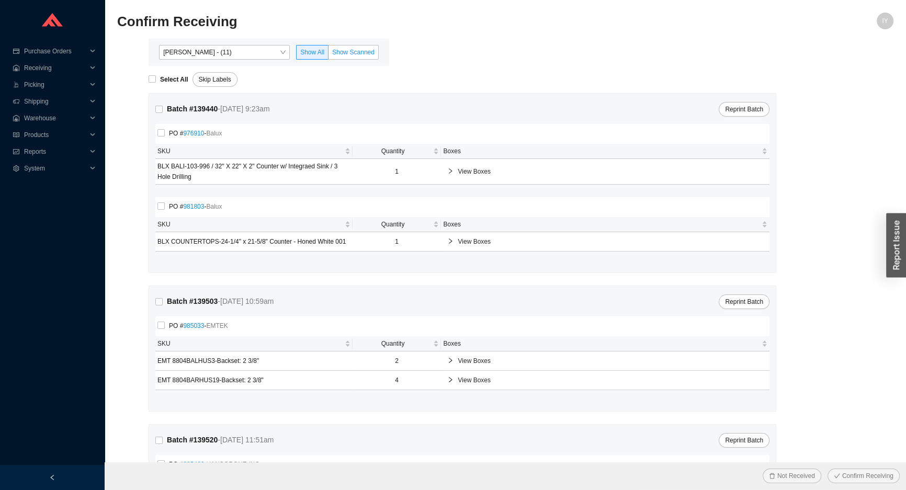
click at [340, 49] on span "Show Scanned" at bounding box center [353, 52] width 42 height 7
click at [328, 54] on input "Show Scanned" at bounding box center [328, 54] width 0 height 0
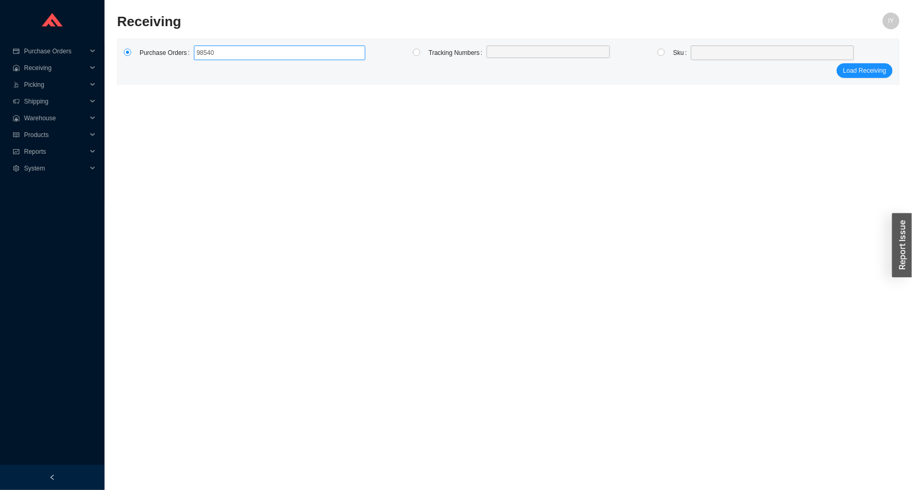
type input "985402"
click button "Load Receiving" at bounding box center [865, 70] width 56 height 15
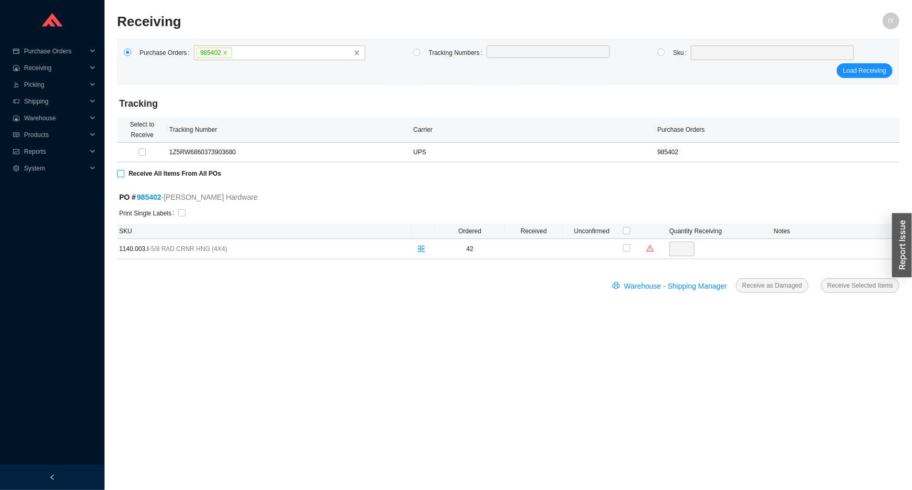
click at [124, 173] on span "Receive All Items From All POs" at bounding box center [174, 173] width 101 height 10
click at [124, 173] on input "Receive All Items From All POs" at bounding box center [120, 173] width 7 height 7
checkbox input "true"
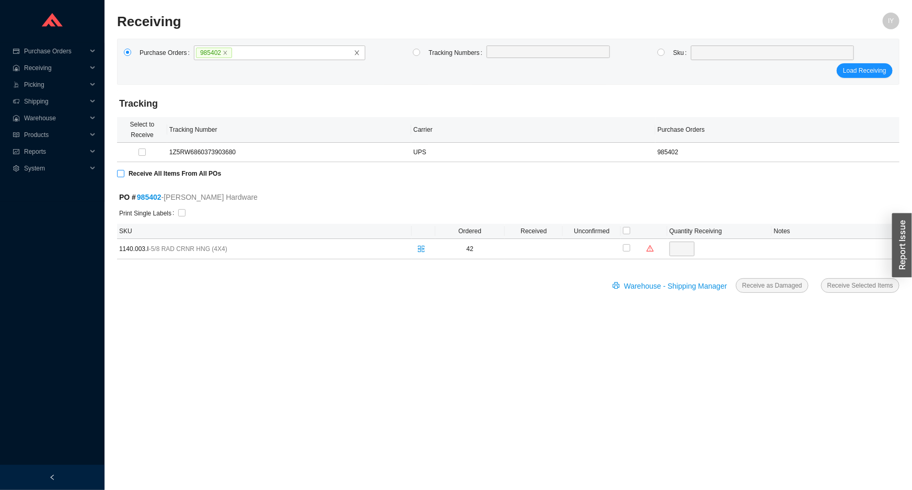
type input "42"
click at [179, 212] on input "checkbox" at bounding box center [181, 212] width 7 height 7
checkbox input "true"
click at [879, 282] on span "Receive Selected Items" at bounding box center [861, 285] width 66 height 10
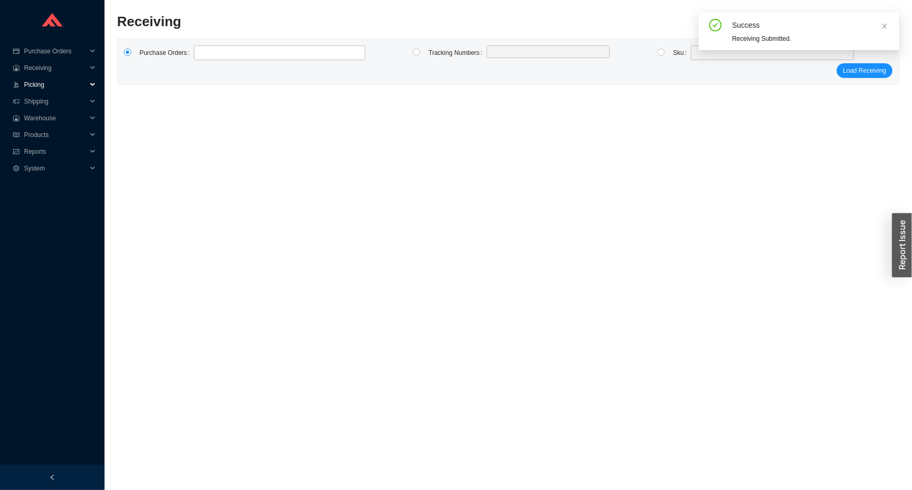
click at [71, 88] on span "Picking" at bounding box center [55, 84] width 63 height 17
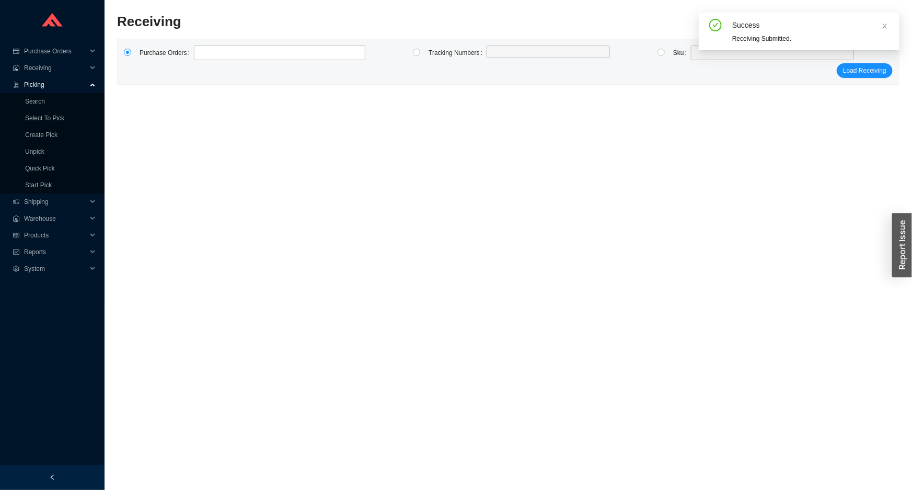
click at [52, 82] on span "Picking" at bounding box center [55, 84] width 63 height 17
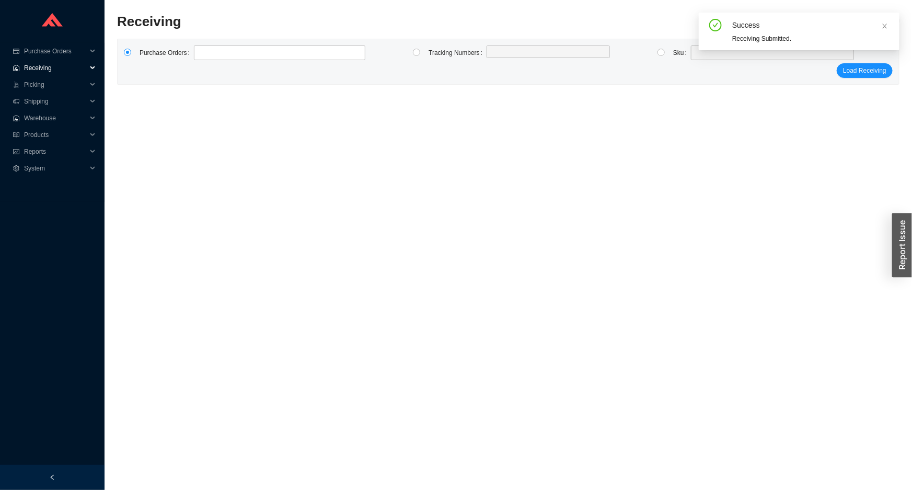
click at [54, 68] on span "Receiving" at bounding box center [55, 68] width 63 height 17
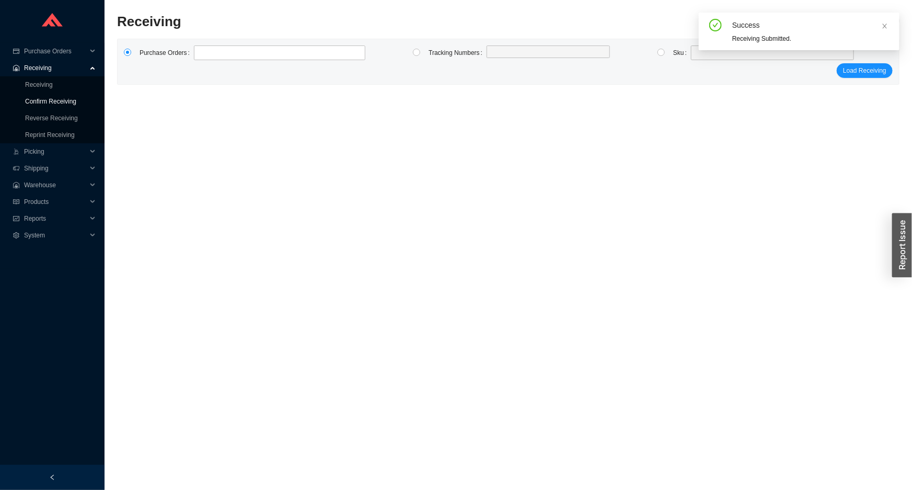
click at [61, 103] on link "Confirm Receiving" at bounding box center [50, 101] width 51 height 7
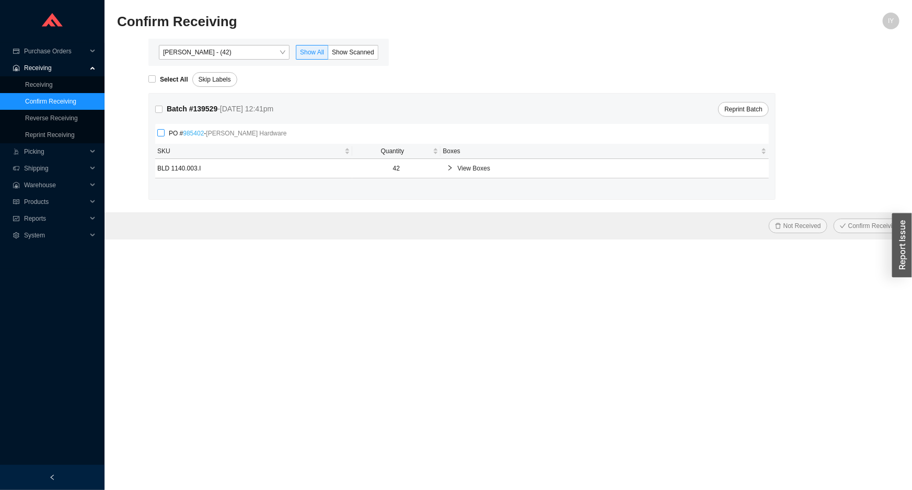
click at [191, 133] on link "985402" at bounding box center [193, 133] width 21 height 7
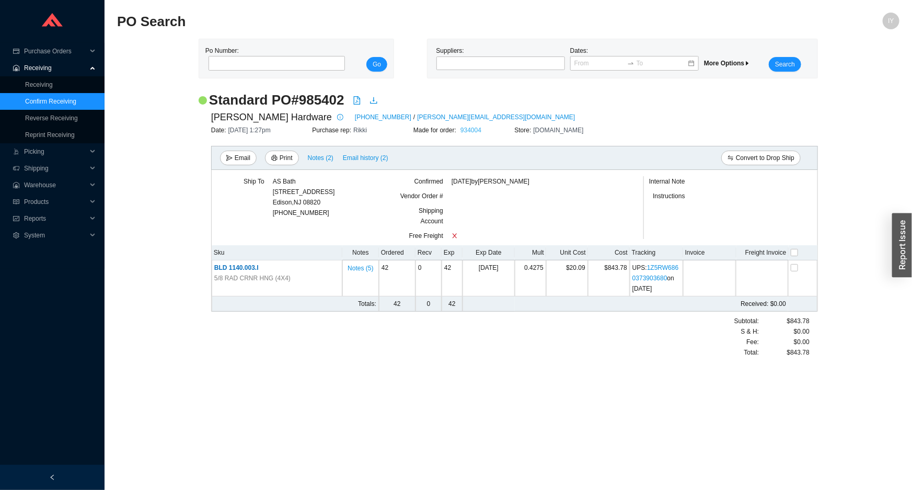
click at [468, 132] on link "934004" at bounding box center [471, 130] width 21 height 7
click at [68, 101] on link "Confirm Receiving" at bounding box center [50, 101] width 51 height 7
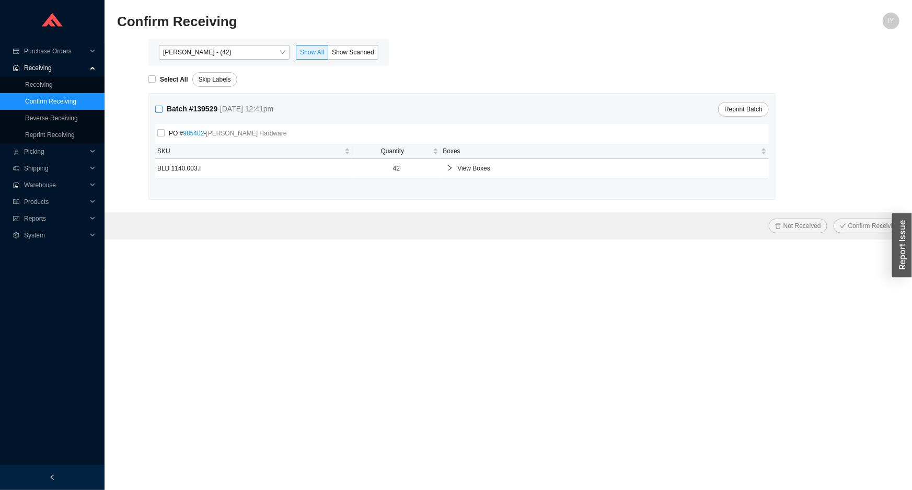
click at [161, 112] on input "Batch # 139529 - 8/20/25 12:41pm" at bounding box center [158, 109] width 7 height 7
checkbox input "true"
click at [890, 223] on span "Confirm Receiving" at bounding box center [874, 226] width 51 height 10
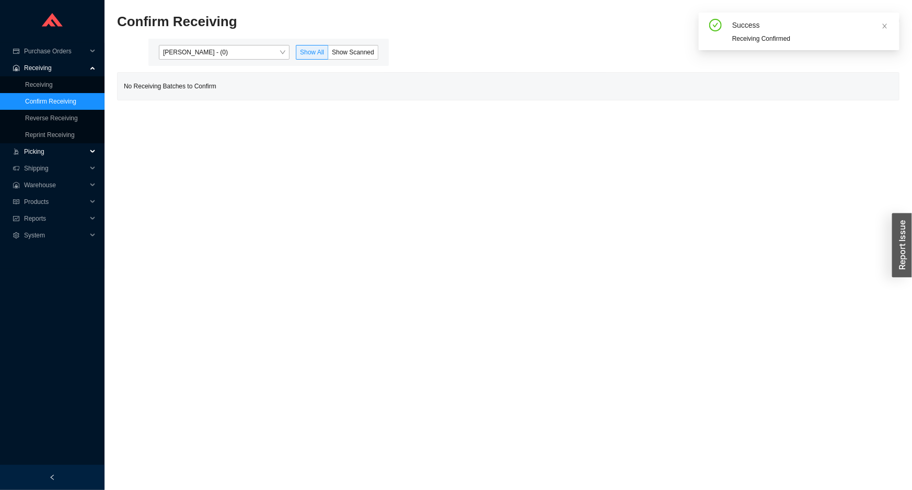
click at [54, 144] on span "Picking" at bounding box center [55, 151] width 63 height 17
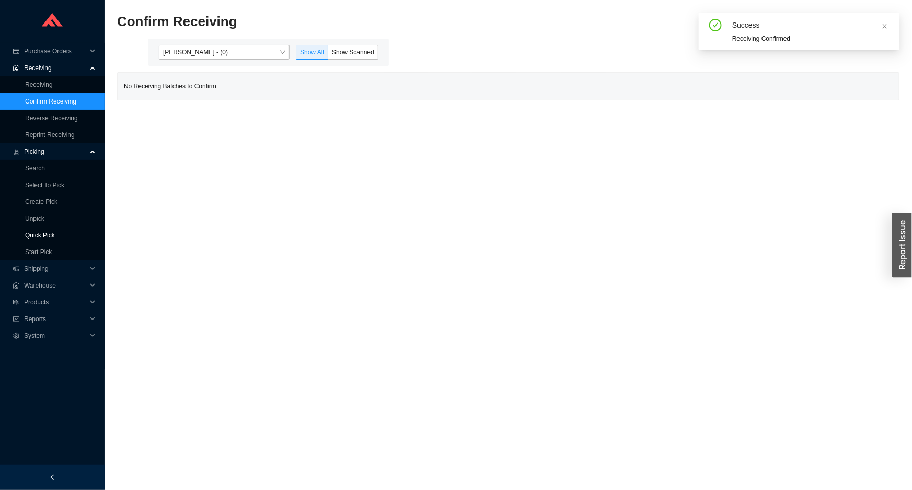
click at [55, 234] on link "Quick Pick" at bounding box center [40, 235] width 30 height 7
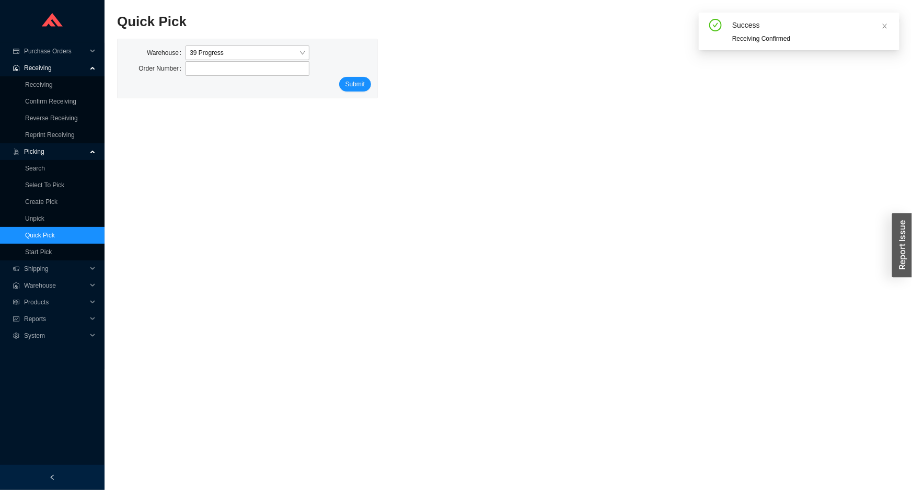
type input "934004"
click button "Submit" at bounding box center [355, 84] width 32 height 15
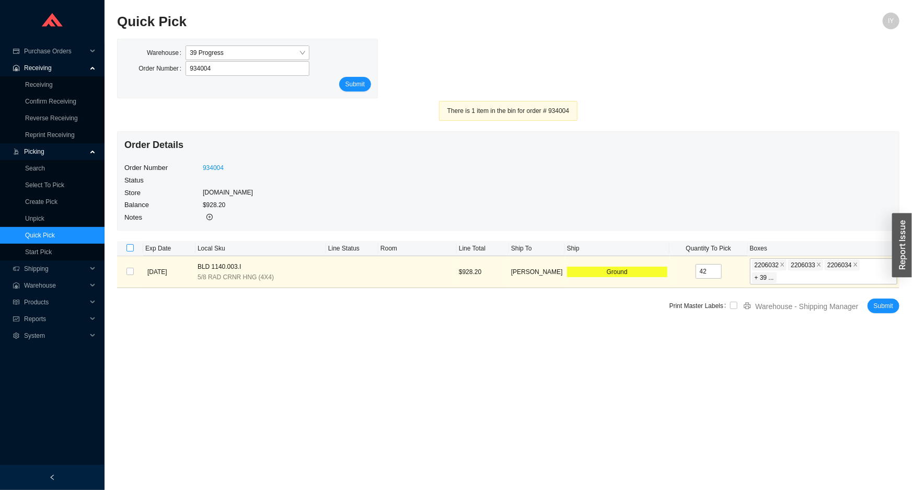
click at [131, 249] on input "checkbox" at bounding box center [130, 247] width 7 height 7
checkbox input "true"
click at [735, 302] on input "checkbox" at bounding box center [733, 305] width 7 height 7
checkbox input "true"
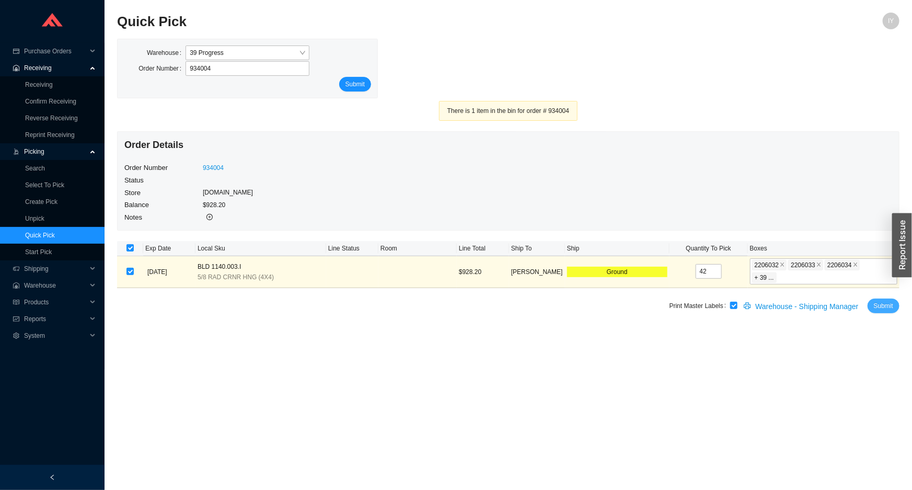
click at [884, 301] on span "Submit" at bounding box center [883, 306] width 19 height 10
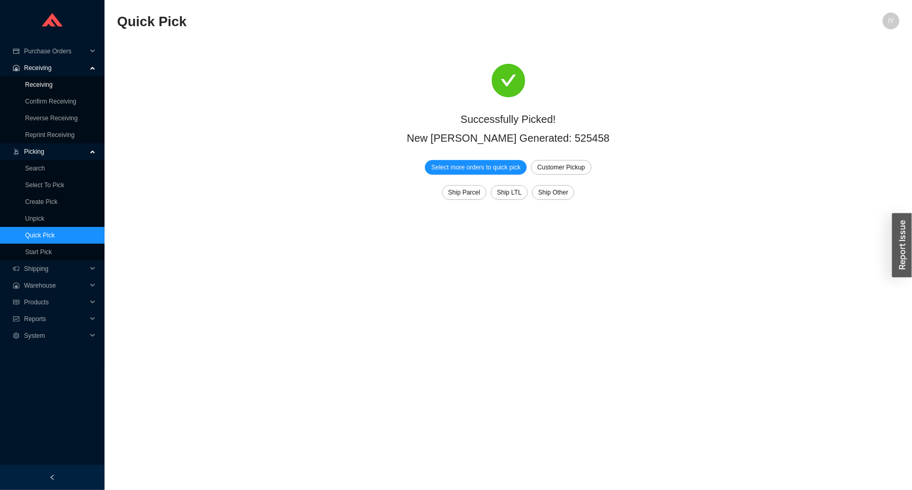
click at [49, 86] on link "Receiving" at bounding box center [39, 84] width 28 height 7
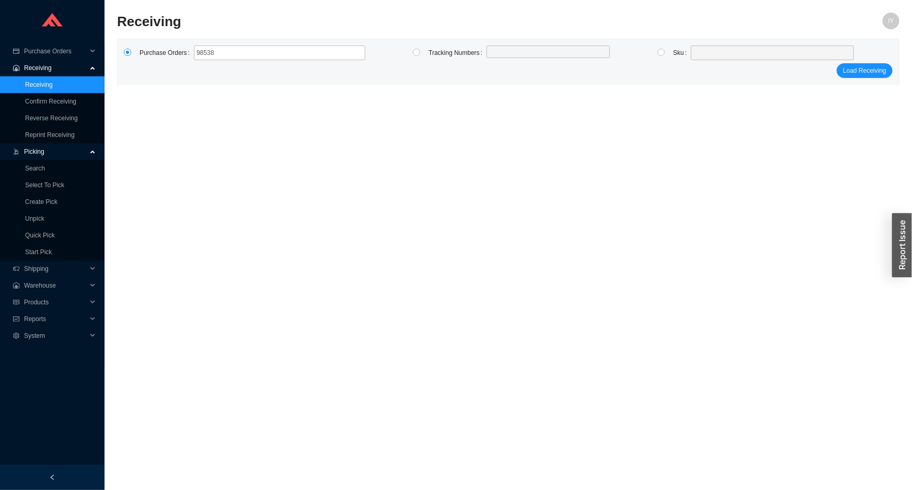
type input "985388"
click button "Load Receiving" at bounding box center [865, 70] width 56 height 15
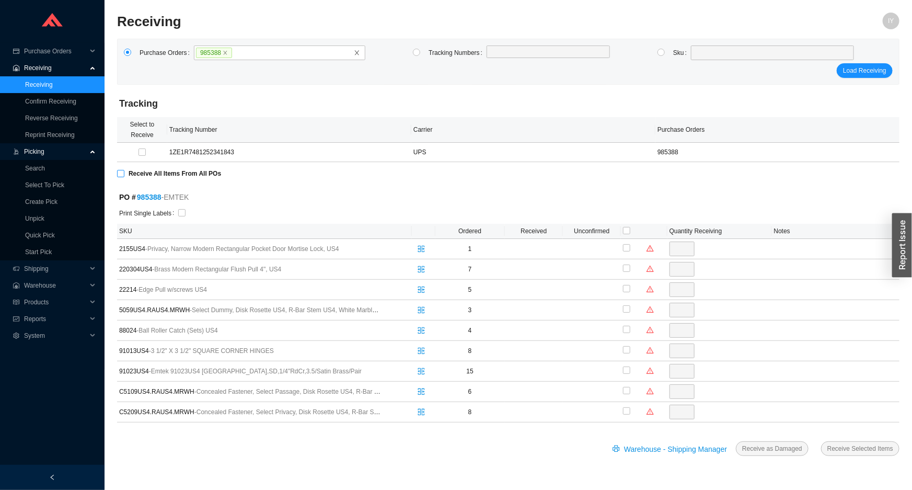
click at [118, 174] on input "Receive All Items From All POs" at bounding box center [120, 173] width 7 height 7
checkbox input "true"
type input "1"
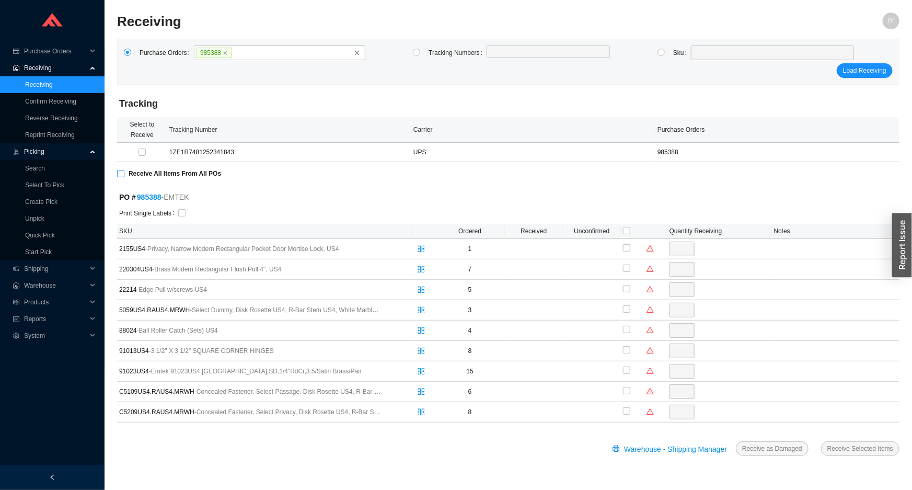
checkbox input "true"
type input "7"
checkbox input "true"
type input "5"
checkbox input "true"
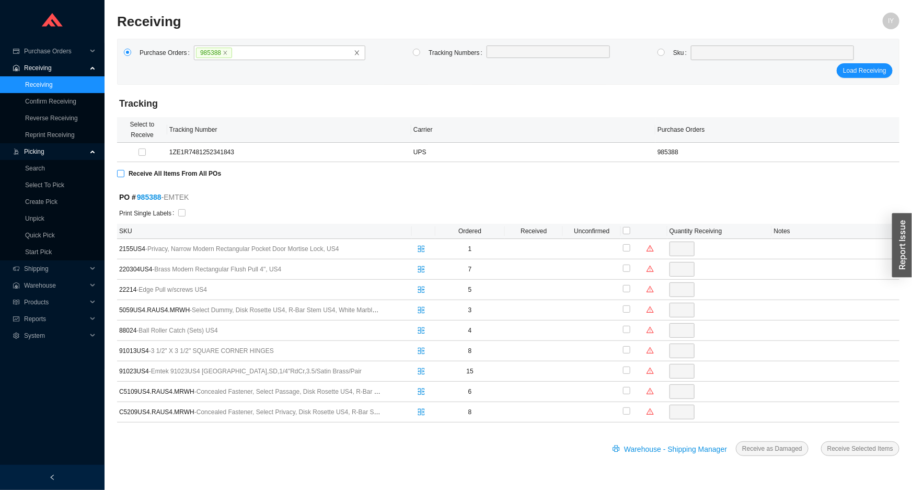
type input "3"
checkbox input "true"
type input "4"
checkbox input "true"
type input "8"
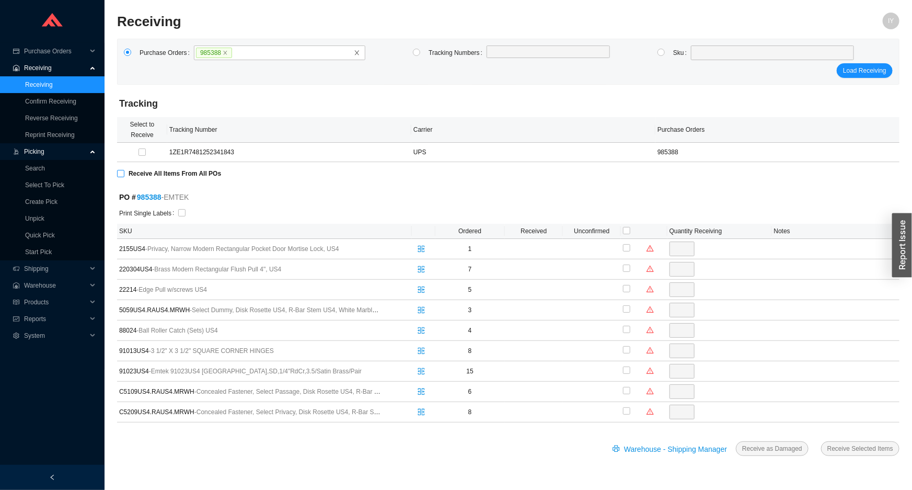
checkbox input "true"
type input "15"
checkbox input "true"
type input "6"
checkbox input "true"
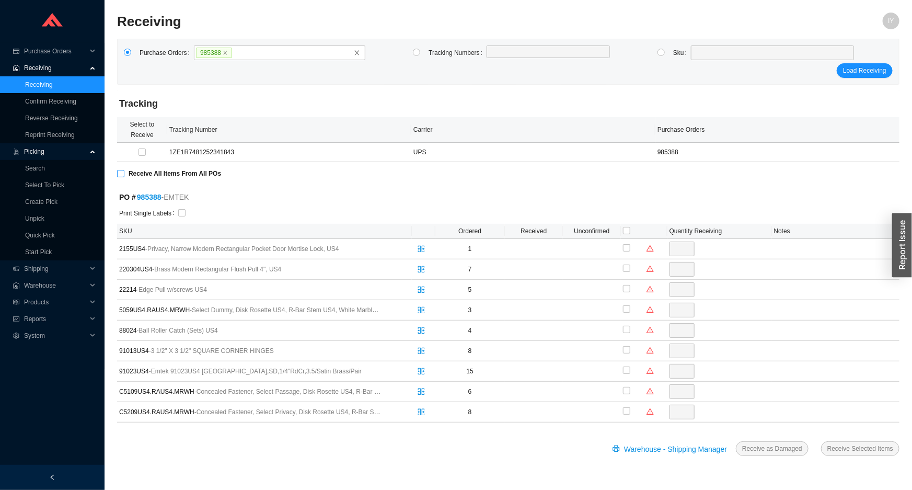
type input "8"
click at [174, 211] on label "Print Single Labels" at bounding box center [148, 213] width 59 height 15
click at [175, 212] on label "Print Single Labels" at bounding box center [148, 213] width 59 height 15
click at [178, 213] on input "checkbox" at bounding box center [181, 212] width 7 height 7
checkbox input "true"
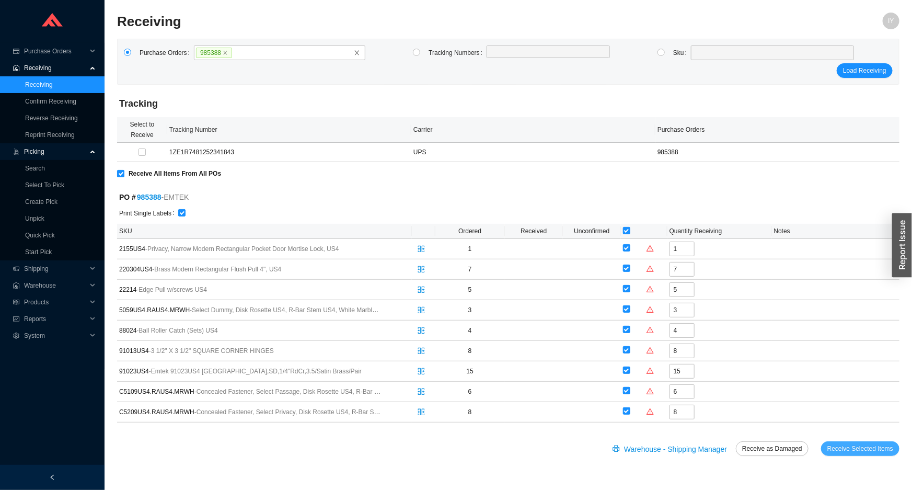
click at [836, 443] on span "Receive Selected Items" at bounding box center [861, 448] width 66 height 10
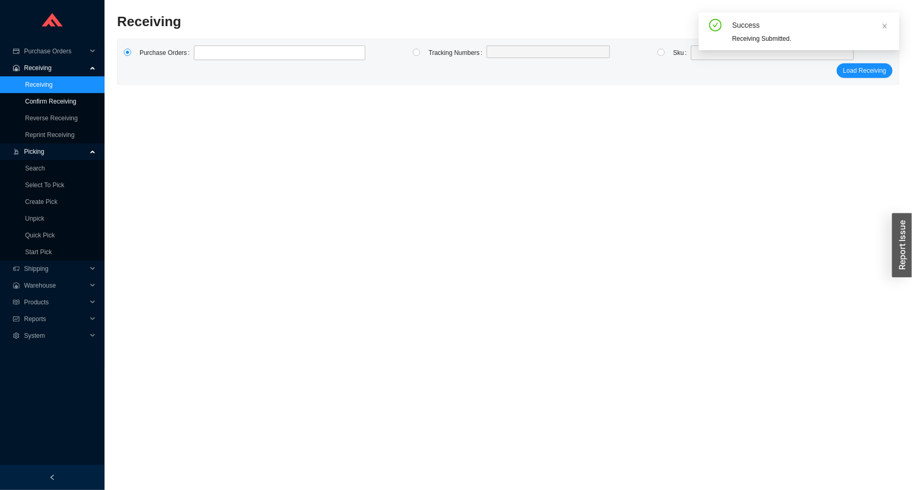
click at [54, 99] on link "Confirm Receiving" at bounding box center [50, 101] width 51 height 7
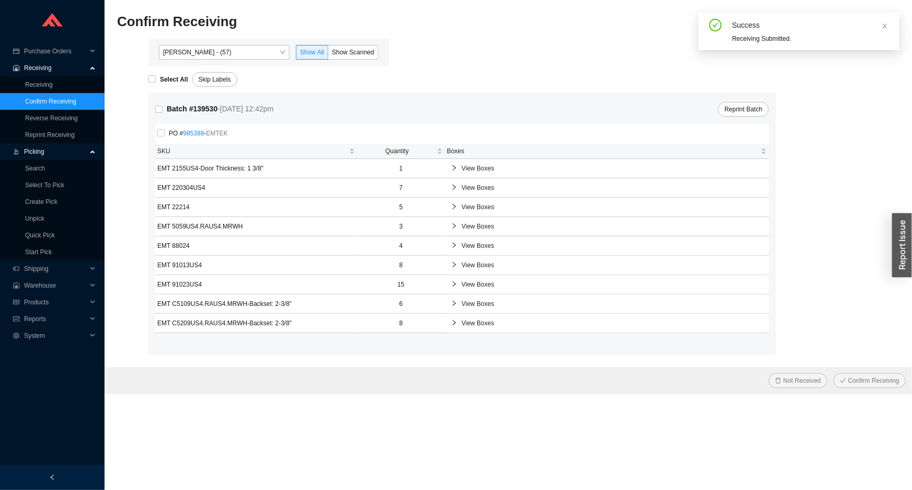
click at [188, 132] on link "985388" at bounding box center [193, 133] width 21 height 7
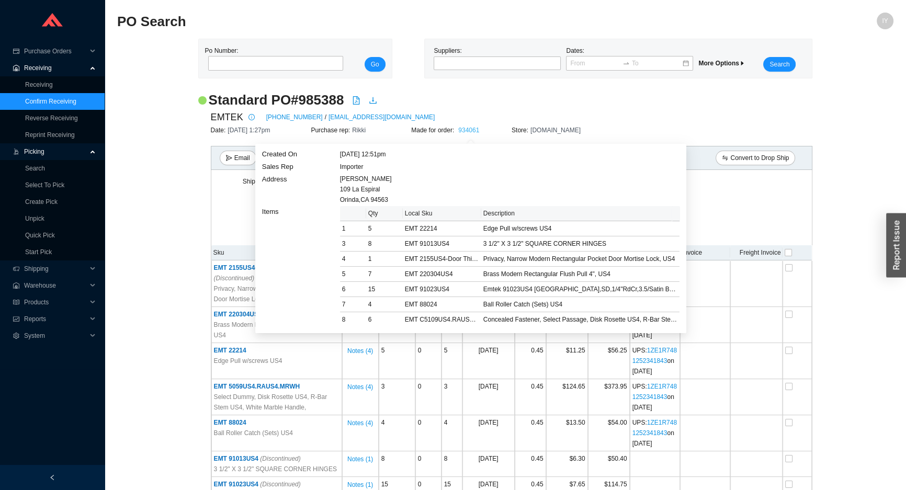
click at [473, 129] on link "934061" at bounding box center [468, 130] width 21 height 7
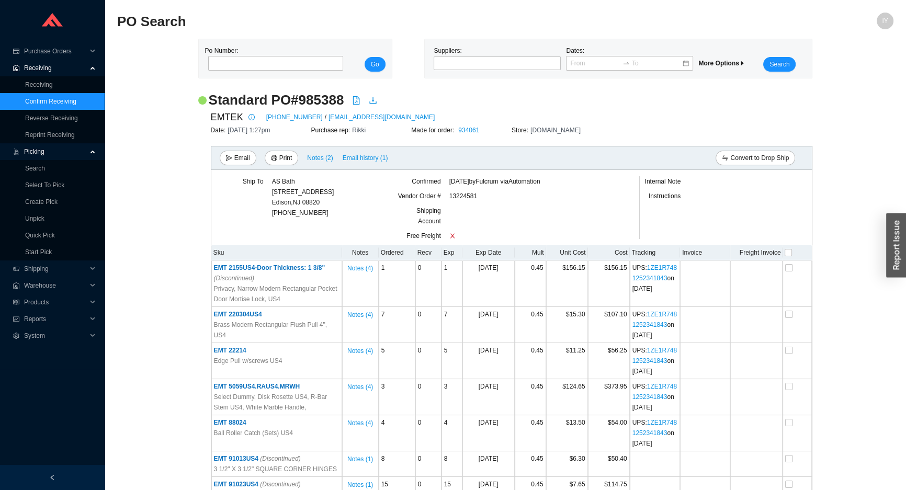
click at [76, 99] on link "Confirm Receiving" at bounding box center [50, 101] width 51 height 7
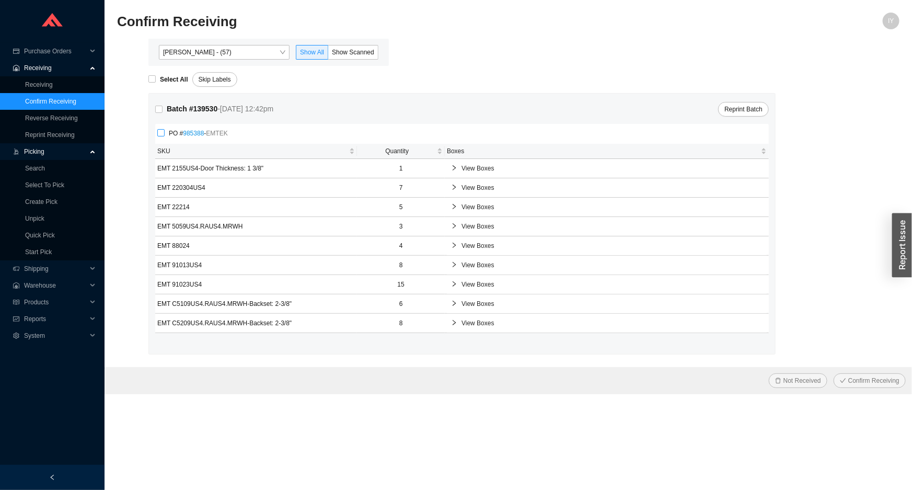
click at [162, 133] on input "PO # 985388 - EMTEK" at bounding box center [160, 132] width 7 height 7
checkbox input "true"
click at [834, 373] on button "Confirm Receiving" at bounding box center [870, 380] width 72 height 15
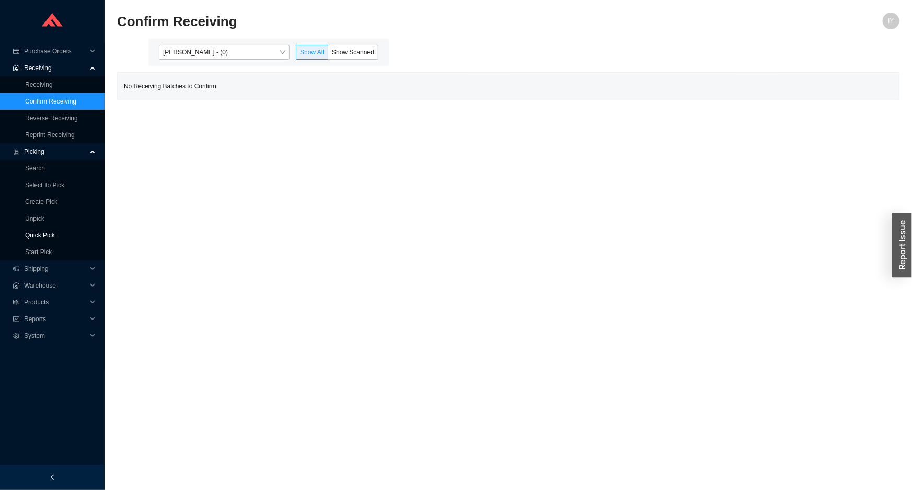
click at [55, 232] on link "Quick Pick" at bounding box center [40, 235] width 30 height 7
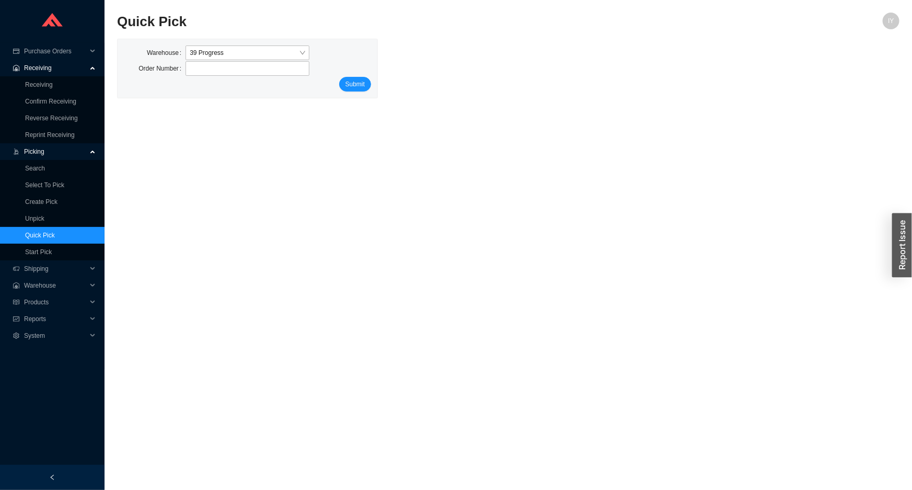
type input "934061"
click button "Submit" at bounding box center [355, 84] width 32 height 15
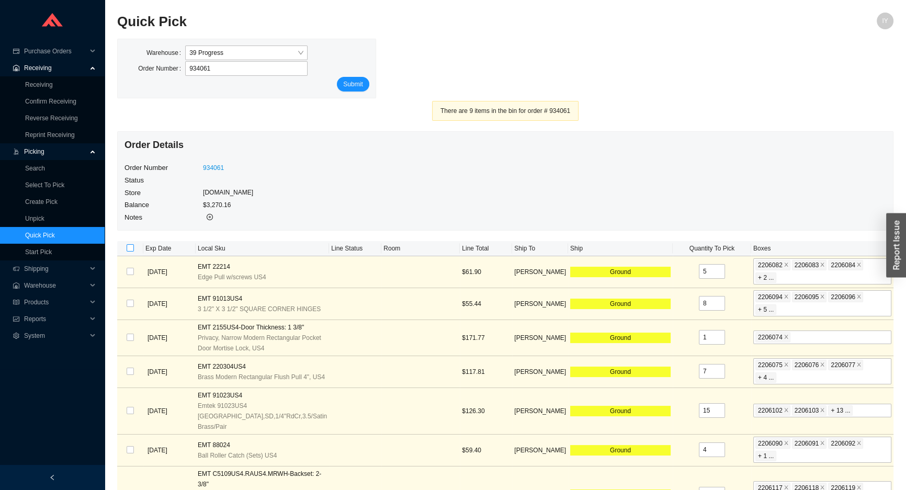
click at [132, 245] on input "checkbox" at bounding box center [130, 247] width 7 height 7
checkbox input "true"
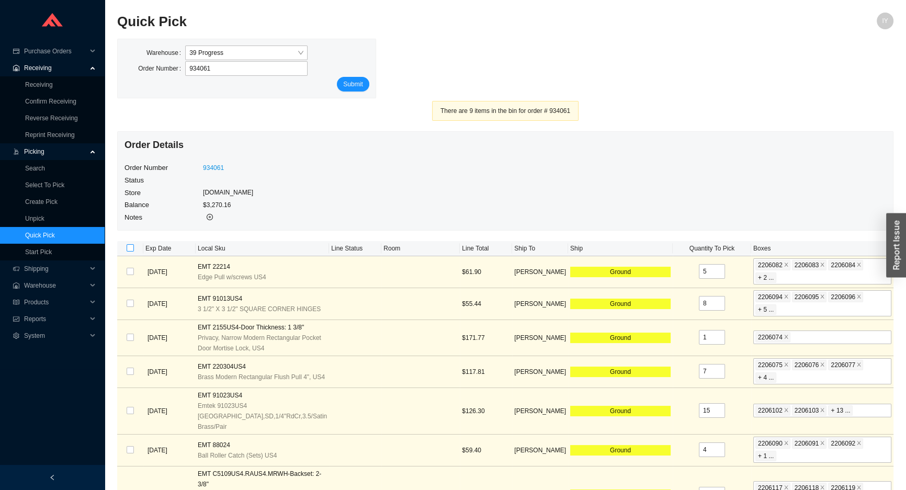
checkbox input "true"
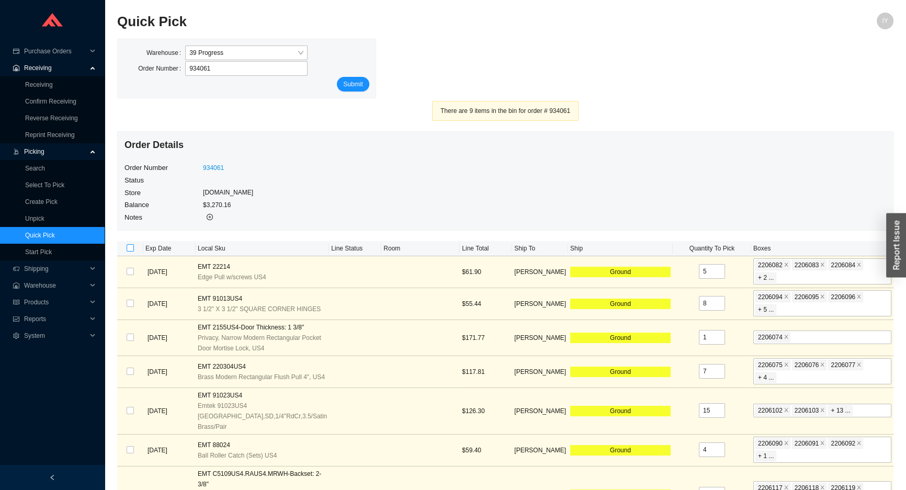
checkbox input "true"
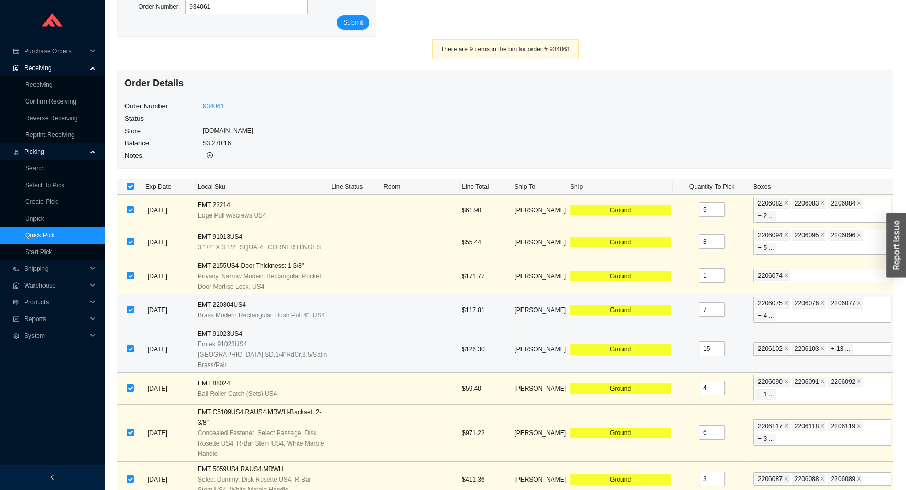
scroll to position [116, 0]
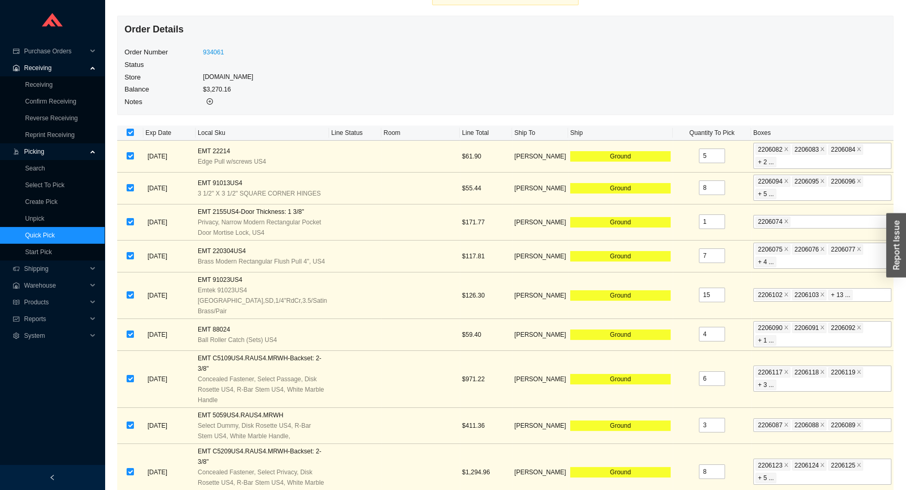
checkbox input "true"
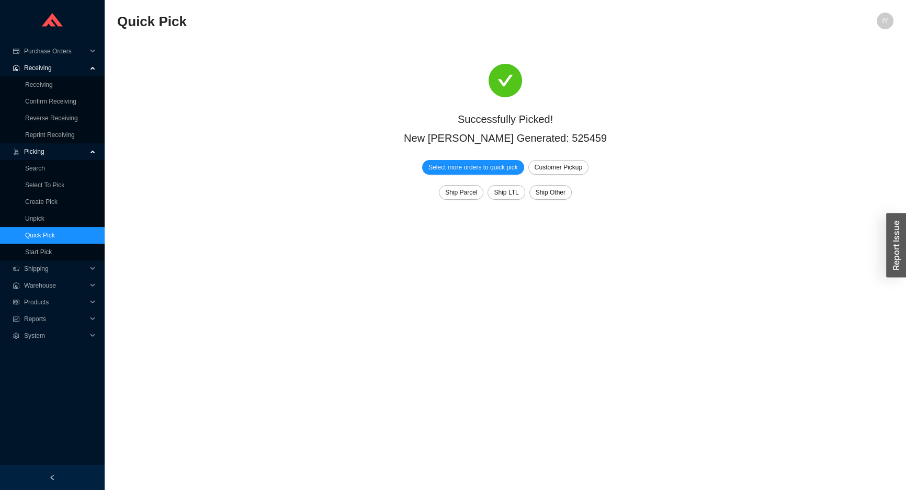
scroll to position [0, 0]
click at [53, 83] on link "Receiving" at bounding box center [39, 84] width 28 height 7
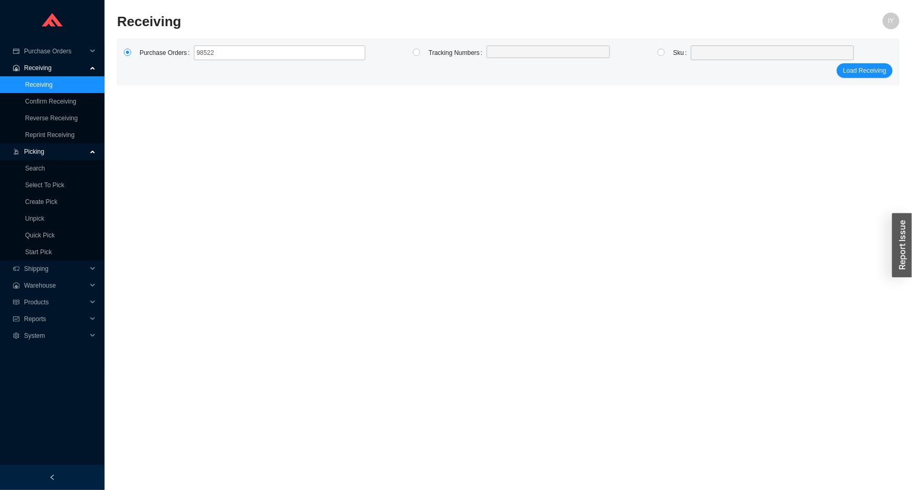
type input "985228"
click button "Load Receiving" at bounding box center [865, 70] width 56 height 15
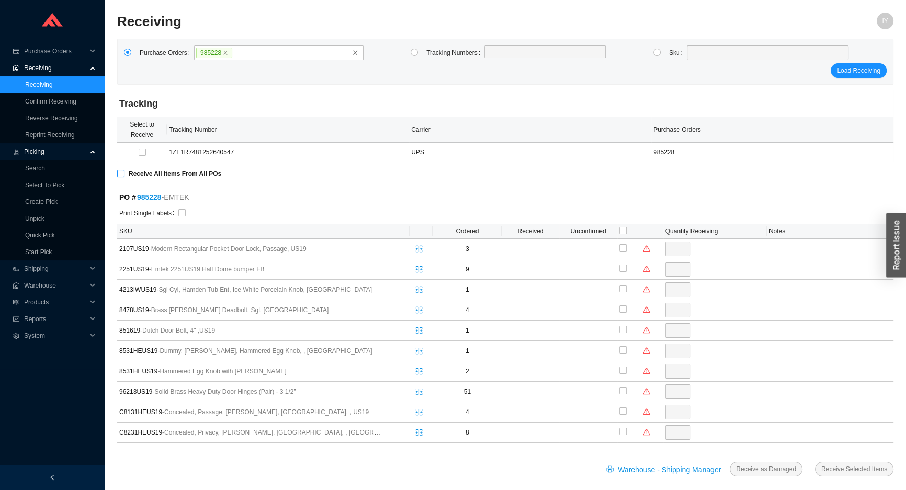
click at [120, 175] on input "Receive All Items From All POs" at bounding box center [120, 173] width 7 height 7
checkbox input "true"
type input "3"
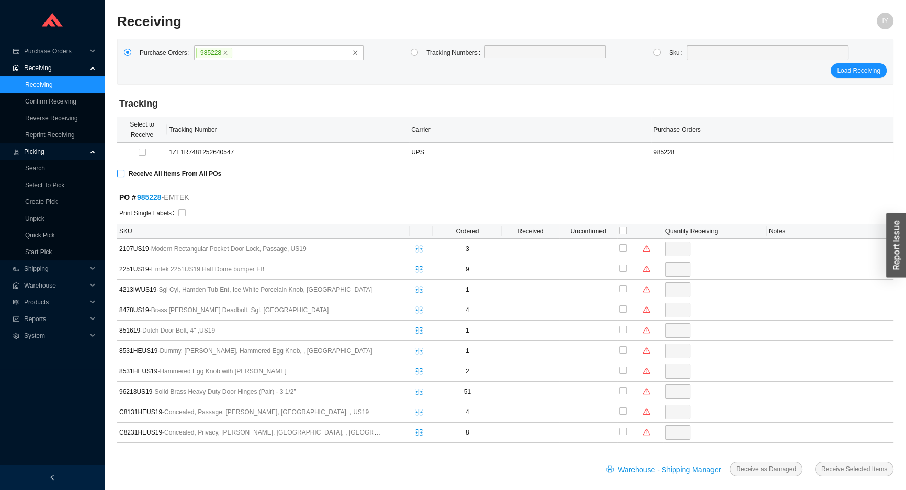
checkbox input "true"
type input "9"
checkbox input "true"
type input "1"
checkbox input "true"
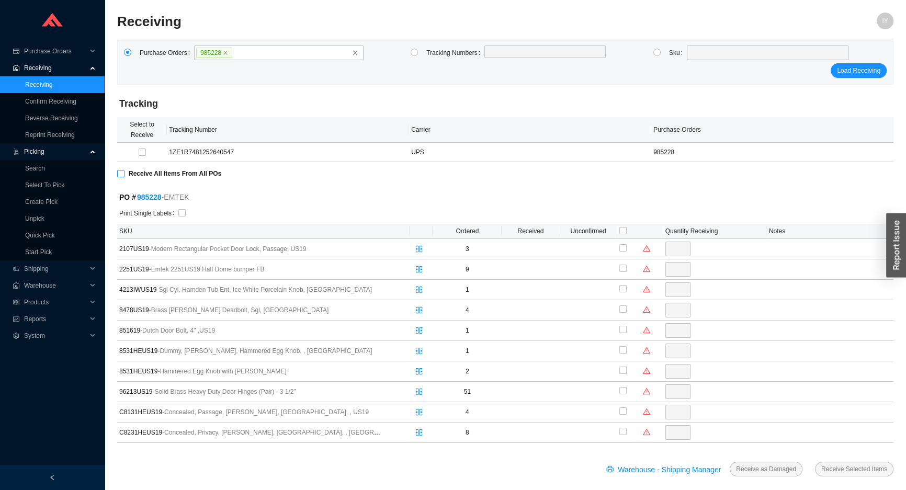
type input "4"
checkbox input "true"
type input "1"
checkbox input "true"
type input "1"
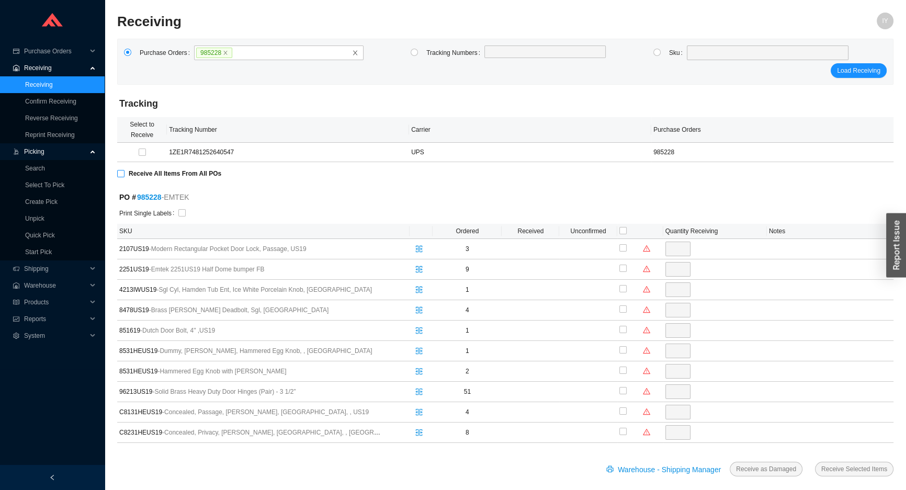
checkbox input "true"
type input "2"
checkbox input "true"
type input "51"
checkbox input "true"
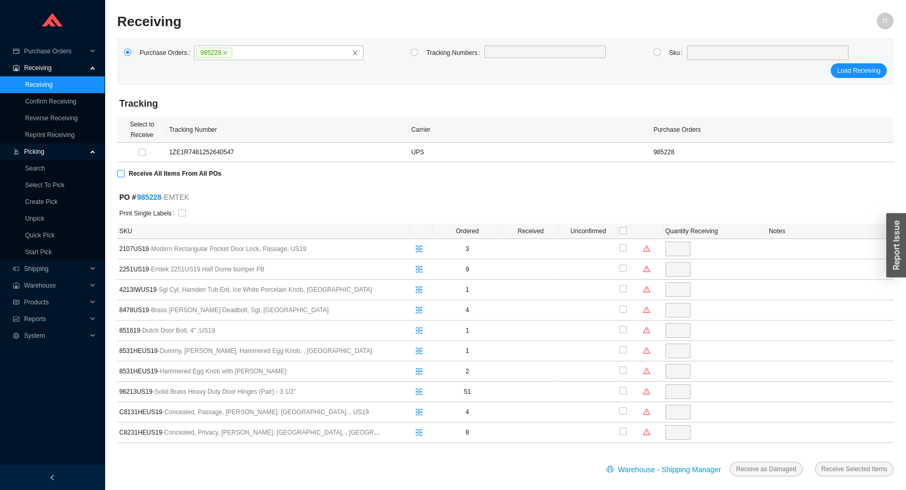
type input "4"
checkbox input "true"
type input "8"
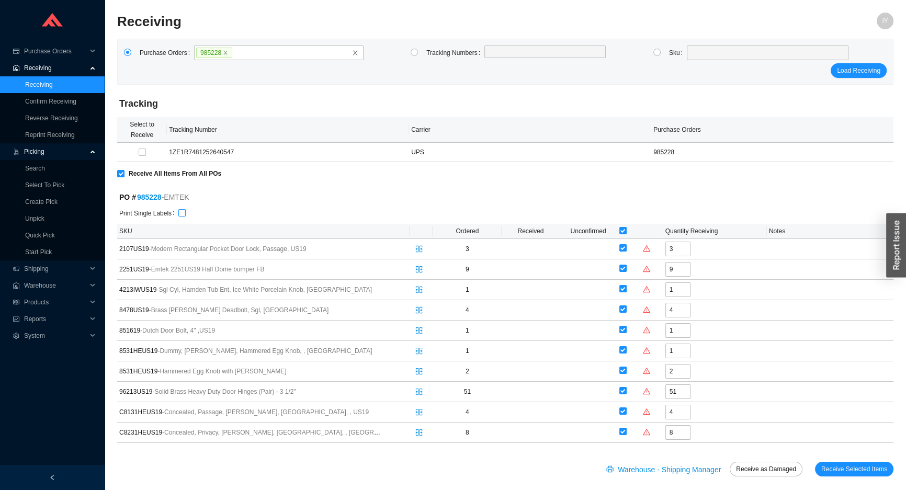
click at [178, 212] on input "checkbox" at bounding box center [181, 212] width 7 height 7
checkbox input "true"
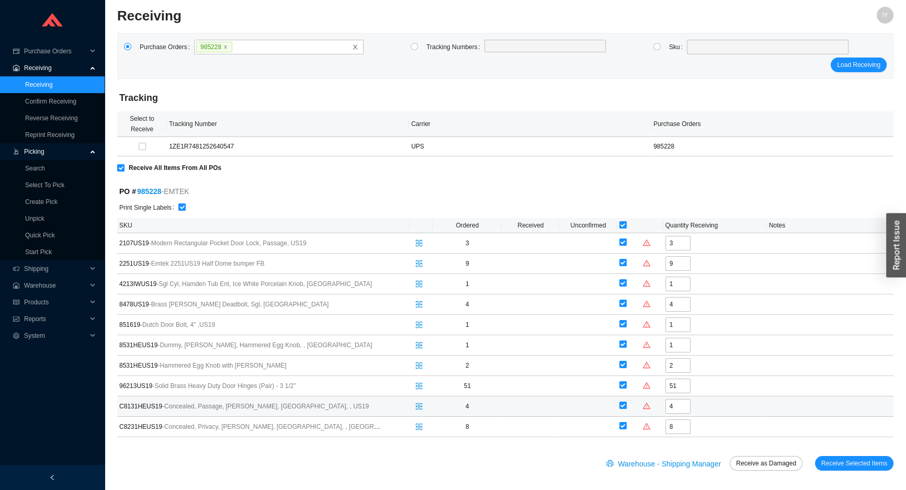
scroll to position [7, 0]
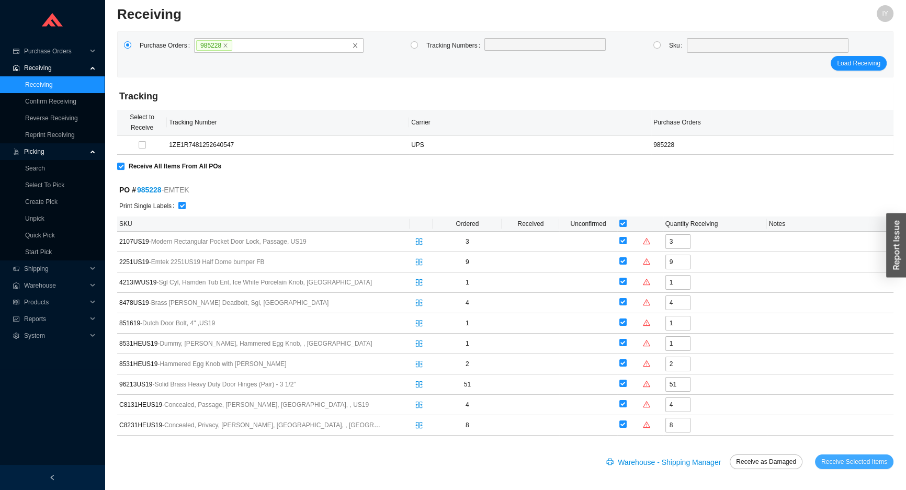
click at [842, 460] on span "Receive Selected Items" at bounding box center [854, 461] width 66 height 10
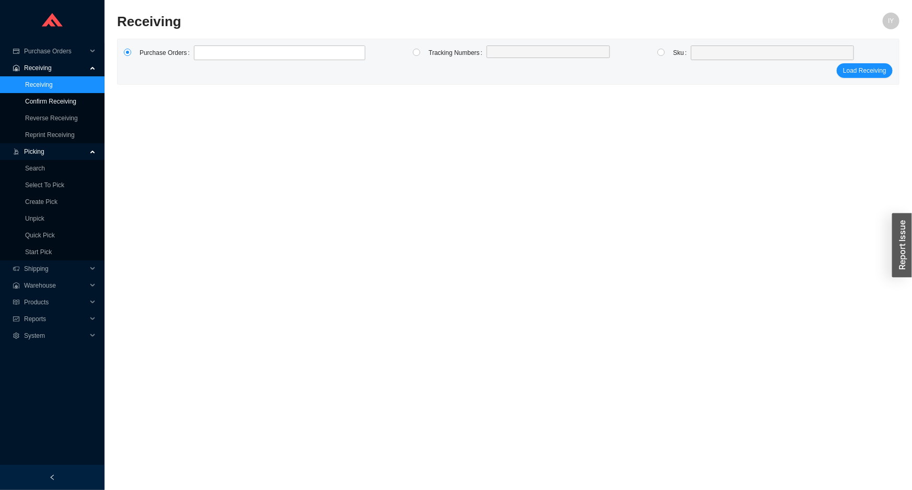
click at [63, 100] on link "Confirm Receiving" at bounding box center [50, 101] width 51 height 7
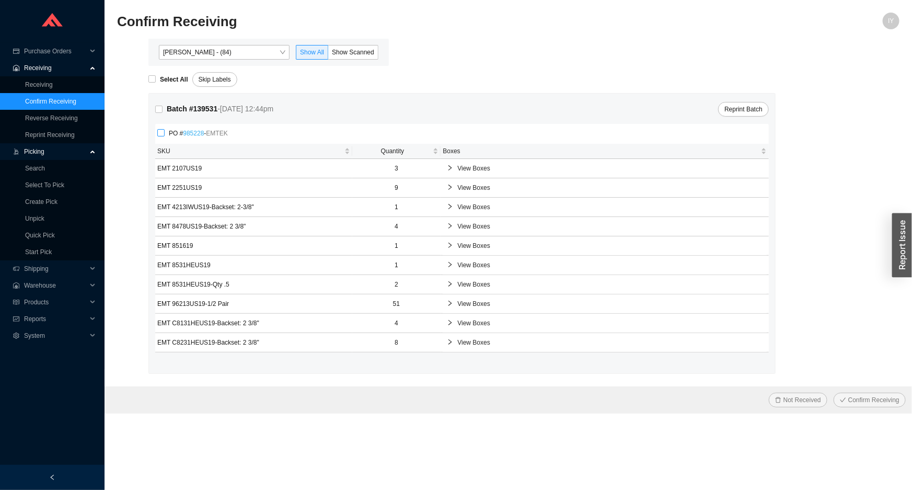
click at [197, 133] on link "985228" at bounding box center [193, 133] width 21 height 7
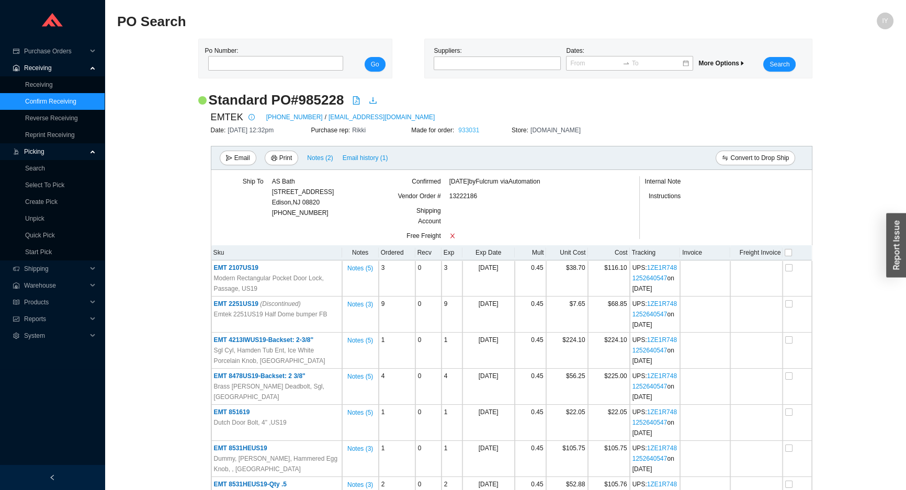
click at [468, 130] on link "933031" at bounding box center [468, 130] width 21 height 7
click at [57, 101] on link "Confirm Receiving" at bounding box center [50, 101] width 51 height 7
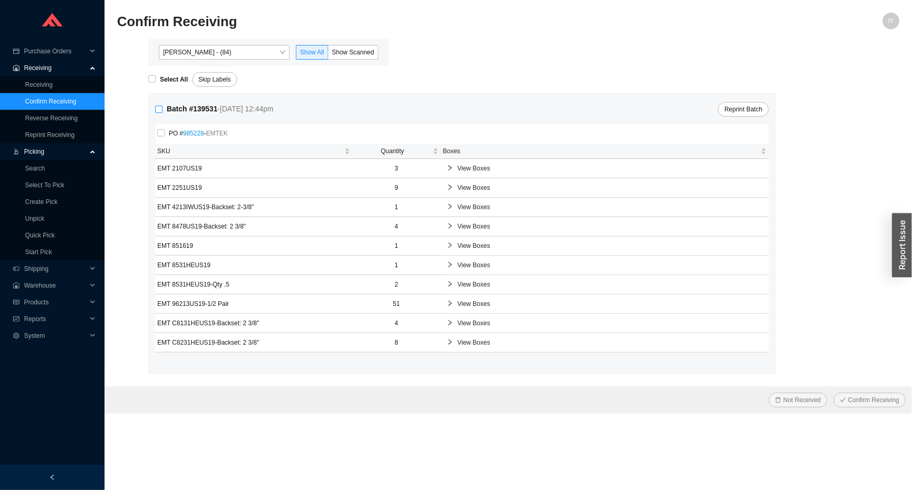
click at [159, 112] on input "Batch # 139531 - 8/20/25 12:44pm" at bounding box center [158, 109] width 7 height 7
checkbox input "true"
click at [834, 393] on button "Confirm Receiving" at bounding box center [870, 400] width 72 height 15
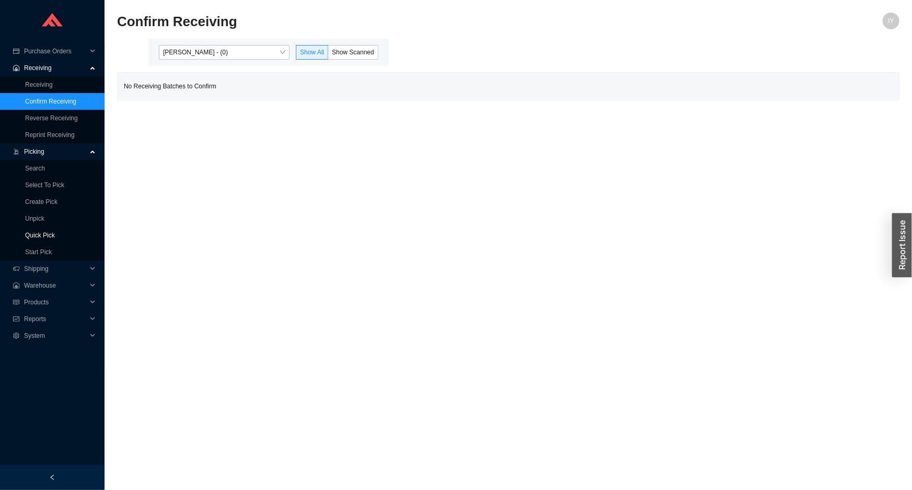
click at [55, 236] on link "Quick Pick" at bounding box center [40, 235] width 30 height 7
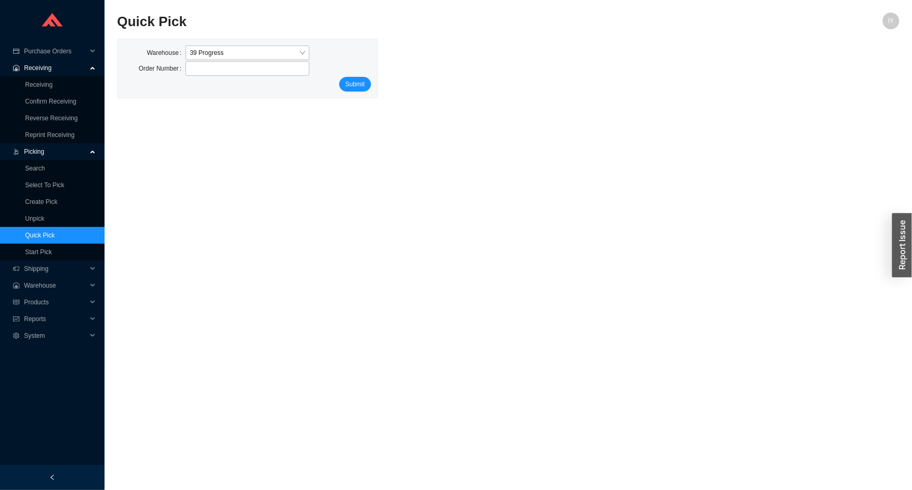
type input "933031"
click button "Submit" at bounding box center [355, 84] width 32 height 15
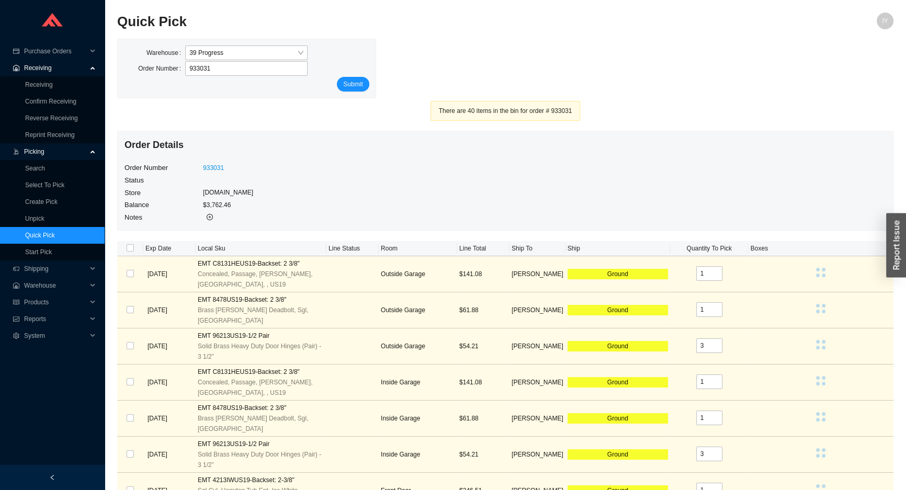
click button "Submit" at bounding box center [353, 84] width 32 height 15
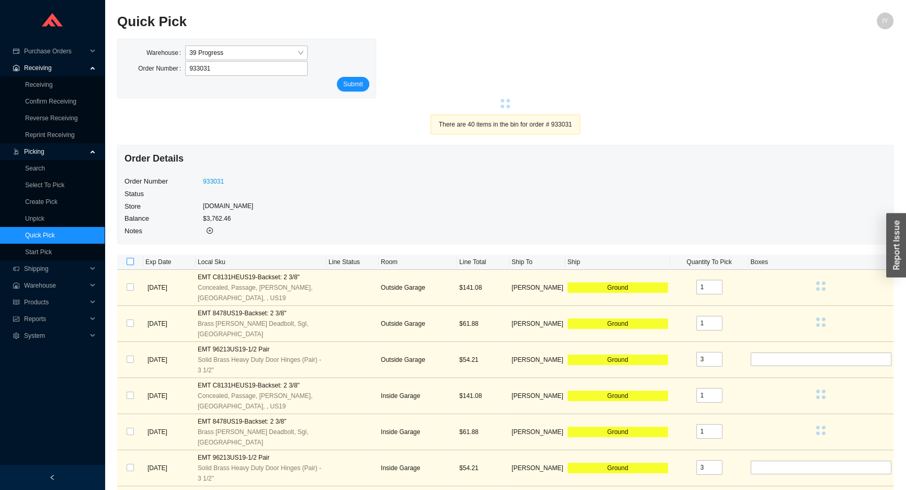
click at [127, 262] on input "checkbox" at bounding box center [130, 261] width 7 height 7
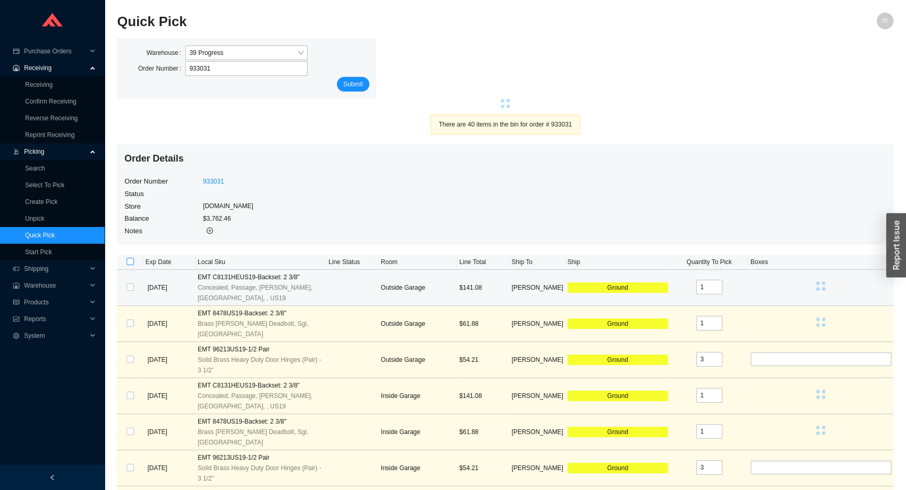
checkbox input "false"
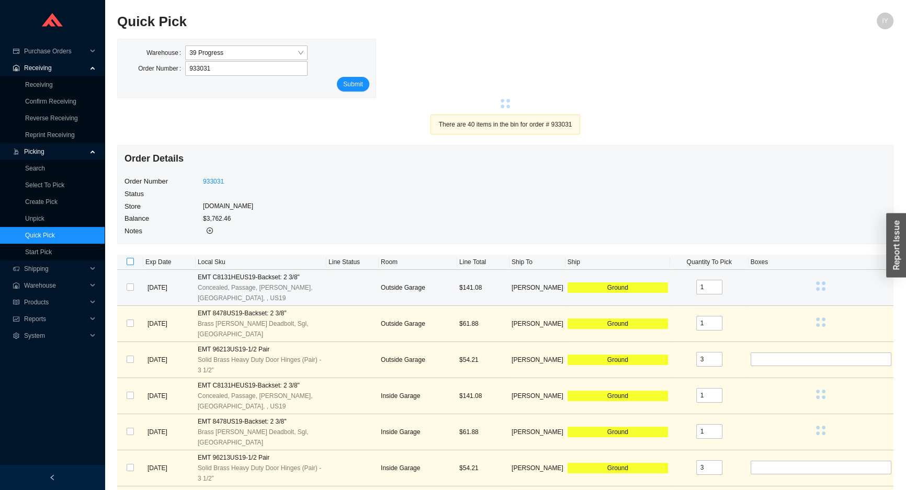
checkbox input "false"
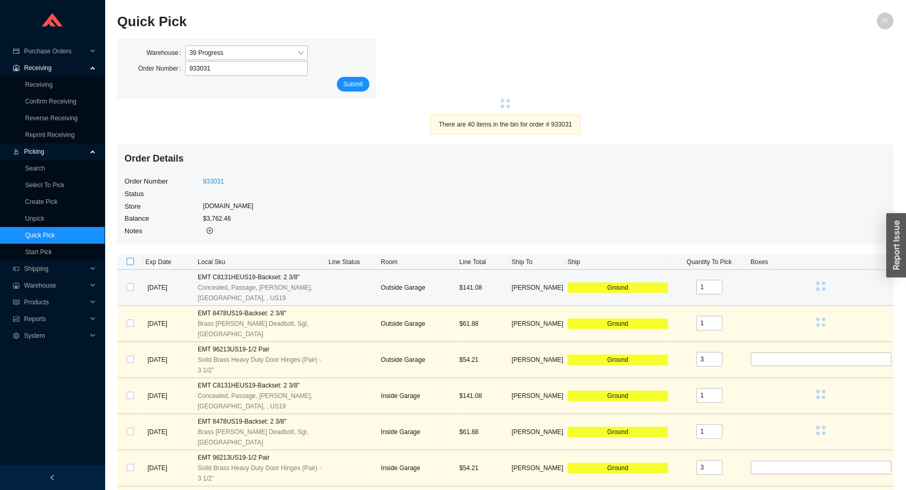
checkbox input "false"
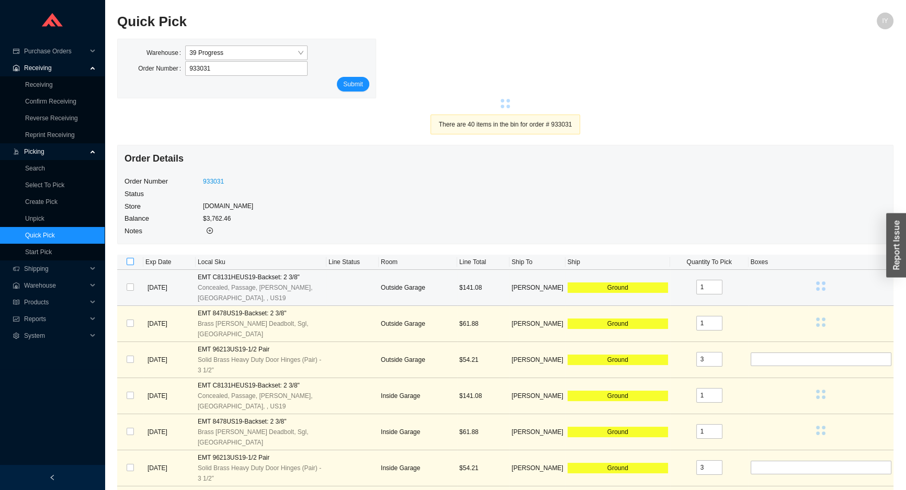
checkbox input "false"
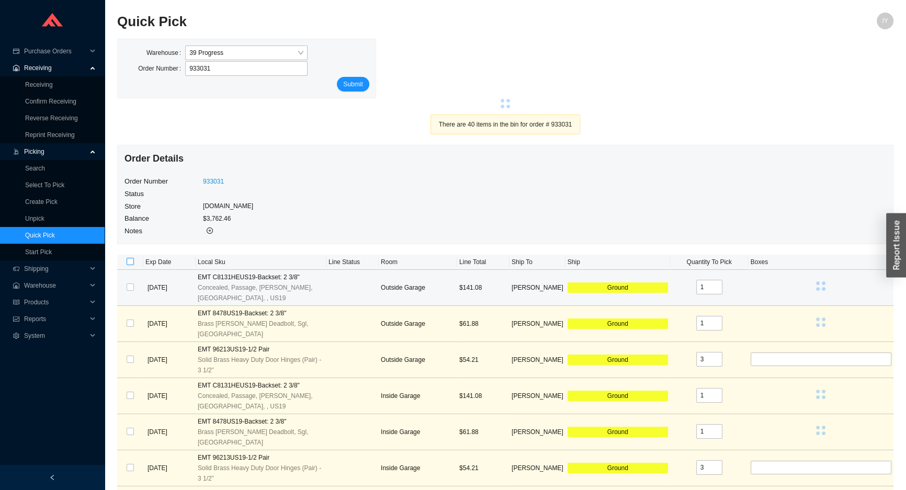
checkbox input "false"
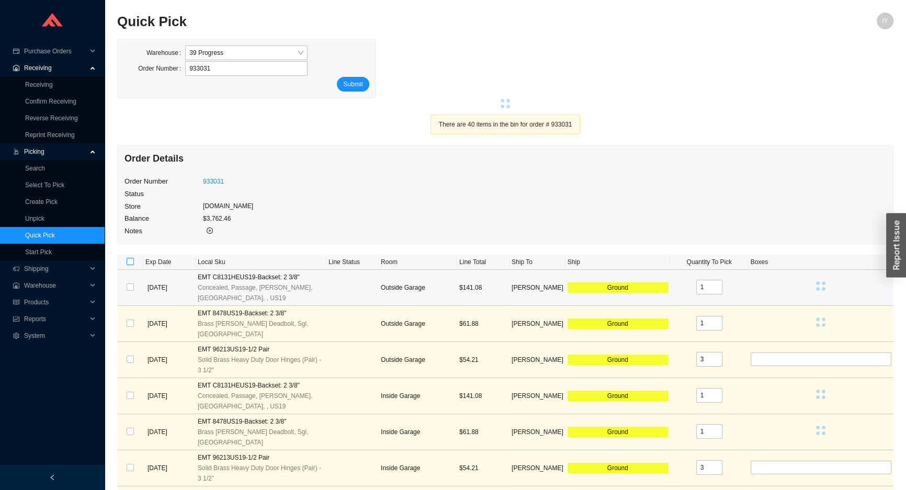
checkbox input "false"
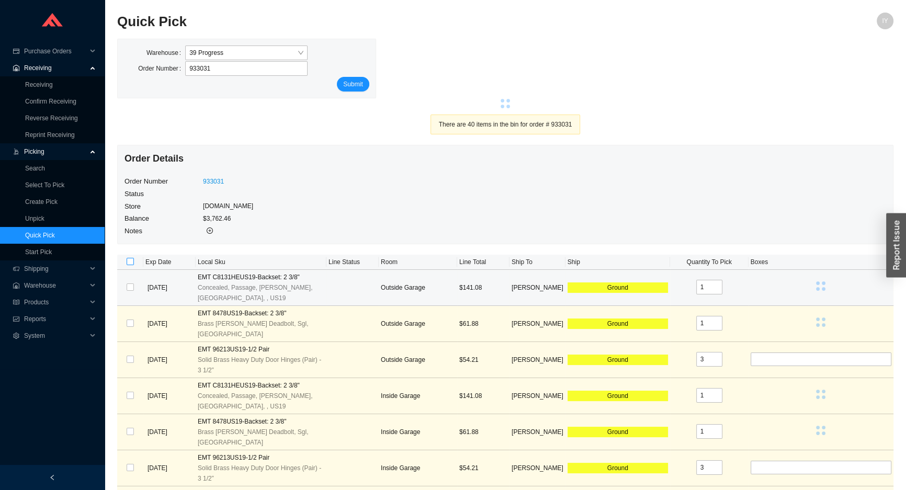
checkbox input "false"
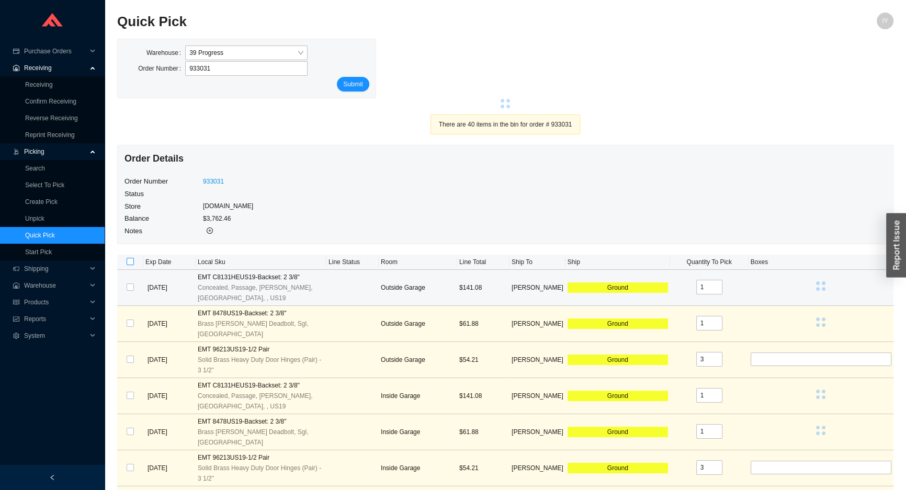
checkbox input "false"
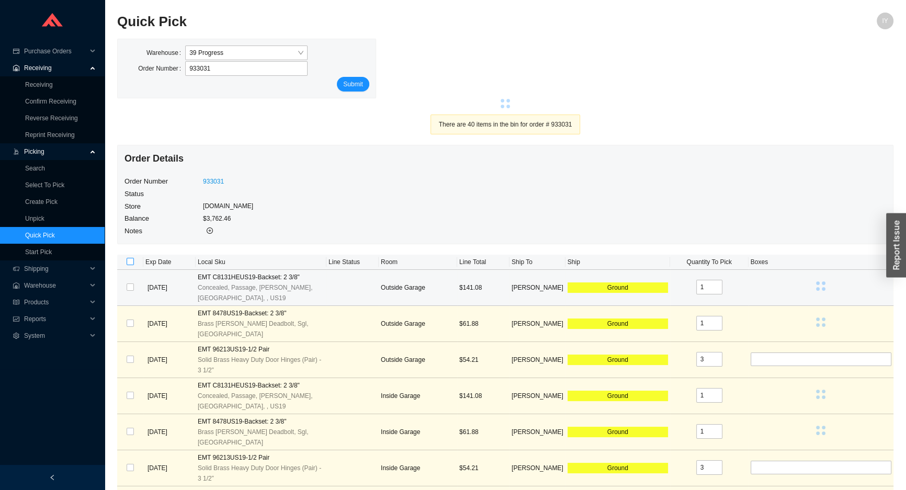
checkbox input "false"
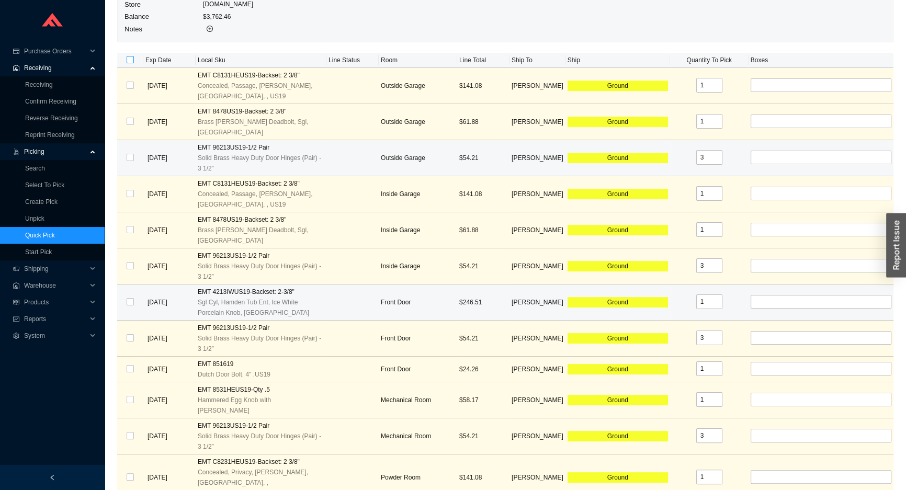
scroll to position [95, 0]
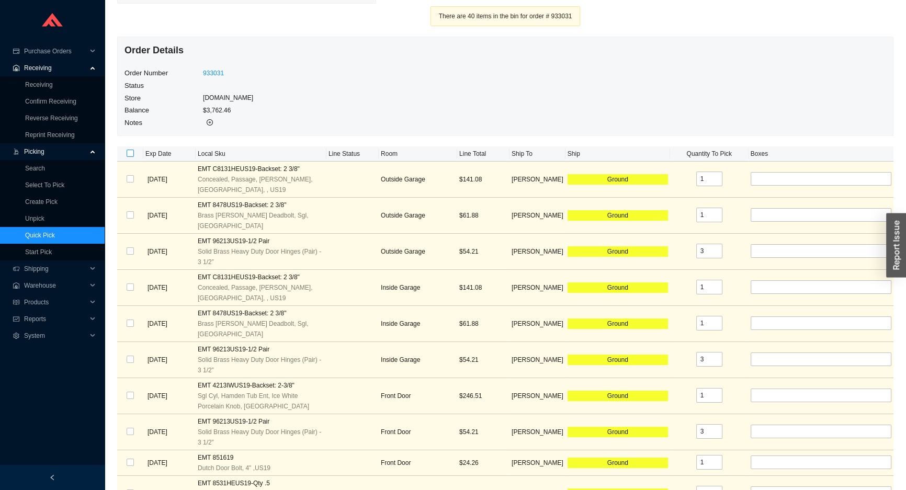
click at [129, 153] on input "checkbox" at bounding box center [130, 153] width 7 height 7
checkbox input "true"
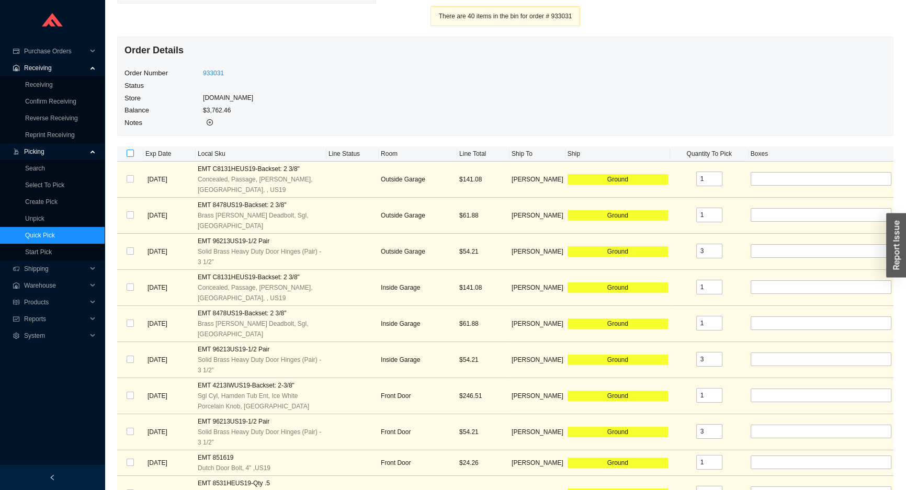
checkbox input "true"
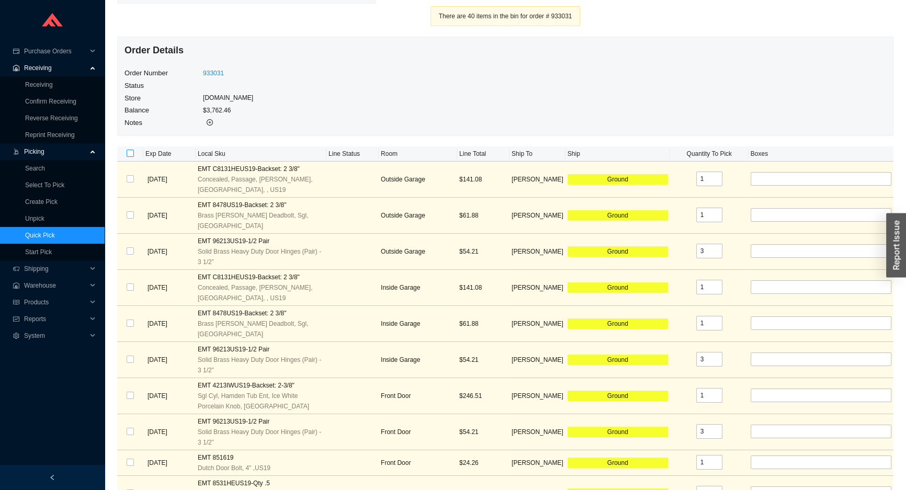
checkbox input "true"
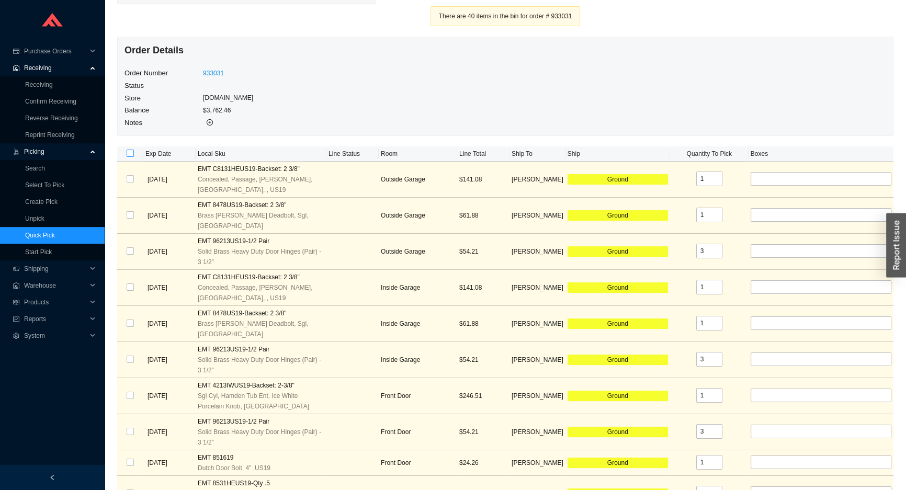
checkbox input "true"
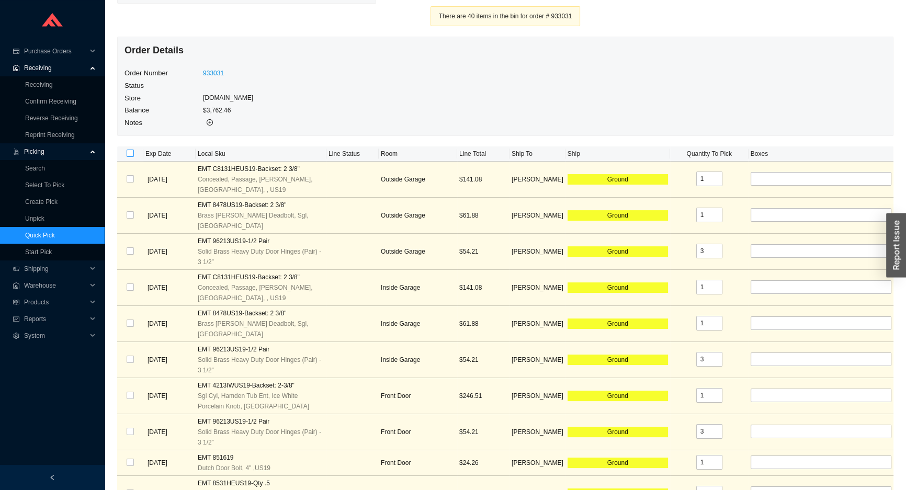
checkbox input "true"
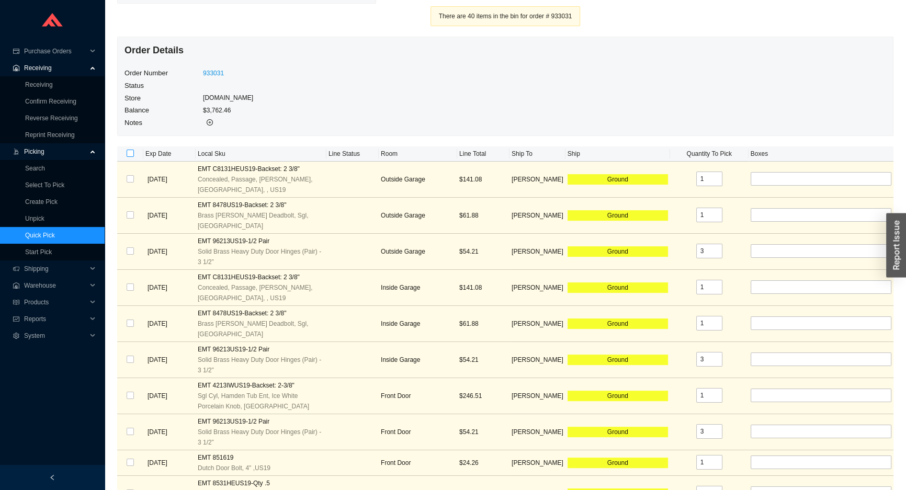
checkbox input "true"
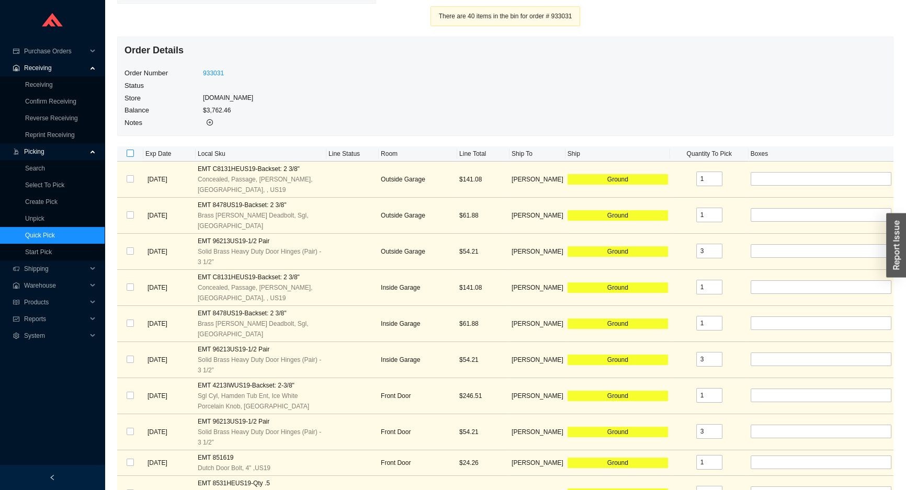
checkbox input "true"
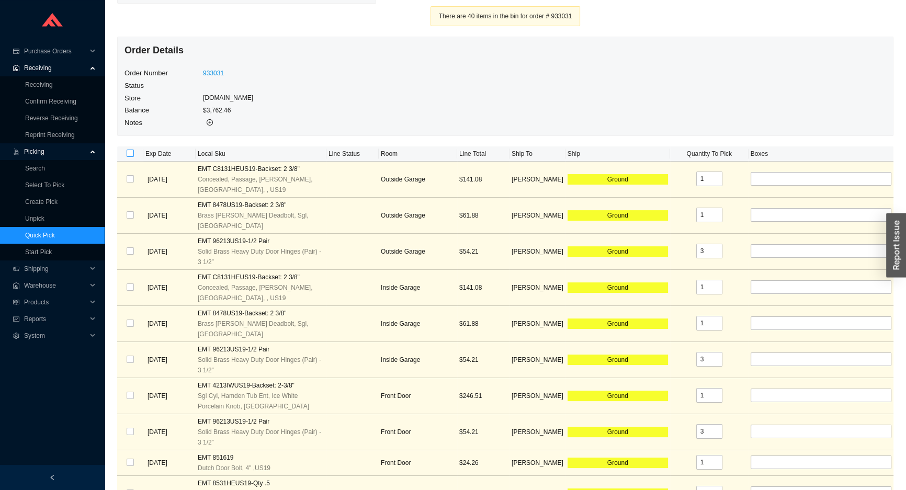
checkbox input "true"
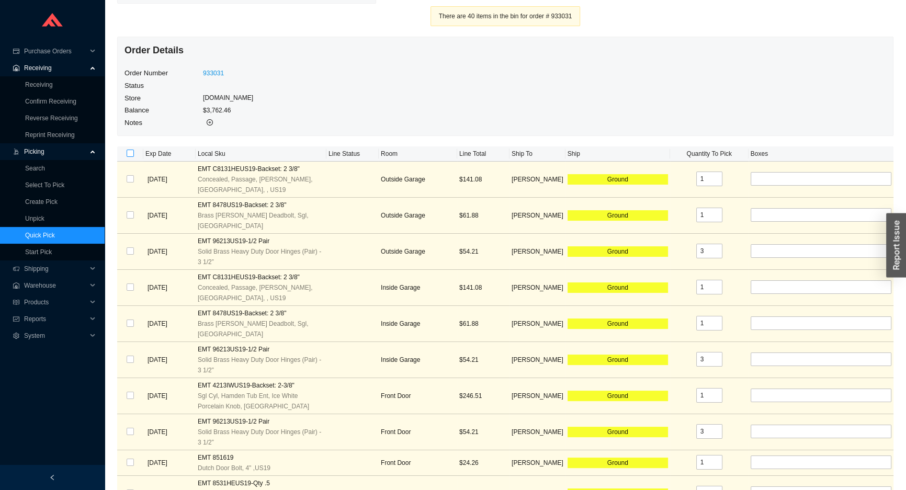
checkbox input "true"
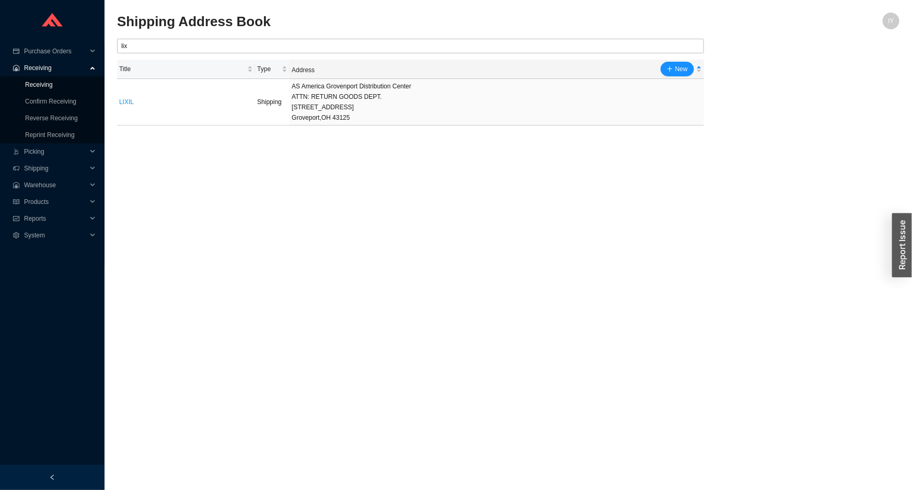
drag, startPoint x: 76, startPoint y: 87, endPoint x: 506, endPoint y: 27, distance: 434.0
click at [53, 87] on link "Receiving" at bounding box center [39, 84] width 28 height 7
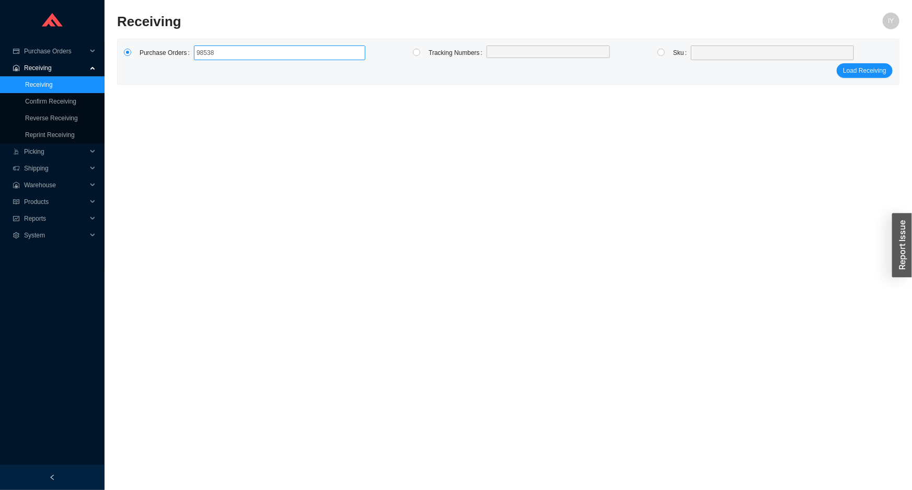
type input "985387"
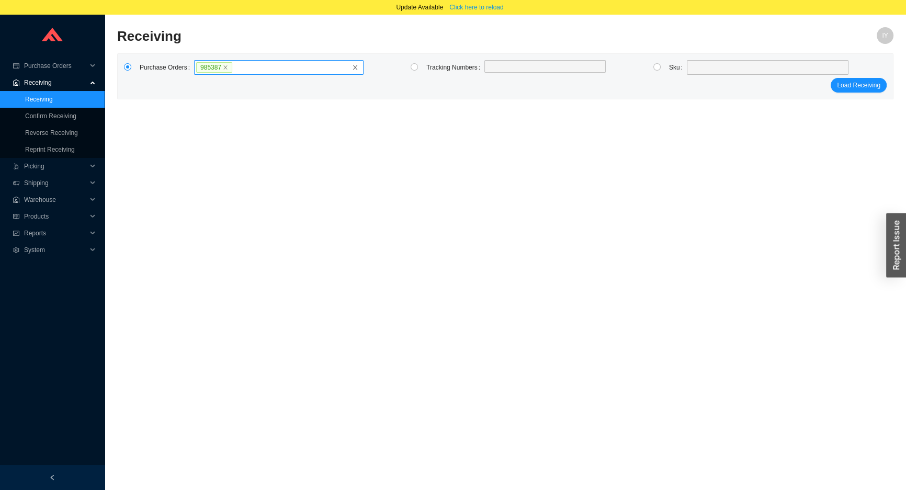
click button "Load Receiving" at bounding box center [858, 85] width 56 height 15
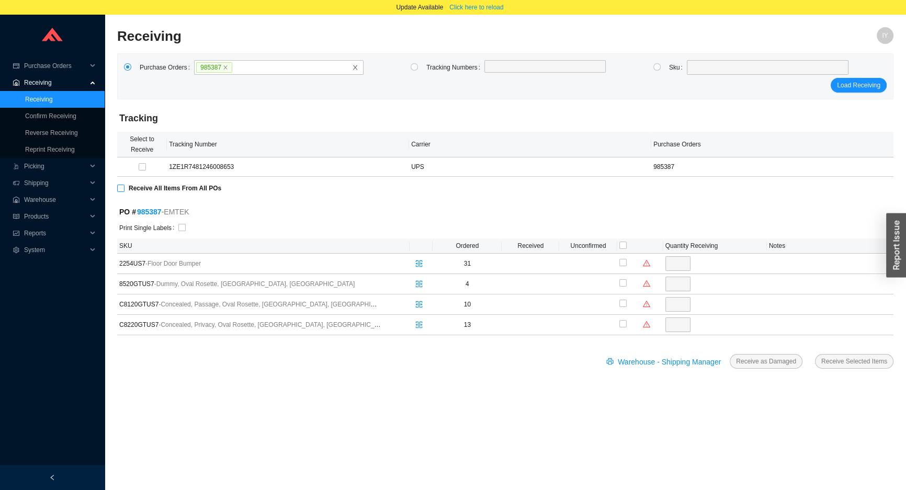
click at [118, 185] on input "Receive All Items From All POs" at bounding box center [120, 188] width 7 height 7
checkbox input "true"
type input "31"
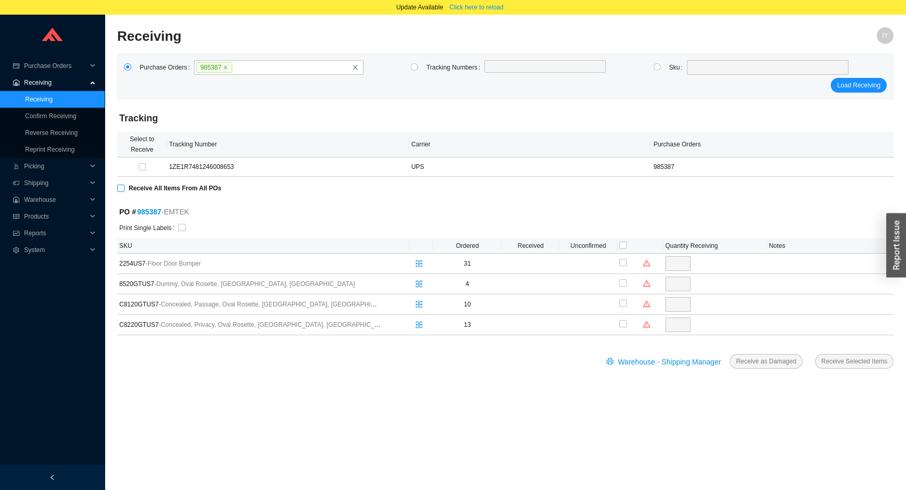
checkbox input "true"
type input "4"
checkbox input "true"
type input "10"
checkbox input "true"
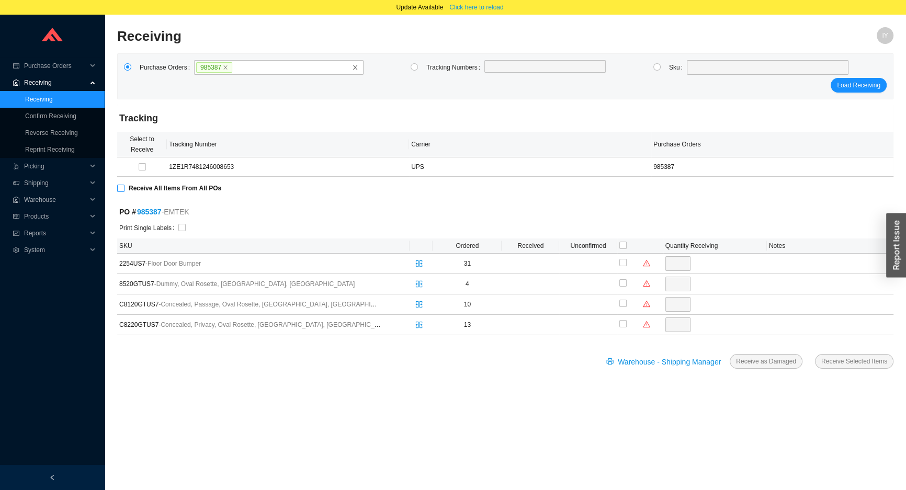
type input "13"
click at [180, 228] on input "checkbox" at bounding box center [181, 227] width 7 height 7
checkbox input "true"
click at [857, 361] on span "Receive Selected Items" at bounding box center [854, 361] width 66 height 10
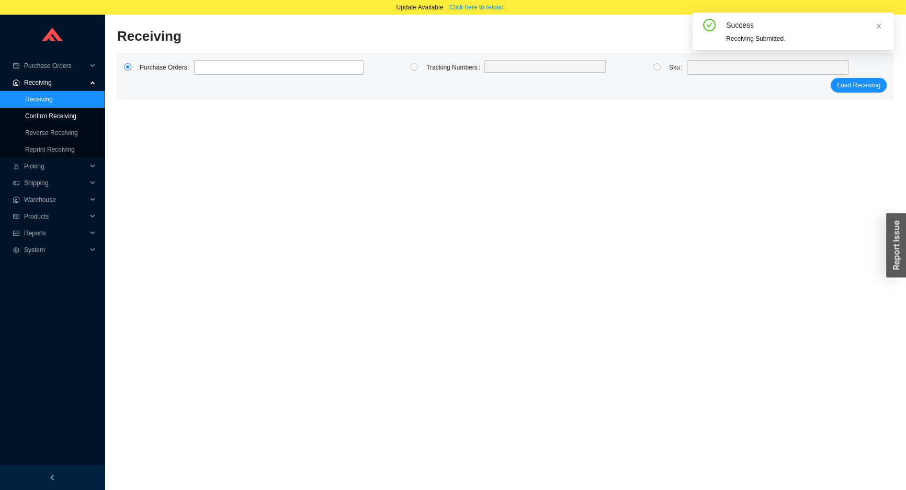
click at [68, 115] on link "Confirm Receiving" at bounding box center [50, 115] width 51 height 7
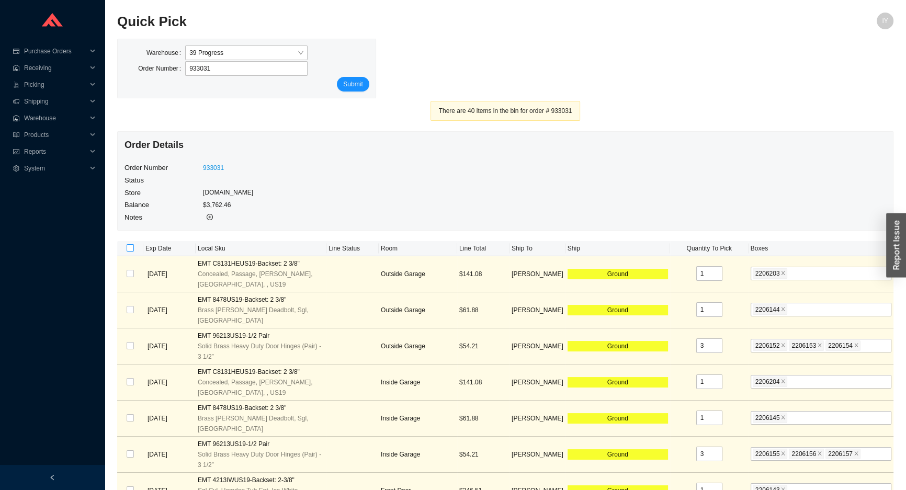
click at [130, 249] on input "checkbox" at bounding box center [130, 247] width 7 height 7
checkbox input "true"
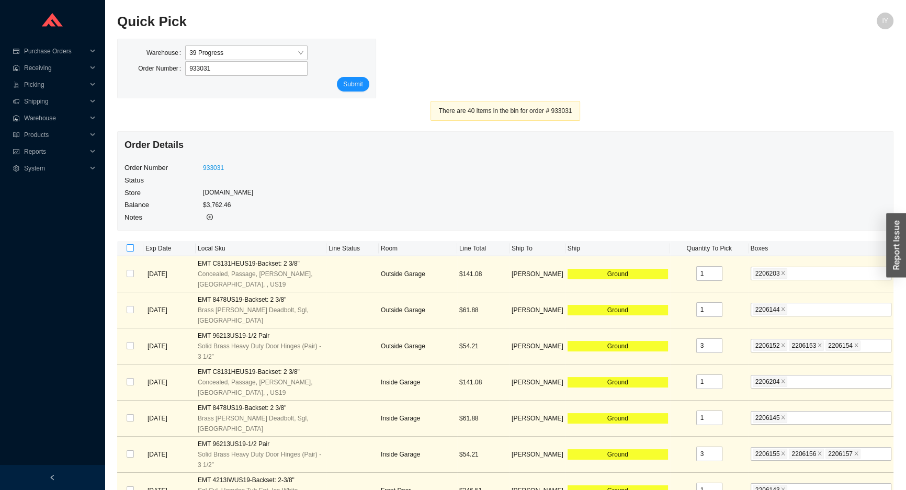
checkbox input "true"
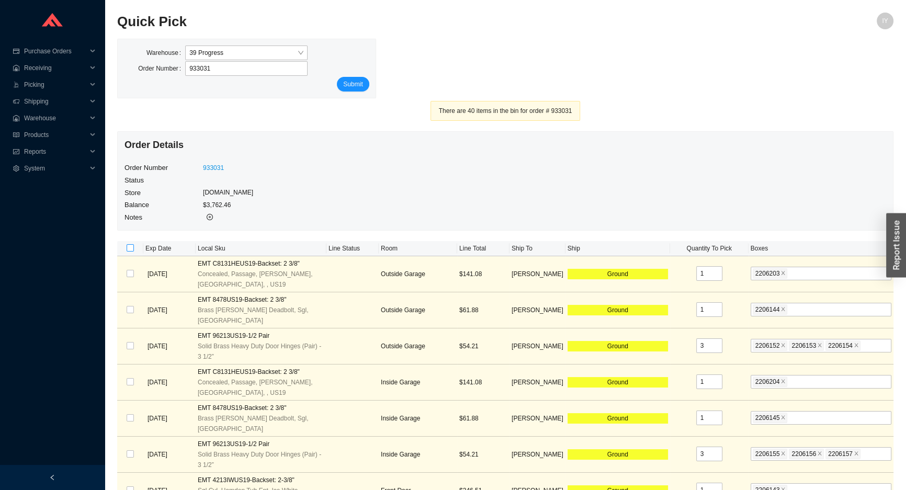
checkbox input "true"
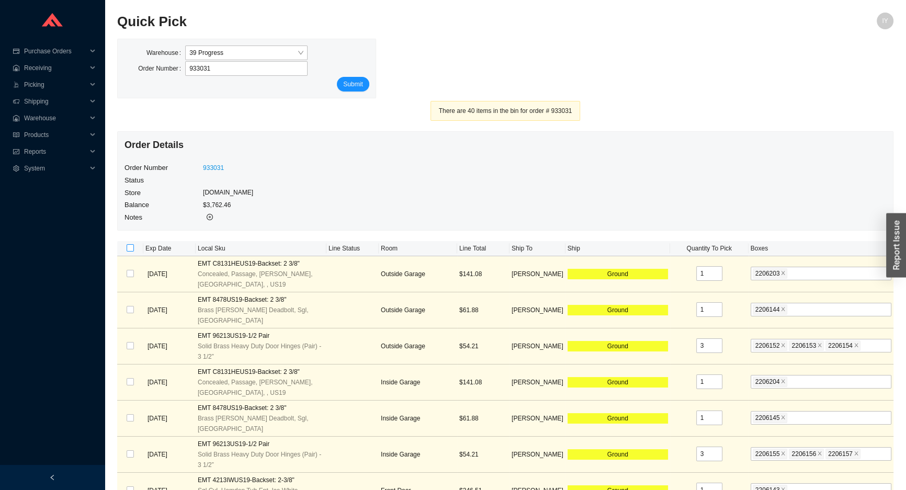
checkbox input "true"
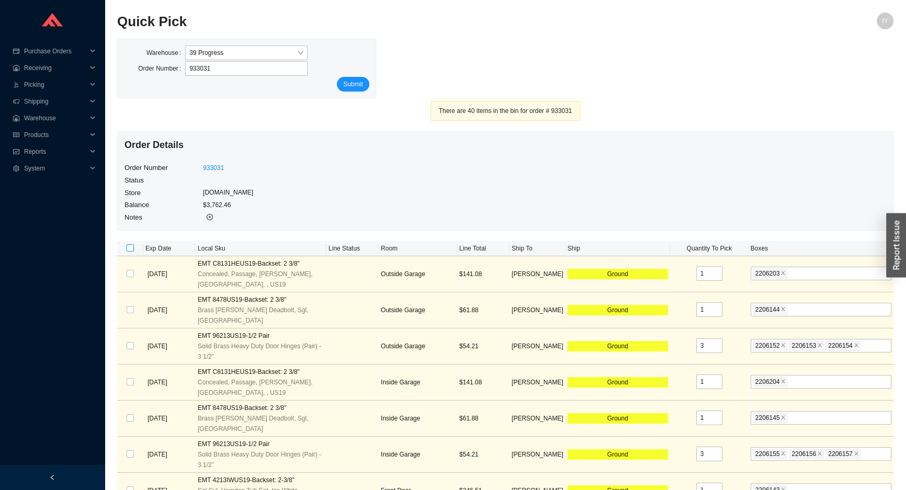
checkbox input "true"
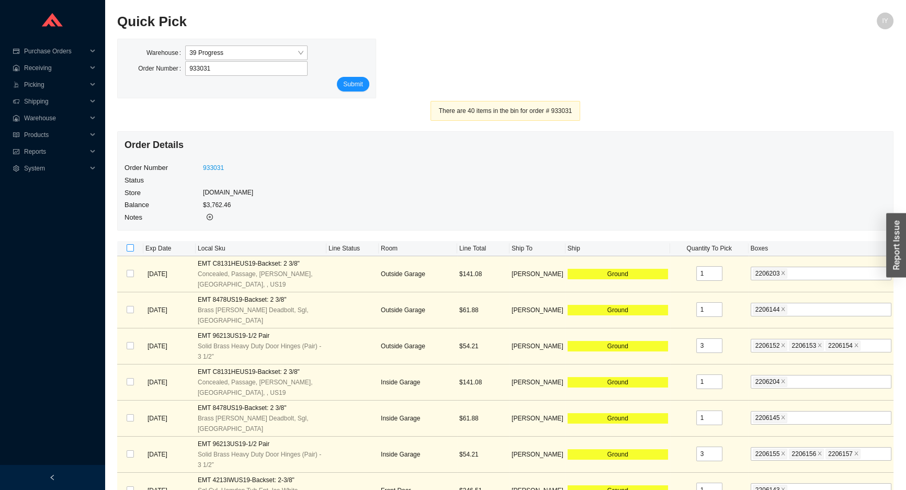
checkbox input "true"
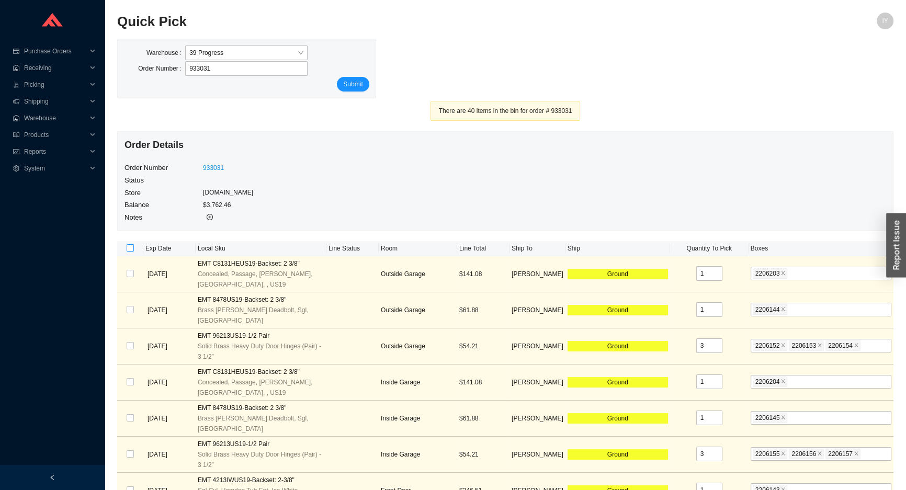
checkbox input "true"
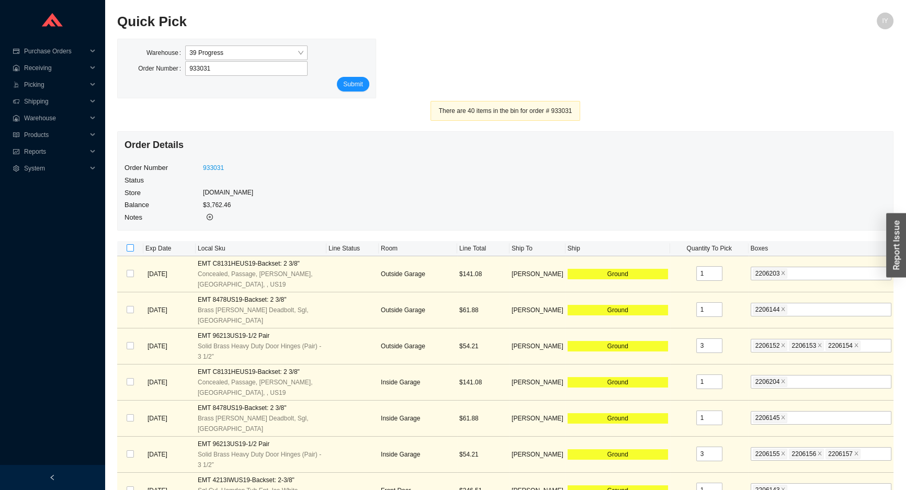
checkbox input "true"
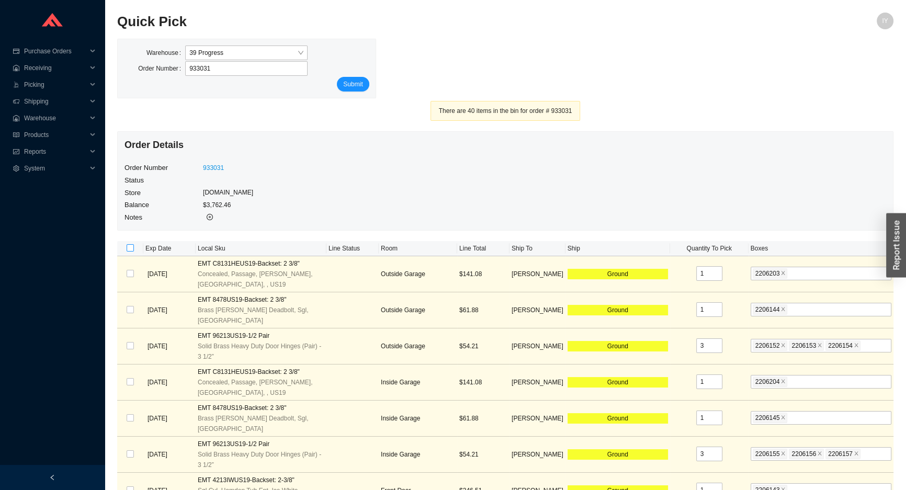
checkbox input "true"
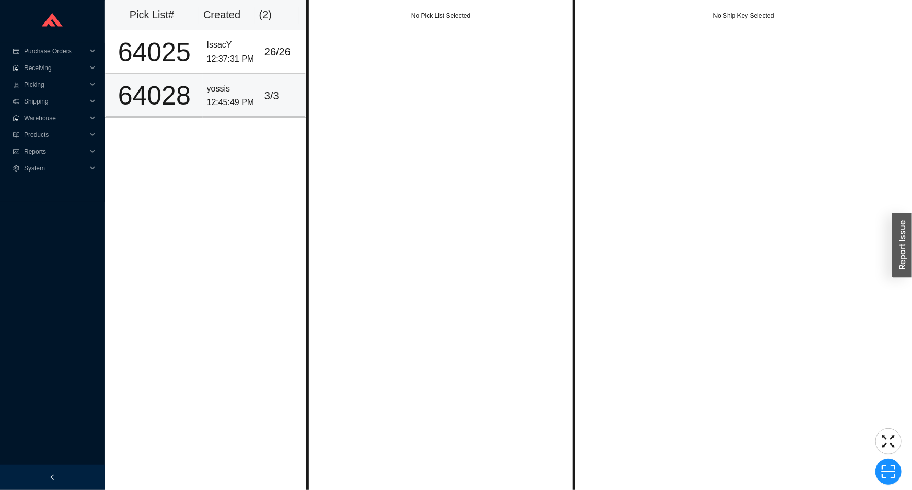
click at [211, 99] on div "12:45:49 PM" at bounding box center [231, 103] width 49 height 14
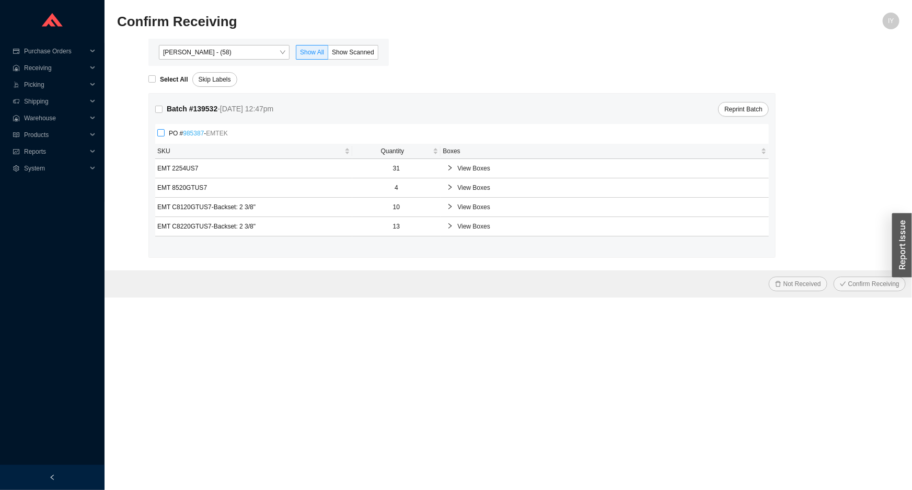
click at [188, 134] on link "985387" at bounding box center [193, 133] width 21 height 7
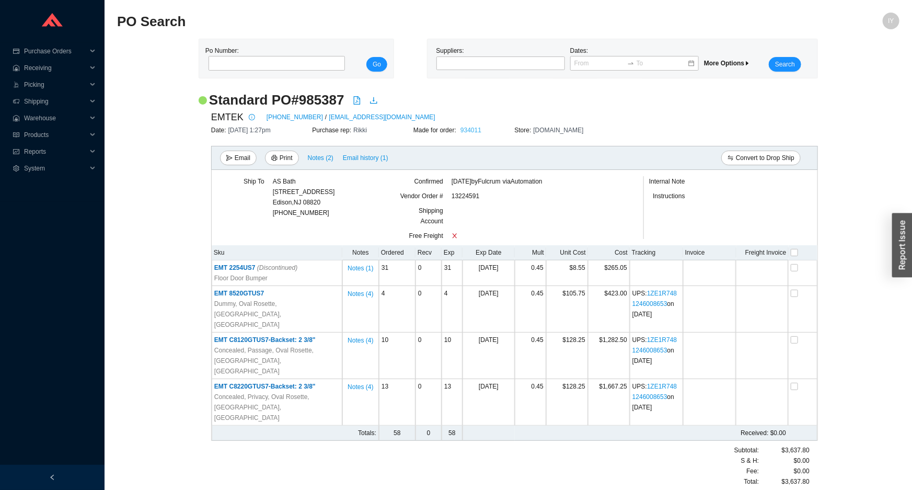
click at [470, 130] on link "934011" at bounding box center [471, 130] width 21 height 7
click at [73, 70] on span "Receiving" at bounding box center [55, 68] width 63 height 17
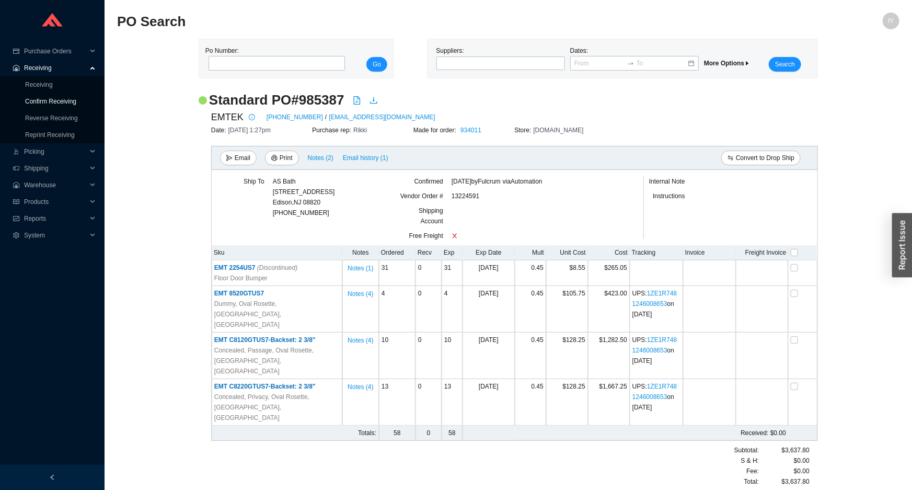
click at [67, 103] on link "Confirm Receiving" at bounding box center [50, 101] width 51 height 7
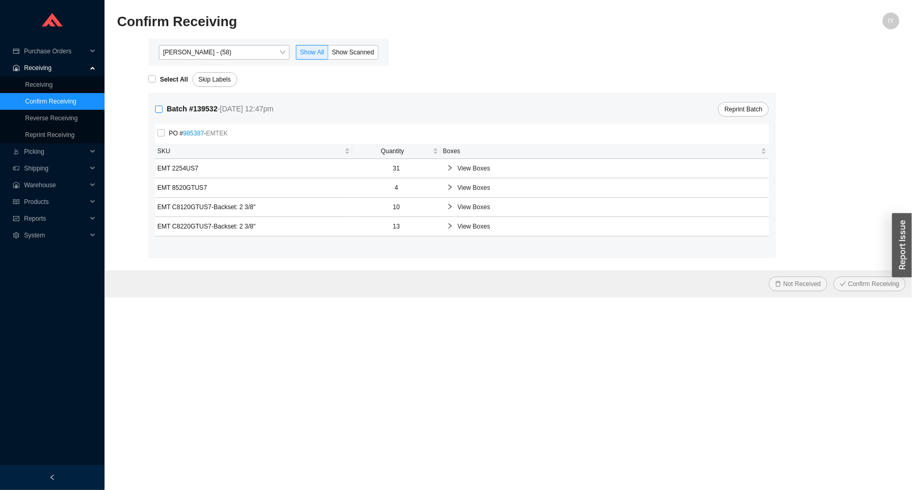
click at [159, 106] on input "Batch # 139532 - 8/20/25 12:47pm" at bounding box center [158, 109] width 7 height 7
checkbox input "true"
click at [875, 279] on span "Confirm Receiving" at bounding box center [874, 284] width 51 height 10
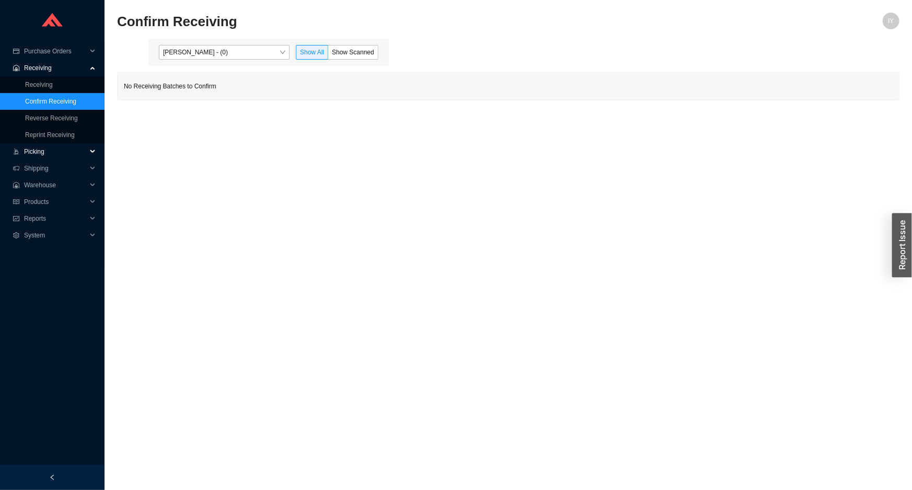
click at [73, 152] on span "Picking" at bounding box center [55, 151] width 63 height 17
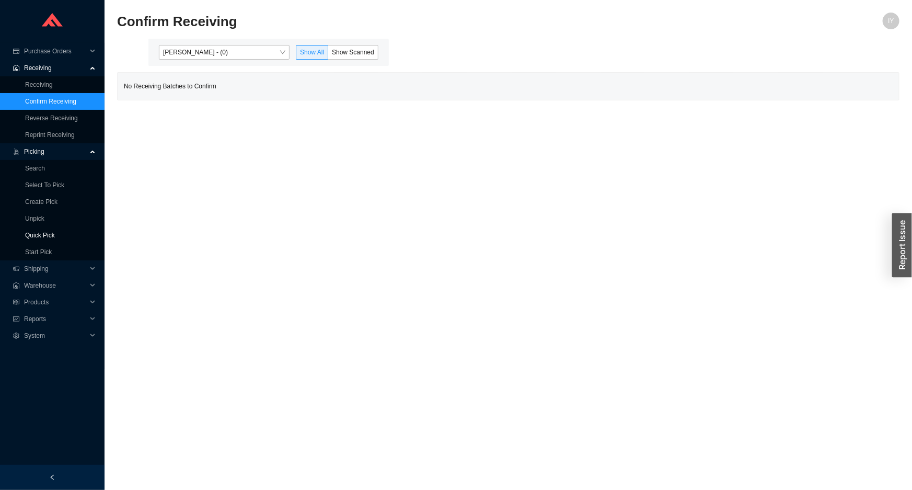
click at [55, 232] on link "Quick Pick" at bounding box center [40, 235] width 30 height 7
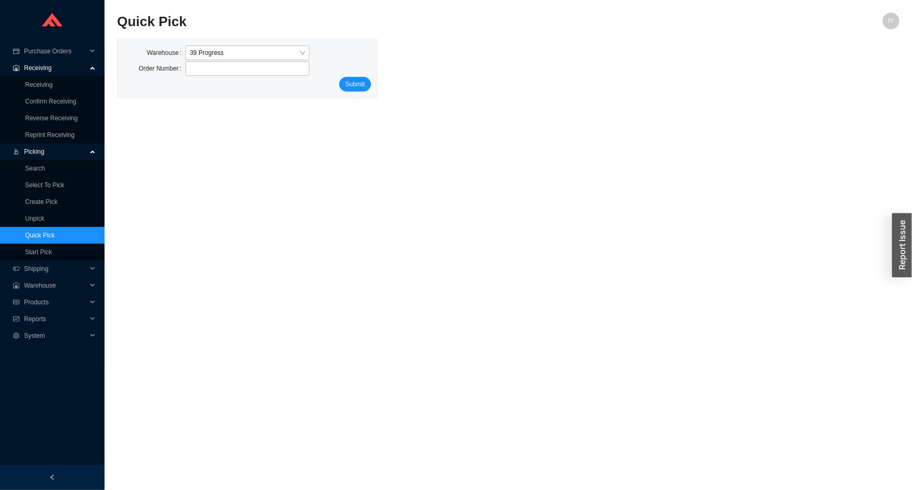
type input "934011"
click button "Submit" at bounding box center [355, 84] width 32 height 15
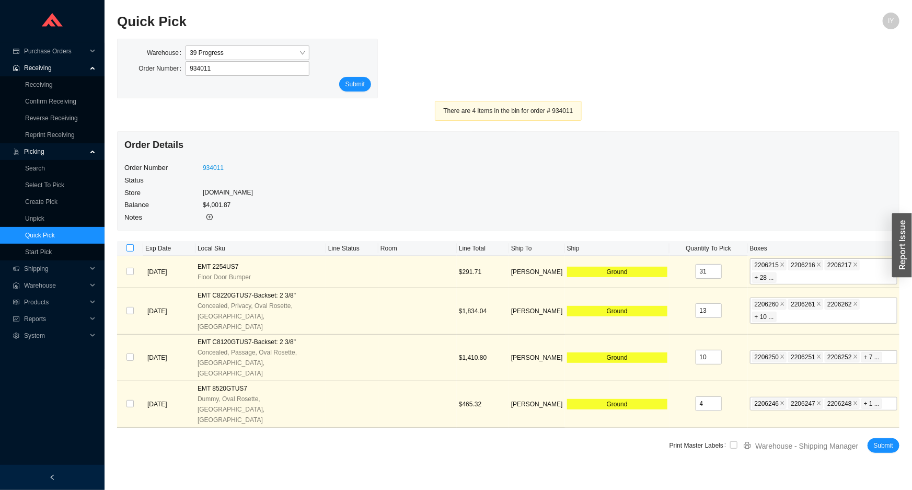
click at [131, 244] on input "checkbox" at bounding box center [130, 247] width 7 height 7
checkbox input "true"
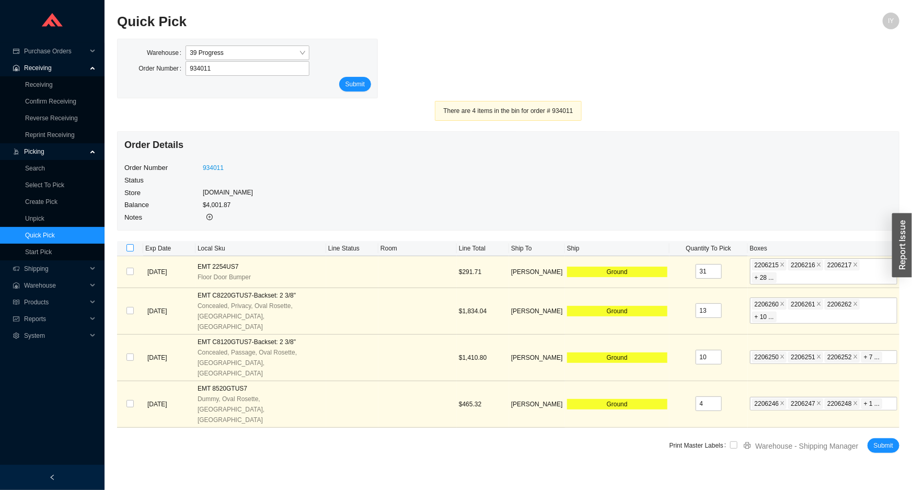
checkbox input "true"
click at [735, 441] on input "checkbox" at bounding box center [733, 444] width 7 height 7
checkbox input "true"
click at [886, 440] on span "Submit" at bounding box center [883, 445] width 19 height 10
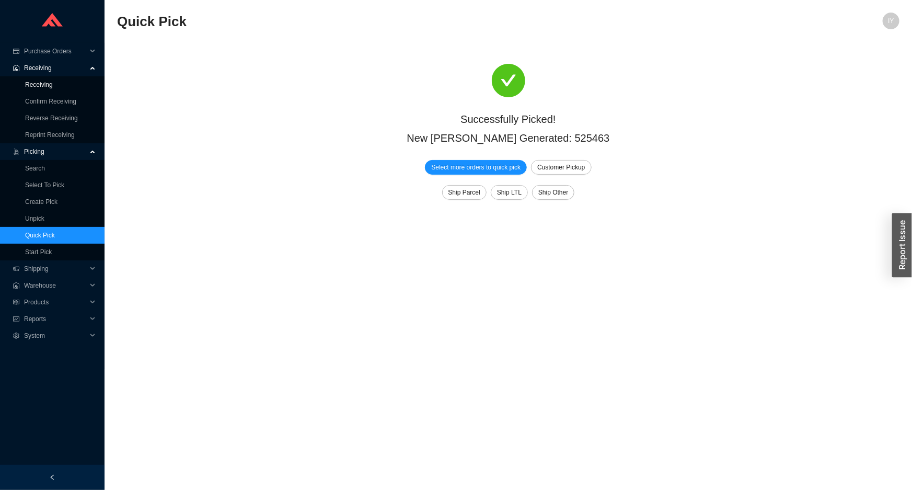
click at [53, 85] on link "Receiving" at bounding box center [39, 84] width 28 height 7
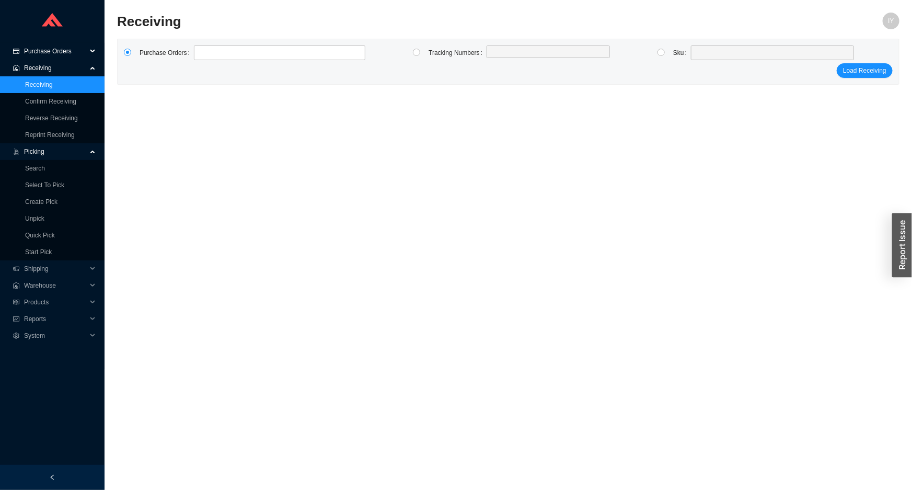
click at [57, 52] on span "Purchase Orders" at bounding box center [55, 51] width 63 height 17
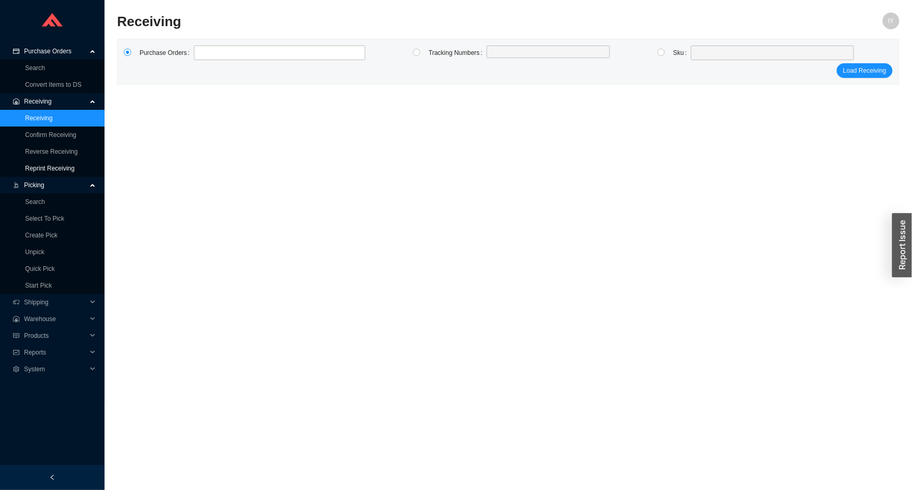
click at [75, 165] on link "Reprint Receiving" at bounding box center [50, 168] width 50 height 7
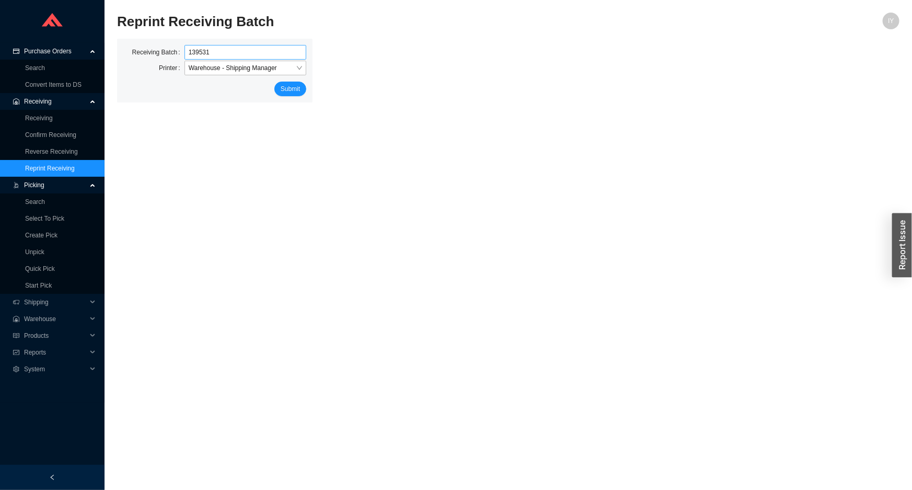
type input "139531"
click at [274, 82] on button "Submit" at bounding box center [290, 89] width 32 height 15
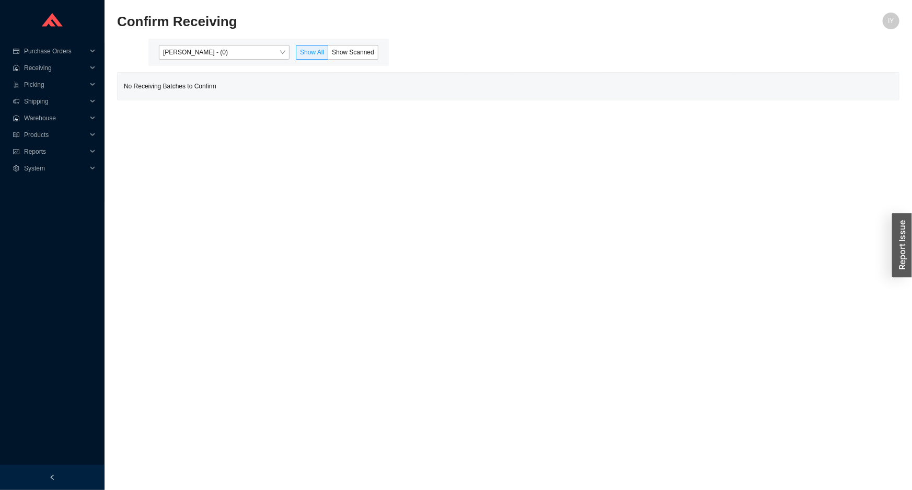
click at [233, 60] on div "[PERSON_NAME] - (0) Show All Show Scanned" at bounding box center [268, 52] width 241 height 27
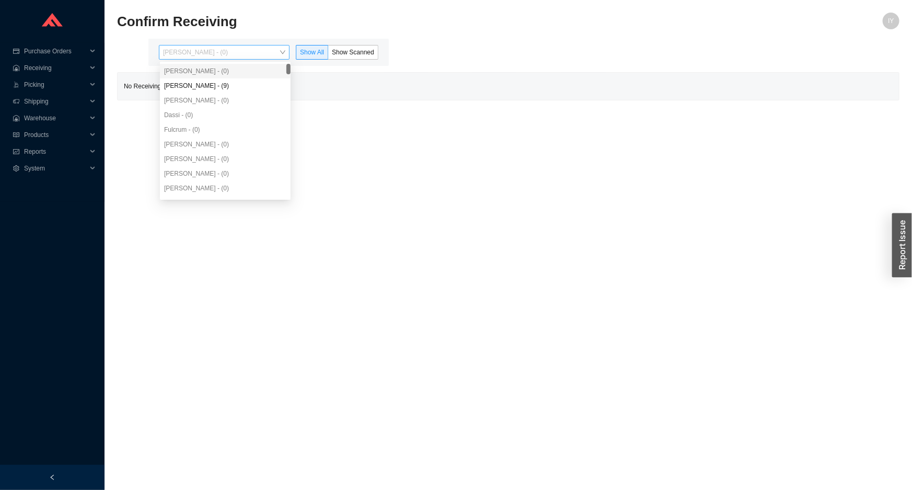
click at [234, 53] on span "[PERSON_NAME] - (0)" at bounding box center [224, 52] width 122 height 14
click at [229, 84] on div "[PERSON_NAME] - (9)" at bounding box center [225, 85] width 122 height 9
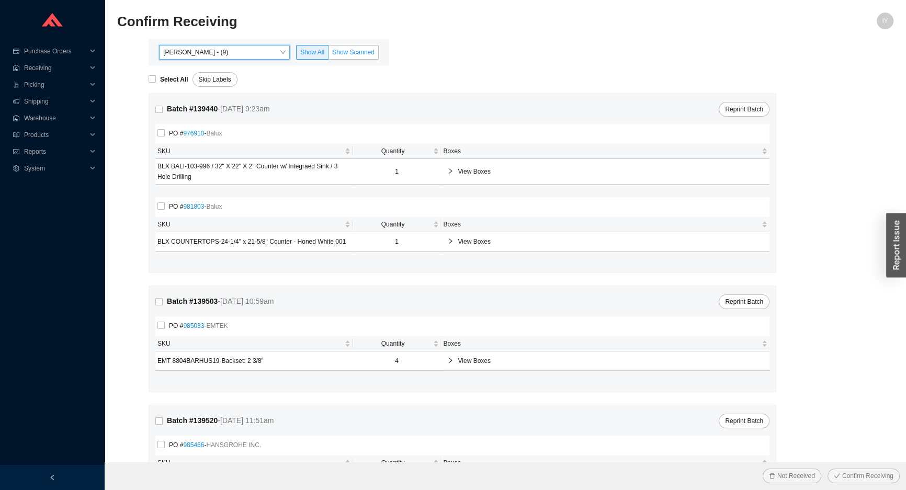
click at [371, 57] on label "Show Scanned" at bounding box center [353, 52] width 50 height 15
click at [328, 54] on input "Show Scanned" at bounding box center [328, 54] width 0 height 0
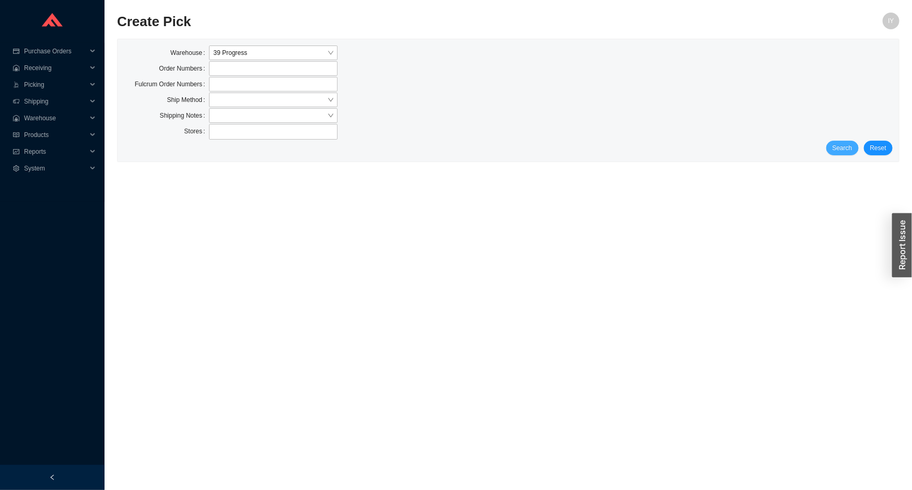
click at [831, 151] on button "Search" at bounding box center [843, 148] width 32 height 15
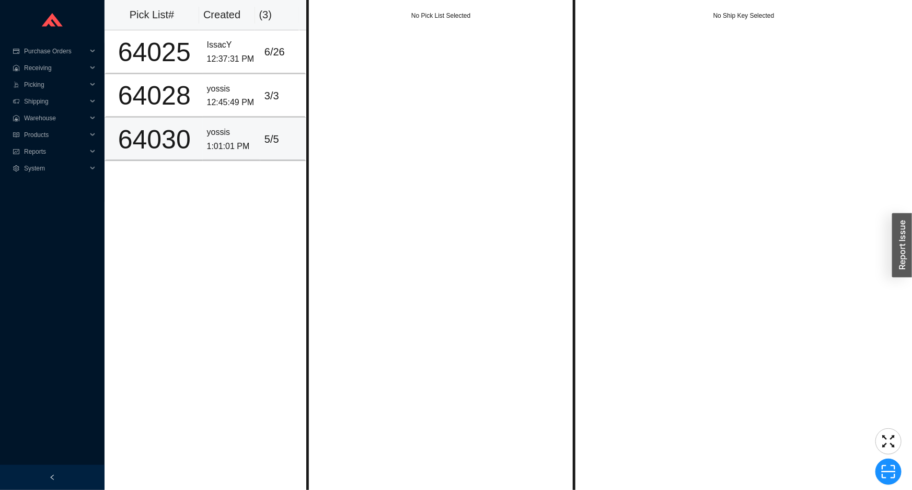
click at [225, 130] on div "yossis" at bounding box center [231, 132] width 49 height 14
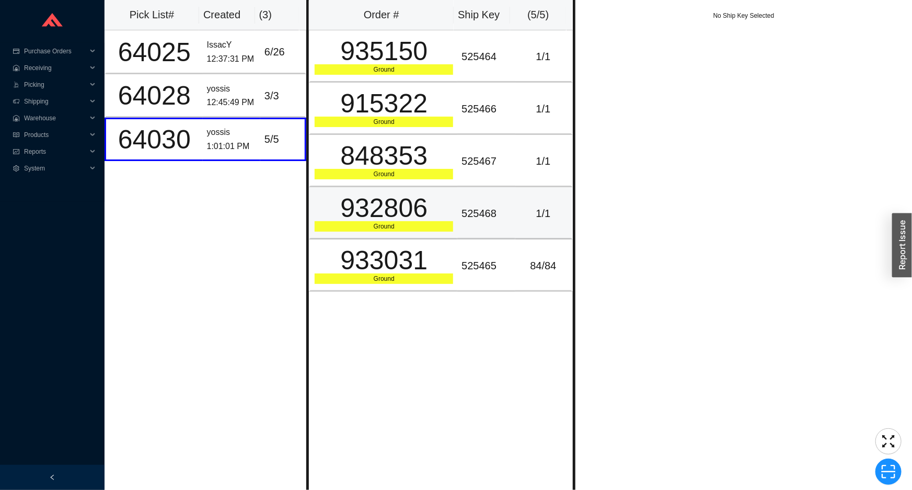
click at [457, 188] on td "525468" at bounding box center [486, 213] width 58 height 52
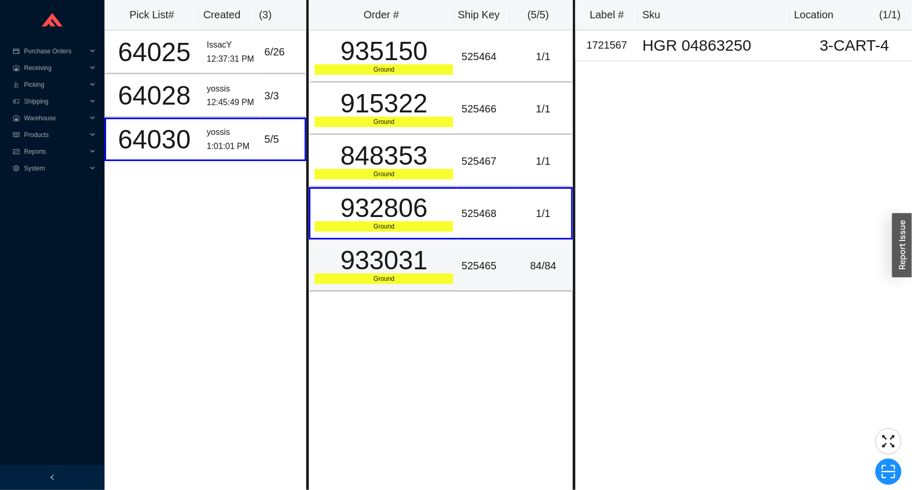
click at [450, 241] on td "933031 Ground" at bounding box center [383, 265] width 148 height 52
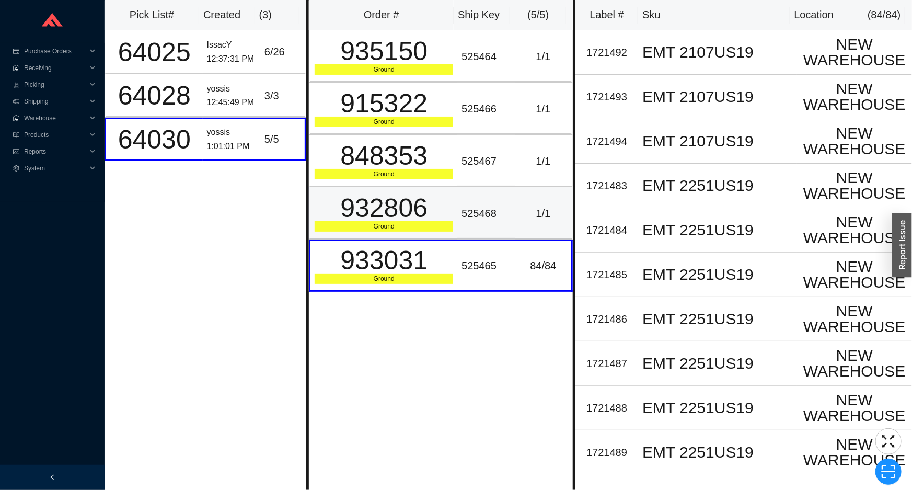
click at [470, 205] on div "525468" at bounding box center [486, 213] width 49 height 17
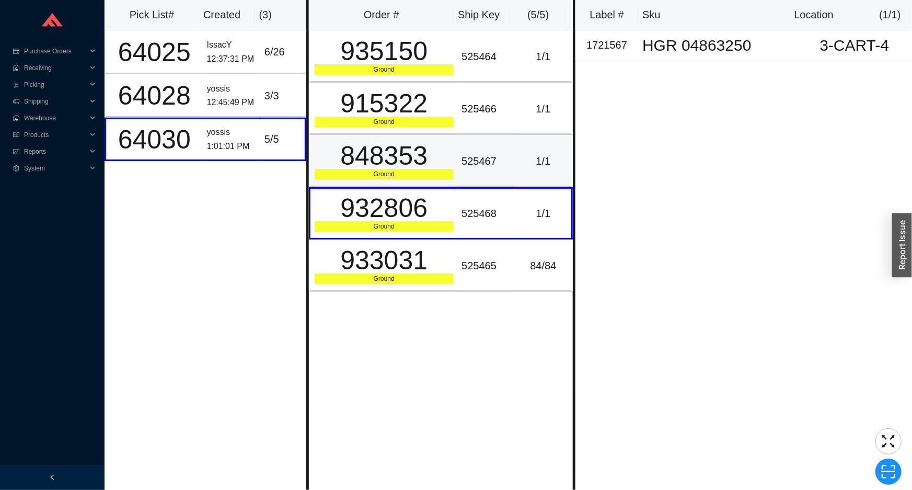
click at [475, 166] on div "525467" at bounding box center [486, 161] width 49 height 17
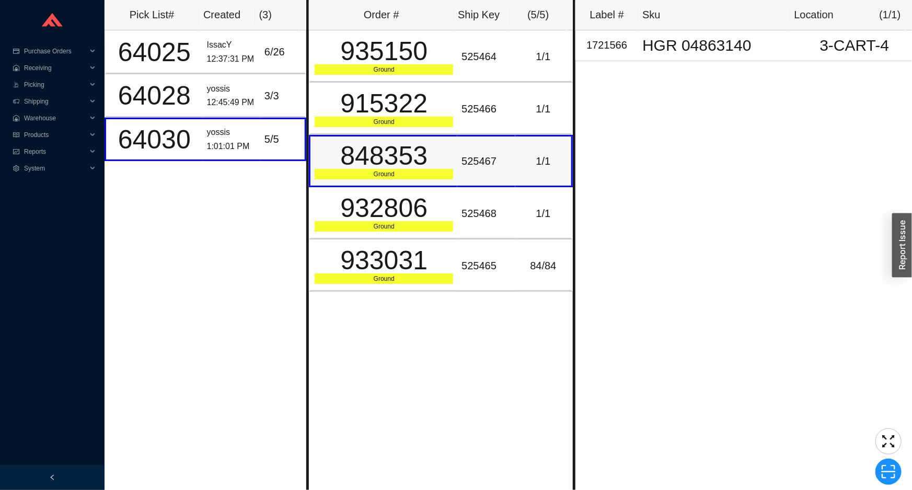
click at [477, 141] on td "525467" at bounding box center [486, 161] width 58 height 52
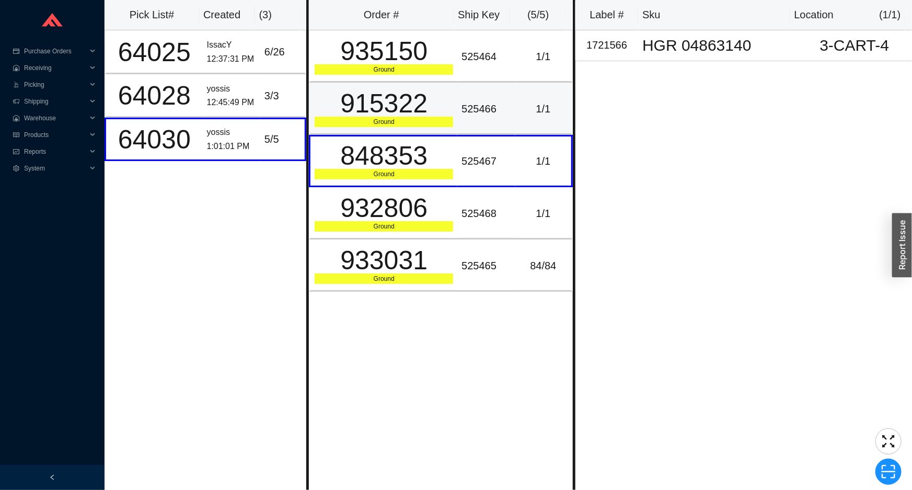
click at [468, 89] on td "525466" at bounding box center [486, 109] width 58 height 52
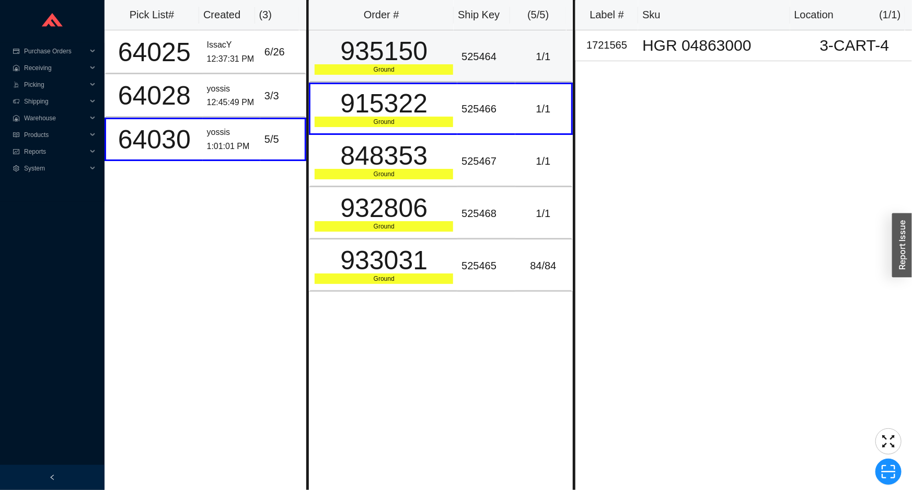
click at [462, 61] on div "525464" at bounding box center [486, 56] width 49 height 17
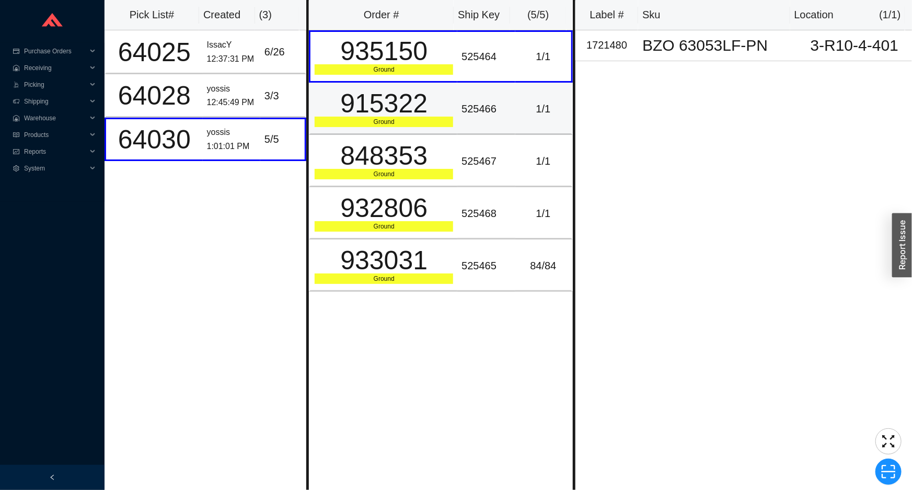
click at [449, 112] on td "915322 Ground" at bounding box center [383, 109] width 148 height 52
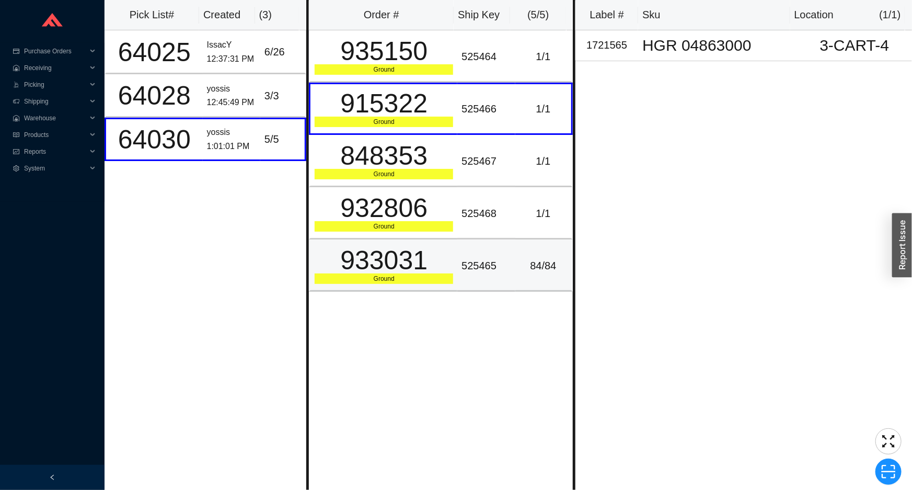
click at [389, 259] on div "933031" at bounding box center [384, 260] width 139 height 26
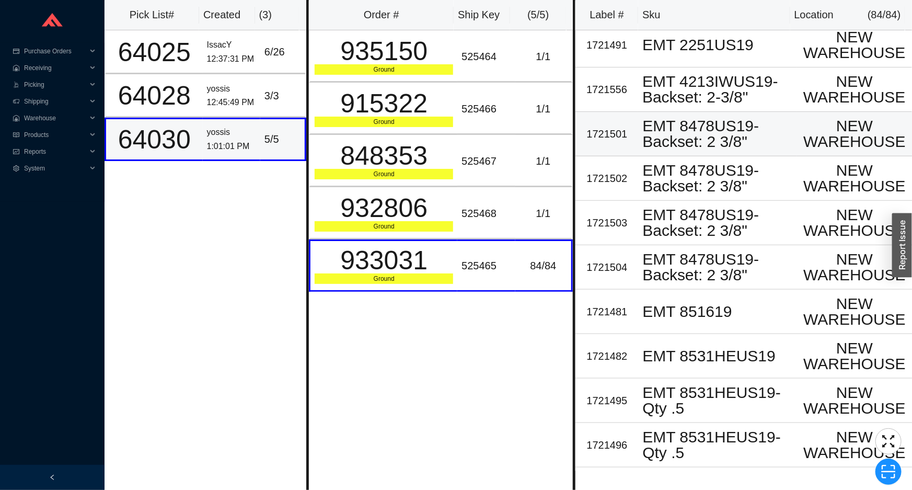
scroll to position [617, 0]
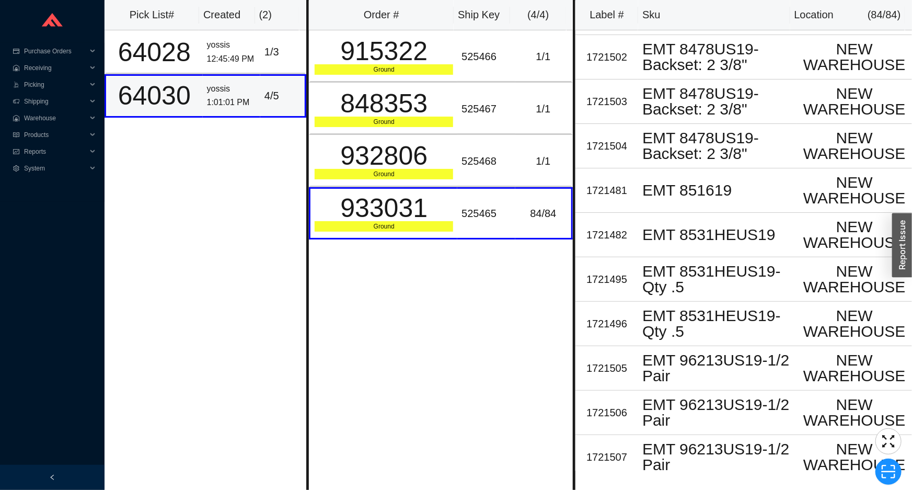
click at [253, 97] on td "yossis 1:01:01 PM" at bounding box center [232, 95] width 58 height 43
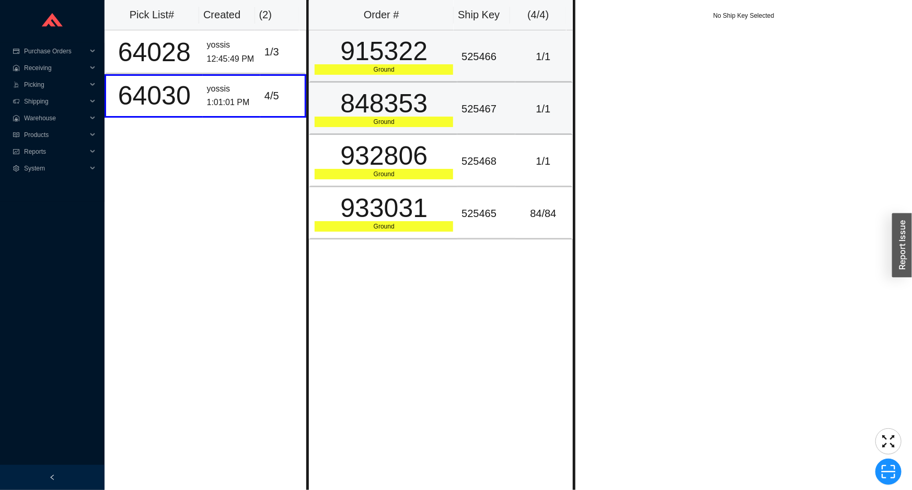
drag, startPoint x: 340, startPoint y: 89, endPoint x: 331, endPoint y: 83, distance: 10.2
click at [339, 89] on td "848353 Ground" at bounding box center [383, 109] width 148 height 52
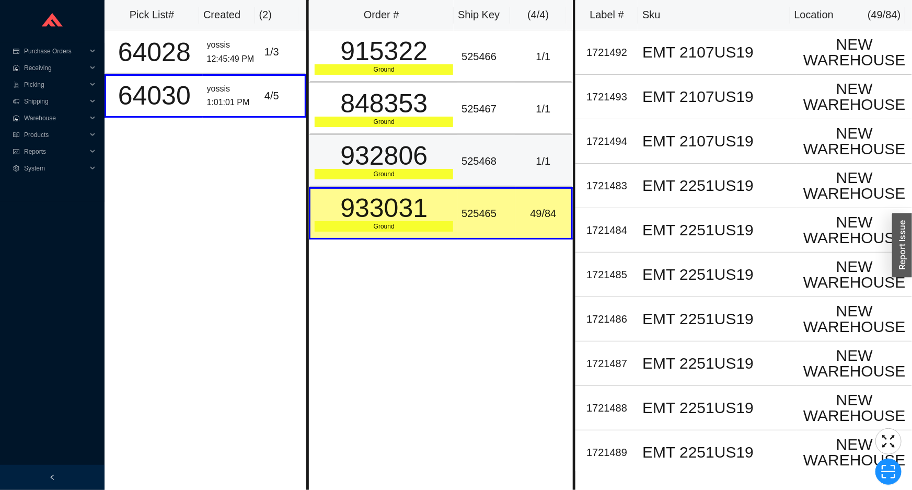
click at [420, 143] on div "932806" at bounding box center [384, 156] width 139 height 26
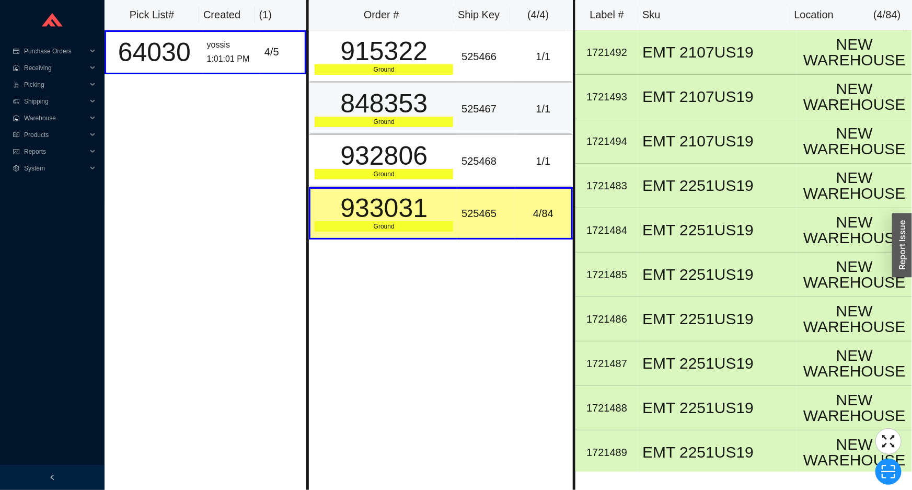
click at [462, 110] on div "525467" at bounding box center [486, 108] width 49 height 17
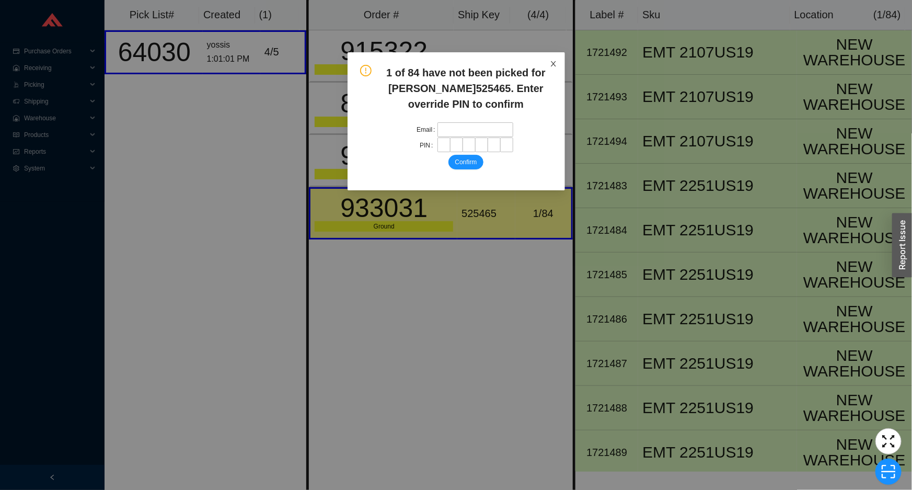
click at [545, 65] on span "Close" at bounding box center [553, 63] width 23 height 23
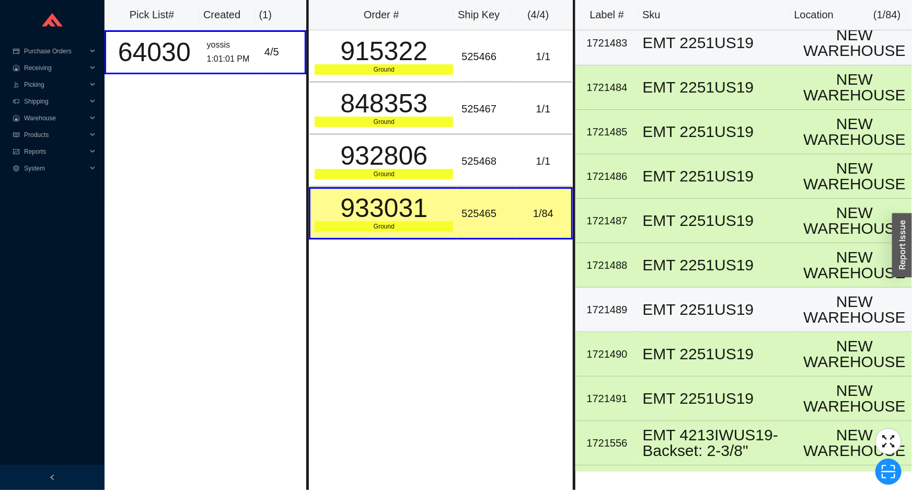
scroll to position [285, 0]
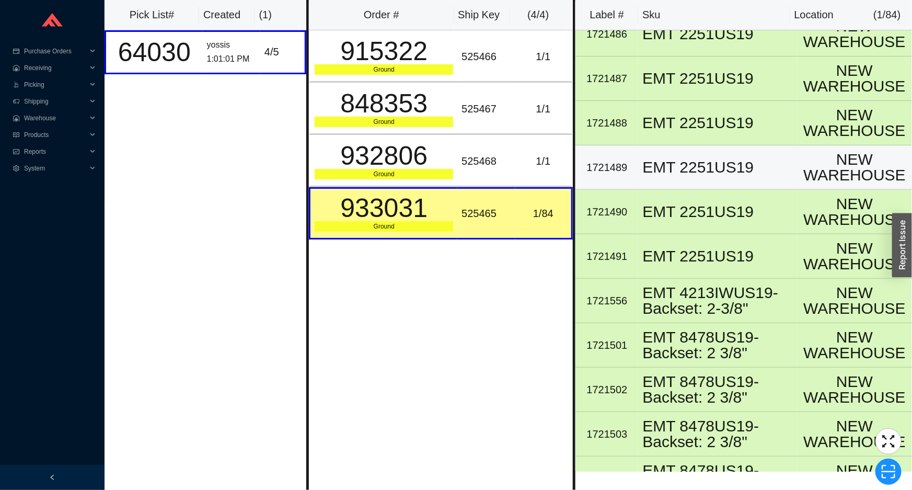
click at [662, 152] on td "EMT 2251US19" at bounding box center [717, 167] width 159 height 44
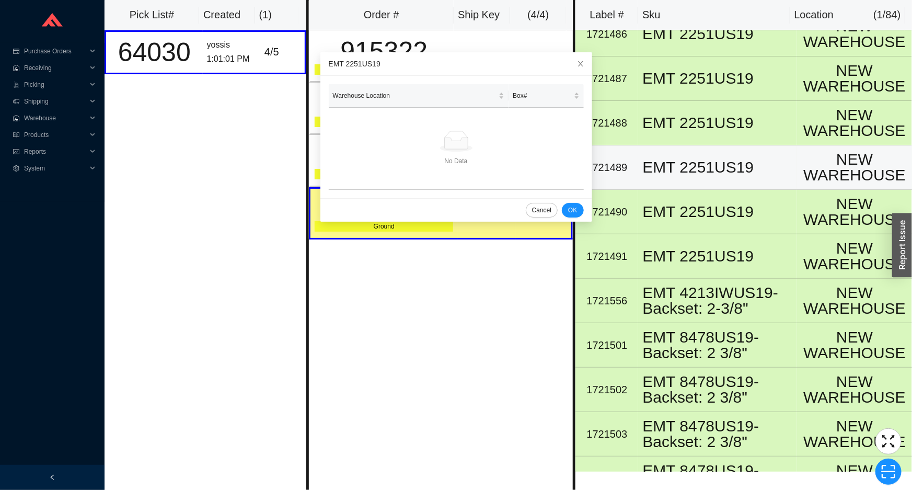
click at [662, 152] on td "EMT 2251US19" at bounding box center [717, 167] width 159 height 44
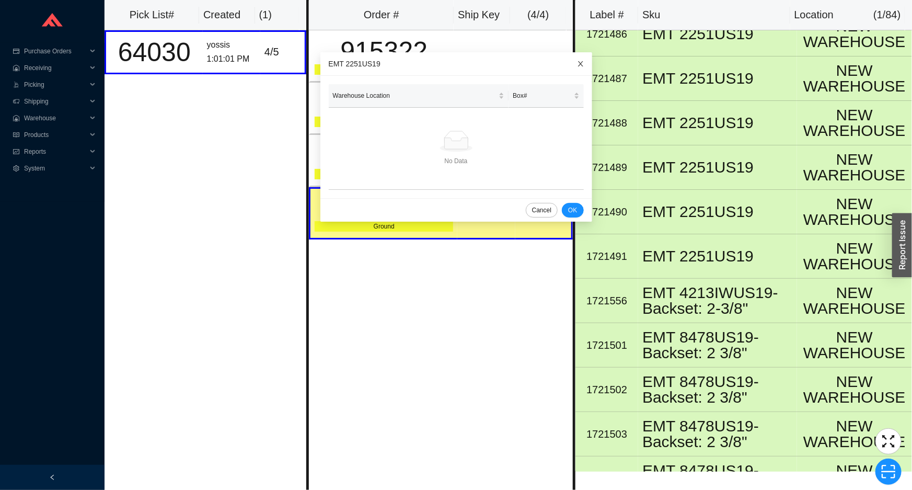
click at [577, 60] on icon "close" at bounding box center [580, 63] width 7 height 7
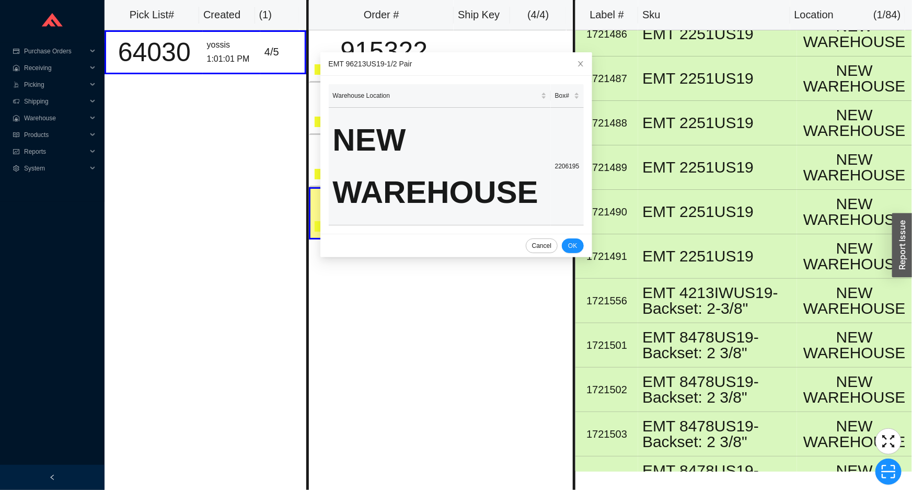
click at [561, 167] on td "2206195" at bounding box center [567, 167] width 33 height 118
copy td "2206195"
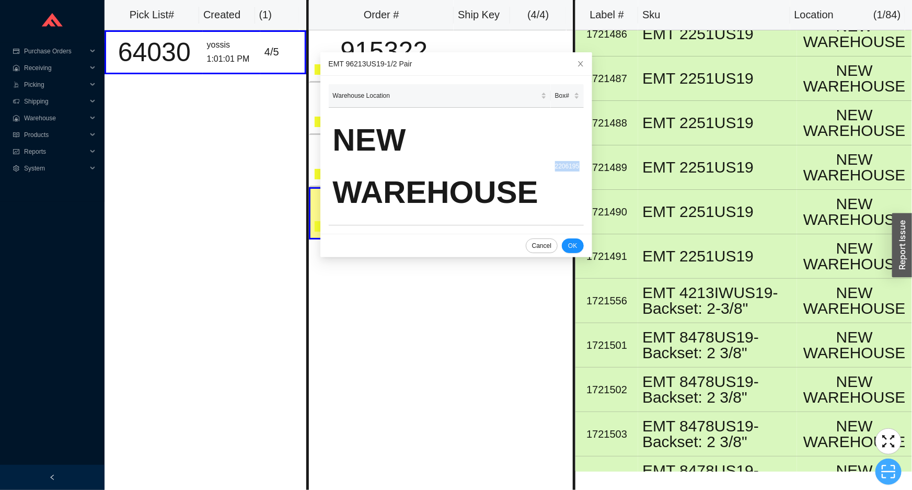
click at [889, 466] on icon "scan" at bounding box center [889, 472] width 16 height 16
type input "PR2206195"
click button "Scan" at bounding box center [888, 471] width 27 height 15
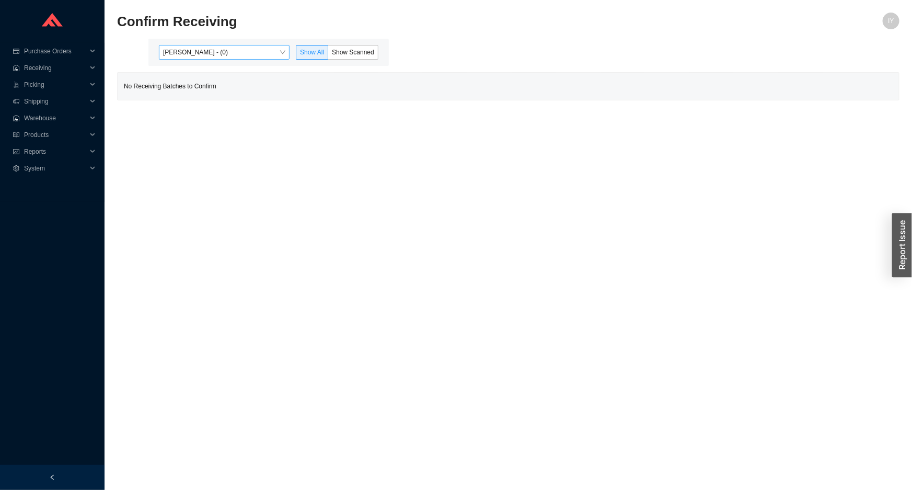
click at [248, 50] on span "[PERSON_NAME] - (0)" at bounding box center [224, 52] width 122 height 14
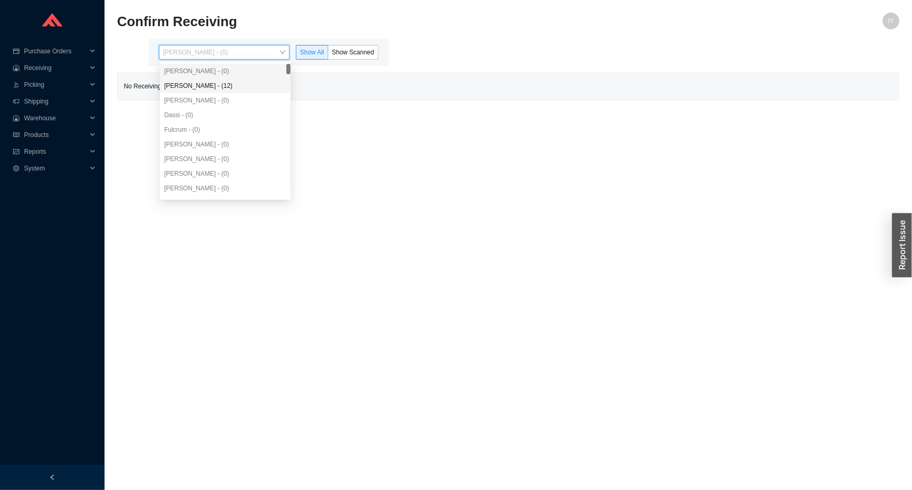
click at [239, 83] on div "[PERSON_NAME] - (12)" at bounding box center [225, 85] width 122 height 9
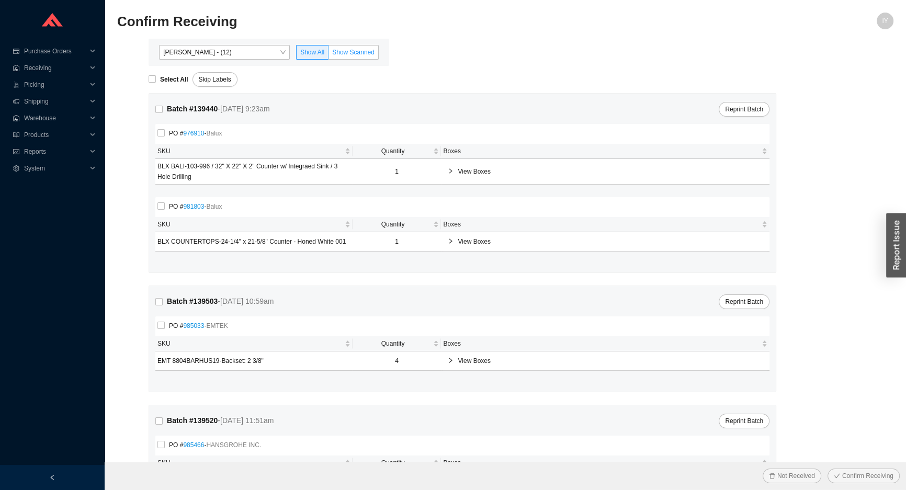
click at [369, 50] on span "Show Scanned" at bounding box center [353, 52] width 42 height 7
click at [328, 54] on input "Show Scanned" at bounding box center [328, 54] width 0 height 0
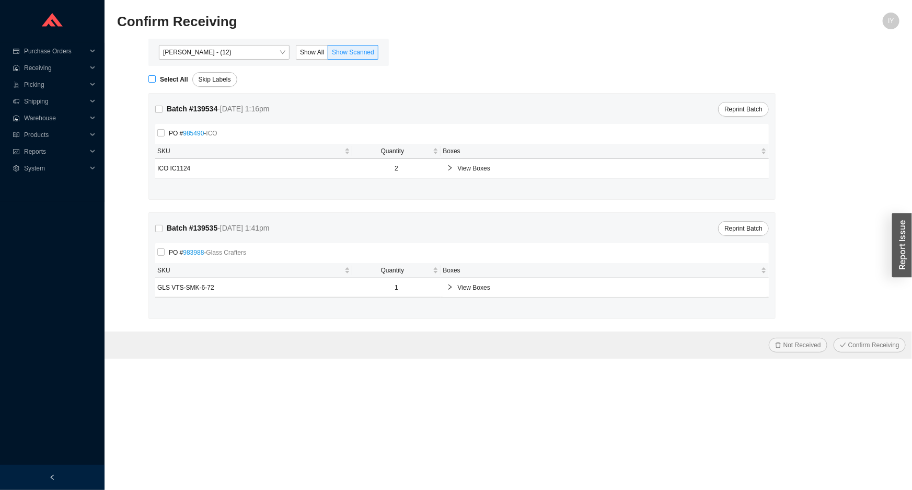
click at [151, 79] on input "Select All" at bounding box center [151, 78] width 7 height 7
checkbox input "true"
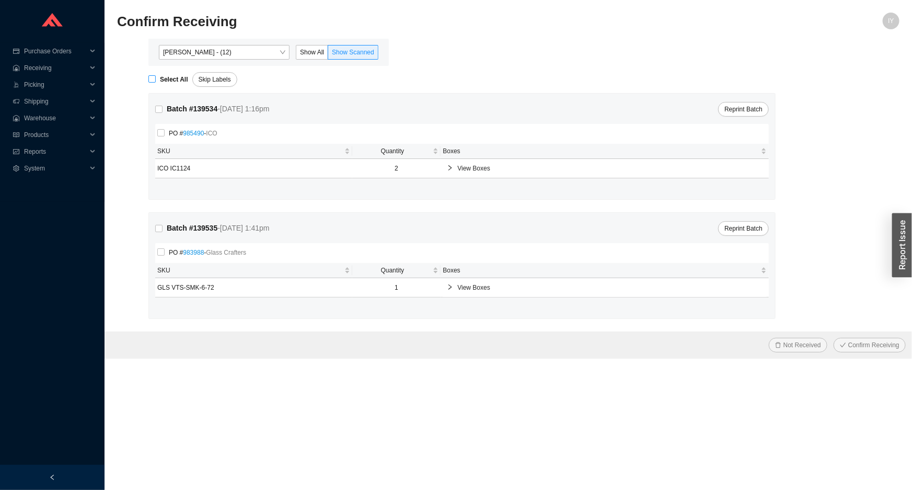
checkbox input "true"
click at [834, 338] on button "Confirm Receiving" at bounding box center [870, 345] width 72 height 15
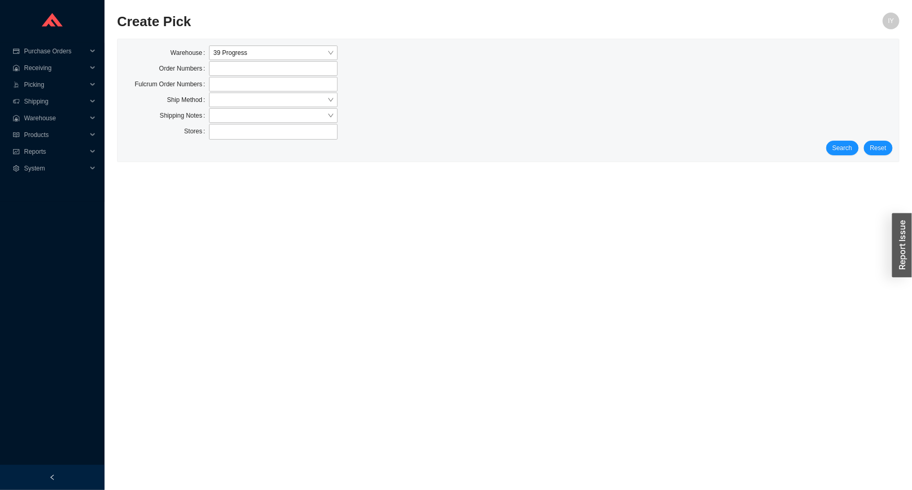
click at [843, 156] on div "Warehouse 39 Progress Order Numbers Fulcrum Order Numbers Ship Method Shipping …" at bounding box center [509, 100] width 782 height 122
click at [843, 150] on span "Search" at bounding box center [843, 148] width 20 height 10
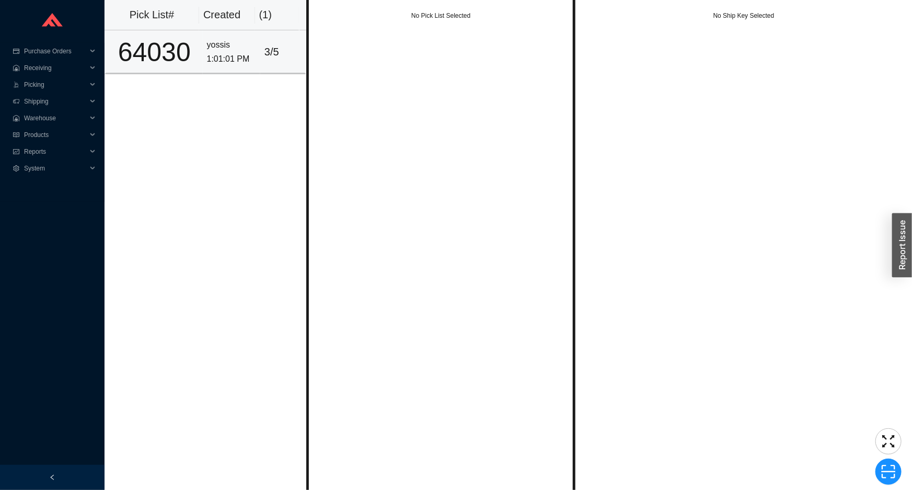
click at [224, 56] on div "1:01:01 PM" at bounding box center [231, 59] width 49 height 14
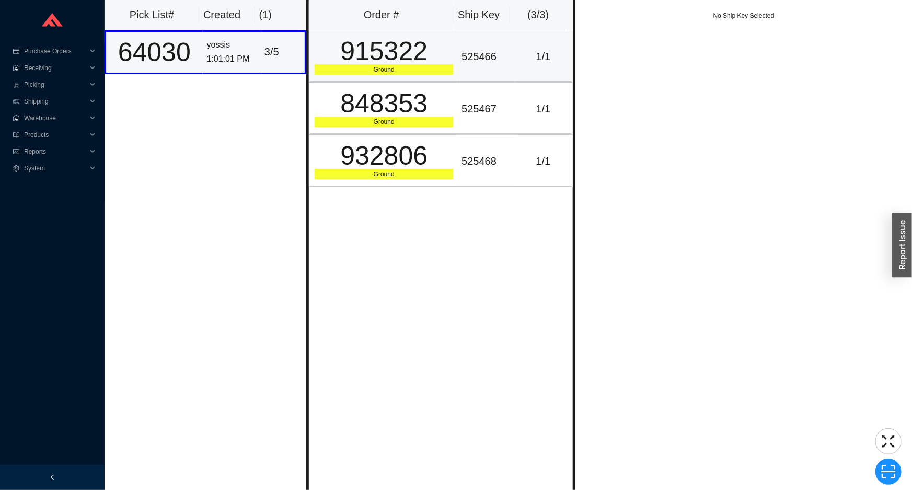
click at [376, 53] on div "915322" at bounding box center [384, 51] width 139 height 26
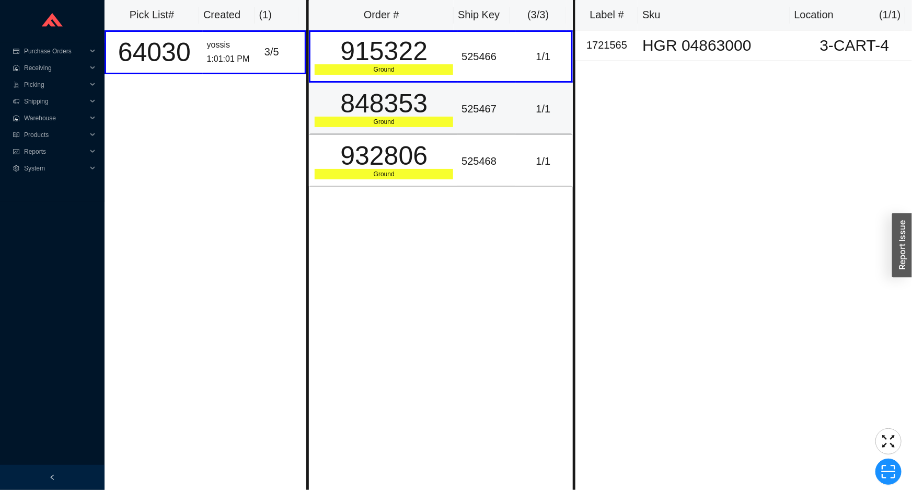
click at [385, 117] on div "Ground" at bounding box center [384, 122] width 139 height 10
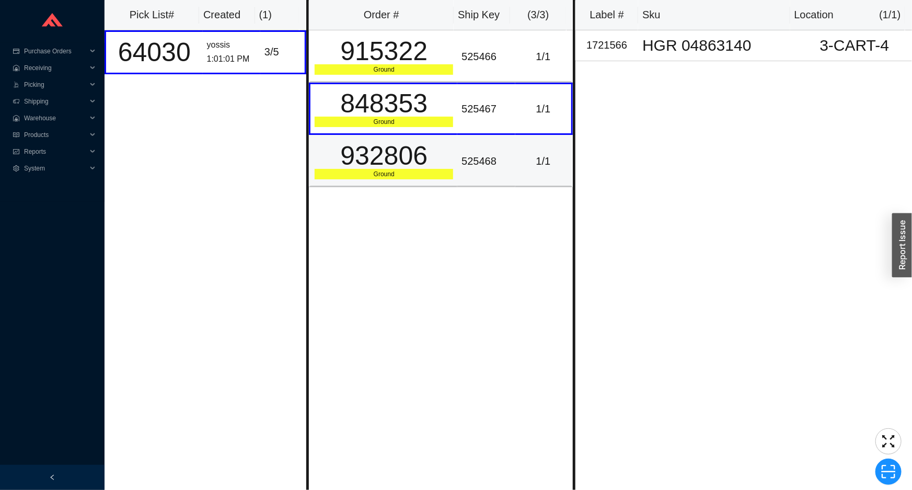
click at [391, 158] on div "932806" at bounding box center [384, 156] width 139 height 26
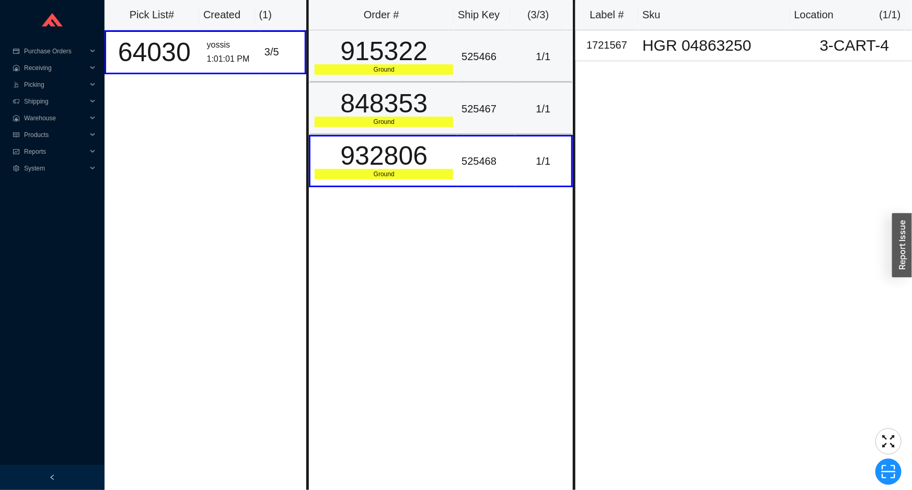
drag, startPoint x: 387, startPoint y: 48, endPoint x: 386, endPoint y: 41, distance: 6.9
click at [386, 41] on div "915322" at bounding box center [384, 51] width 139 height 26
